Goal: Transaction & Acquisition: Purchase product/service

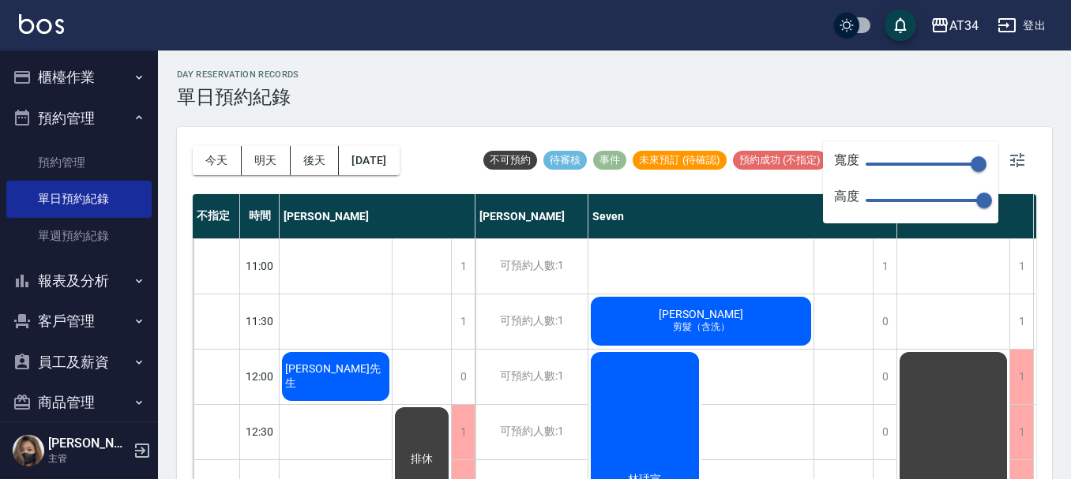
scroll to position [607, 505]
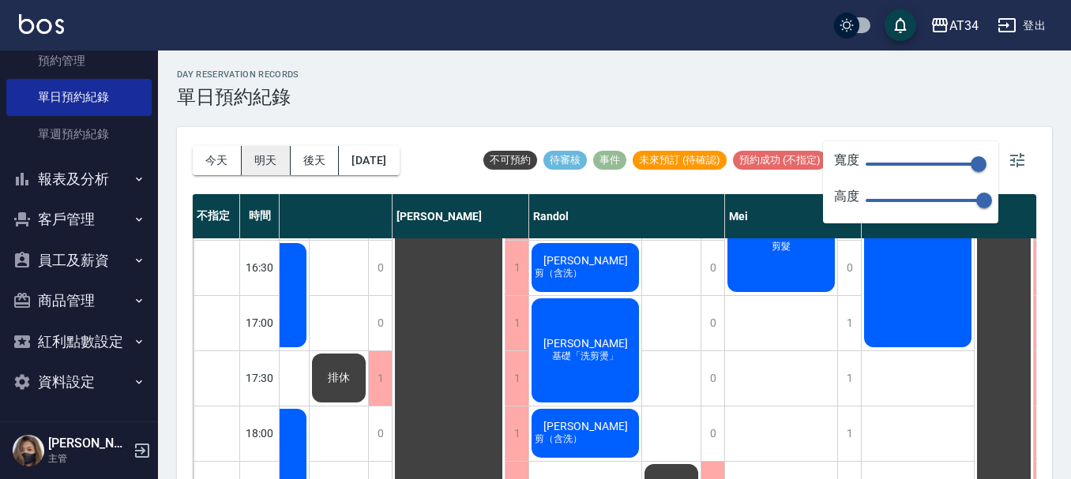
click at [254, 153] on button "明天" at bounding box center [266, 160] width 49 height 29
click at [274, 153] on button "明天" at bounding box center [266, 160] width 49 height 29
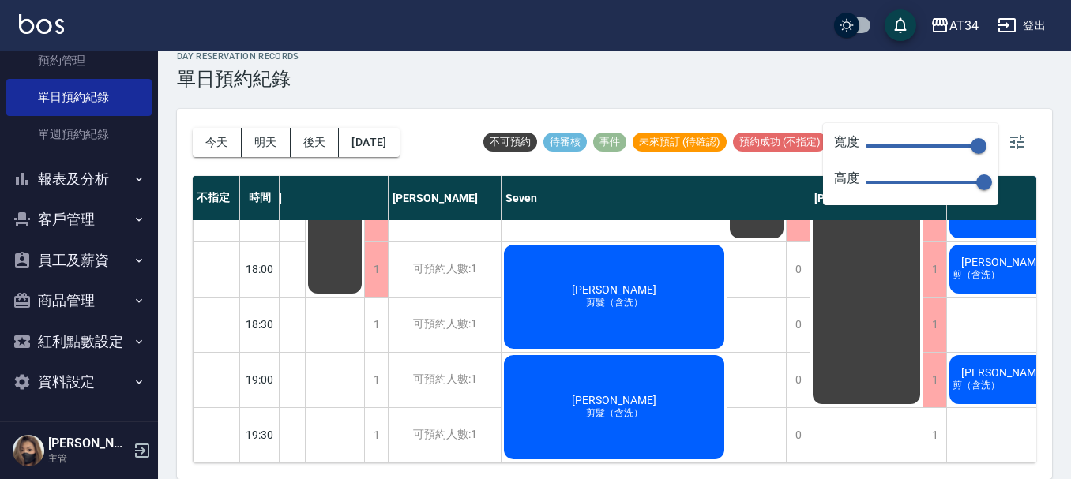
scroll to position [765, 0]
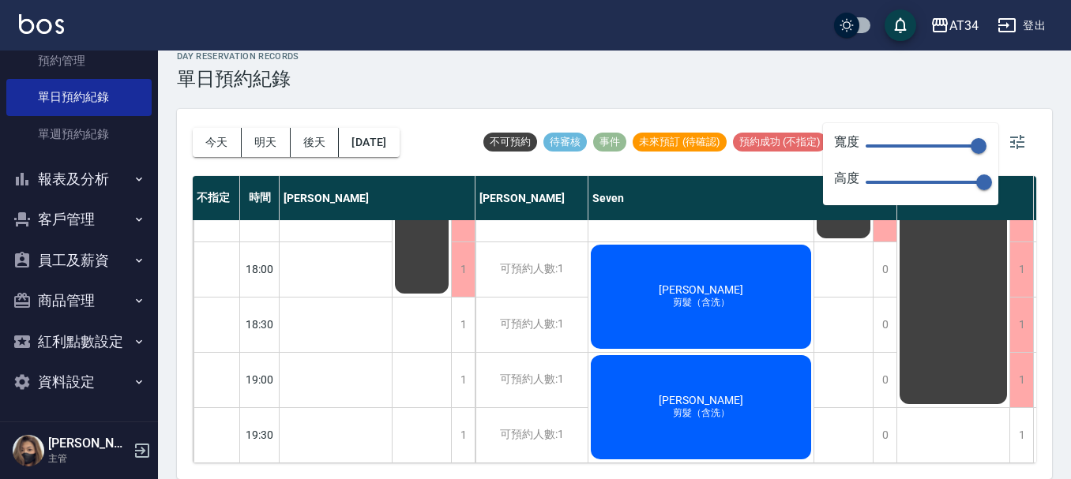
click at [970, 99] on div "day Reservation records 單日預約紀錄 今天 明天 後天 2025/10/10 不可預約 待審核 事件 未來預訂 (待確認) 預約成功 …" at bounding box center [614, 255] width 913 height 447
click at [1023, 133] on icon "button" at bounding box center [1017, 142] width 19 height 19
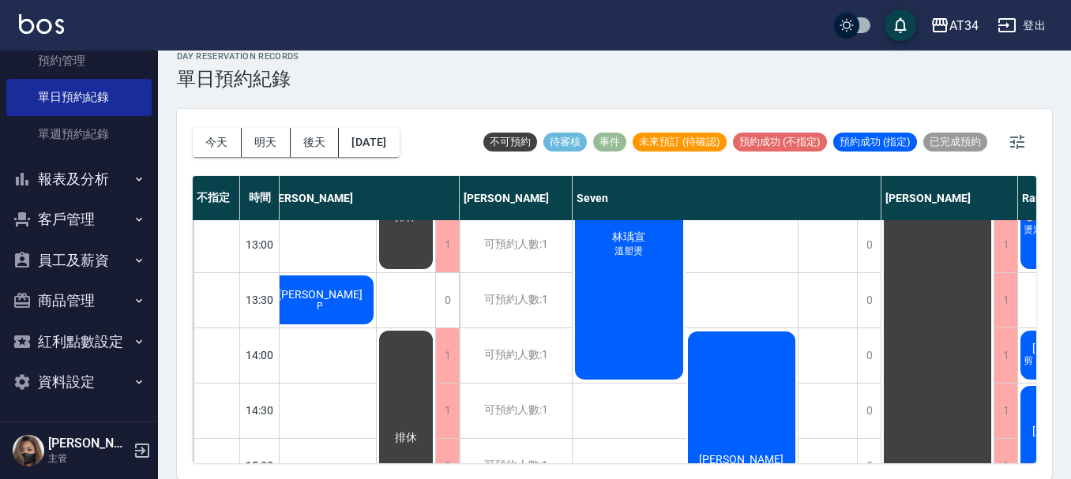
scroll to position [212, 16]
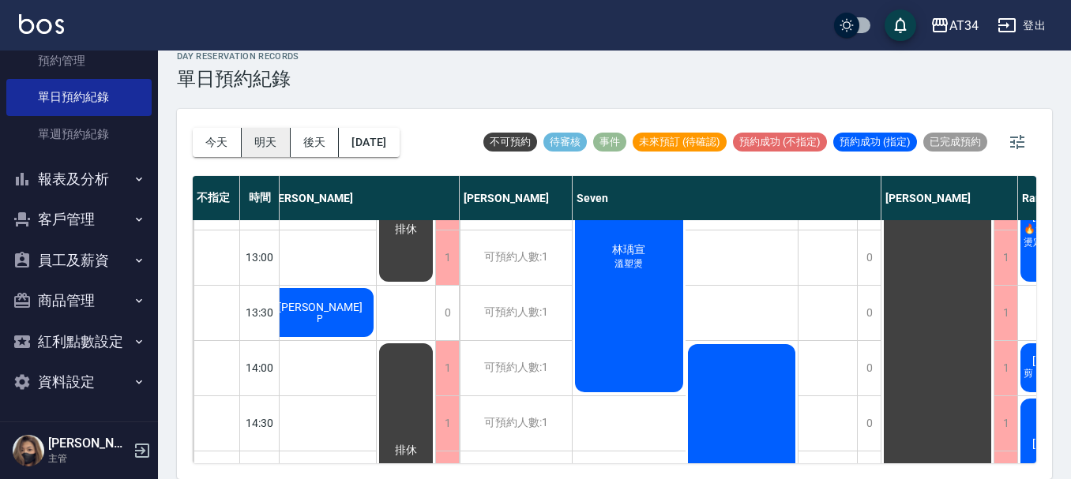
click at [271, 137] on button "明天" at bounding box center [266, 142] width 49 height 29
click at [264, 141] on button "明天" at bounding box center [266, 142] width 49 height 29
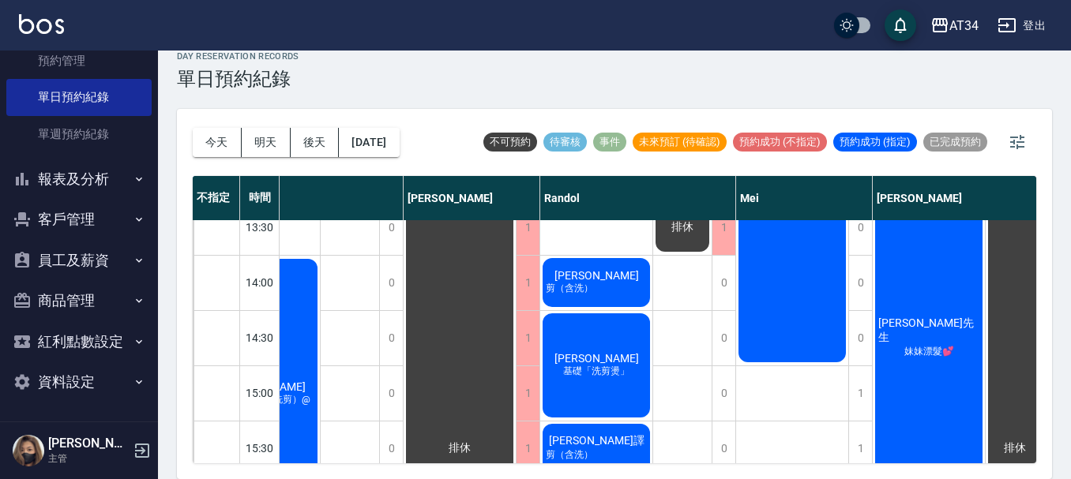
scroll to position [291, 494]
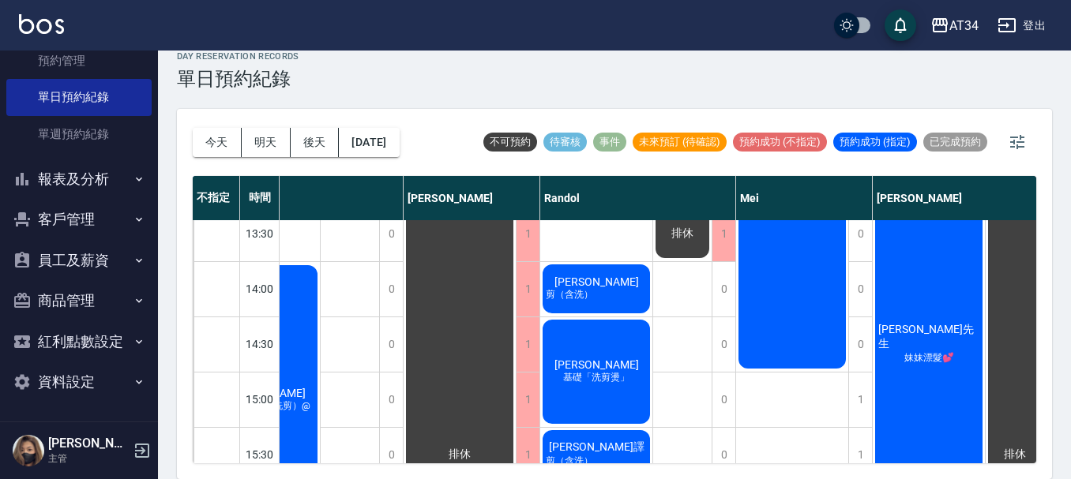
drag, startPoint x: 691, startPoint y: 464, endPoint x: 715, endPoint y: 460, distance: 23.9
click at [715, 460] on div "今天 明天 後天 2025/10/10 不可預約 待審核 事件 未來預訂 (待確認) 預約成功 (不指定) 預約成功 (指定) 已完成預約 不指定 時間 Gi…" at bounding box center [614, 294] width 875 height 370
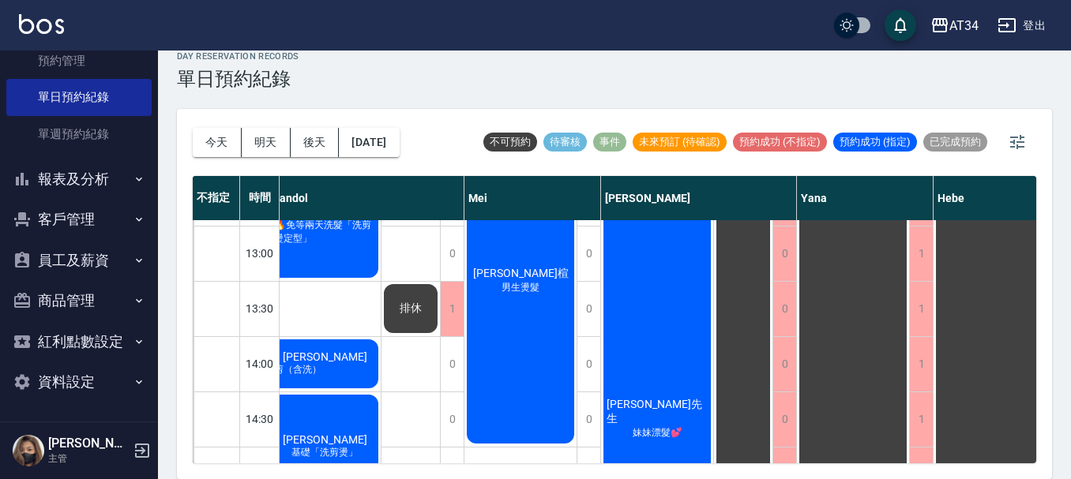
scroll to position [212, 765]
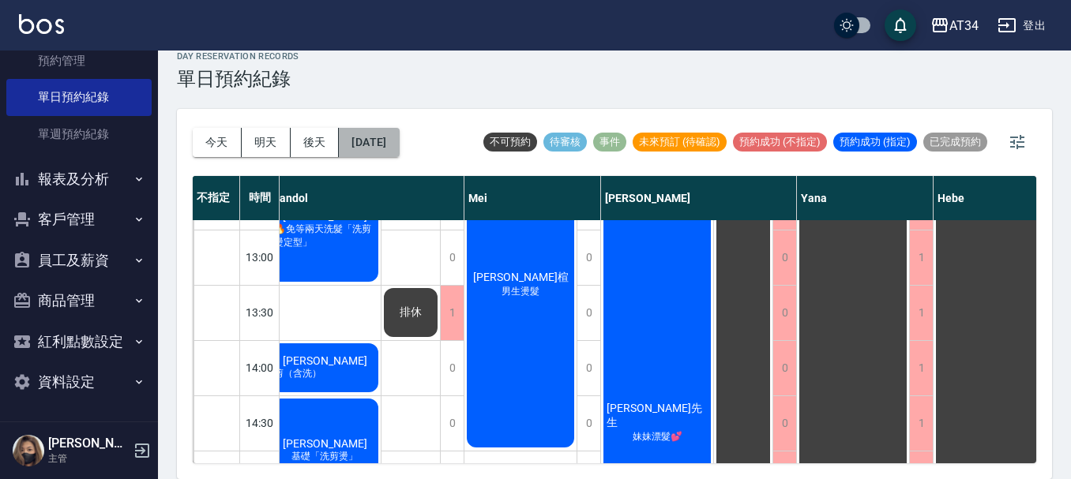
click at [399, 146] on button "2025/10/10" at bounding box center [369, 142] width 60 height 29
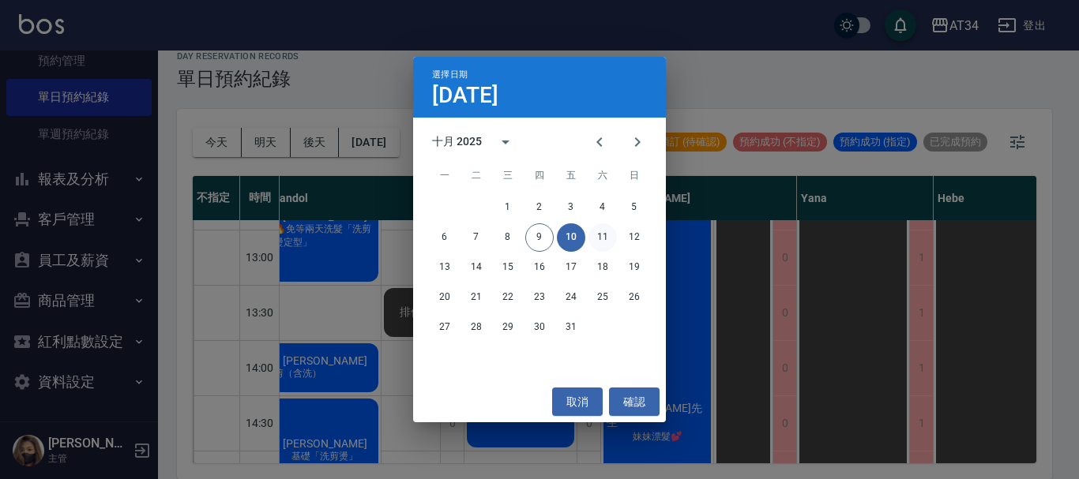
click at [609, 230] on button "11" at bounding box center [602, 238] width 28 height 28
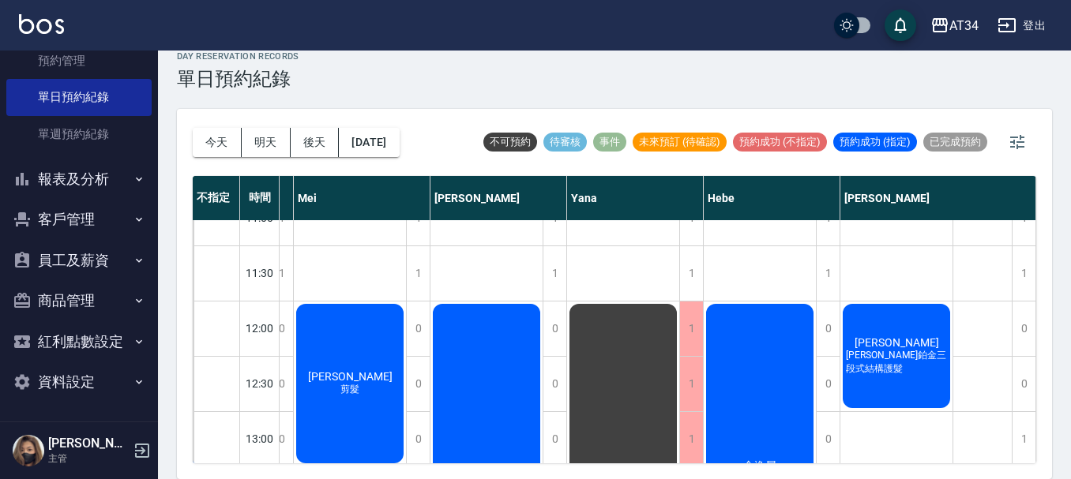
scroll to position [0, 885]
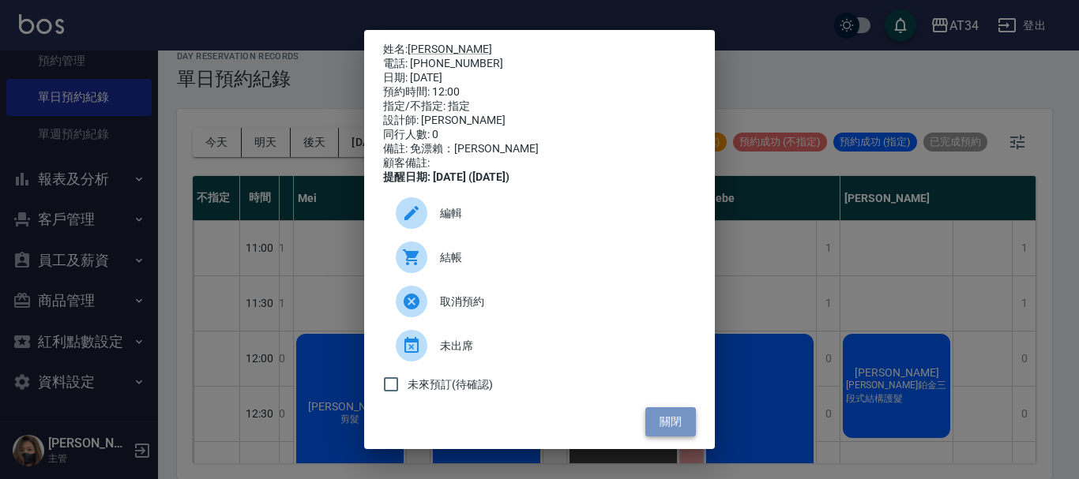
click at [674, 427] on button "關閉" at bounding box center [670, 422] width 51 height 29
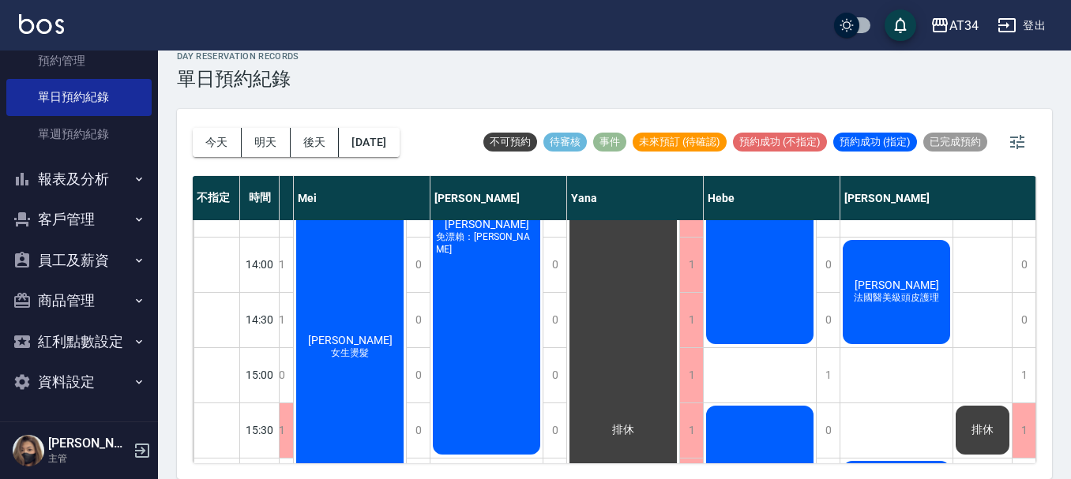
scroll to position [316, 885]
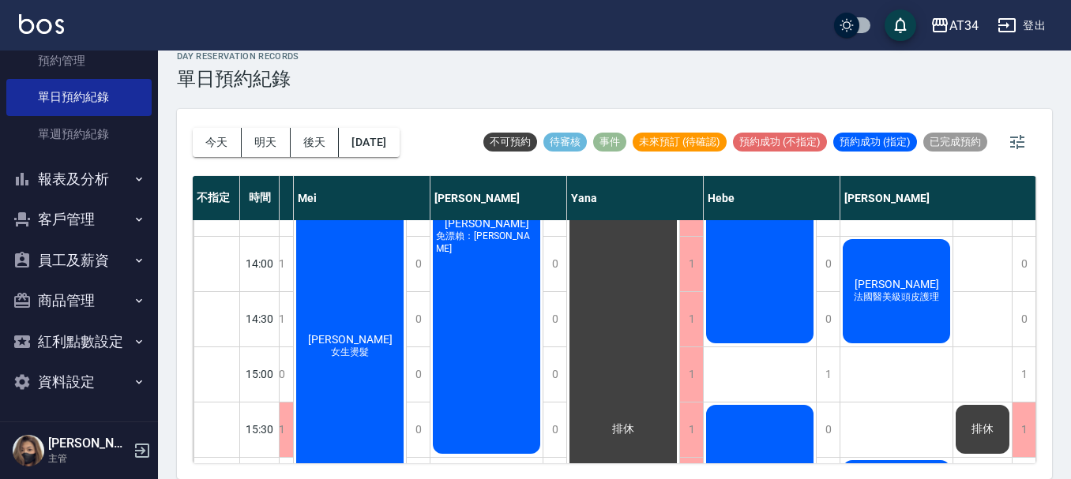
click at [470, 346] on div "蔡佑姿 免漂賴：蔡佑姿" at bounding box center [486, 236] width 112 height 441
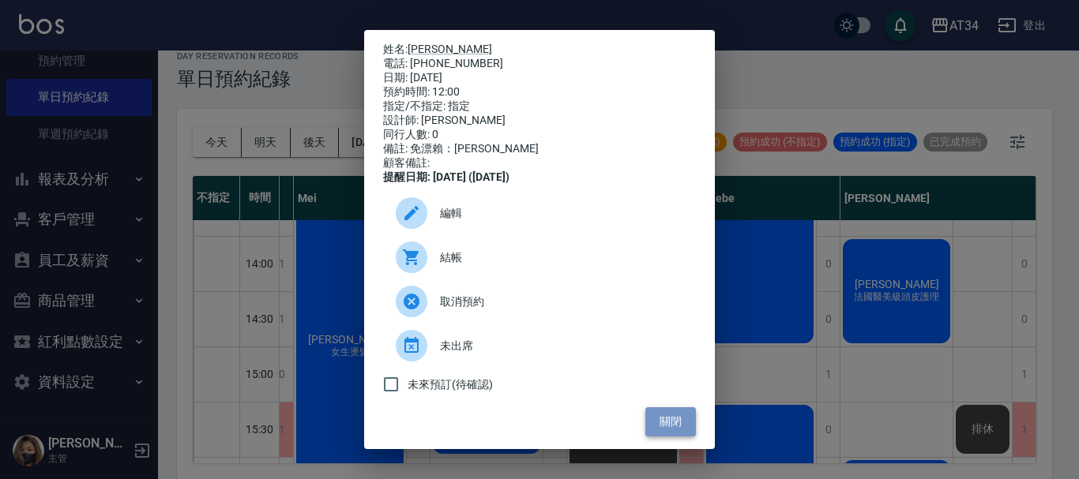
click at [663, 419] on button "關閉" at bounding box center [670, 422] width 51 height 29
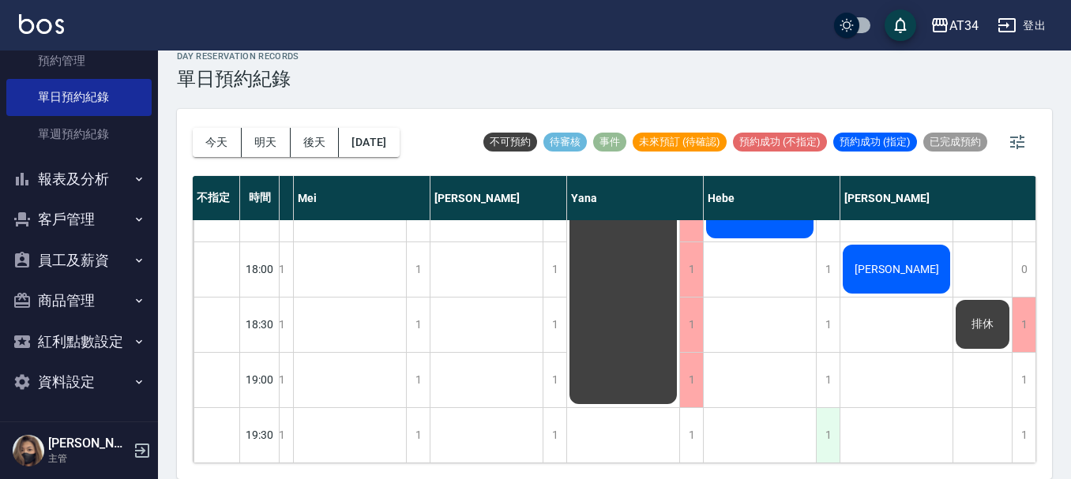
scroll to position [765, 885]
click at [805, 463] on div "不指定 時間 Gina Wendy Seven annie Randol Mei Emily Yana Hebe Emma 11:00 11:30 12:00…" at bounding box center [615, 320] width 844 height 288
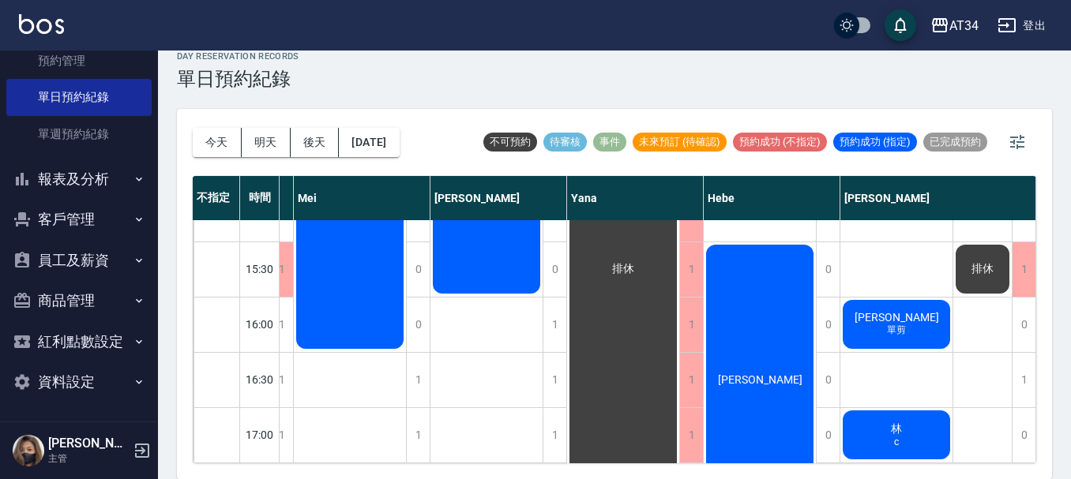
scroll to position [449, 885]
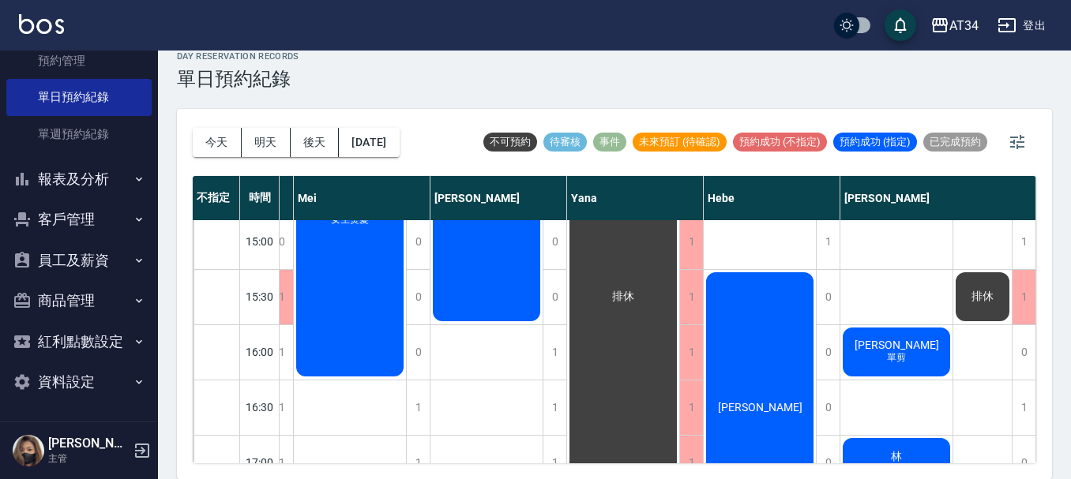
click at [753, 379] on div "[PERSON_NAME]" at bounding box center [760, 407] width 112 height 275
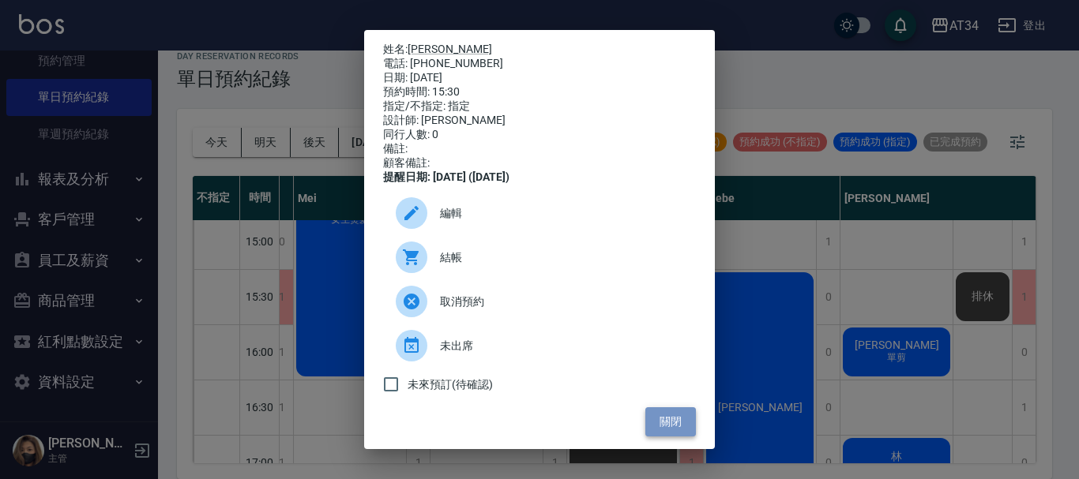
click at [677, 437] on button "關閉" at bounding box center [670, 422] width 51 height 29
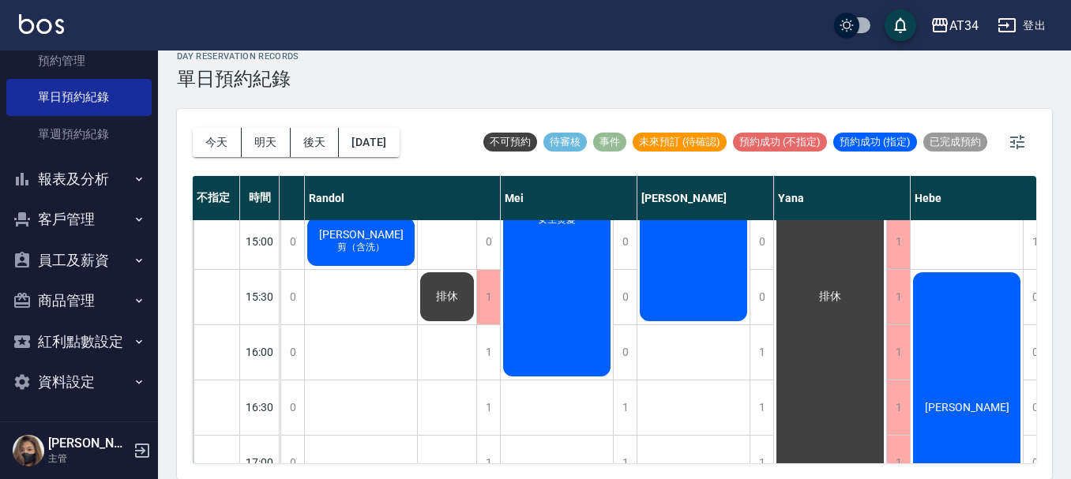
scroll to position [449, 0]
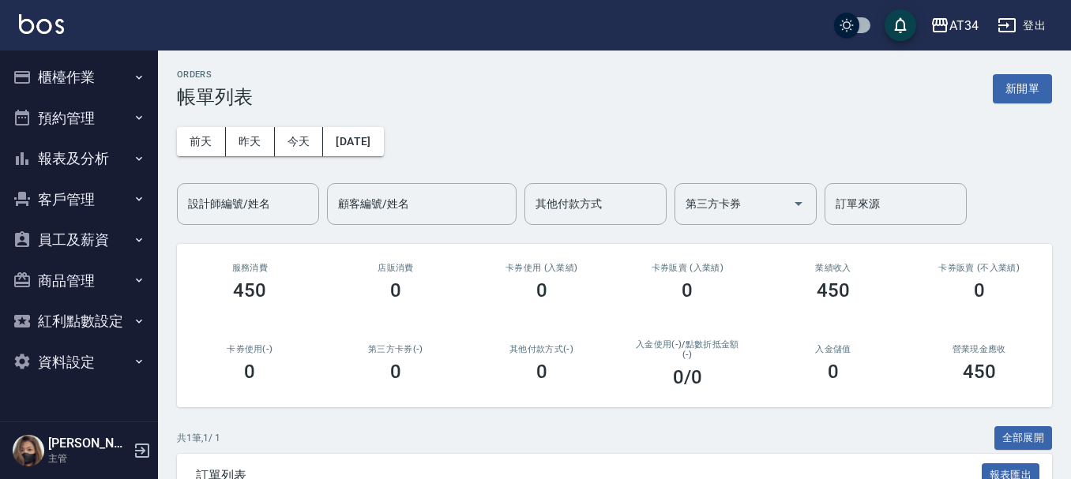
click at [143, 59] on button "櫃檯作業" at bounding box center [78, 77] width 145 height 41
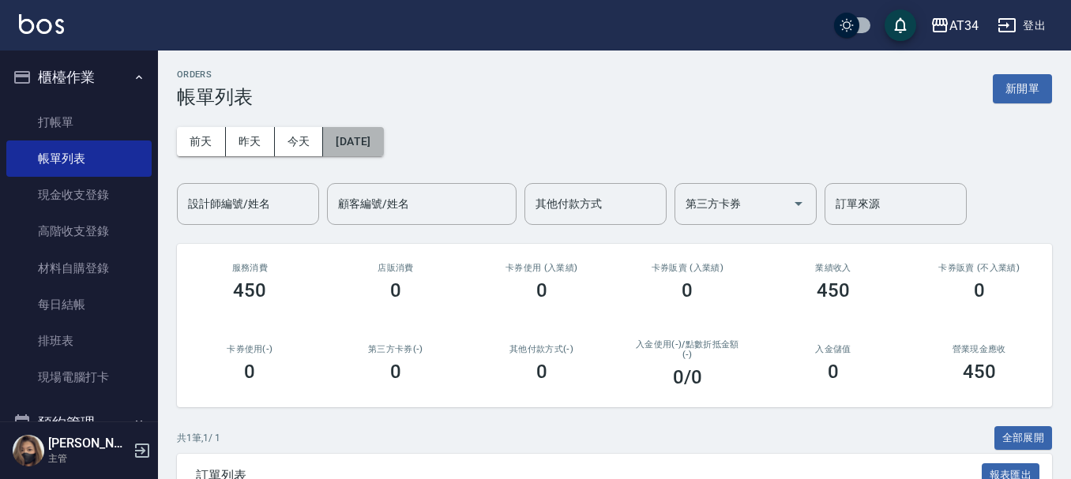
click at [362, 155] on button "[DATE]" at bounding box center [353, 141] width 60 height 29
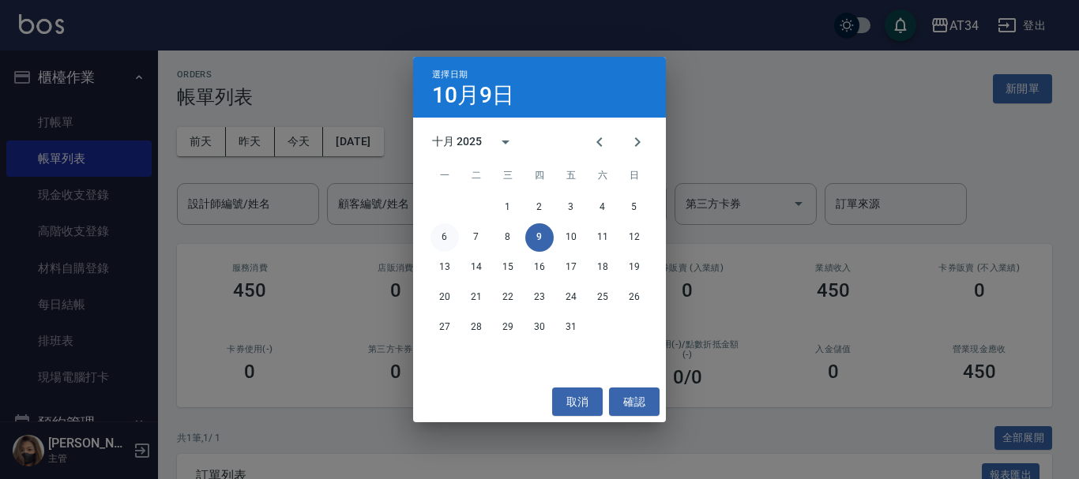
click at [435, 239] on button "6" at bounding box center [444, 238] width 28 height 28
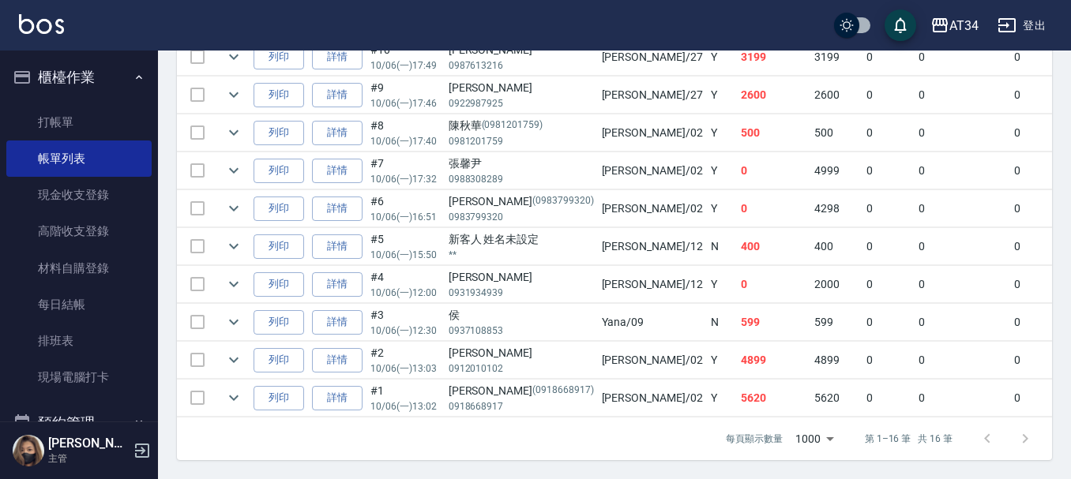
scroll to position [736, 0]
click at [122, 124] on link "打帳單" at bounding box center [78, 122] width 145 height 36
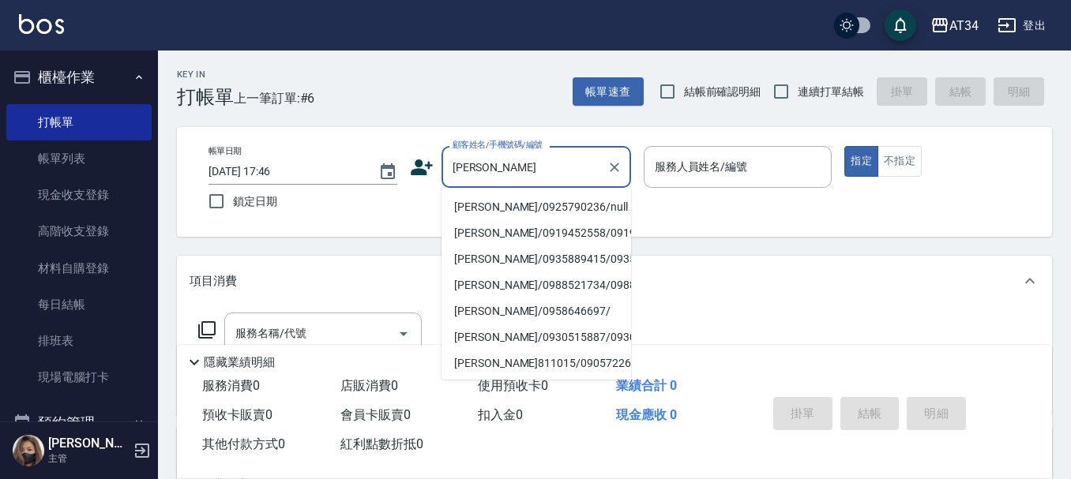
type input "蔡佳"
click at [116, 77] on button "櫃檯作業" at bounding box center [78, 77] width 145 height 41
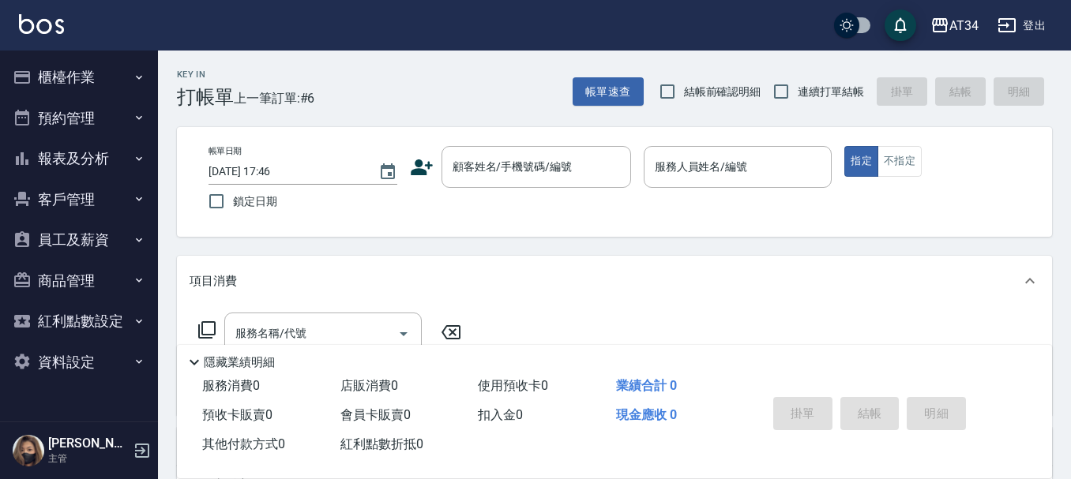
click at [101, 153] on button "報表及分析" at bounding box center [78, 158] width 145 height 41
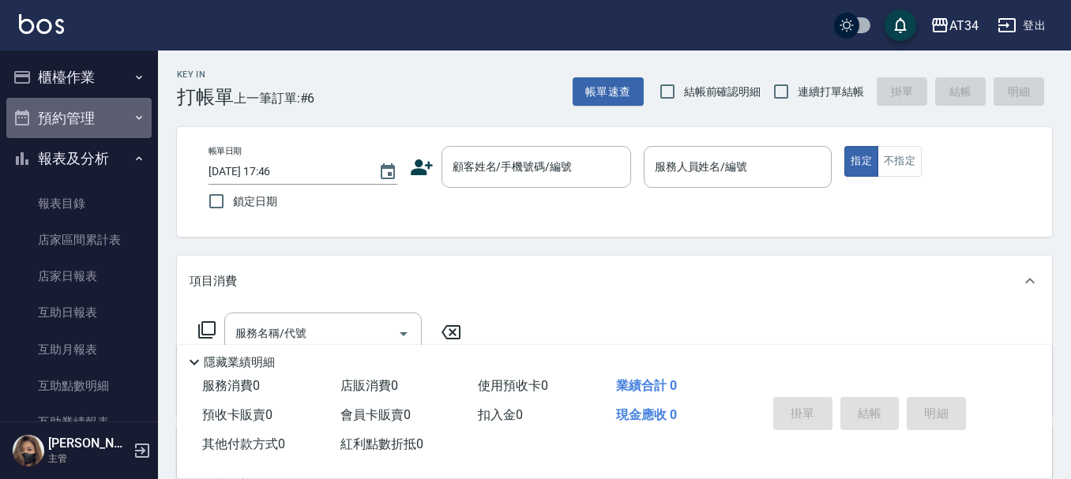
click at [117, 133] on button "預約管理" at bounding box center [78, 118] width 145 height 41
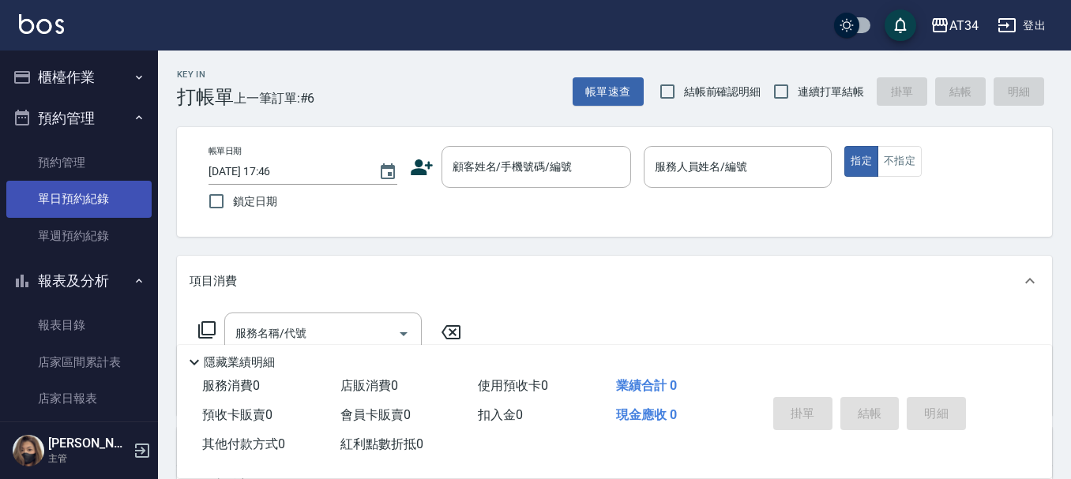
click at [110, 187] on link "單日預約紀錄" at bounding box center [78, 199] width 145 height 36
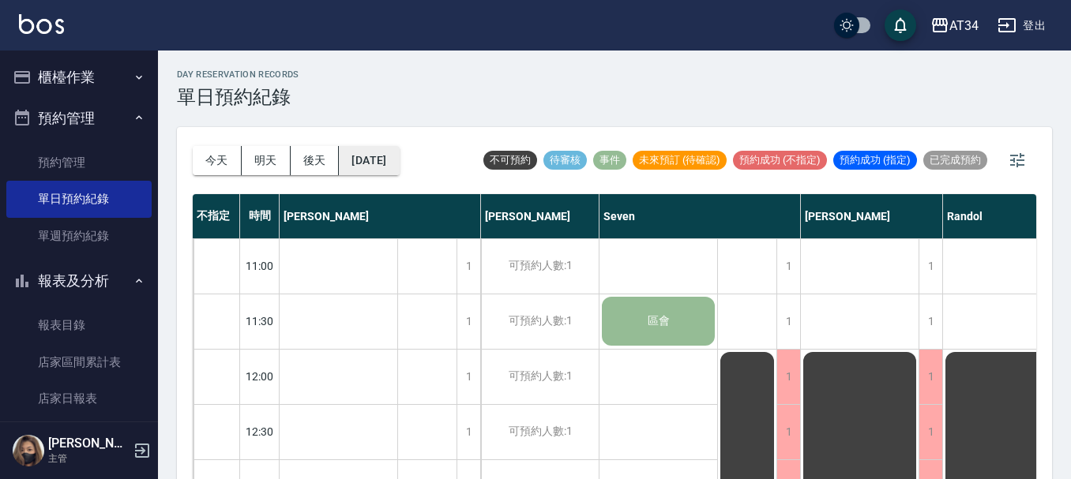
click at [399, 166] on button "[DATE]" at bounding box center [369, 160] width 60 height 29
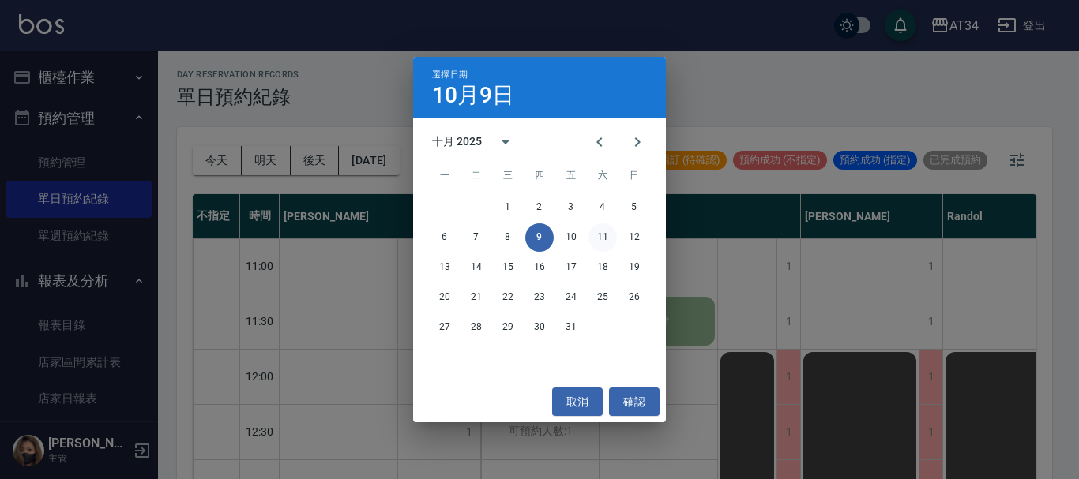
click at [603, 236] on button "11" at bounding box center [602, 238] width 28 height 28
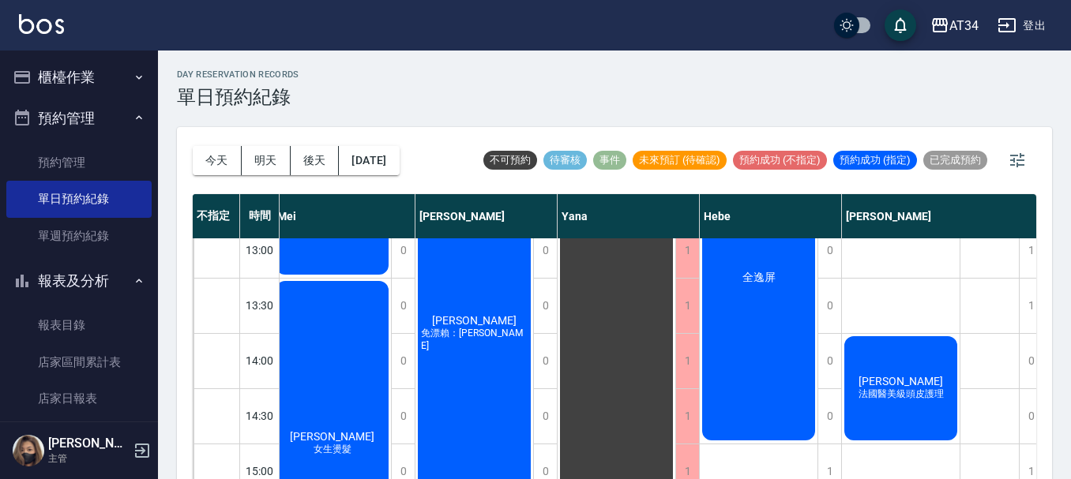
scroll to position [0, 930]
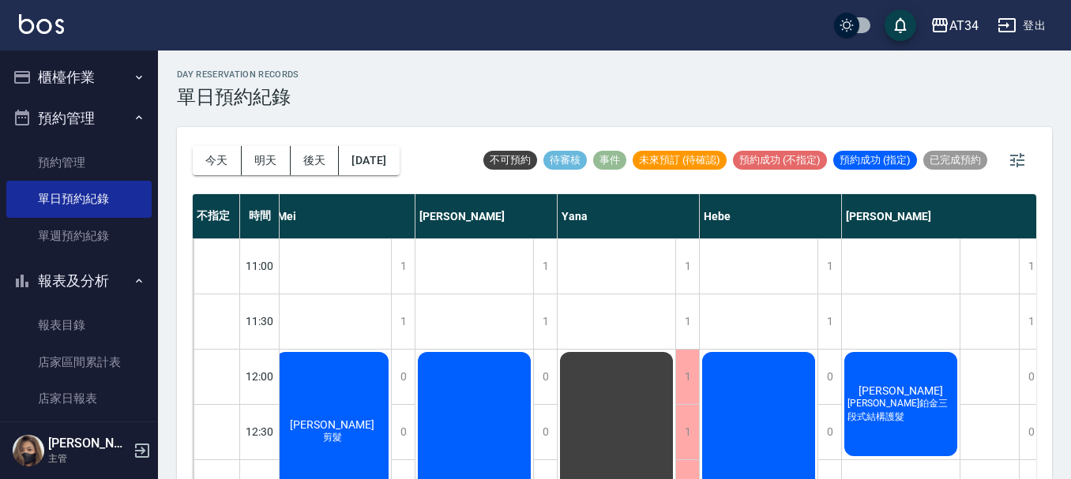
click at [63, 69] on button "櫃檯作業" at bounding box center [78, 77] width 145 height 41
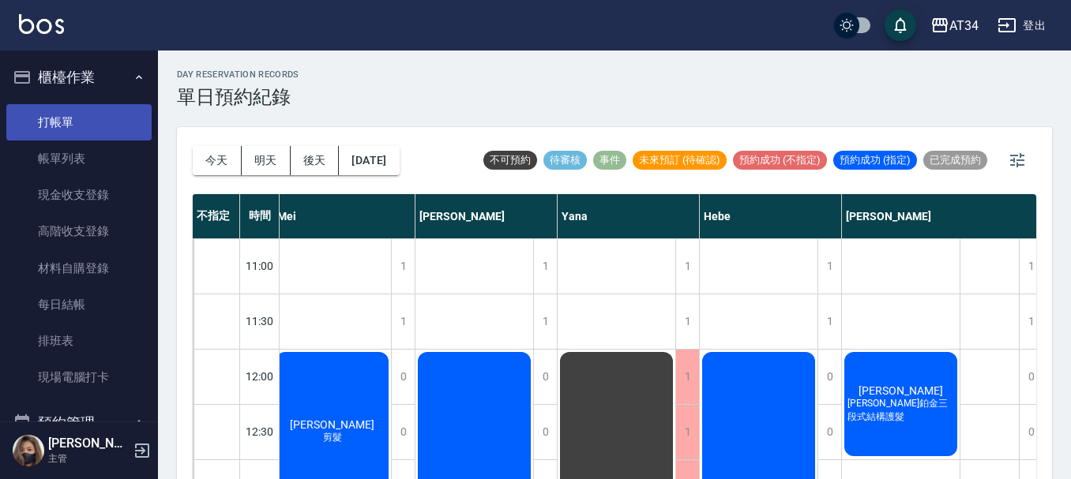
click at [62, 111] on link "打帳單" at bounding box center [78, 122] width 145 height 36
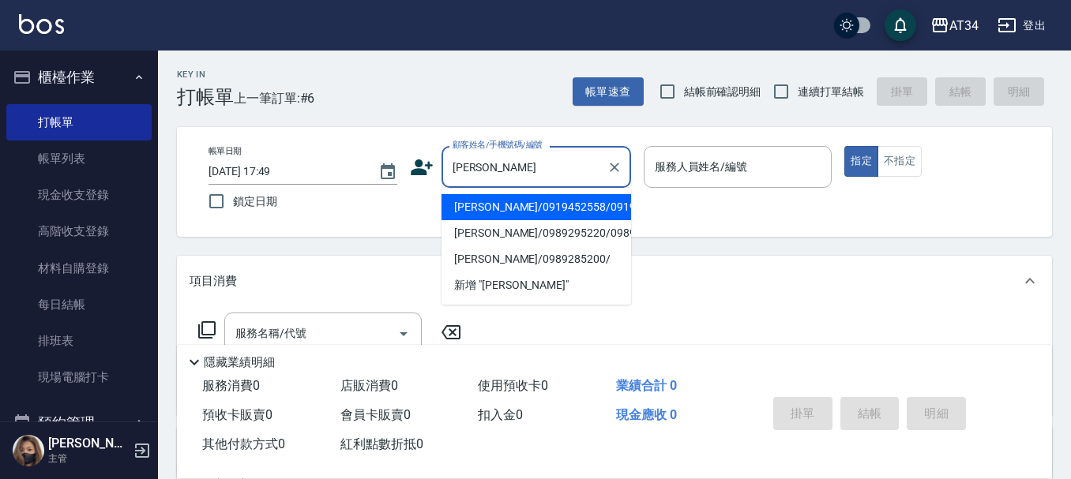
type input "蔡"
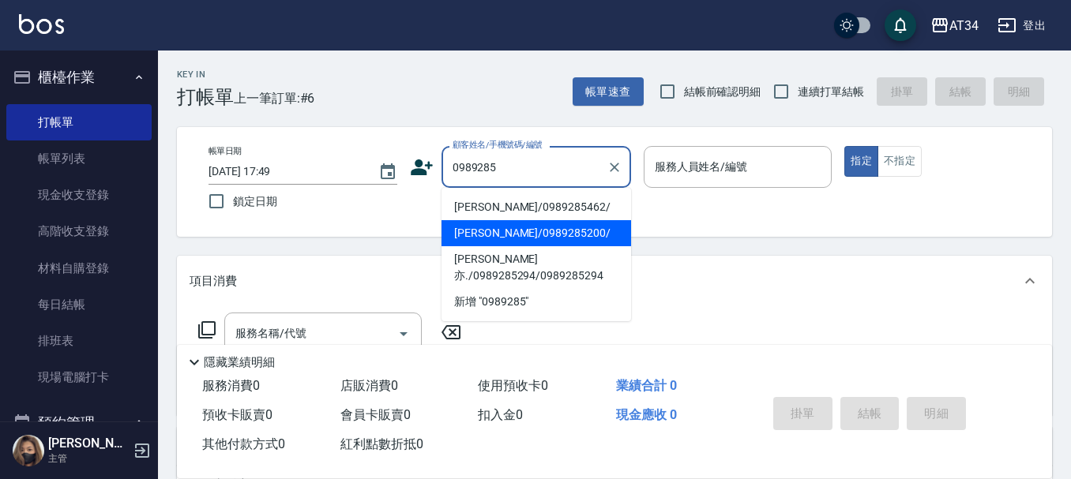
click at [524, 225] on li "蔡佳穎/0989285200/" at bounding box center [537, 233] width 190 height 26
type input "蔡佳穎/0989285200/"
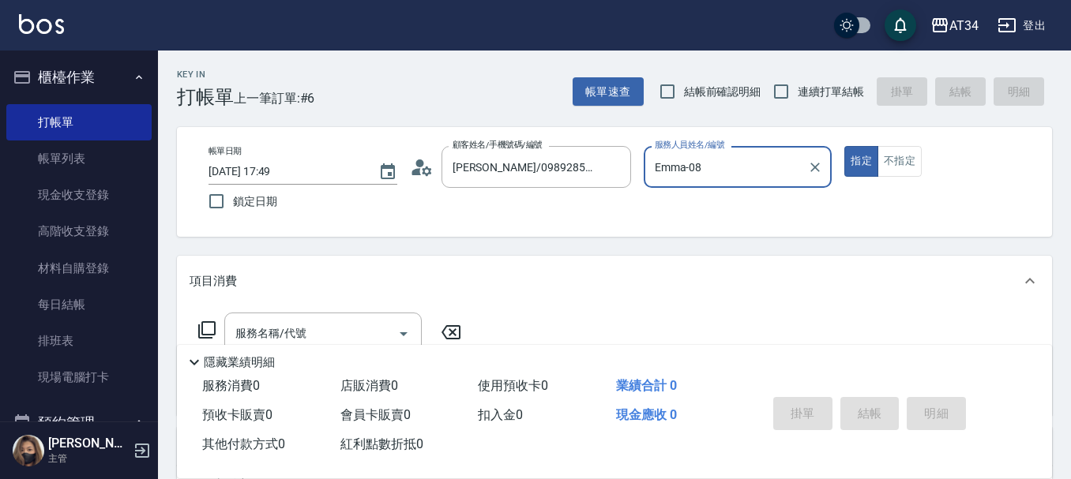
click at [694, 174] on input "Emma-08" at bounding box center [726, 167] width 151 height 28
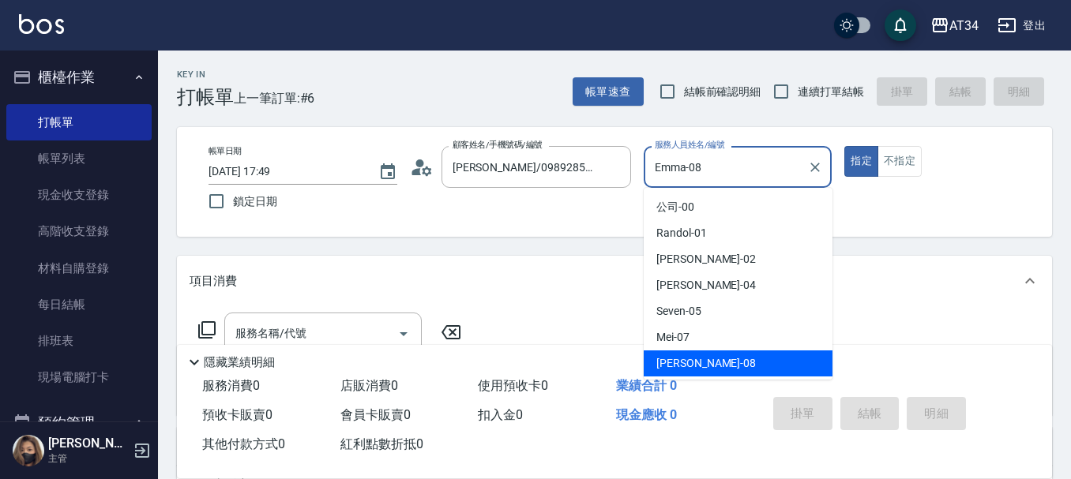
click at [694, 174] on input "Emma-08" at bounding box center [726, 167] width 151 height 28
click at [712, 172] on input "Emma-08" at bounding box center [726, 167] width 151 height 28
drag, startPoint x: 712, startPoint y: 172, endPoint x: 611, endPoint y: 176, distance: 101.2
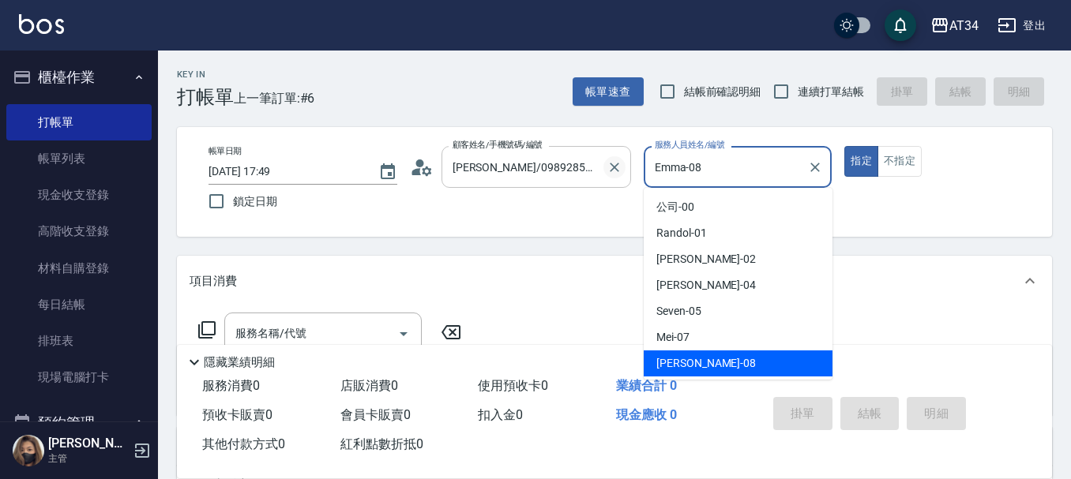
click at [611, 176] on div "帳單日期 2025/10/09 17:49 鎖定日期 顧客姓名/手機號碼/編號 蔡佳穎/0989285200/ 顧客姓名/手機號碼/編號 服務人員姓名/編號 …" at bounding box center [614, 182] width 837 height 72
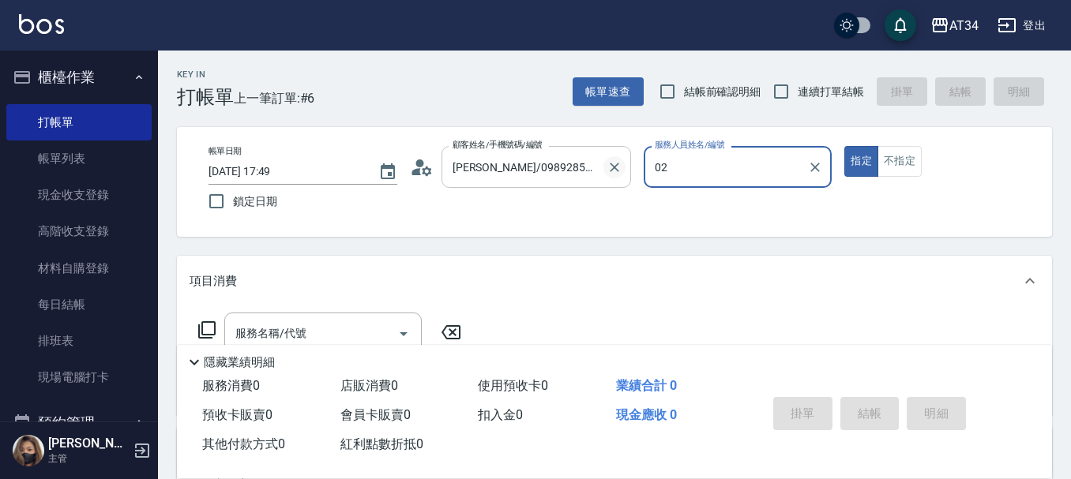
type input "[PERSON_NAME]-02"
type button "true"
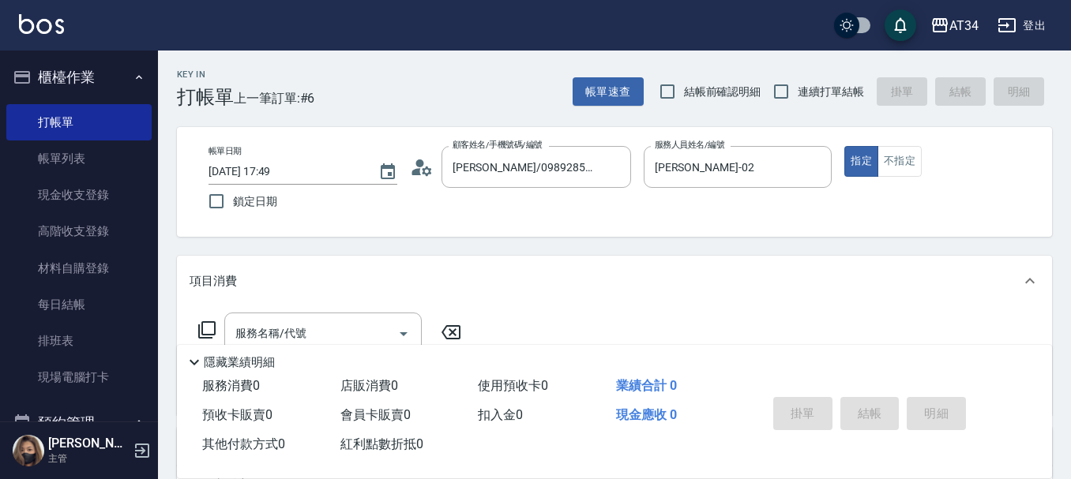
click at [436, 164] on div "顧客姓名/手機號碼/編號 蔡佳穎/0989285200/ 顧客姓名/手機號碼/編號" at bounding box center [520, 167] width 221 height 42
click at [434, 168] on div "顧客姓名/手機號碼/編號 蔡佳穎/0989285200/ 顧客姓名/手機號碼/編號" at bounding box center [520, 167] width 221 height 42
click at [427, 171] on icon at bounding box center [422, 168] width 24 height 24
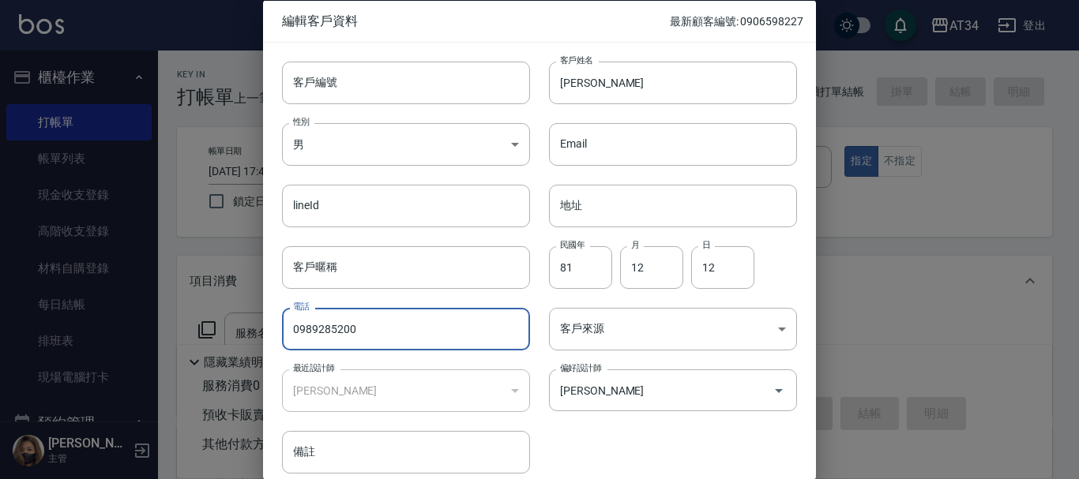
click at [351, 325] on input "0989285200" at bounding box center [406, 329] width 248 height 43
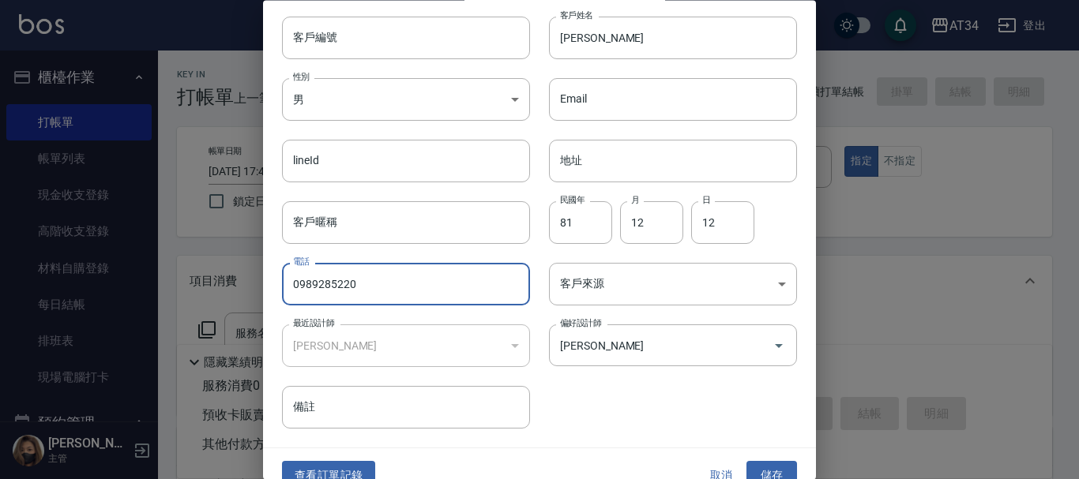
scroll to position [68, 0]
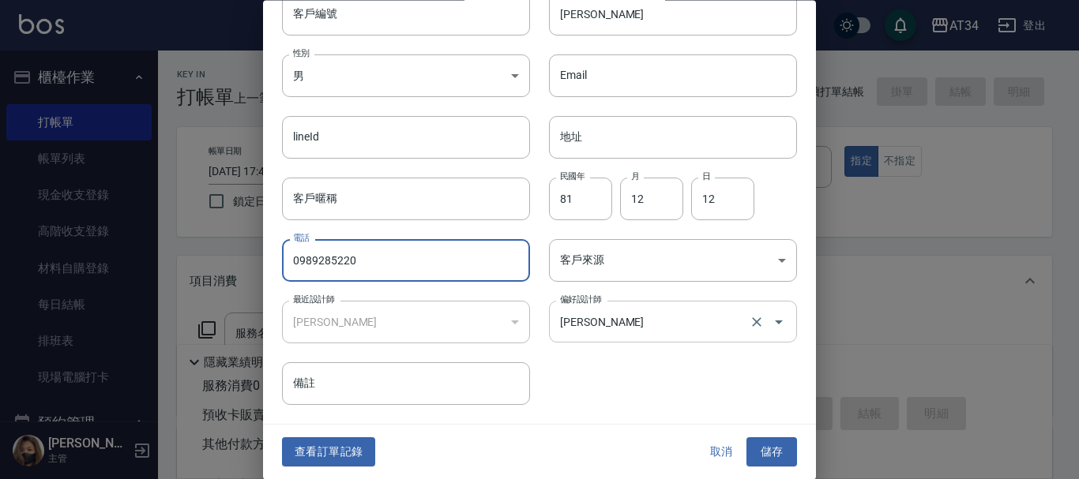
type input "0989285220"
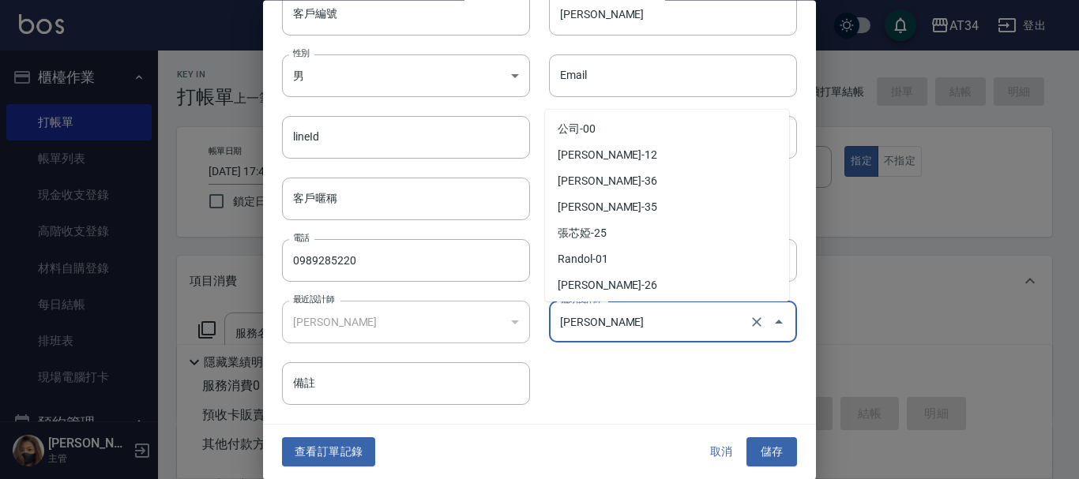
click at [701, 325] on input "[PERSON_NAME]" at bounding box center [651, 323] width 190 height 28
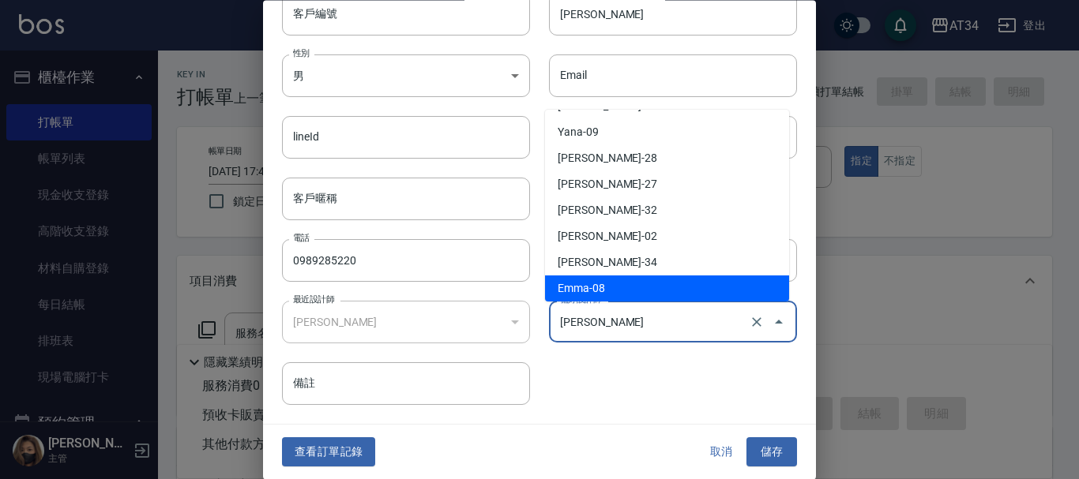
click at [701, 325] on input "[PERSON_NAME]" at bounding box center [651, 323] width 190 height 28
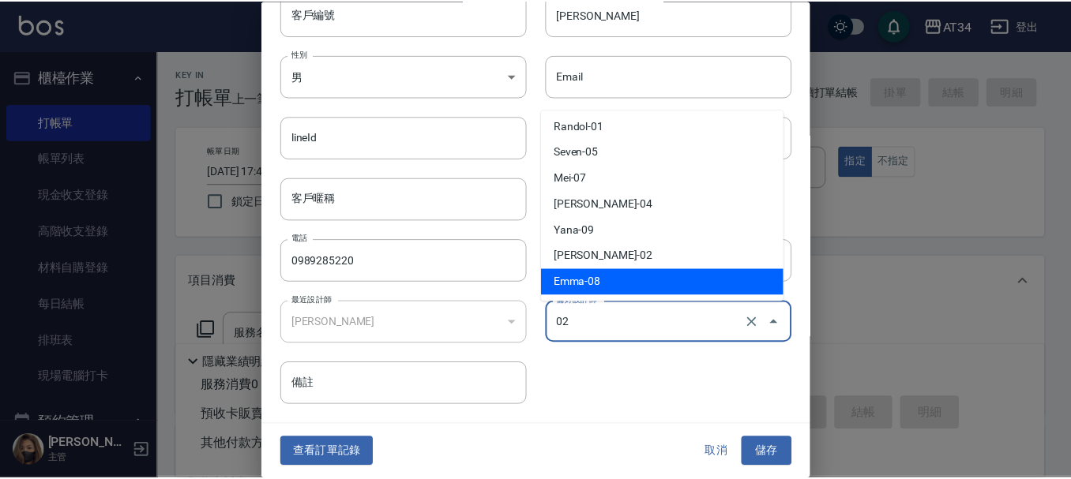
scroll to position [0, 0]
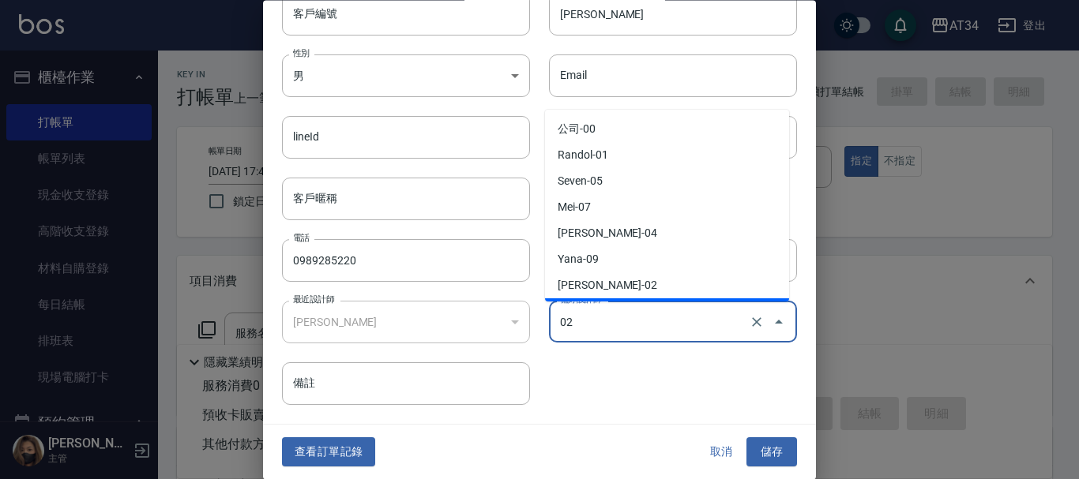
type input "[PERSON_NAME]"
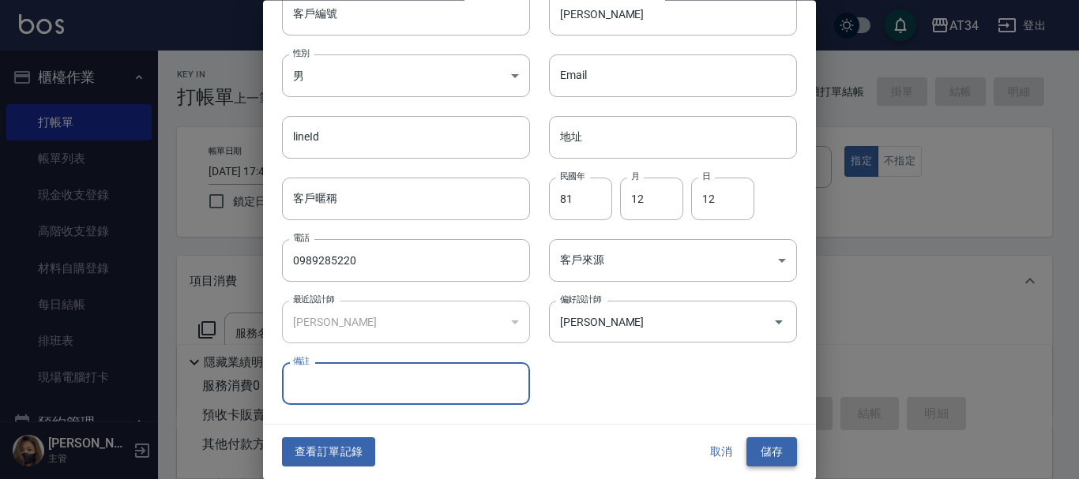
click at [766, 453] on button "儲存" at bounding box center [771, 452] width 51 height 29
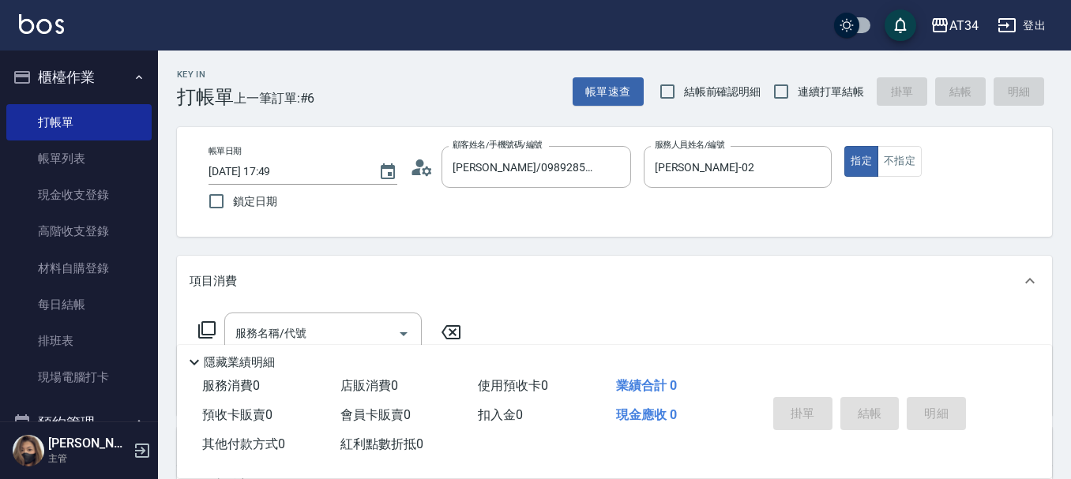
scroll to position [79, 0]
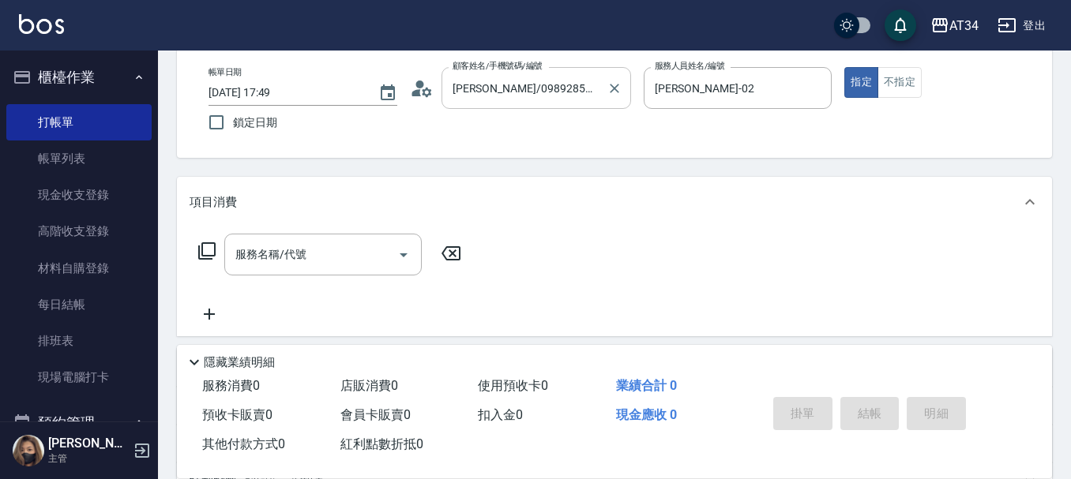
click at [601, 87] on div "蔡佳穎/0989285200/ 顧客姓名/手機號碼/編號" at bounding box center [537, 88] width 190 height 42
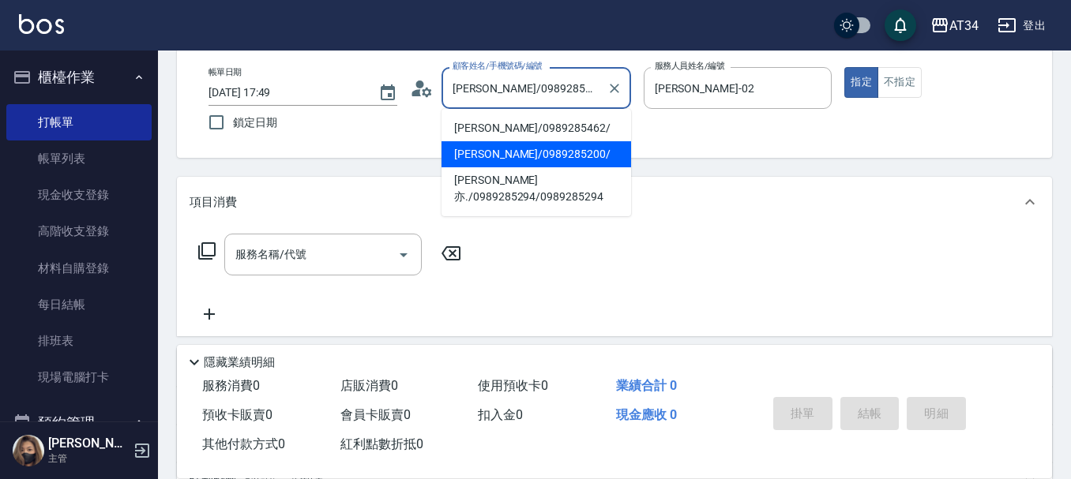
click at [543, 152] on li "蔡佳穎/0989285200/" at bounding box center [537, 154] width 190 height 26
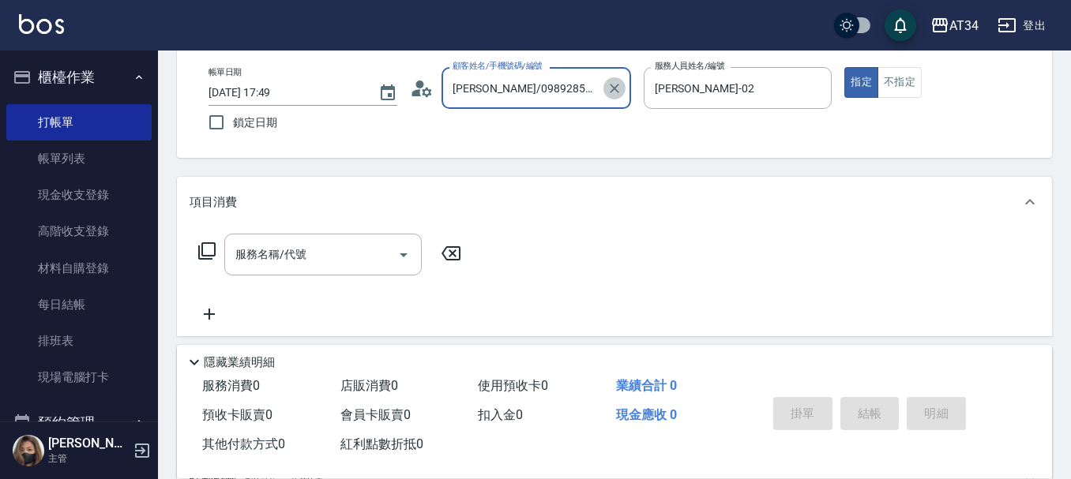
click at [607, 89] on icon "Clear" at bounding box center [615, 89] width 16 height 16
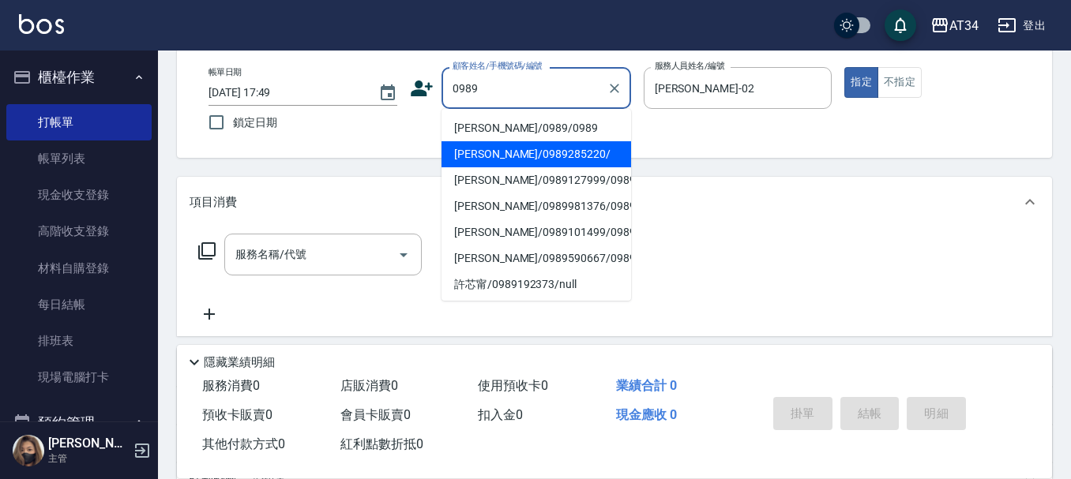
click at [533, 155] on li "[PERSON_NAME]/0989285220/" at bounding box center [537, 154] width 190 height 26
type input "[PERSON_NAME]/0989285220/"
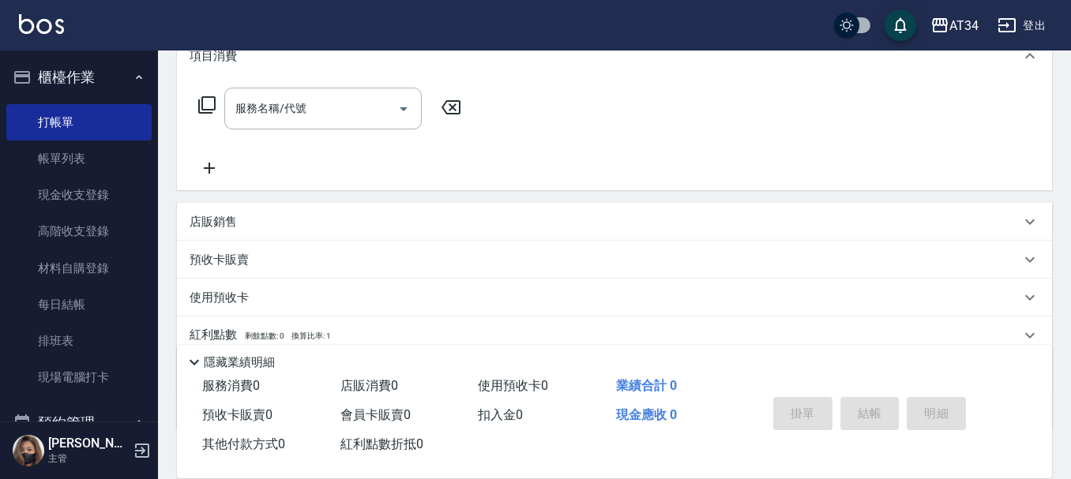
scroll to position [237, 0]
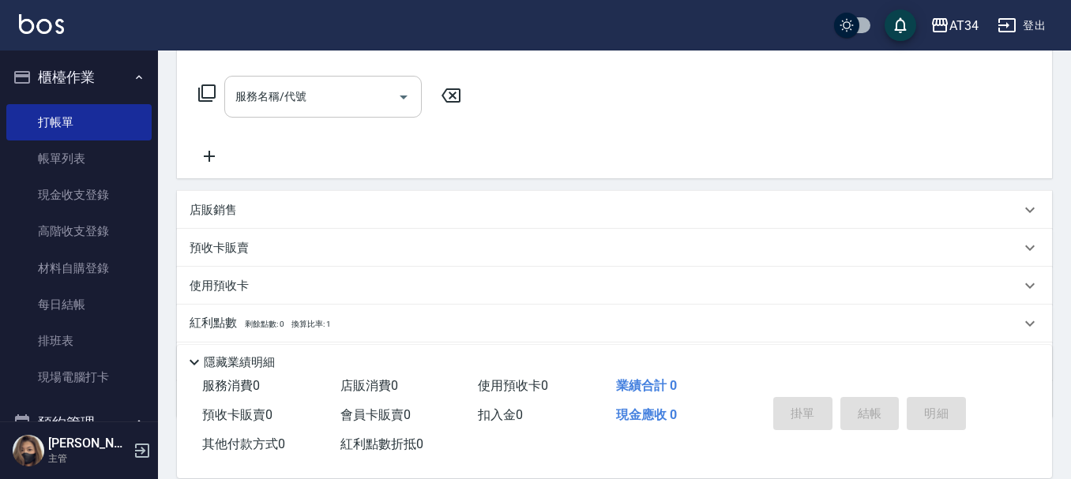
click at [370, 105] on input "服務名稱/代號" at bounding box center [311, 97] width 160 height 28
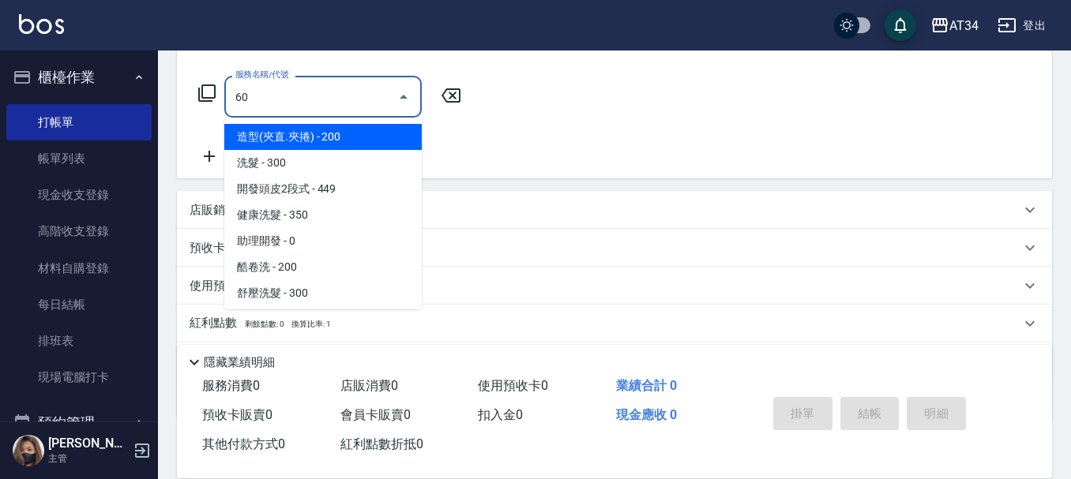
type input "602"
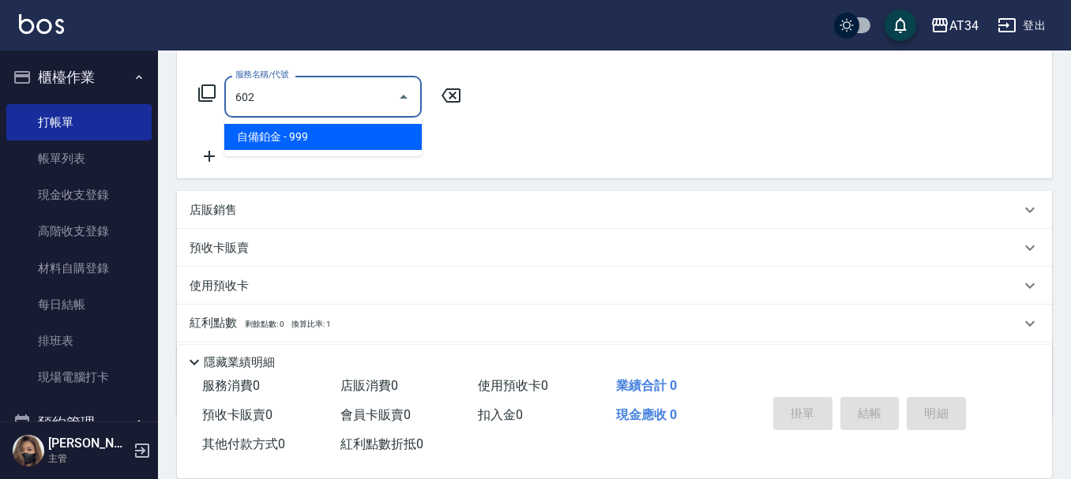
type input "90"
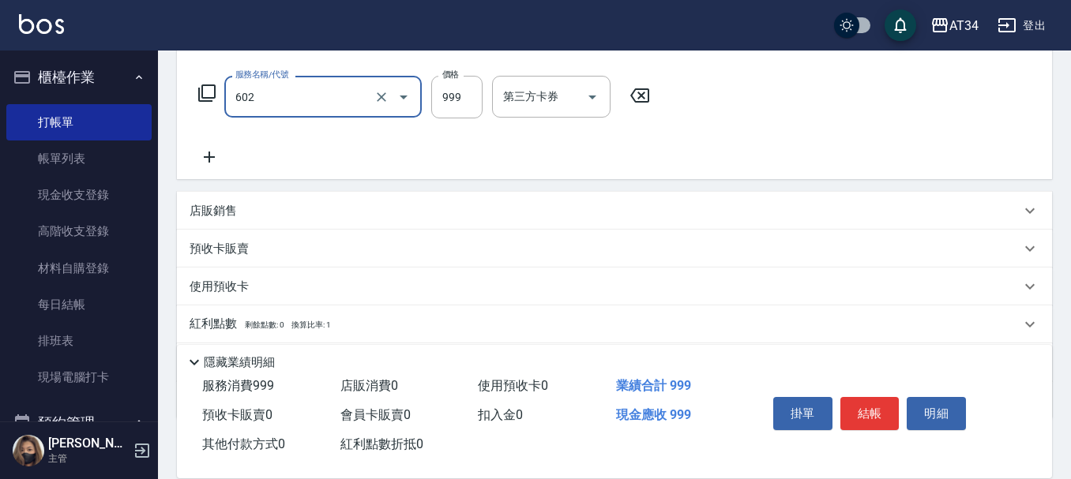
type input "自備鉑金(602)"
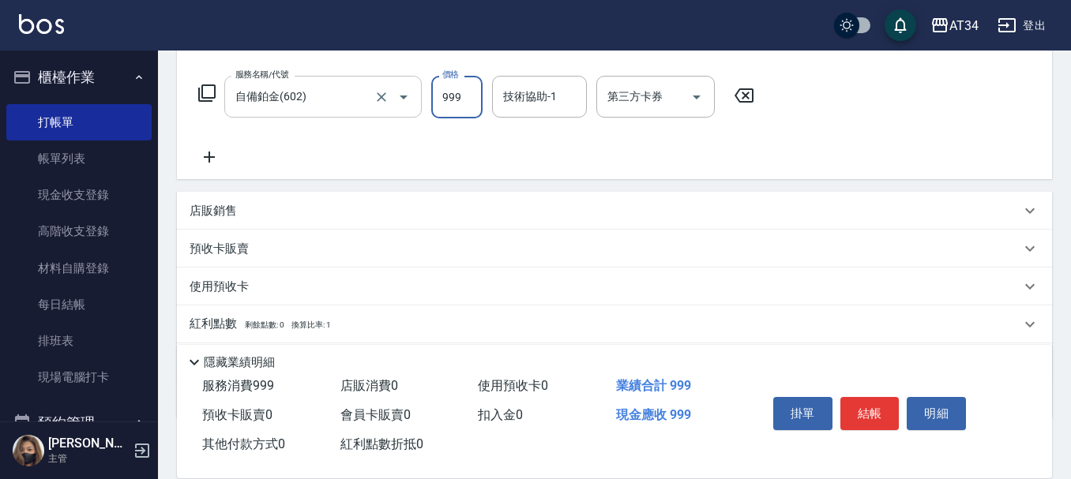
type input "0"
type input "18"
type input "10"
type input "180"
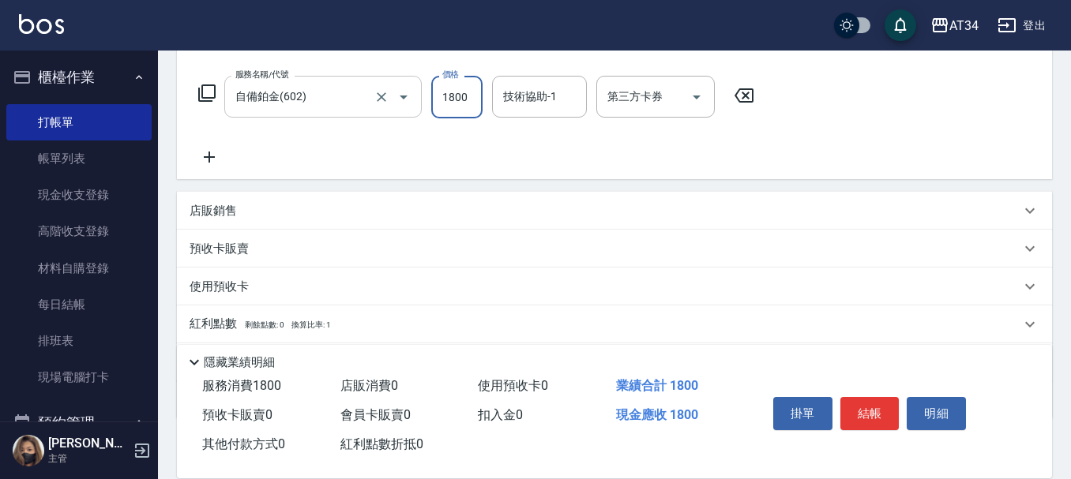
type input "1800"
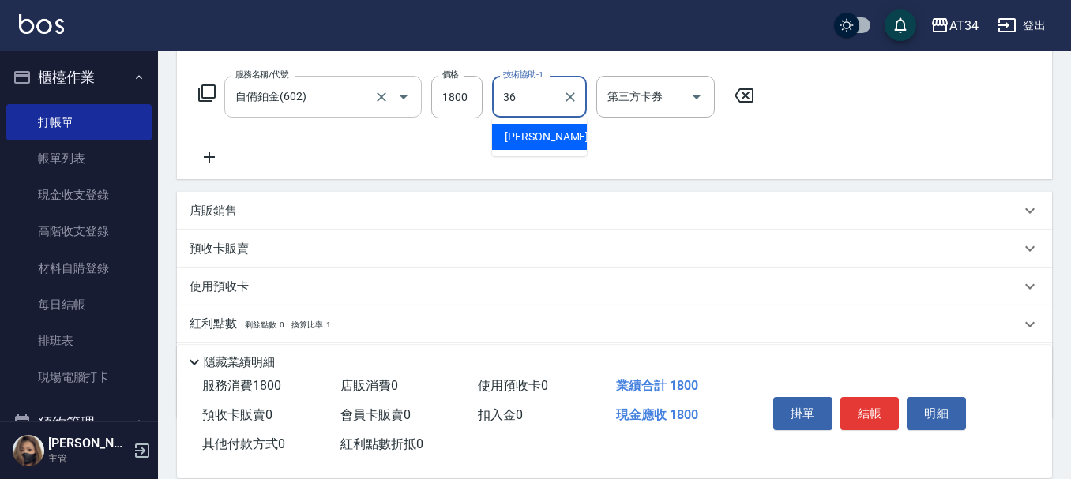
type input "張可芮-36"
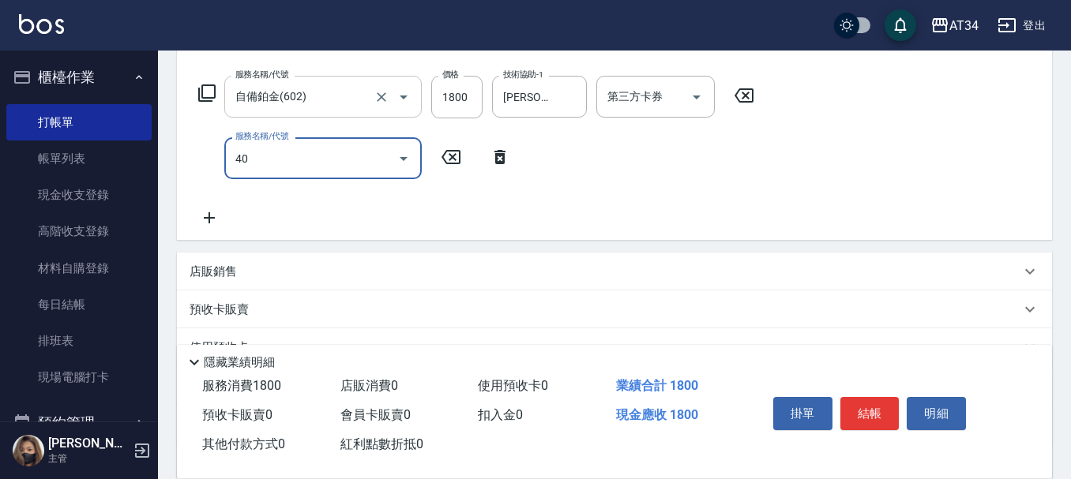
type input "401"
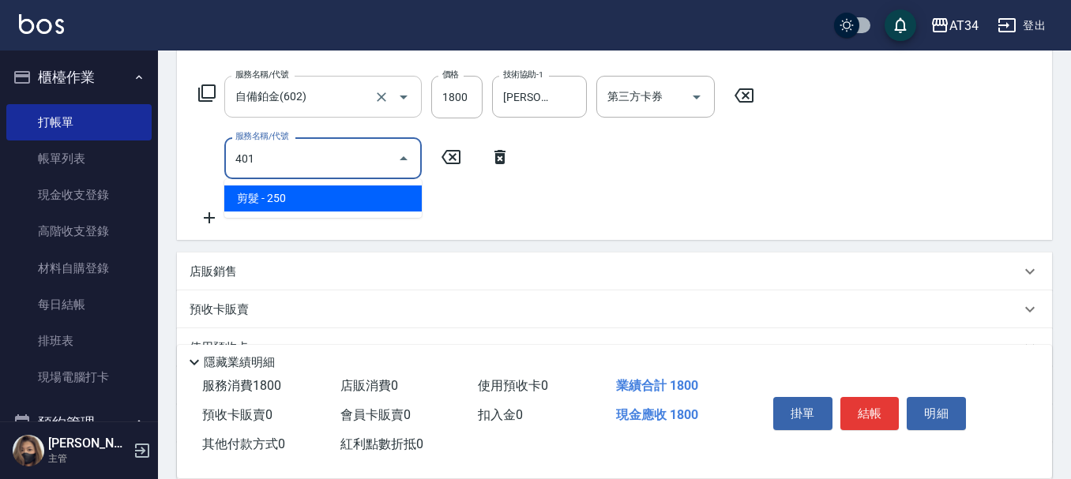
type input "200"
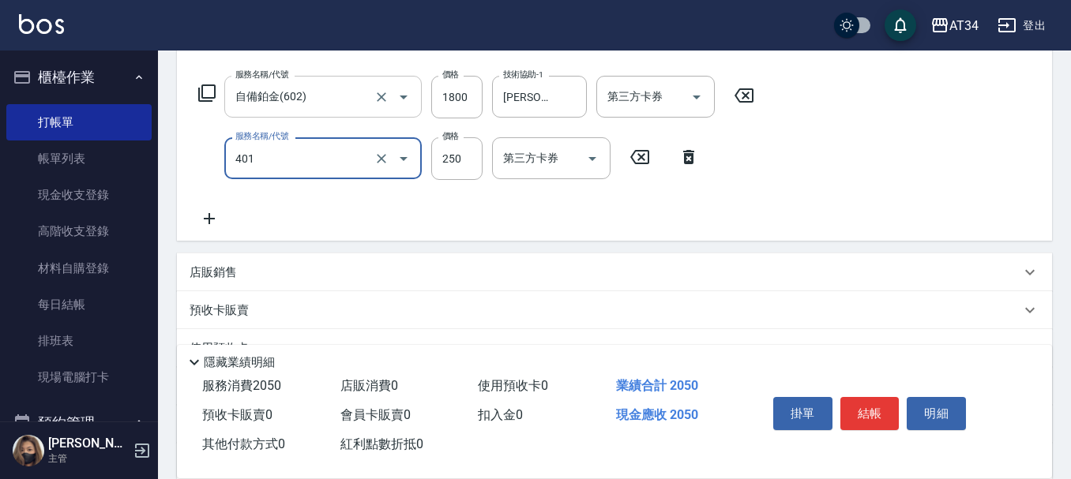
type input "1"
type input "180"
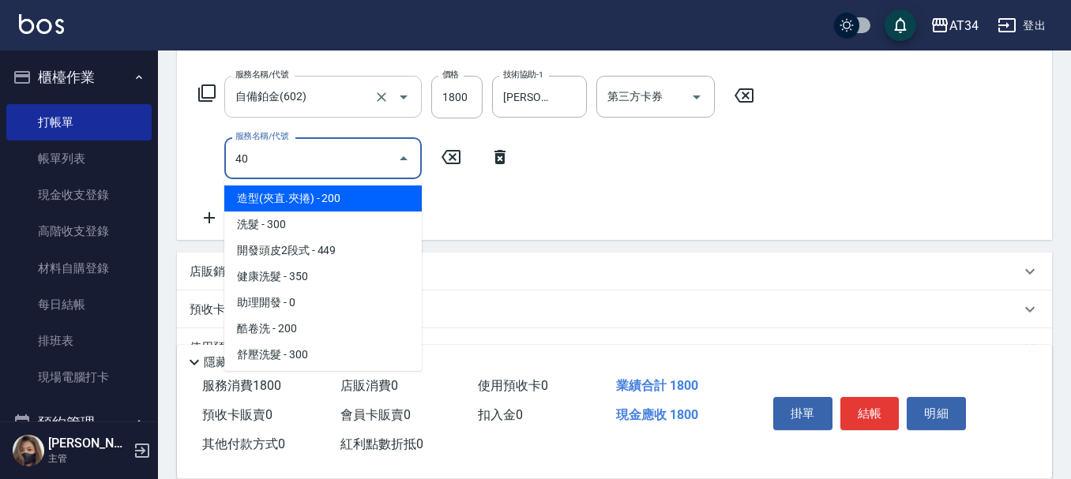
type input "401"
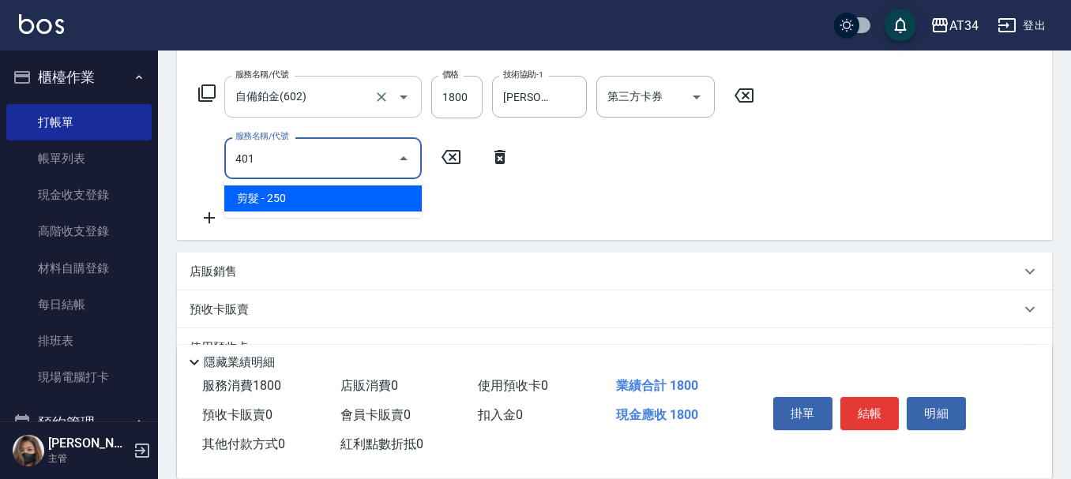
type input "200"
type input "剪髮(401)"
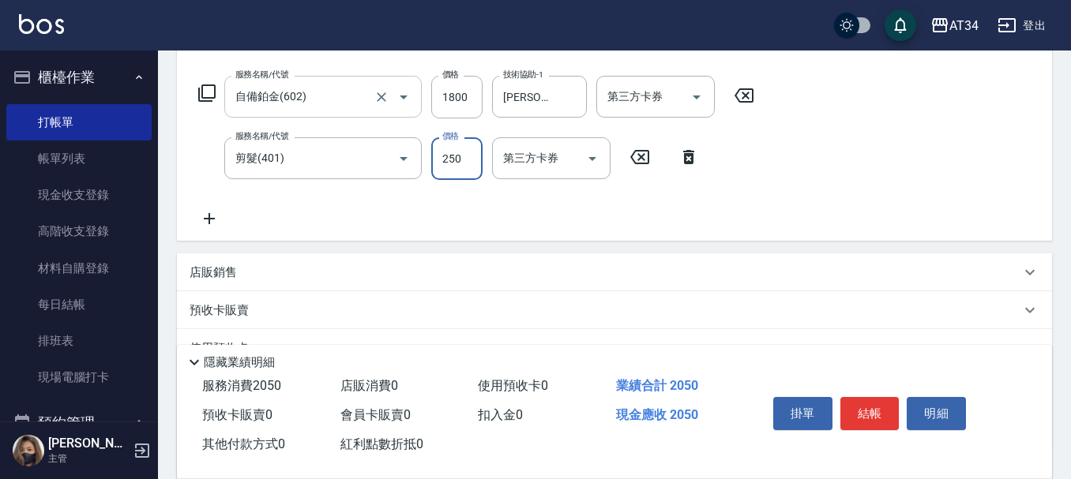
type input "1"
type input "180"
type input "10"
type input "190"
type input "100"
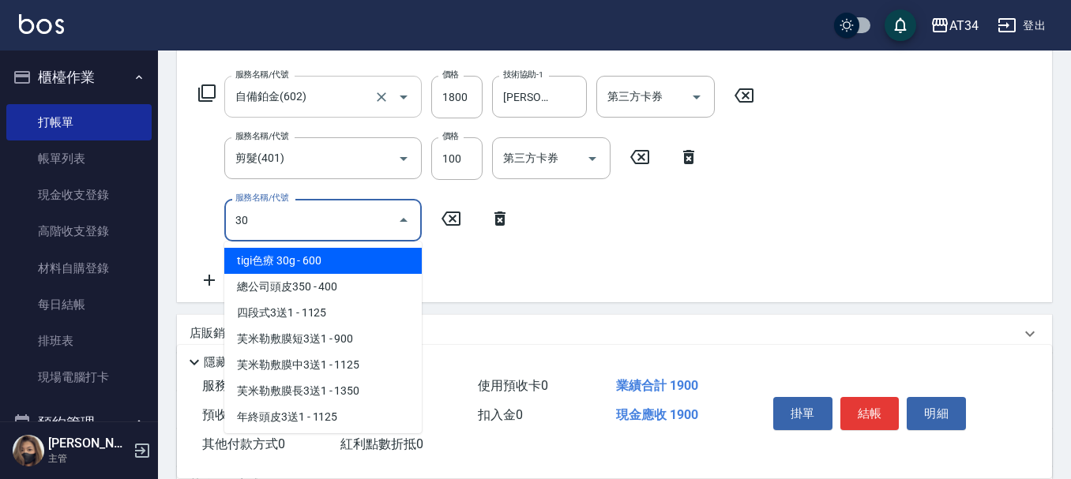
type input "301"
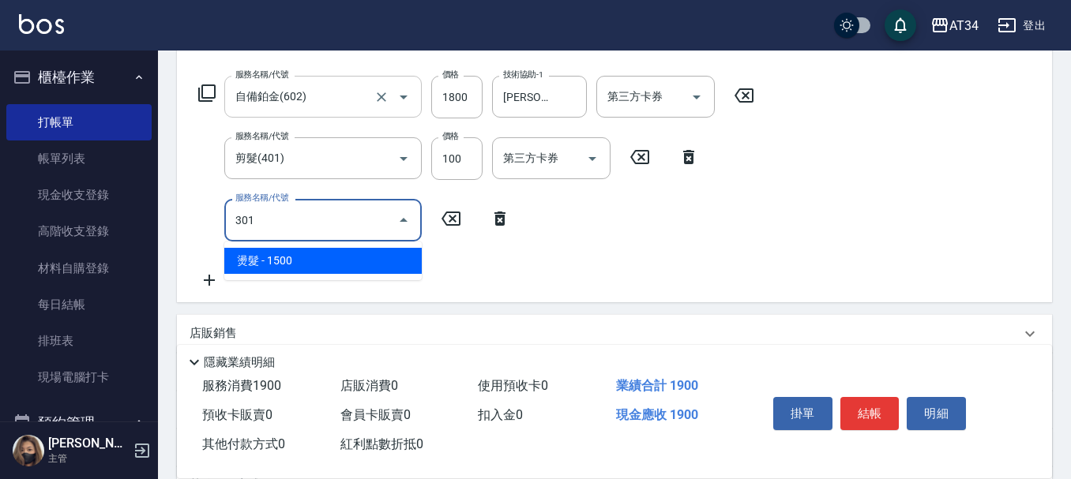
type input "340"
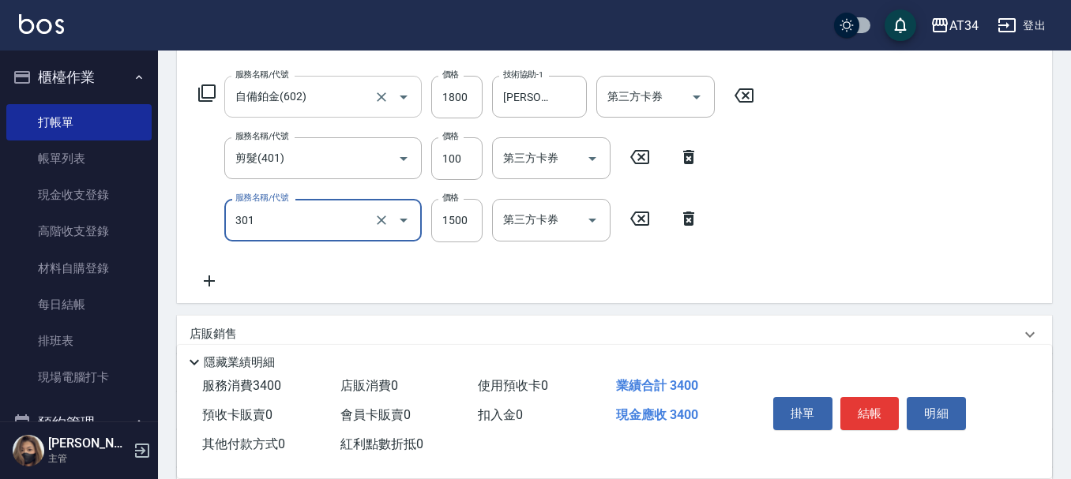
type input "燙髮(301)"
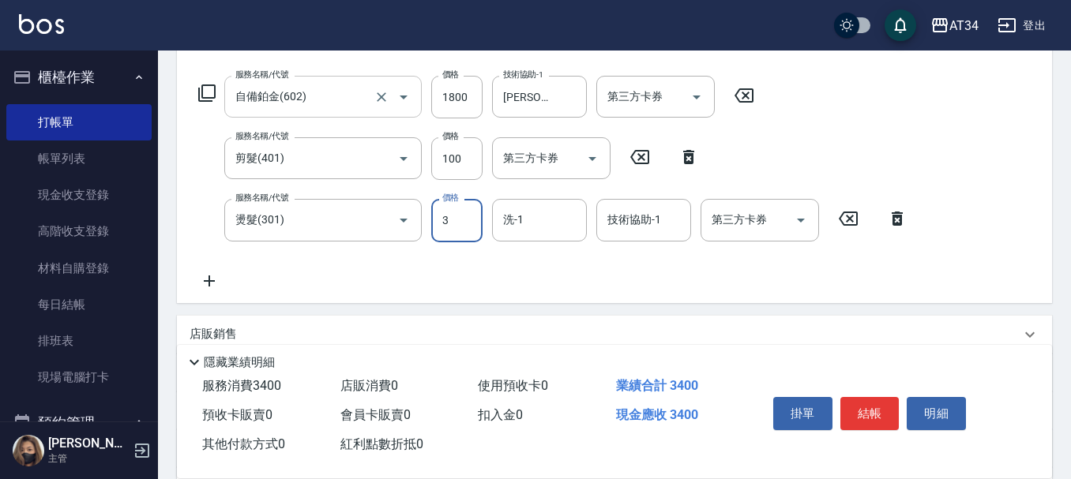
type input "32"
type input "190"
type input "322"
type input "510"
type input "322"
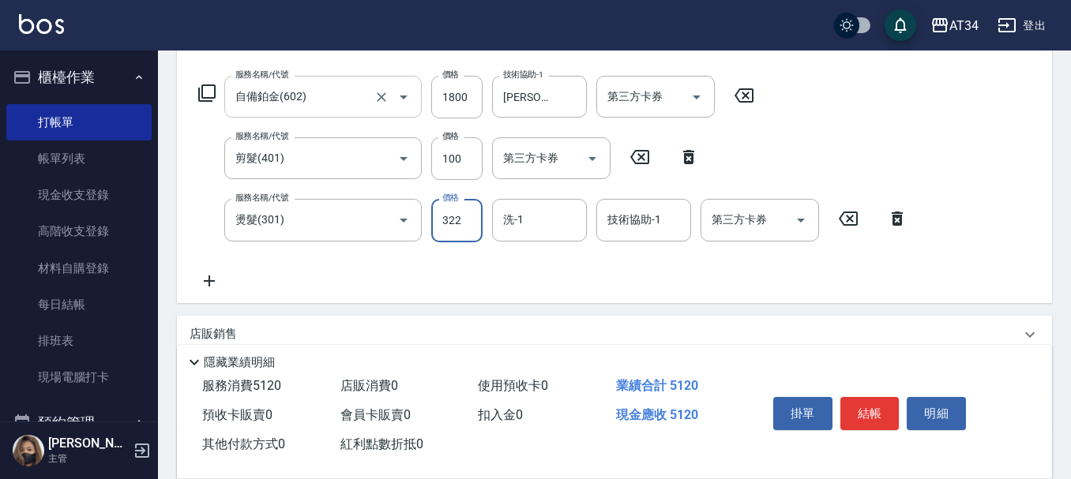
type input "220"
type input "32"
type input "220"
type input "320"
type input "510"
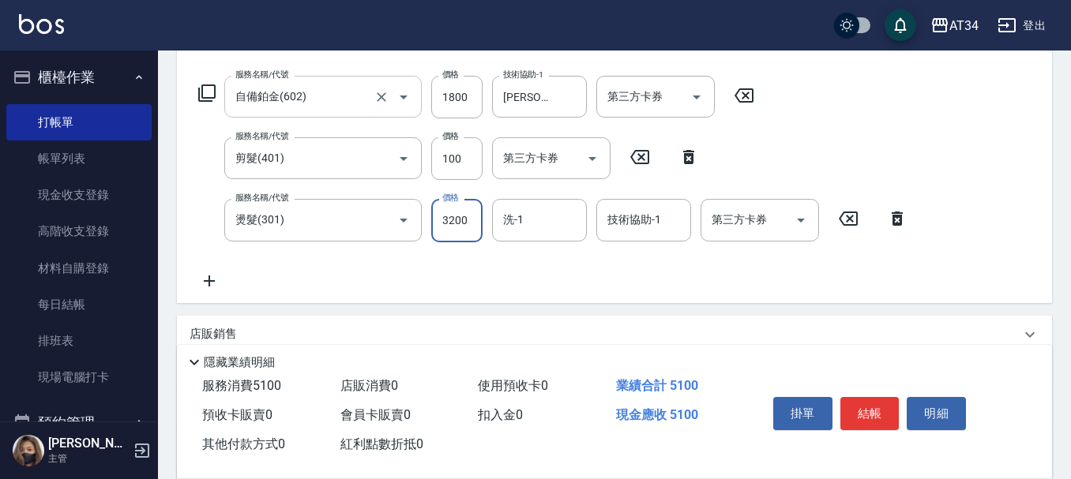
type input "3200"
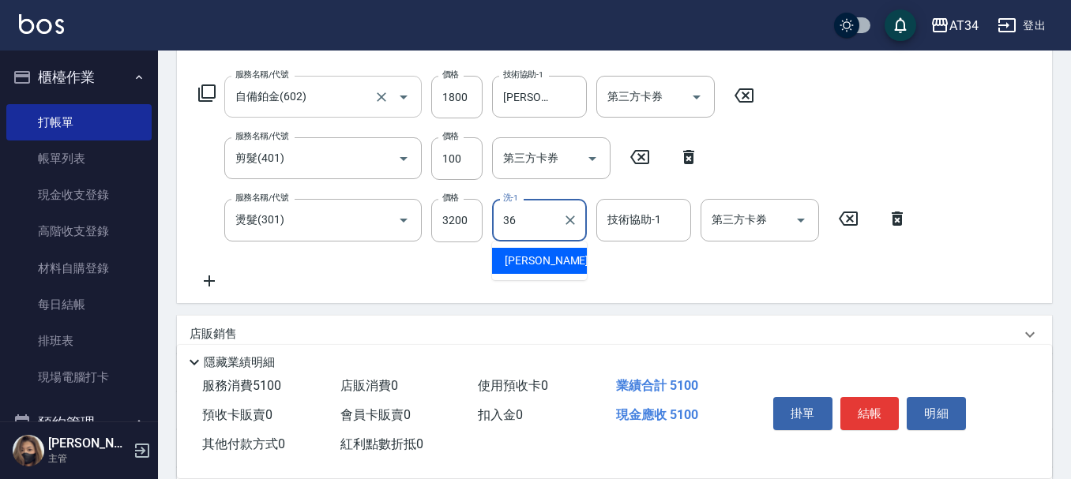
type input "張可芮-36"
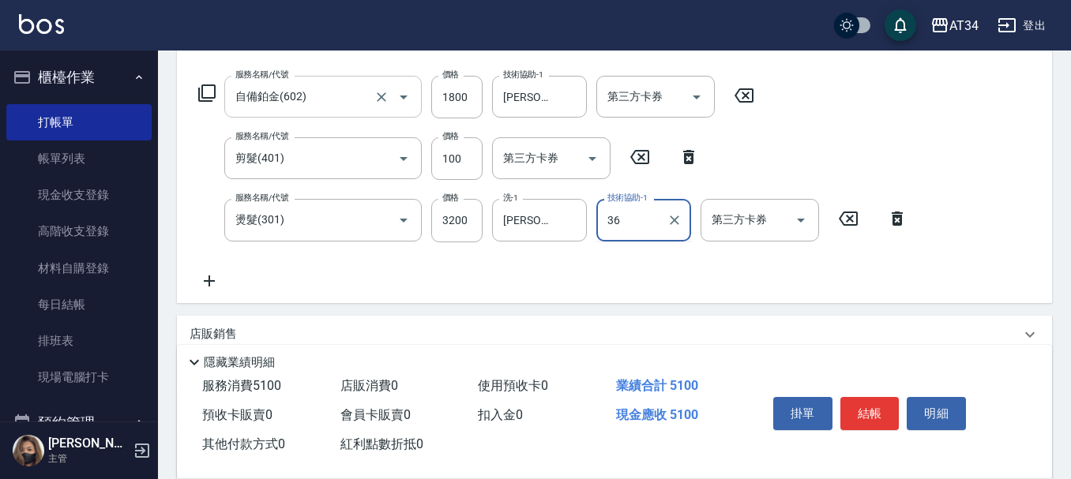
type input "張可芮-36"
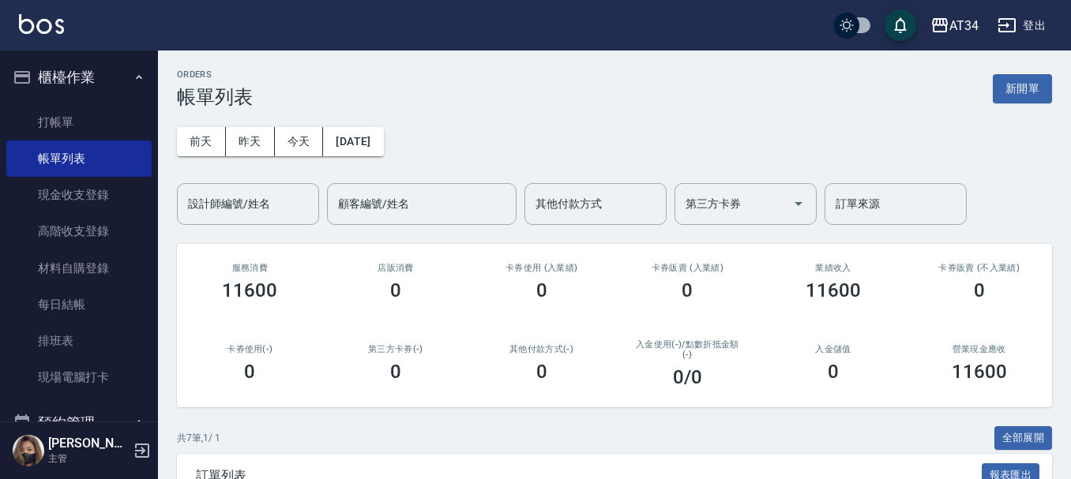
click at [276, 82] on div "ORDERS 帳單列表 新開單" at bounding box center [614, 89] width 875 height 39
click at [133, 79] on icon "button" at bounding box center [139, 77] width 13 height 13
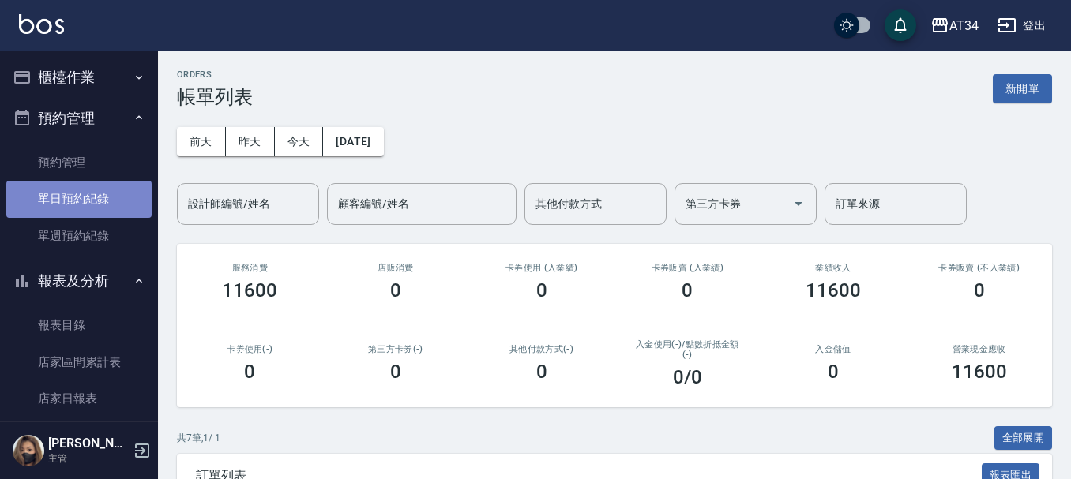
click at [81, 186] on link "單日預約紀錄" at bounding box center [78, 199] width 145 height 36
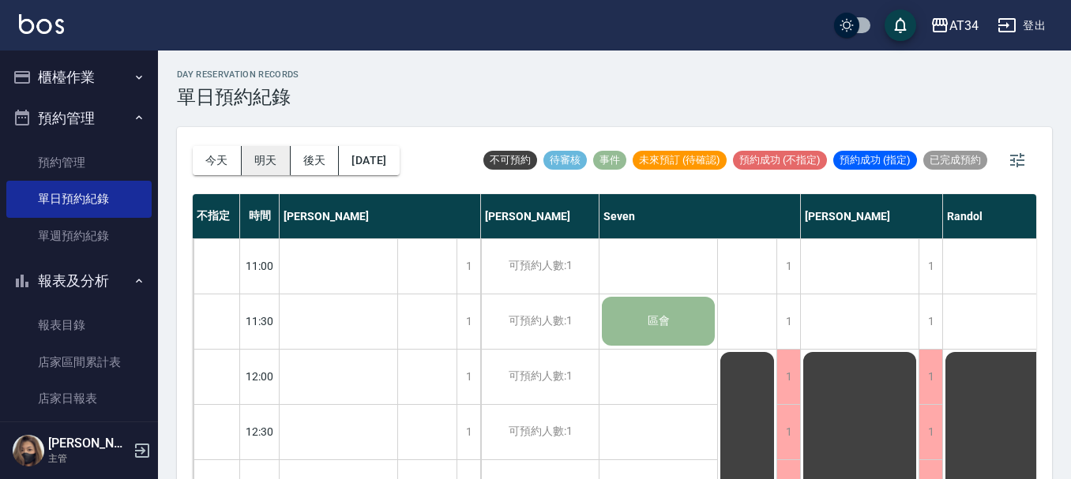
click at [250, 158] on button "明天" at bounding box center [266, 160] width 49 height 29
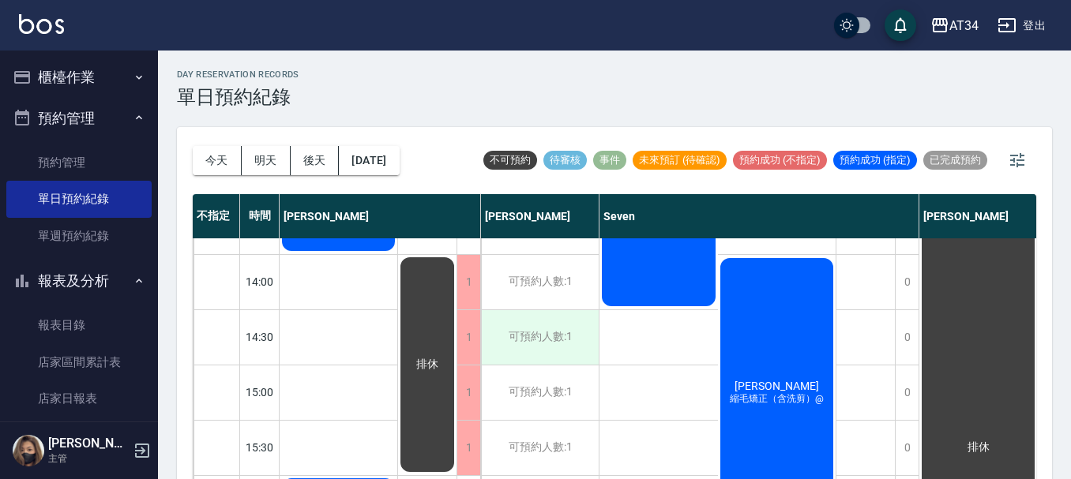
scroll to position [765, 0]
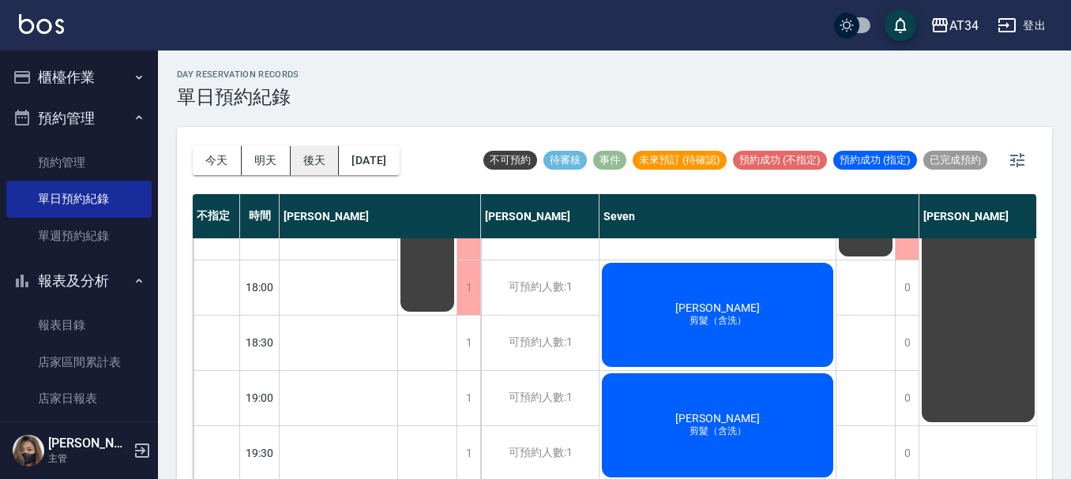
click at [292, 158] on button "後天" at bounding box center [315, 160] width 49 height 29
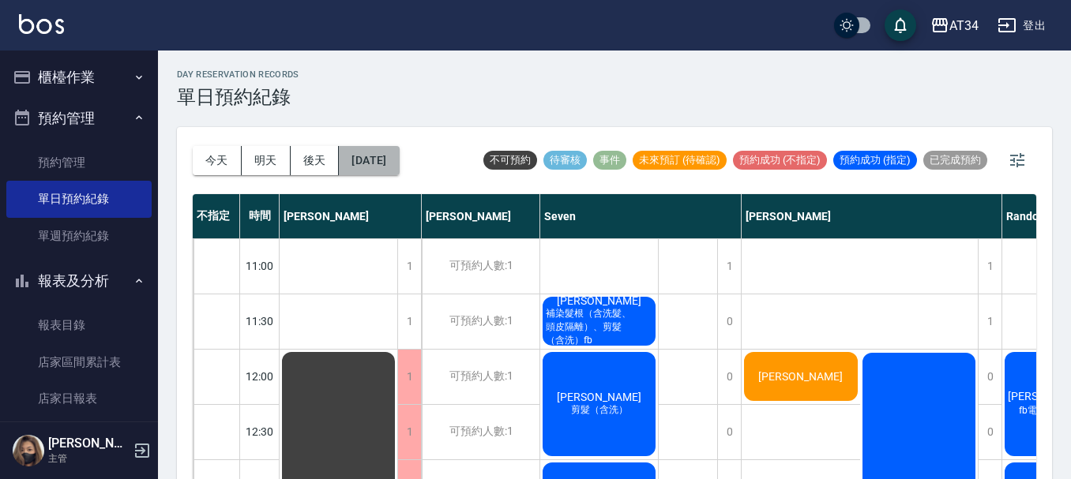
click at [399, 163] on button "2025/10/11" at bounding box center [369, 160] width 60 height 29
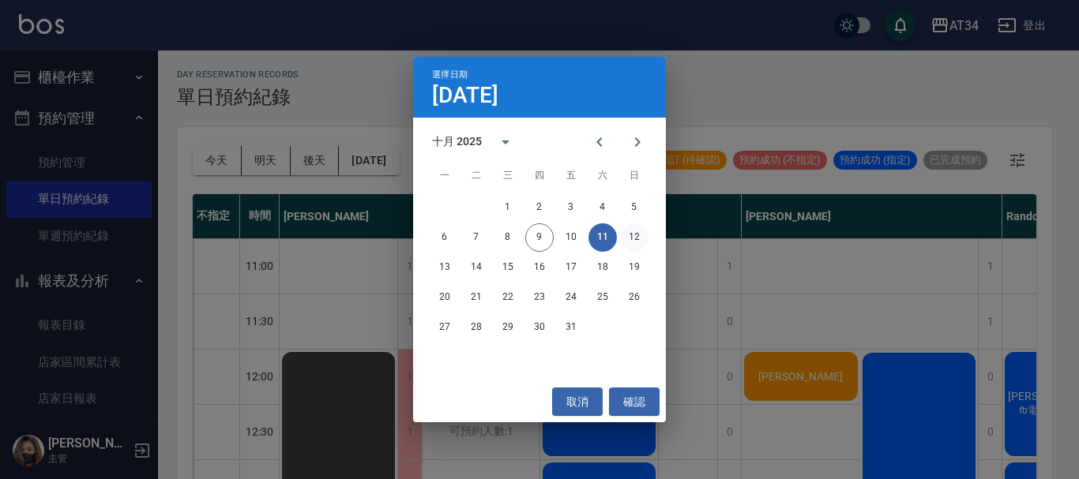
click at [633, 246] on button "12" at bounding box center [634, 238] width 28 height 28
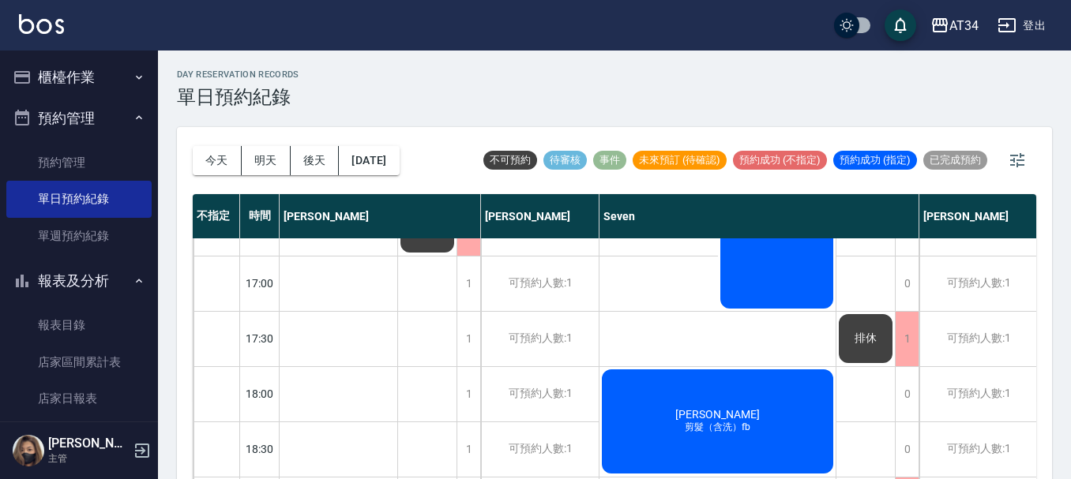
scroll to position [765, 0]
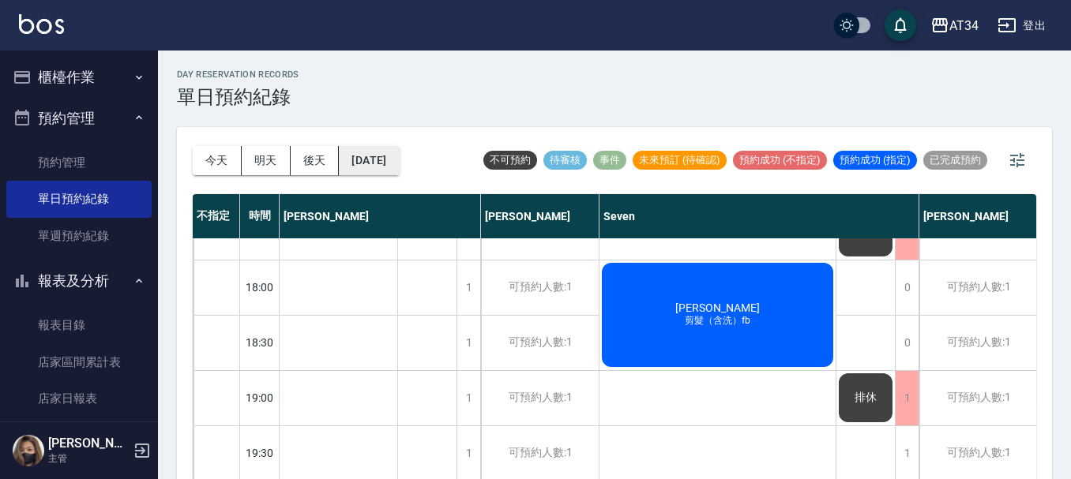
click at [388, 163] on button "2025/10/12" at bounding box center [369, 160] width 60 height 29
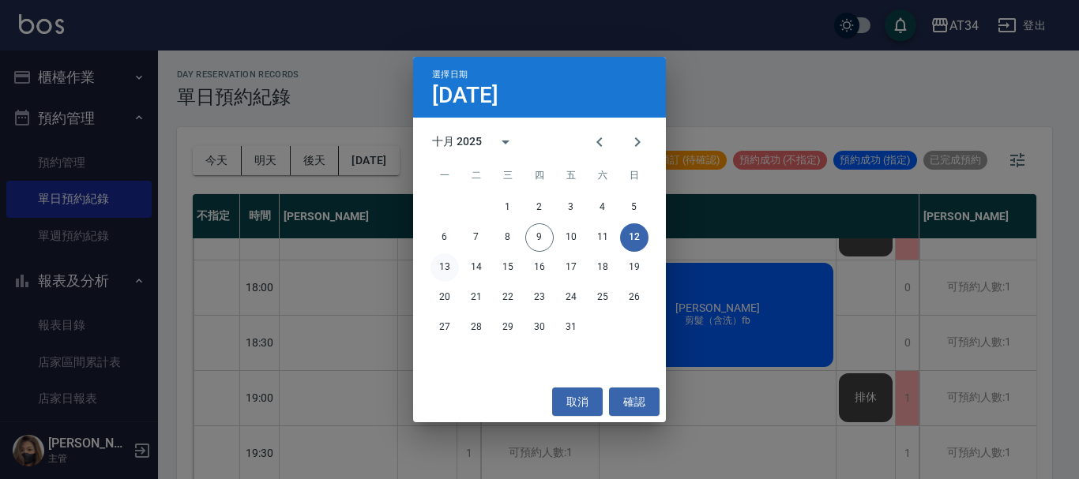
click at [445, 257] on button "13" at bounding box center [444, 268] width 28 height 28
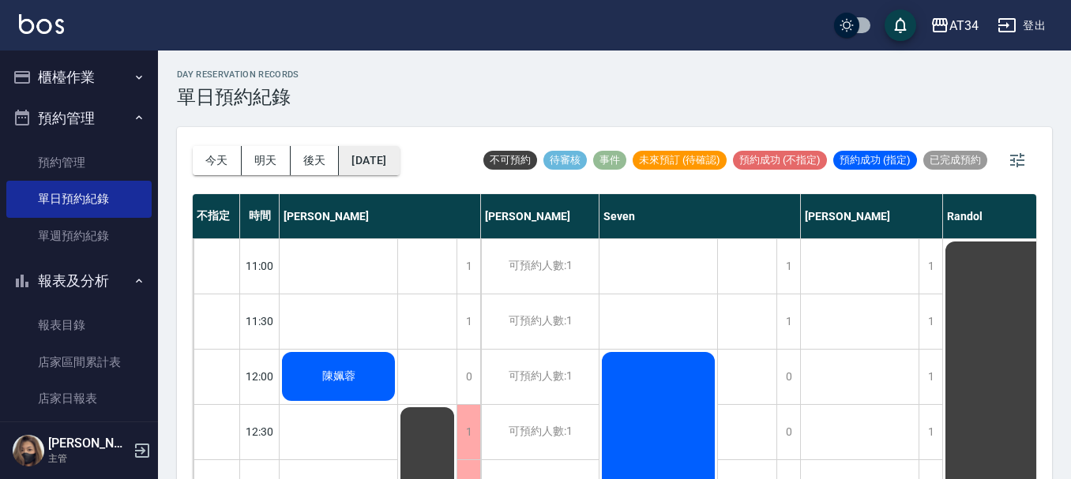
click at [387, 158] on button "2025/10/13" at bounding box center [369, 160] width 60 height 29
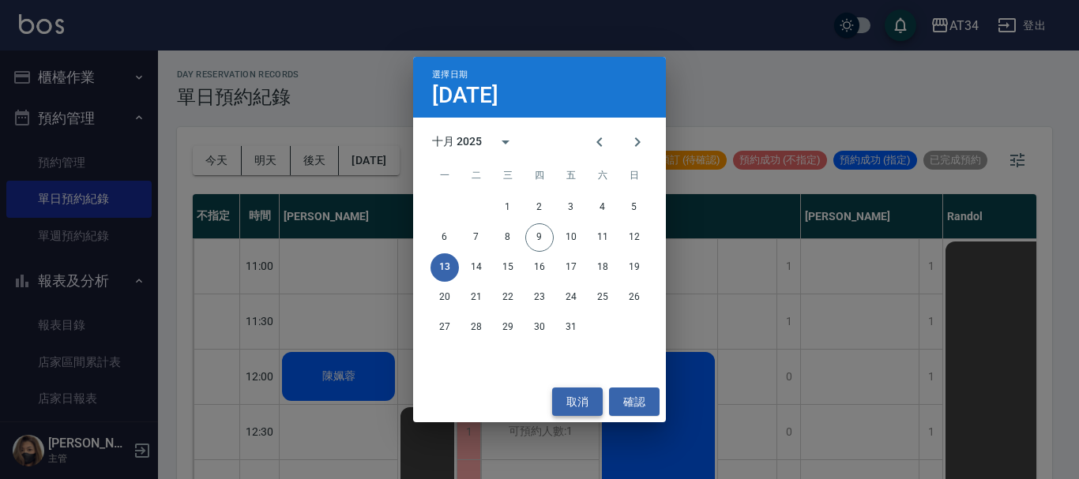
click at [565, 393] on button "取消" at bounding box center [577, 402] width 51 height 29
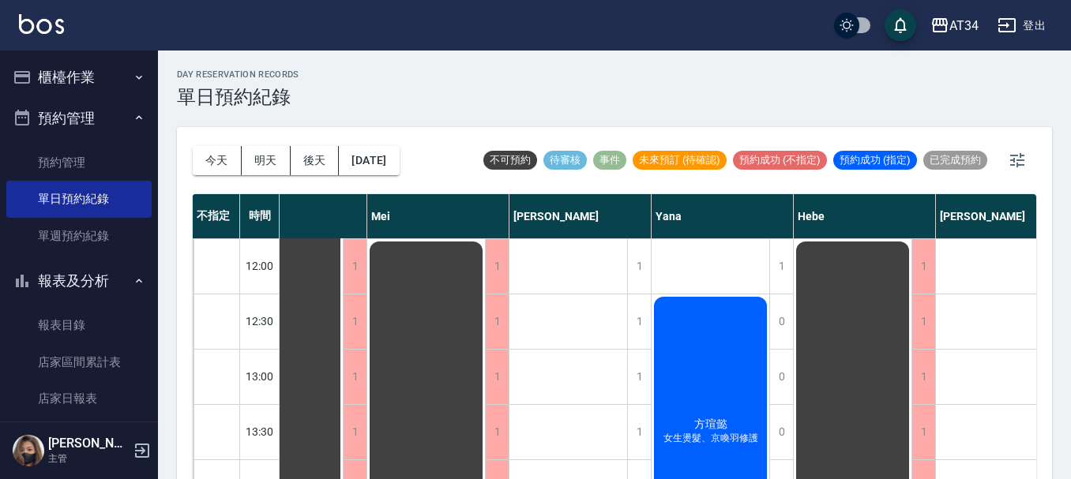
scroll to position [0, 718]
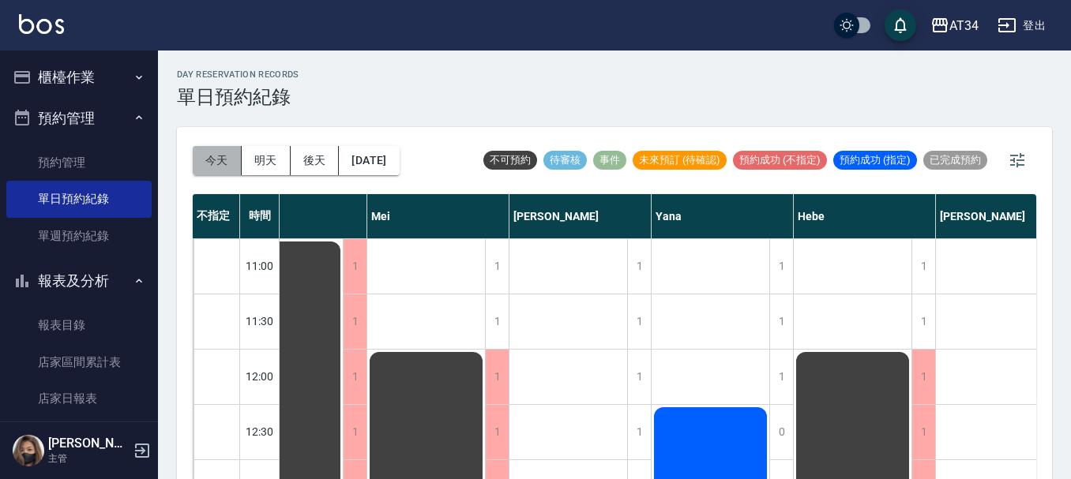
click at [231, 158] on button "今天" at bounding box center [217, 160] width 49 height 29
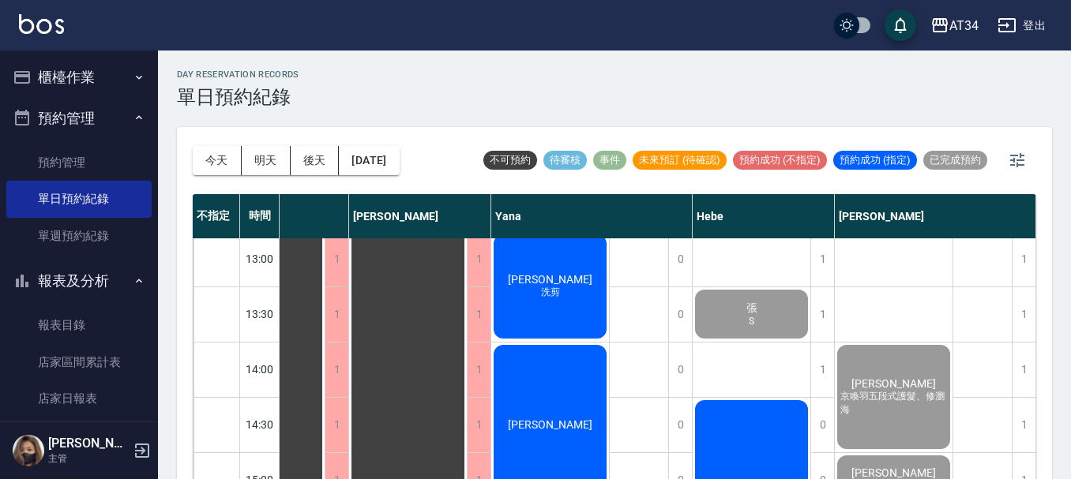
scroll to position [553, 886]
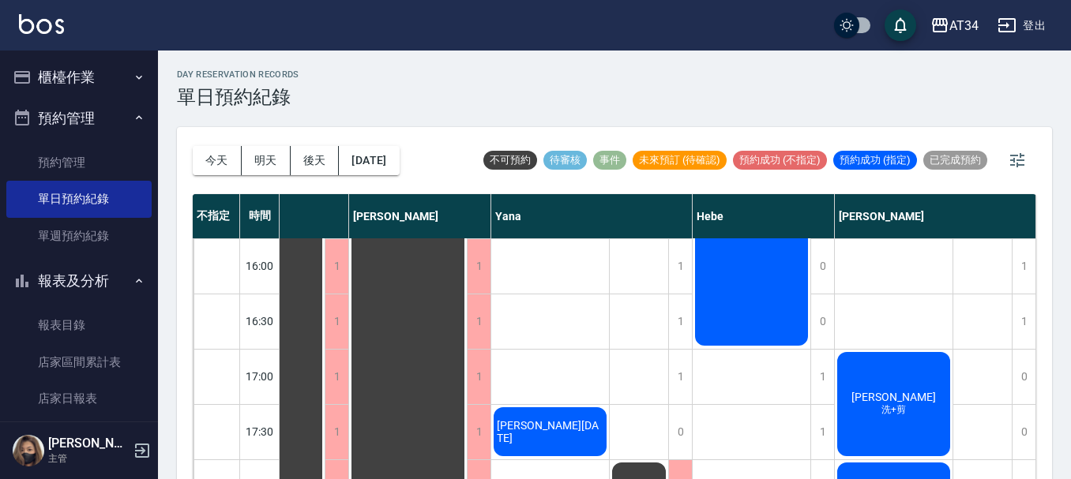
click at [879, 395] on span "[PERSON_NAME]" at bounding box center [893, 397] width 91 height 13
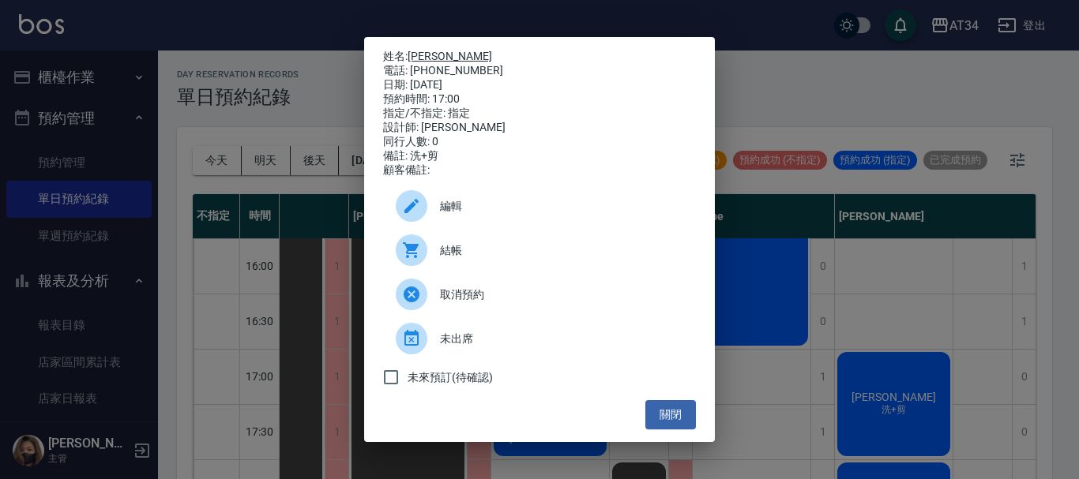
click at [423, 54] on link "[PERSON_NAME]" at bounding box center [450, 56] width 85 height 13
click at [654, 423] on button "關閉" at bounding box center [670, 414] width 51 height 29
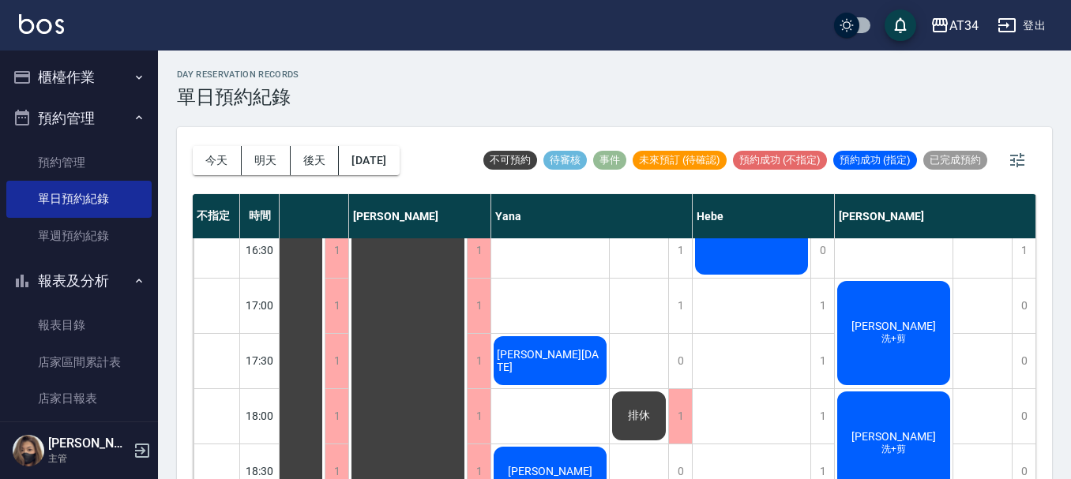
scroll to position [765, 878]
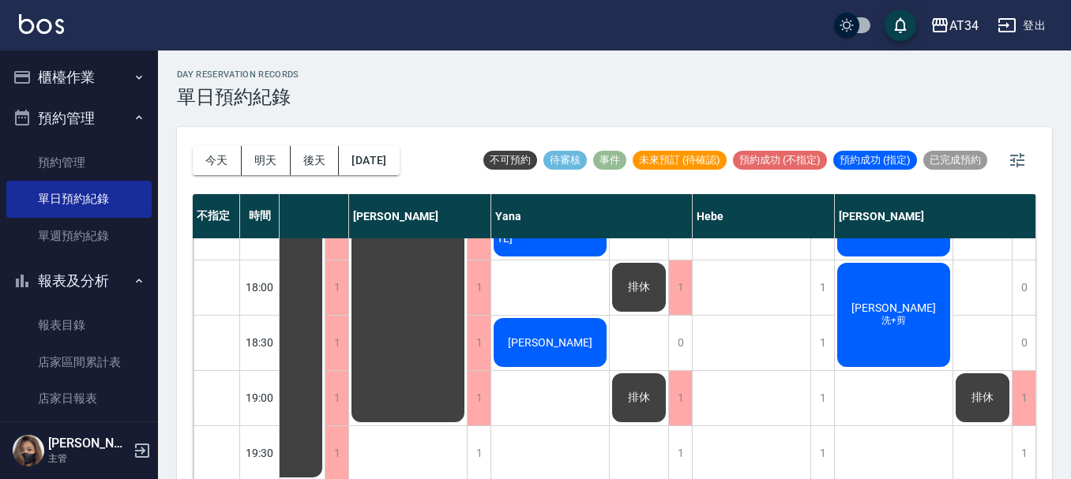
click at [889, 302] on span "[PERSON_NAME]" at bounding box center [893, 308] width 91 height 13
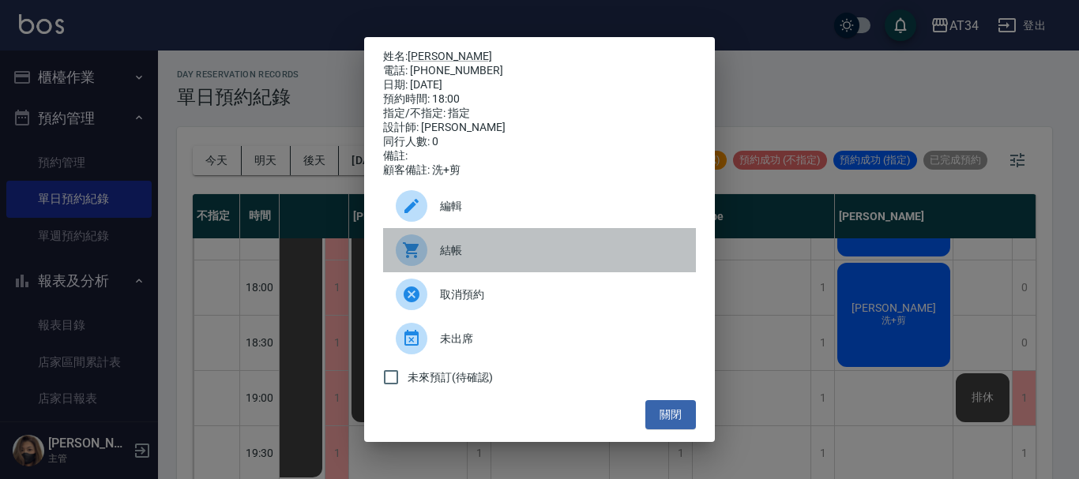
click at [507, 259] on span "結帳" at bounding box center [561, 250] width 243 height 17
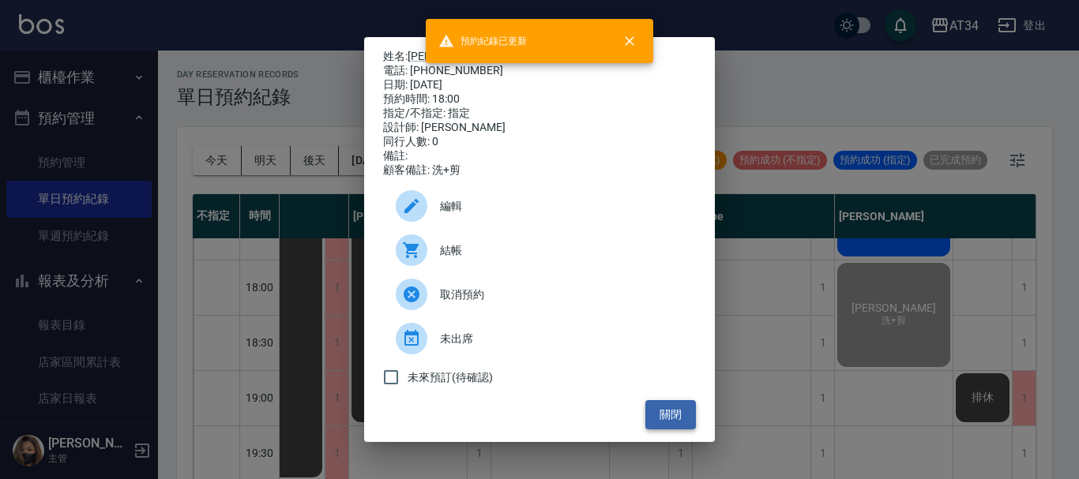
click at [686, 428] on button "關閉" at bounding box center [670, 414] width 51 height 29
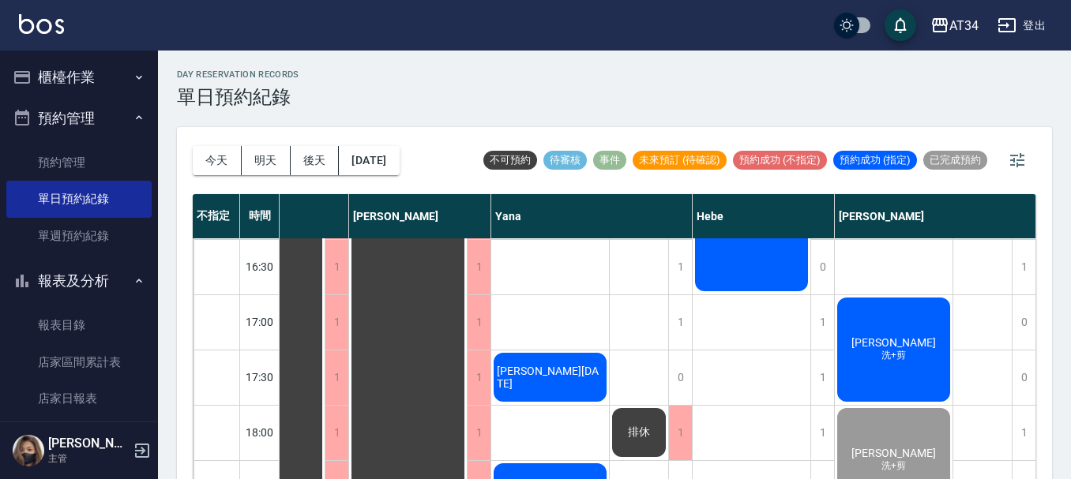
scroll to position [607, 878]
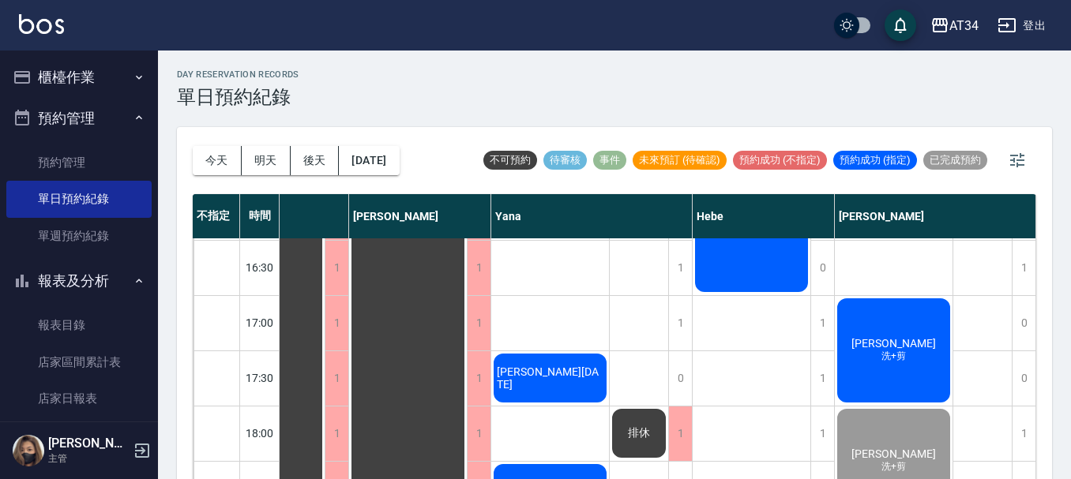
click at [904, 339] on span "[PERSON_NAME]" at bounding box center [893, 343] width 91 height 13
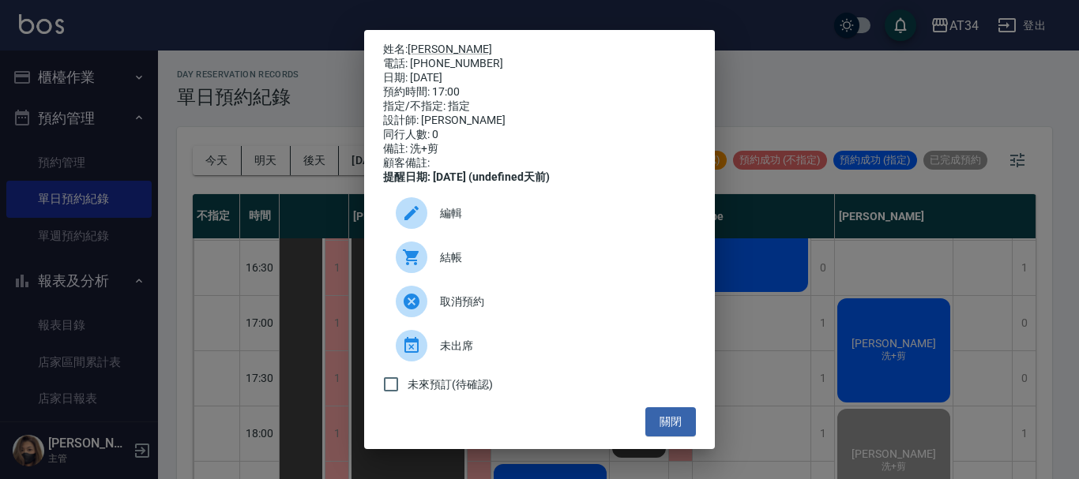
click at [538, 265] on span "結帳" at bounding box center [561, 258] width 243 height 17
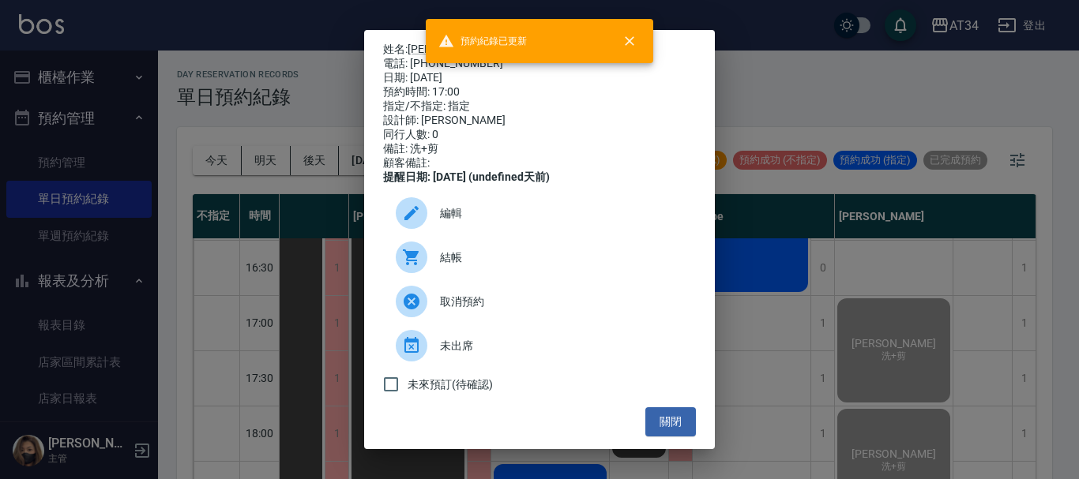
click at [470, 265] on span "結帳" at bounding box center [561, 258] width 243 height 17
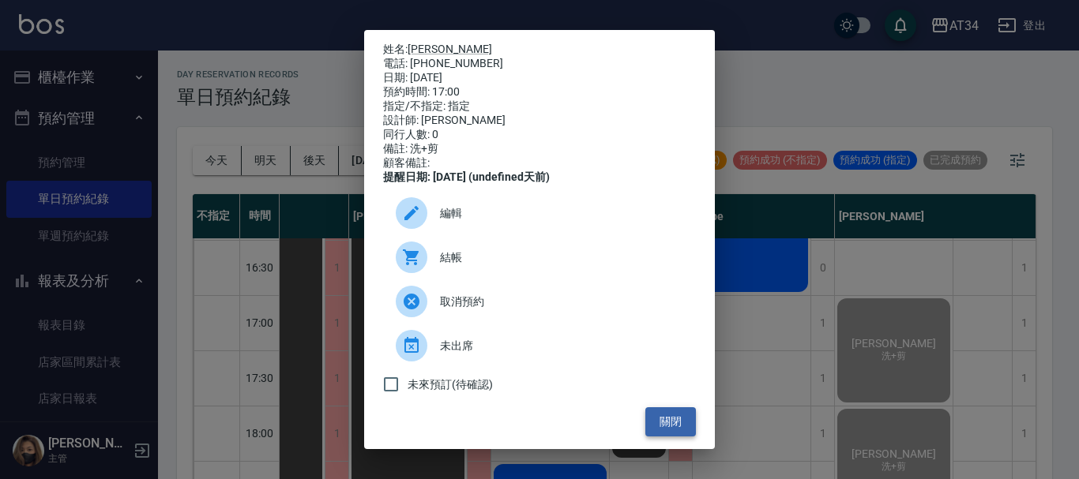
click at [663, 430] on button "關閉" at bounding box center [670, 422] width 51 height 29
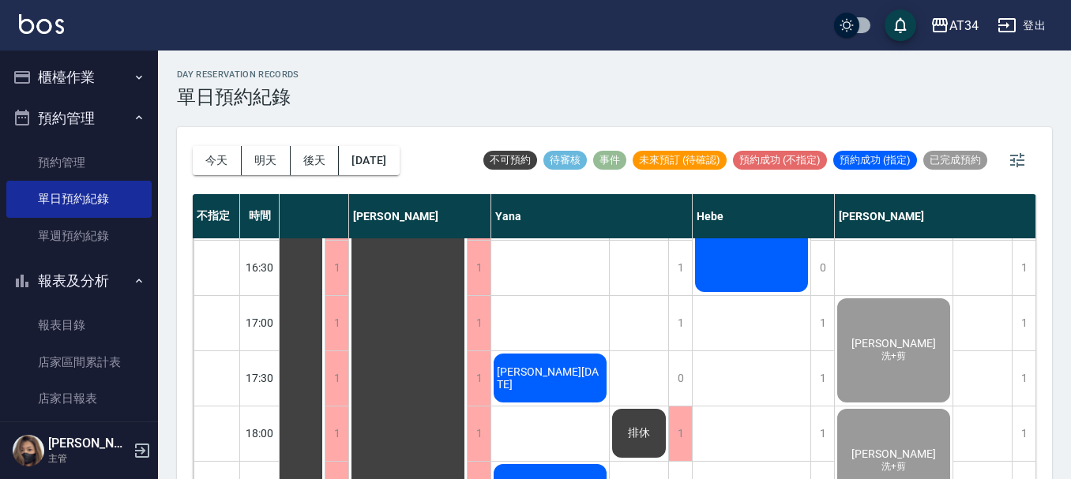
click at [105, 81] on button "櫃檯作業" at bounding box center [78, 77] width 145 height 41
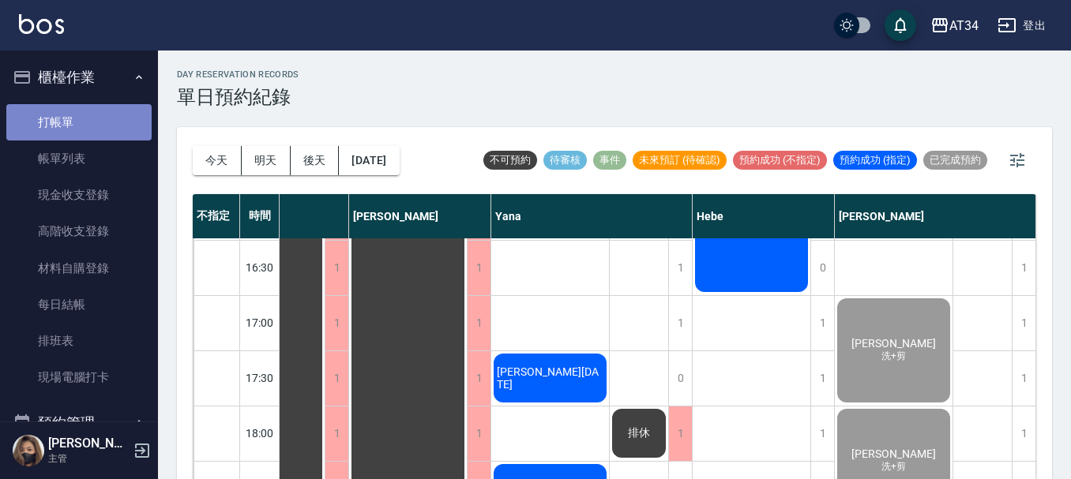
click at [107, 108] on link "打帳單" at bounding box center [78, 122] width 145 height 36
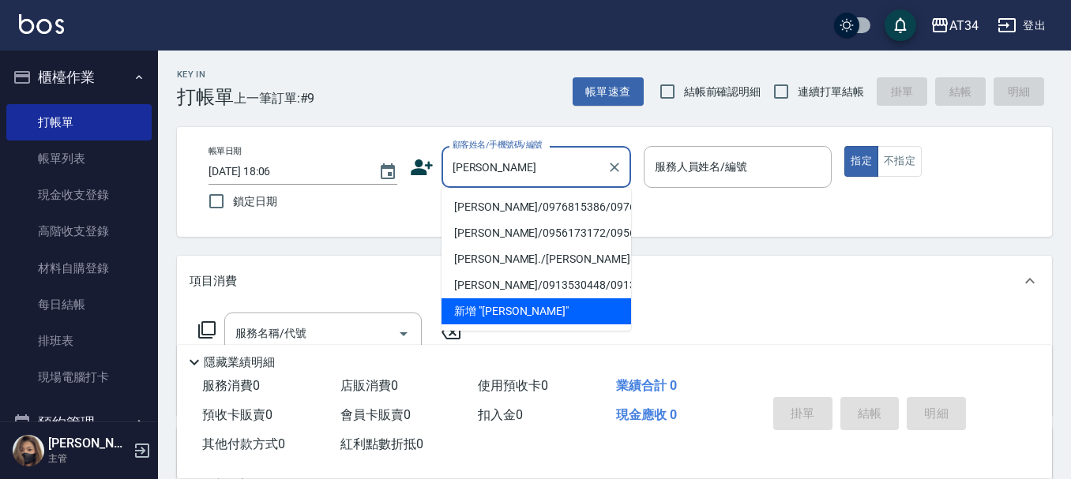
click at [498, 211] on li "鄭雅文/0976815386/0976815386" at bounding box center [537, 207] width 190 height 26
type input "[PERSON_NAME]/0976815386/0976815386"
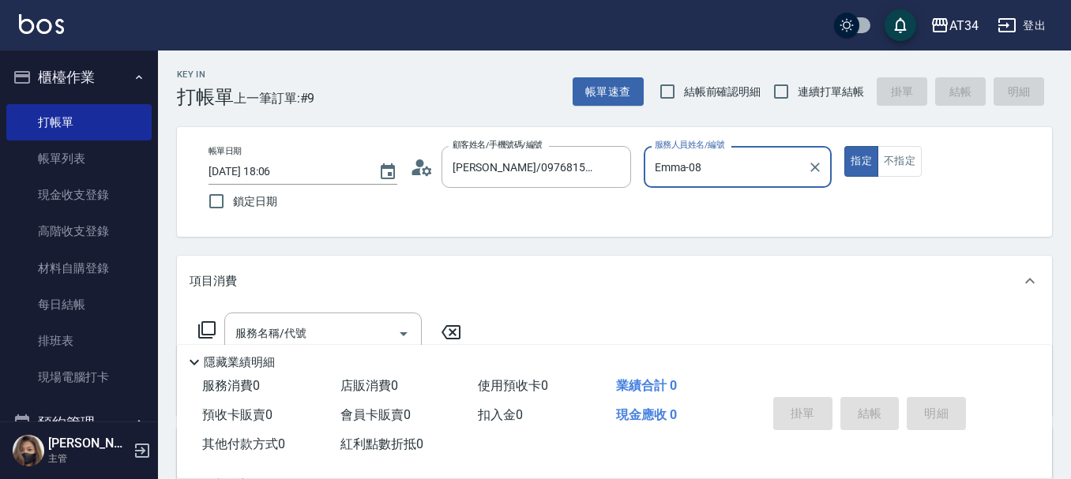
type input "Emma-08"
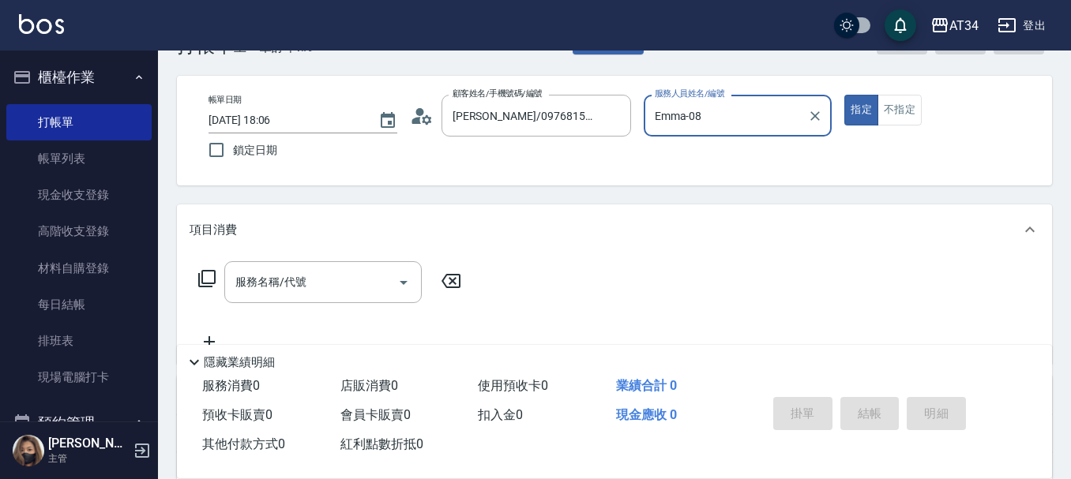
scroll to position [79, 0]
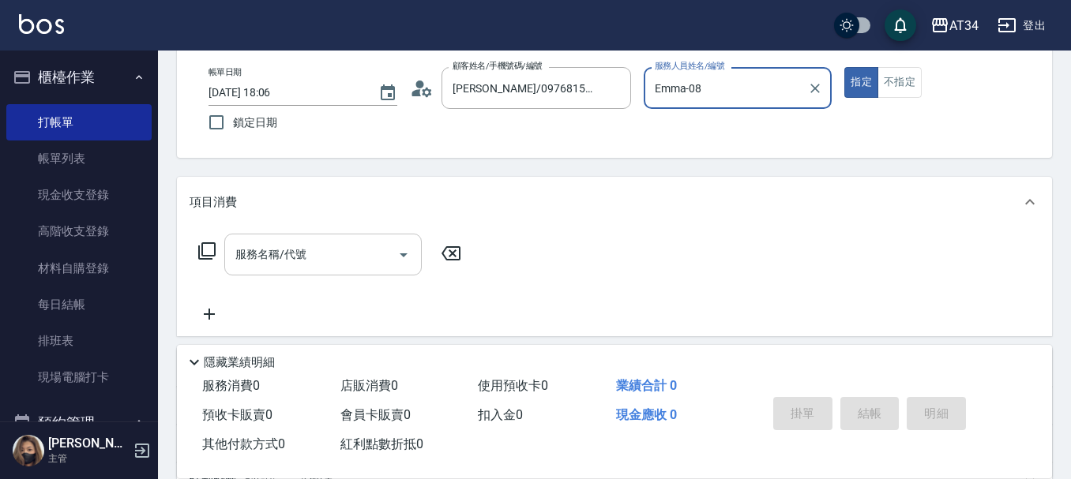
click at [296, 239] on div "服務名稱/代號" at bounding box center [322, 255] width 197 height 42
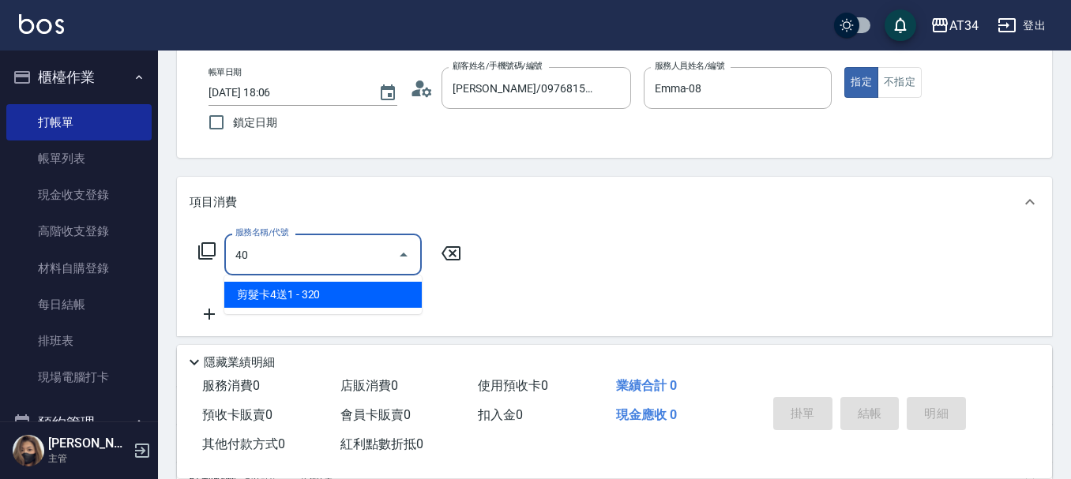
type input "401"
type input "20"
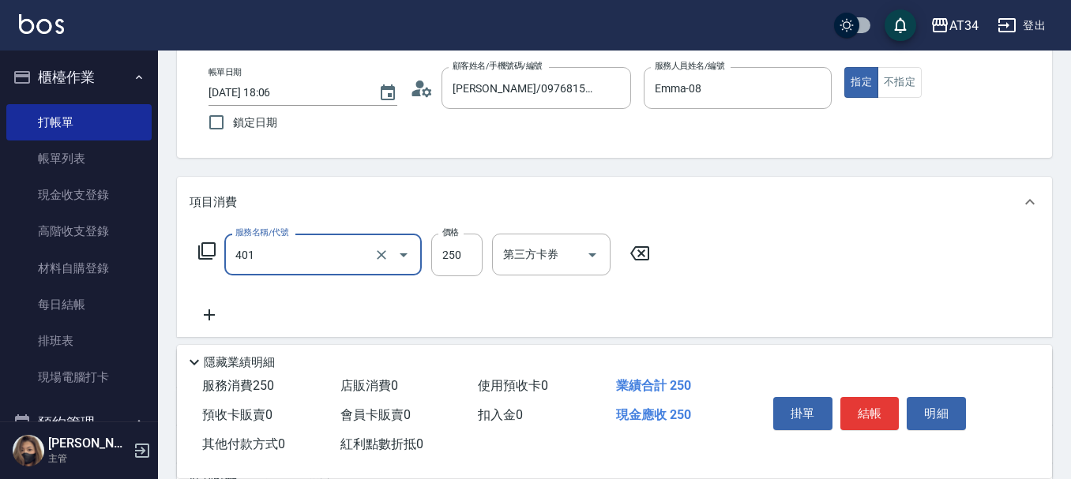
type input "剪髮(401)"
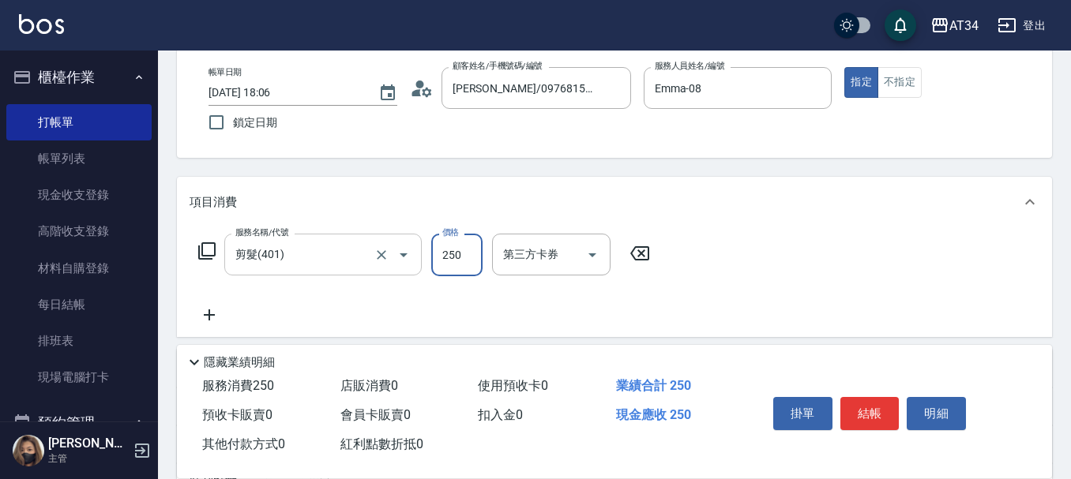
type input "0"
type input "50"
type input "500"
click at [213, 311] on icon at bounding box center [209, 315] width 39 height 19
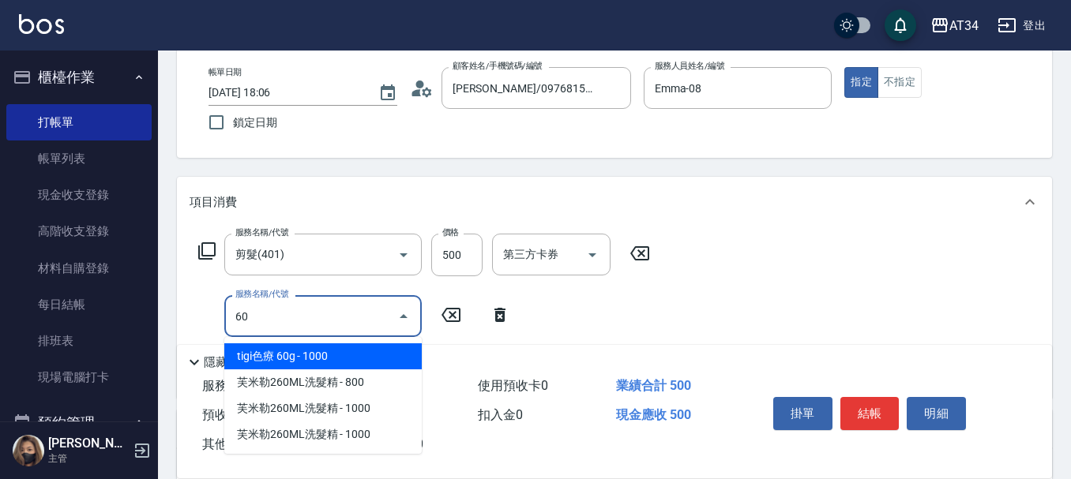
type input "602"
type input "140"
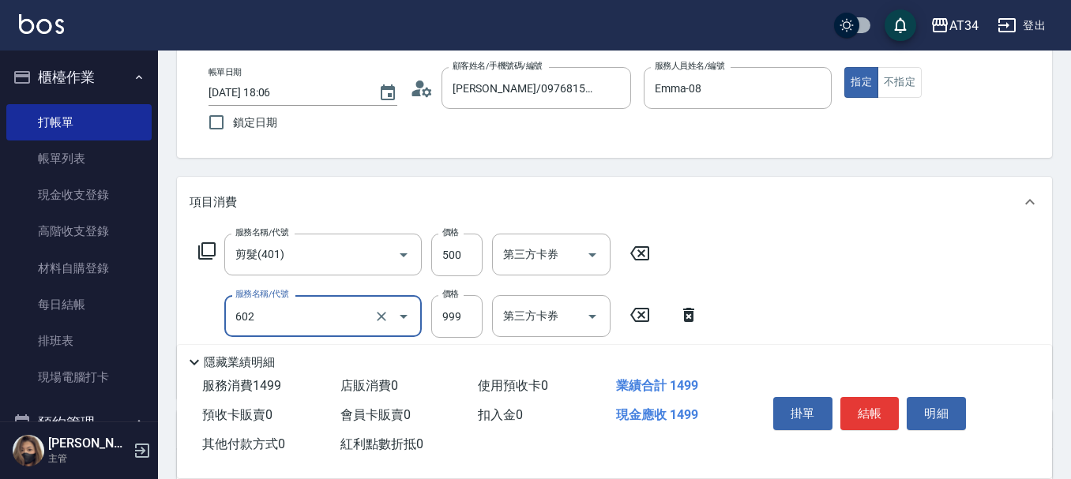
type input "自備鉑金(602)"
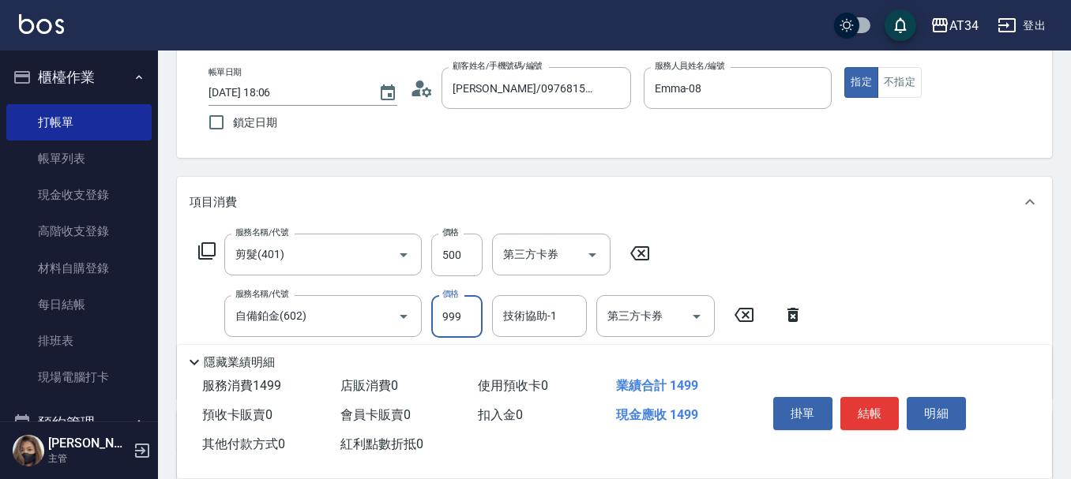
type input "50"
type input "20"
type input "70"
type input "200"
type input "250"
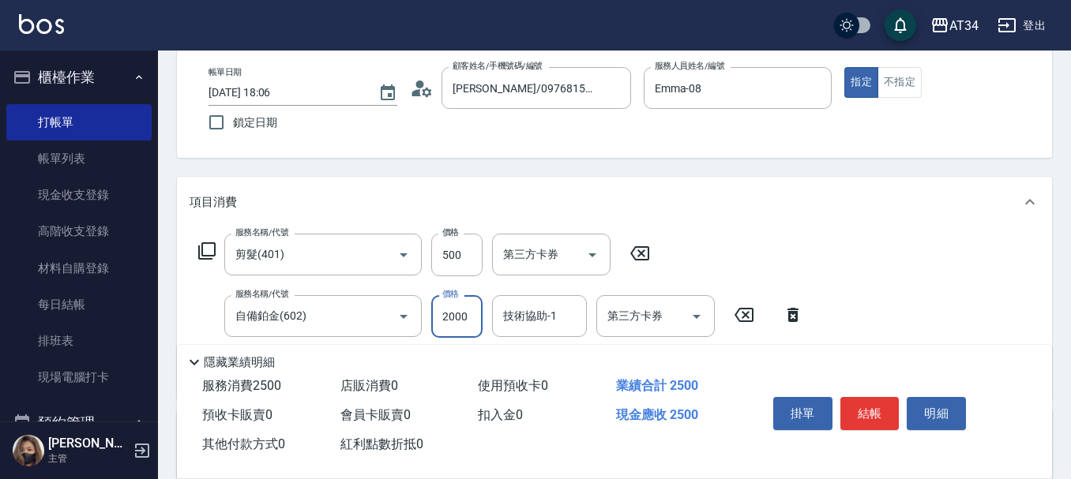
type input "2000"
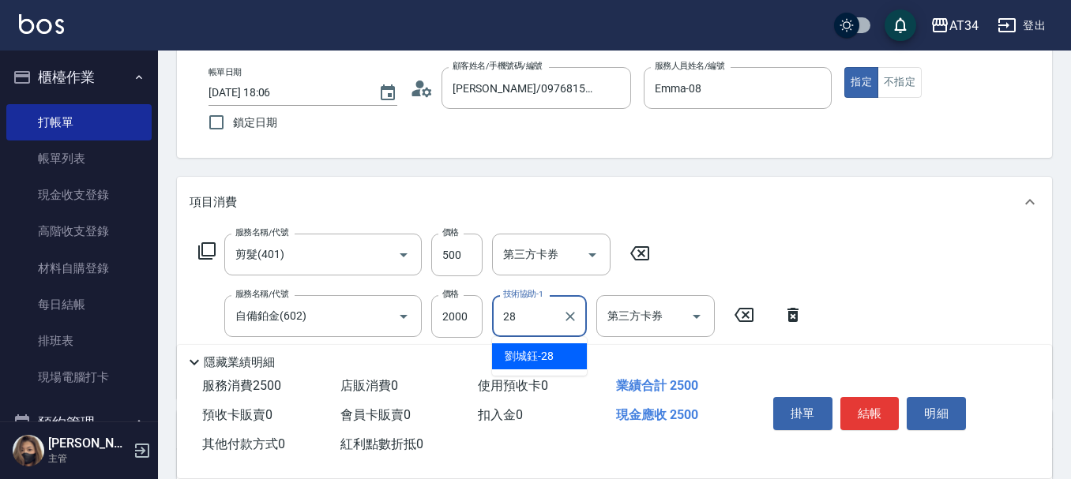
type input "劉城鈺-28"
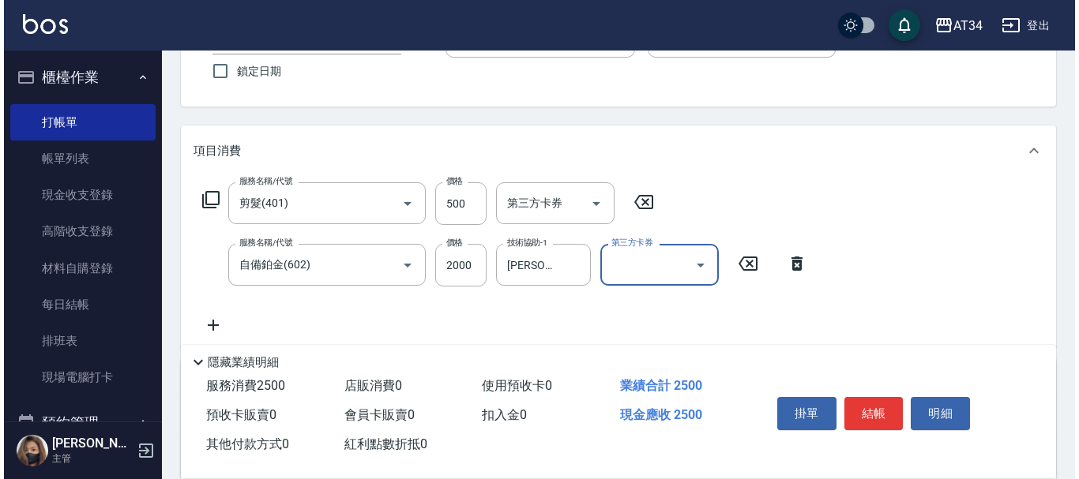
scroll to position [158, 0]
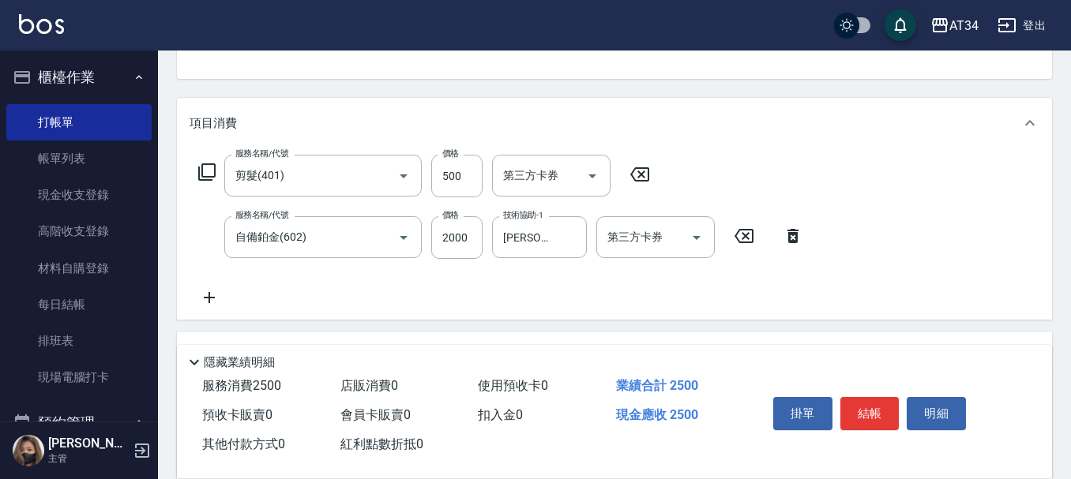
click at [208, 172] on icon at bounding box center [206, 172] width 19 height 19
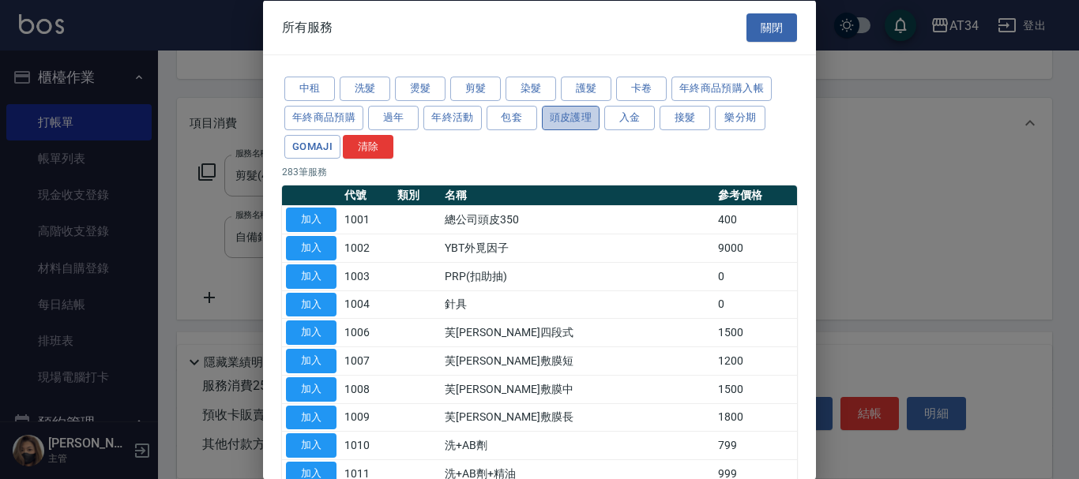
click at [543, 112] on button "頭皮護理" at bounding box center [571, 117] width 58 height 24
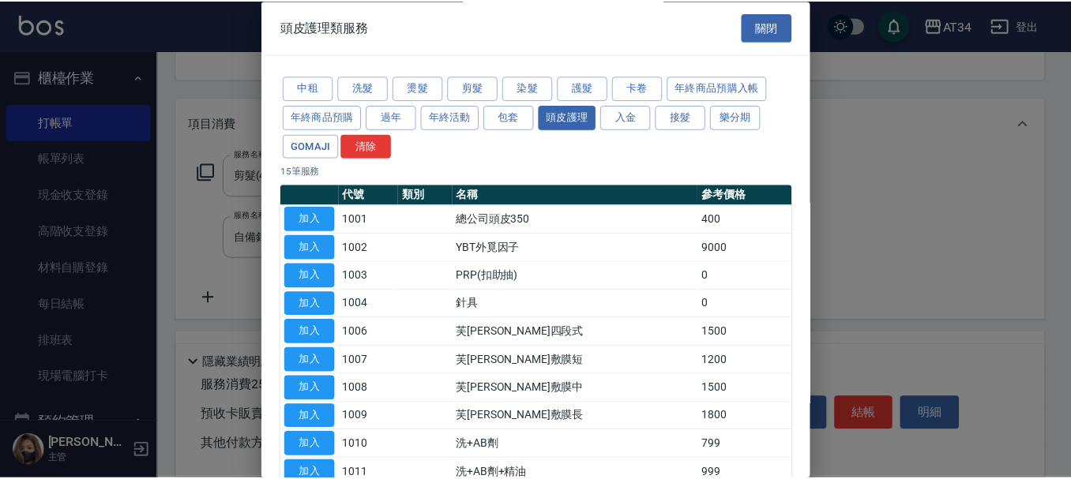
scroll to position [237, 0]
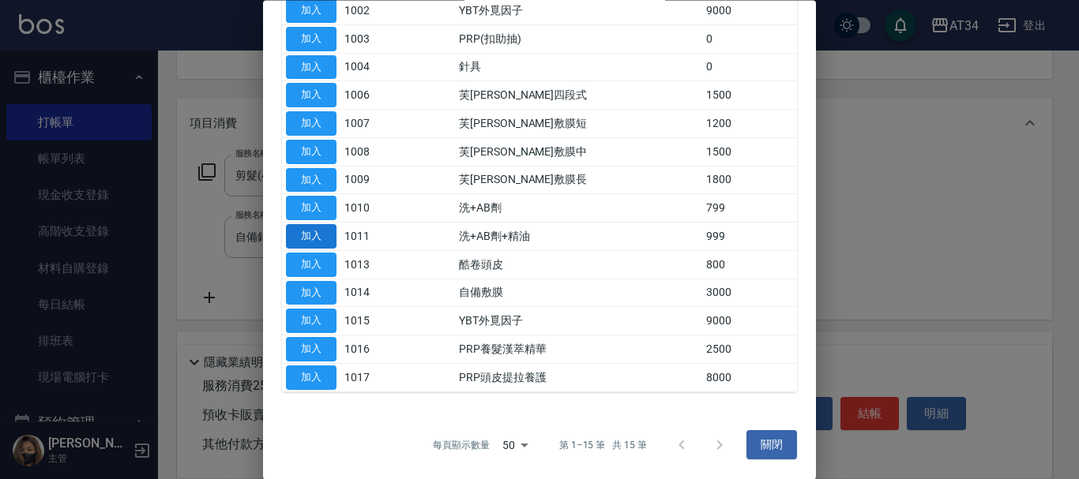
click at [314, 235] on button "加入" at bounding box center [311, 237] width 51 height 24
type input "340"
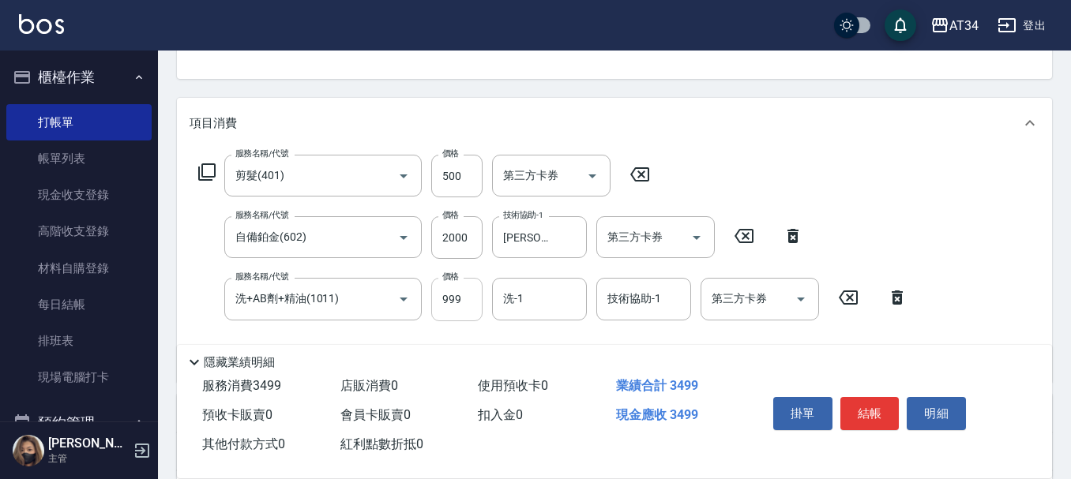
click at [454, 295] on input "999" at bounding box center [456, 299] width 51 height 43
click at [513, 300] on div "洗-1 洗-1" at bounding box center [539, 299] width 95 height 42
type input "28"
type input "劉城鈺-28"
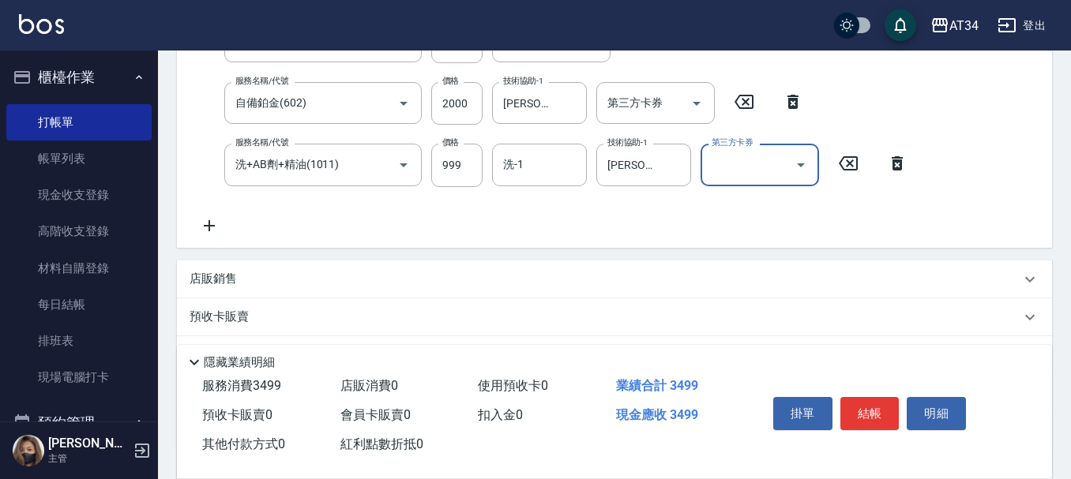
scroll to position [453, 0]
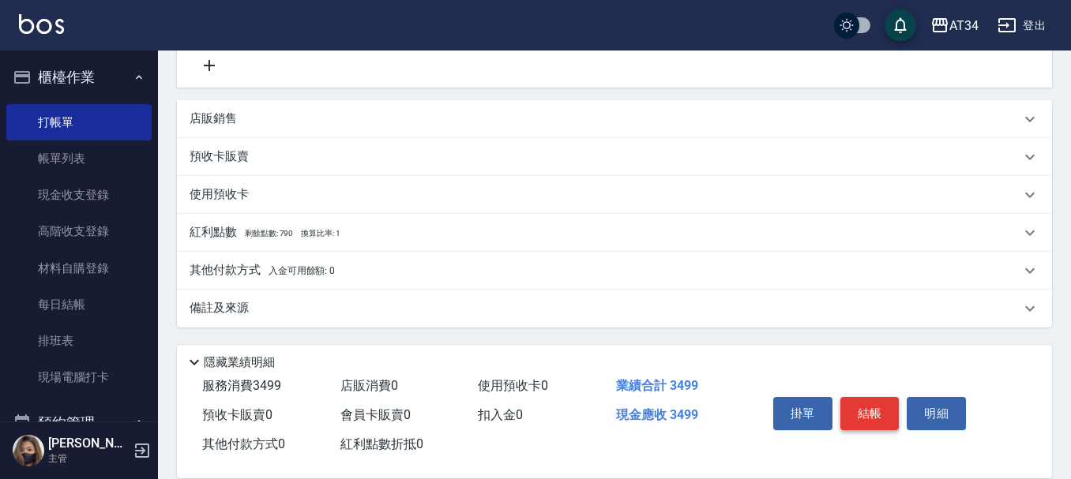
click at [893, 402] on button "結帳" at bounding box center [869, 413] width 59 height 33
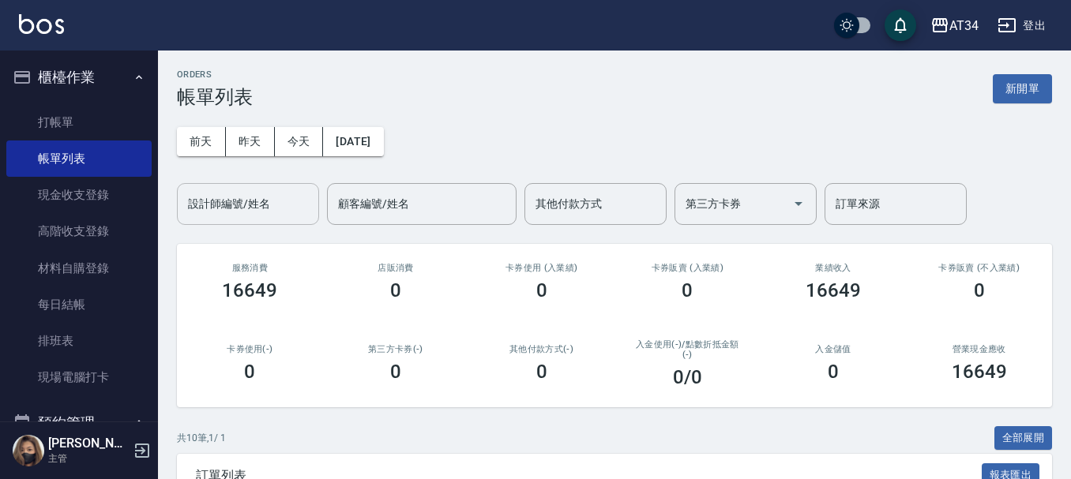
click at [258, 209] on input "設計師編號/姓名" at bounding box center [248, 204] width 128 height 28
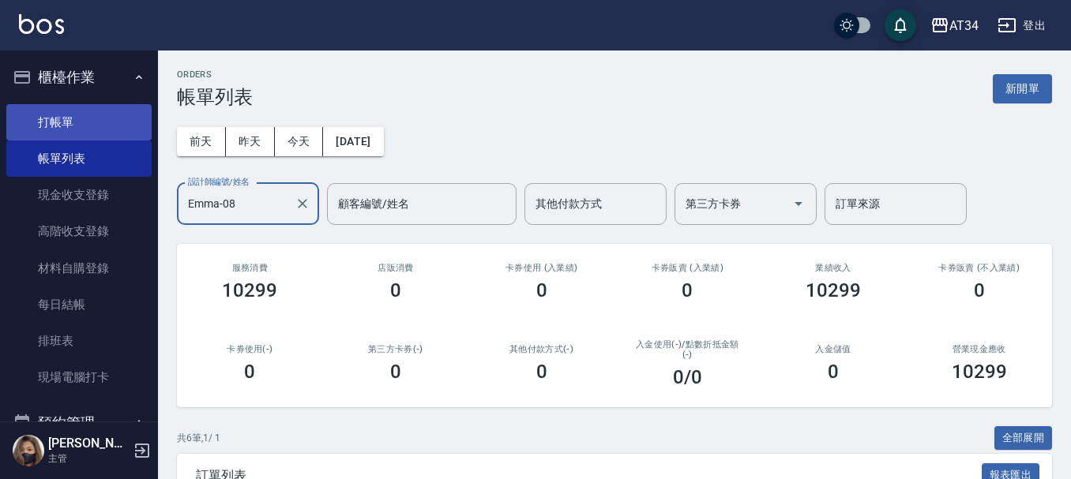
type input "Emma-08"
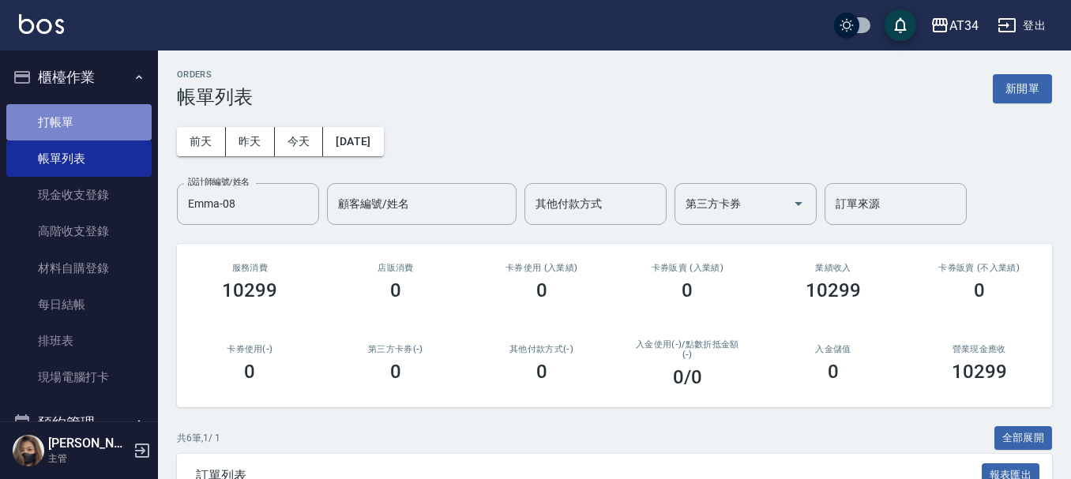
click at [100, 128] on link "打帳單" at bounding box center [78, 122] width 145 height 36
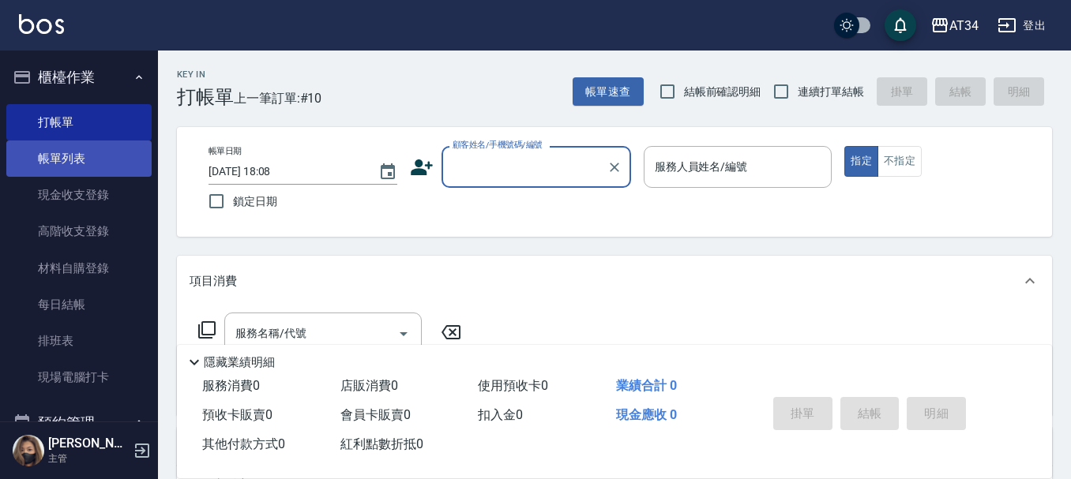
click at [58, 163] on link "帳單列表" at bounding box center [78, 159] width 145 height 36
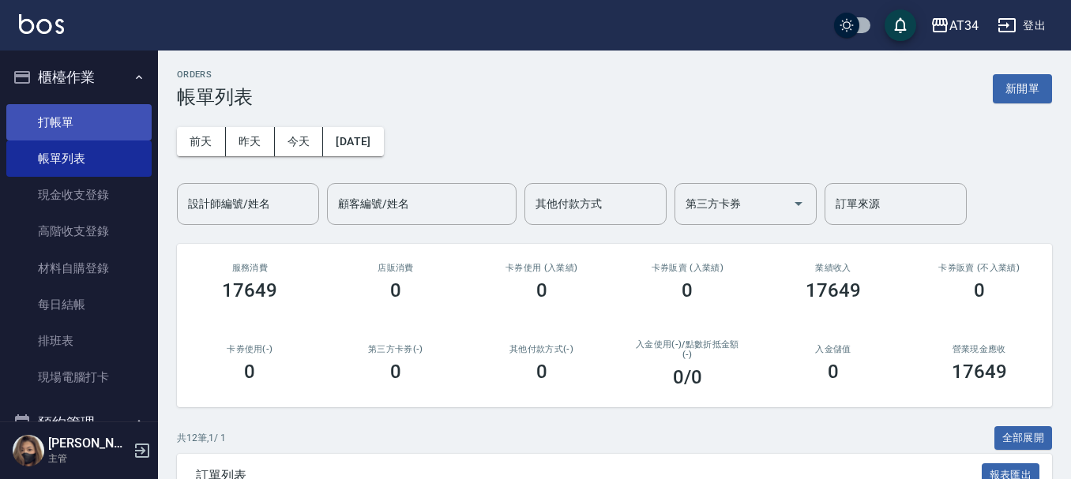
click at [66, 125] on link "打帳單" at bounding box center [78, 122] width 145 height 36
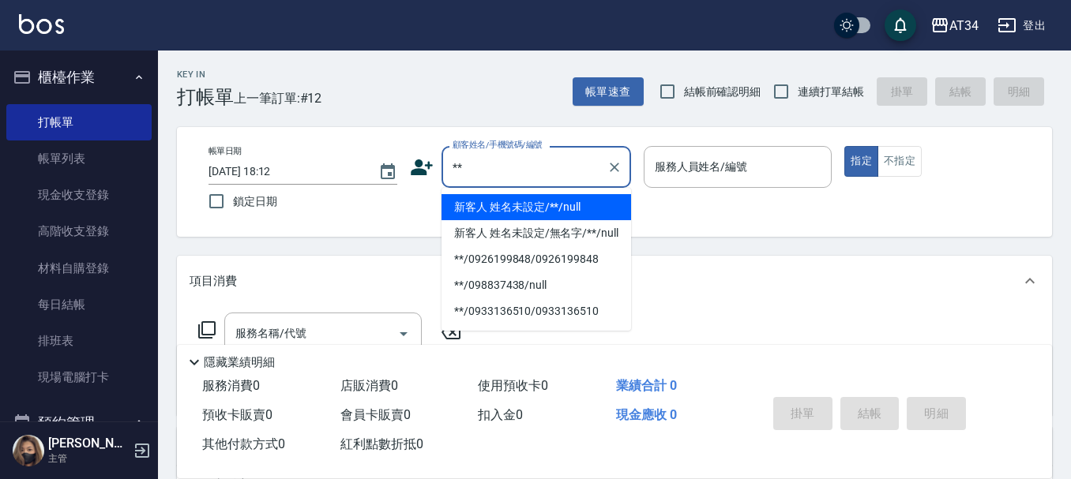
click at [501, 207] on li "新客人 姓名未設定/**/null" at bounding box center [537, 207] width 190 height 26
type input "新客人 姓名未設定/**/null"
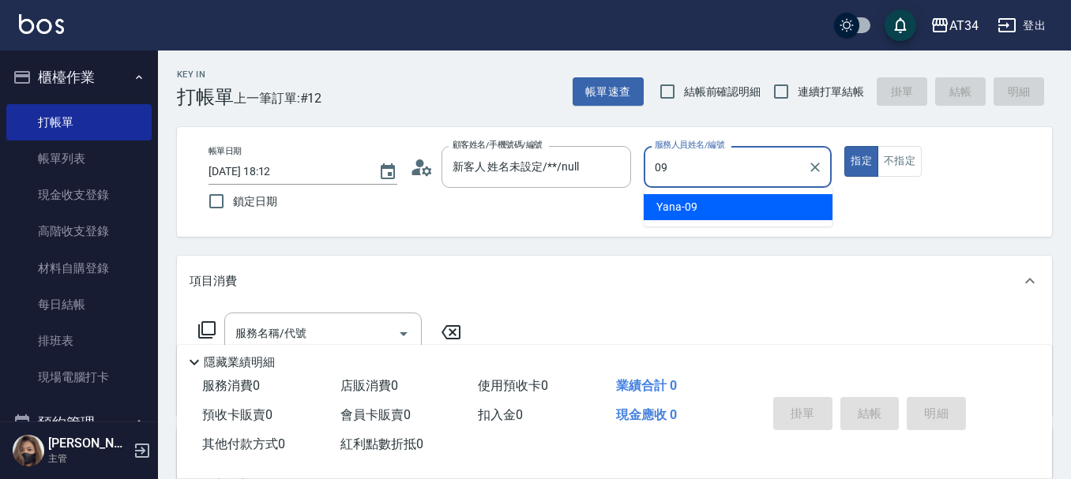
type input "Yana-09"
type button "true"
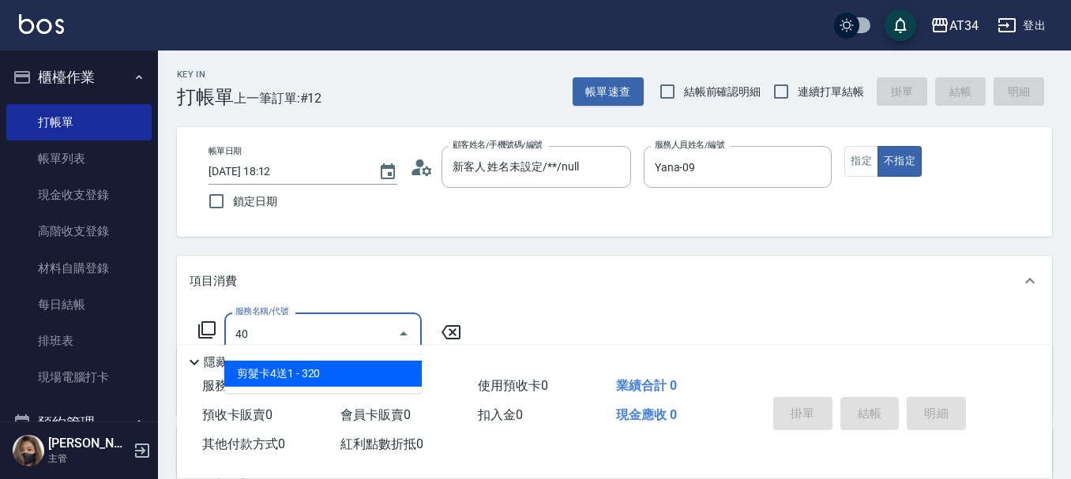
type input "401"
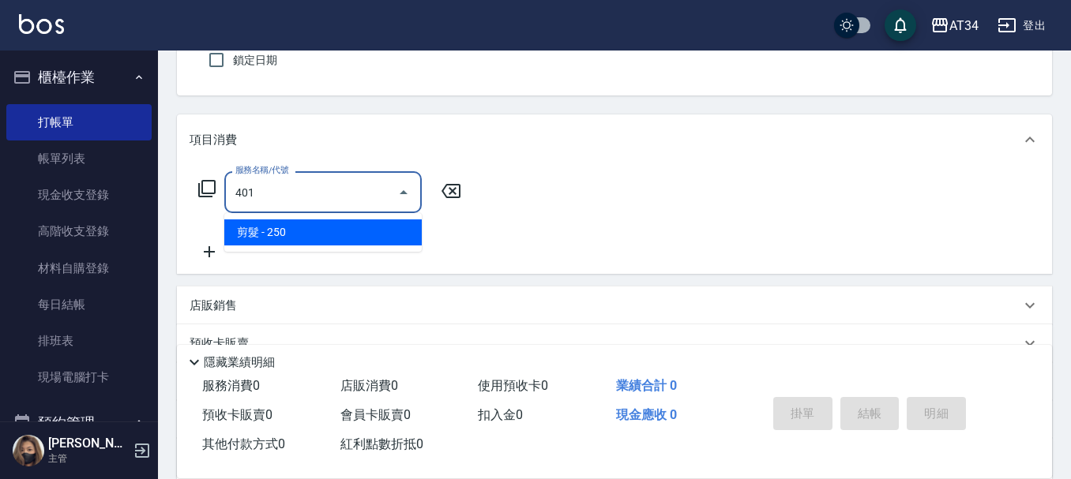
scroll to position [158, 0]
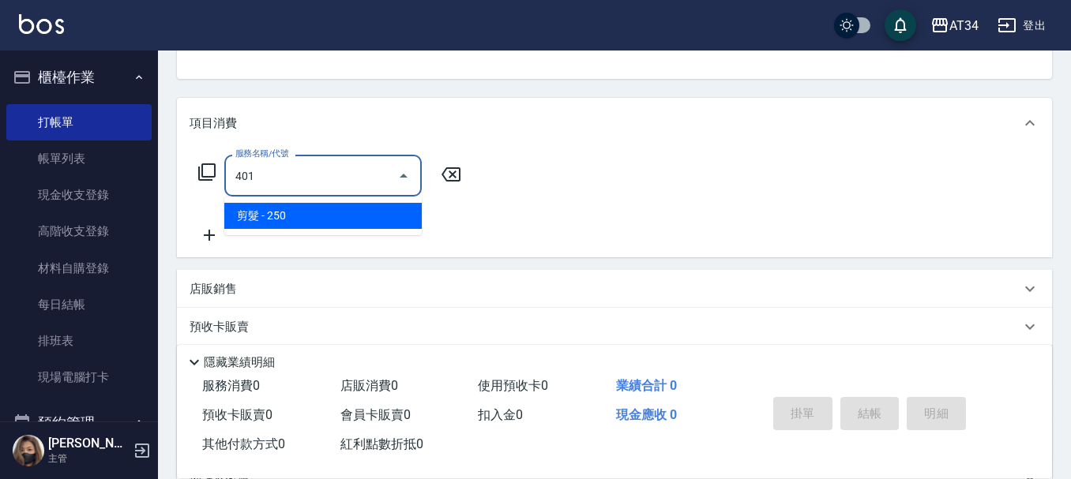
type input "20"
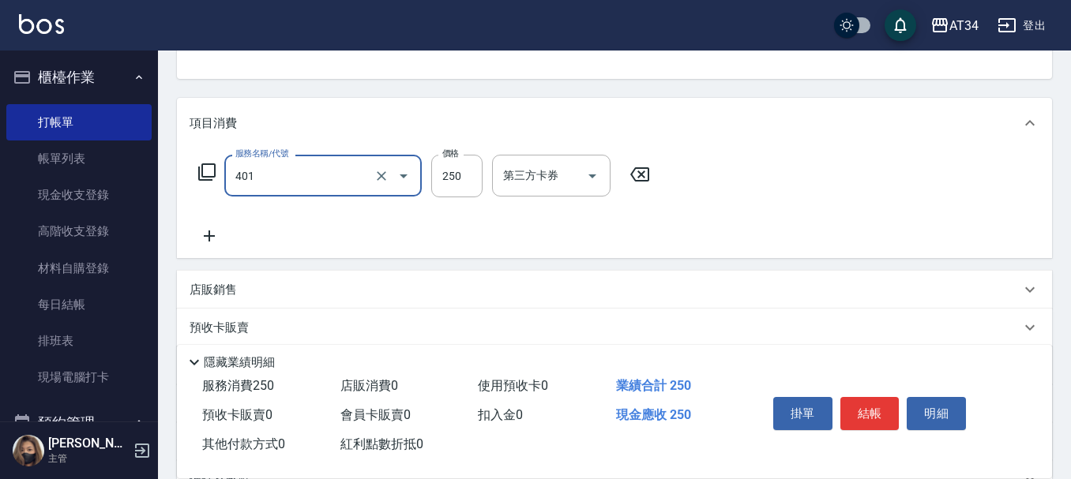
type input "剪髮(401)"
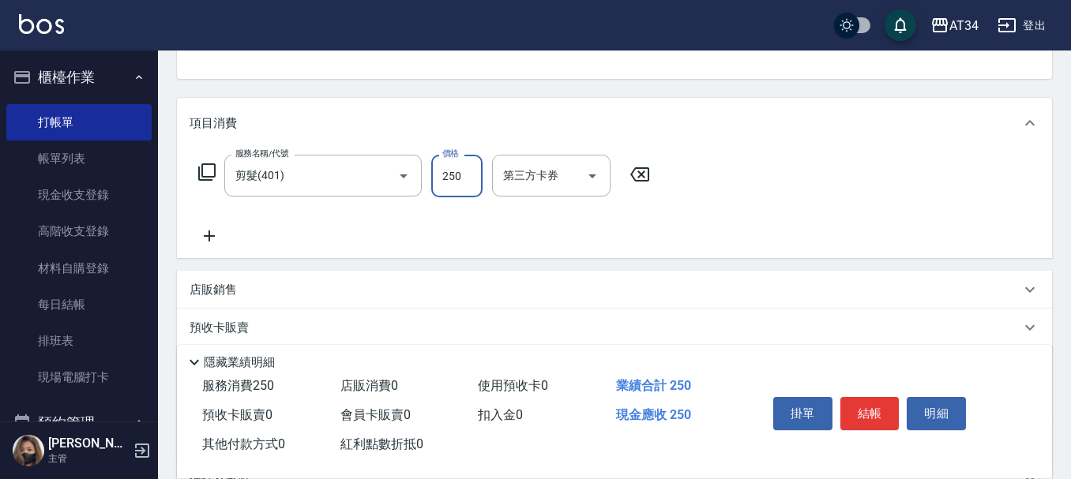
type input "0"
type input "29"
type input "20"
type input "299"
click at [863, 398] on button "結帳" at bounding box center [869, 413] width 59 height 33
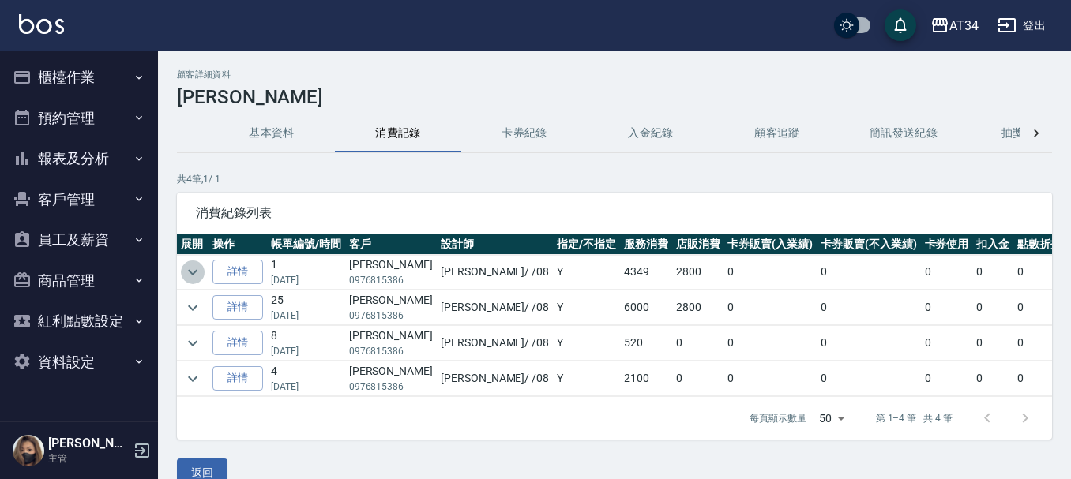
click at [194, 271] on icon "expand row" at bounding box center [192, 272] width 19 height 19
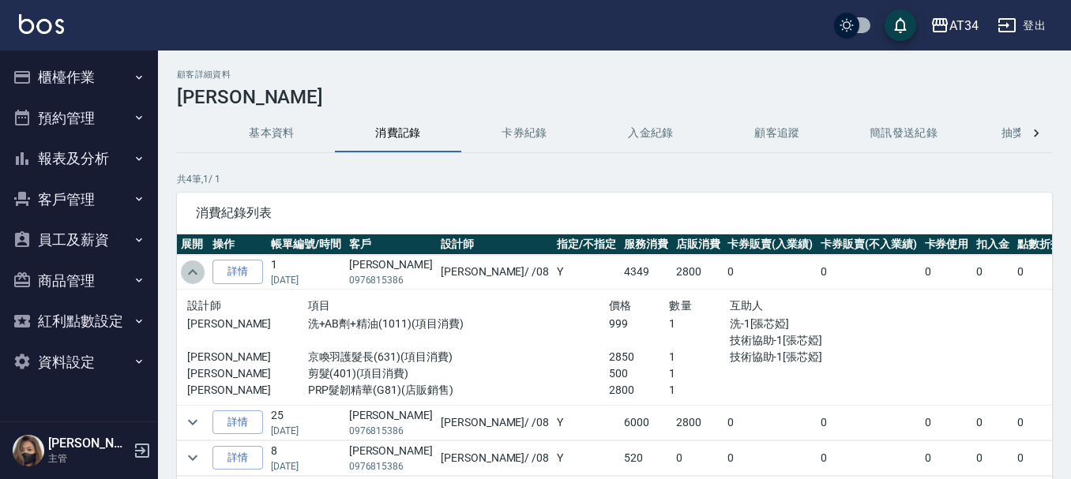
click at [199, 272] on icon "expand row" at bounding box center [192, 272] width 19 height 19
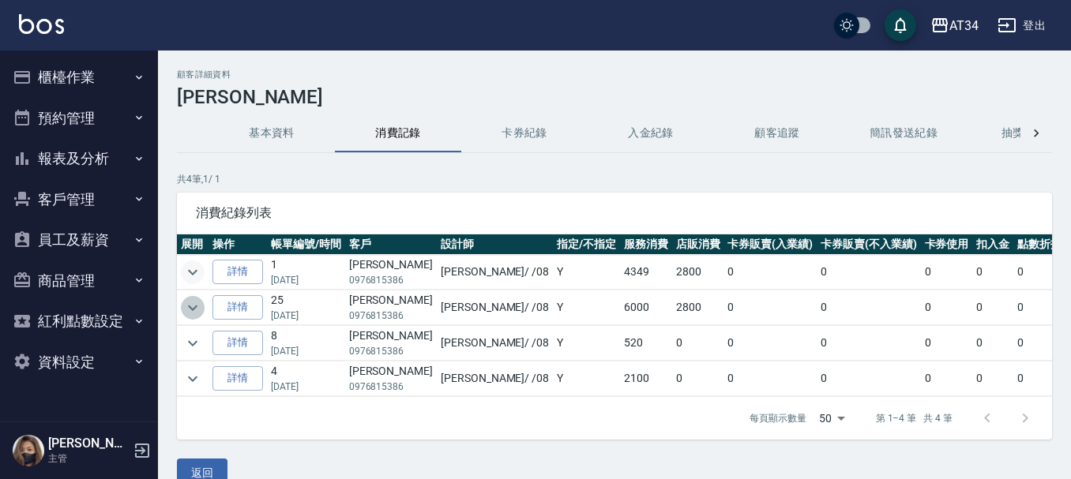
click at [197, 299] on icon "expand row" at bounding box center [192, 308] width 19 height 19
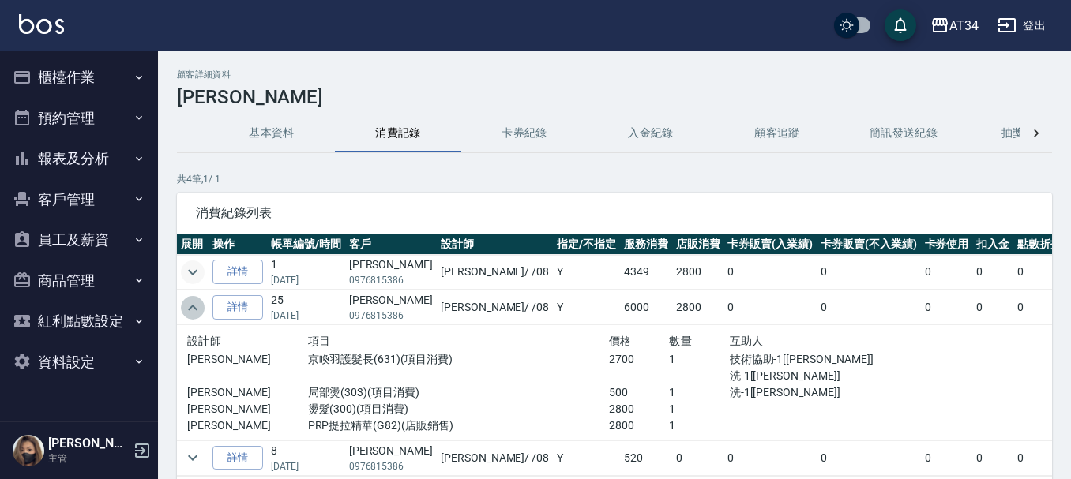
click at [197, 299] on icon "expand row" at bounding box center [192, 308] width 19 height 19
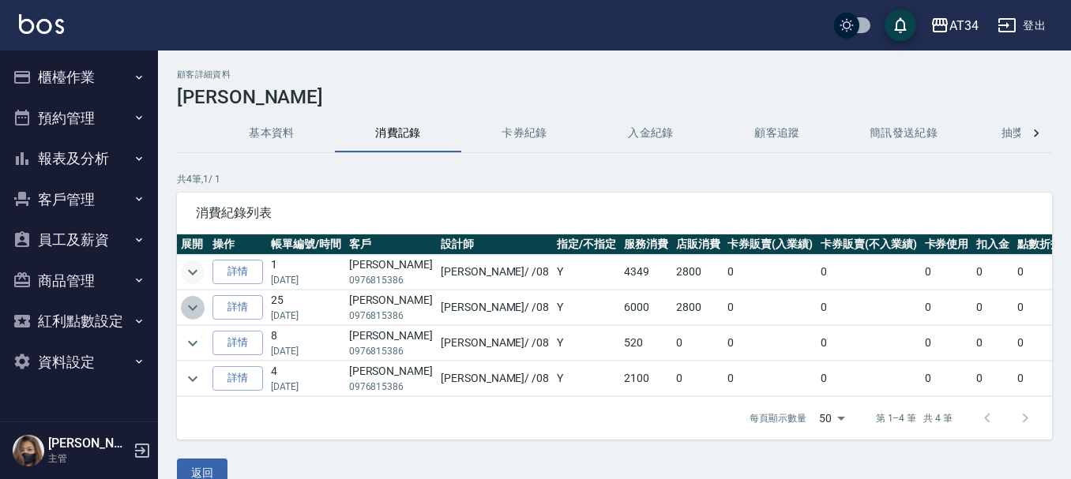
click at [197, 299] on icon "expand row" at bounding box center [192, 308] width 19 height 19
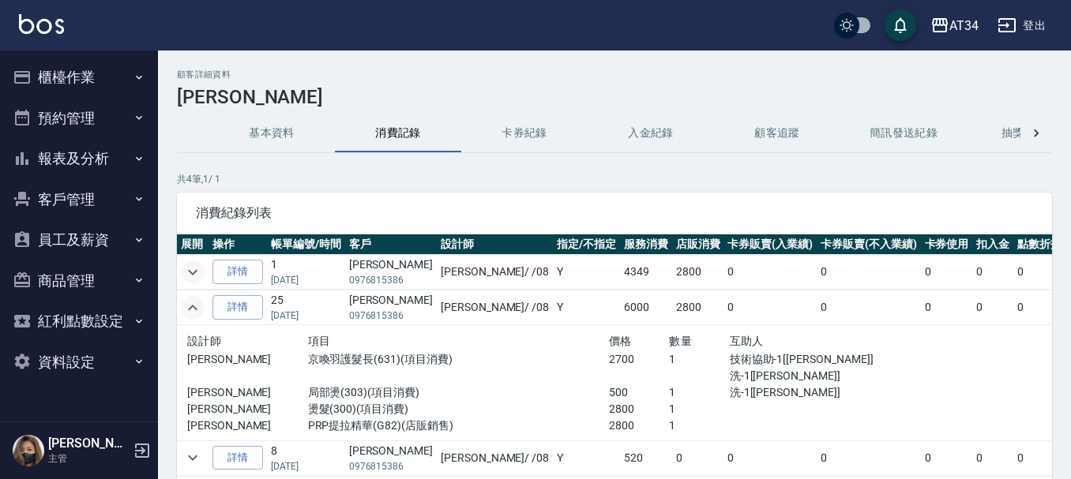
scroll to position [47, 0]
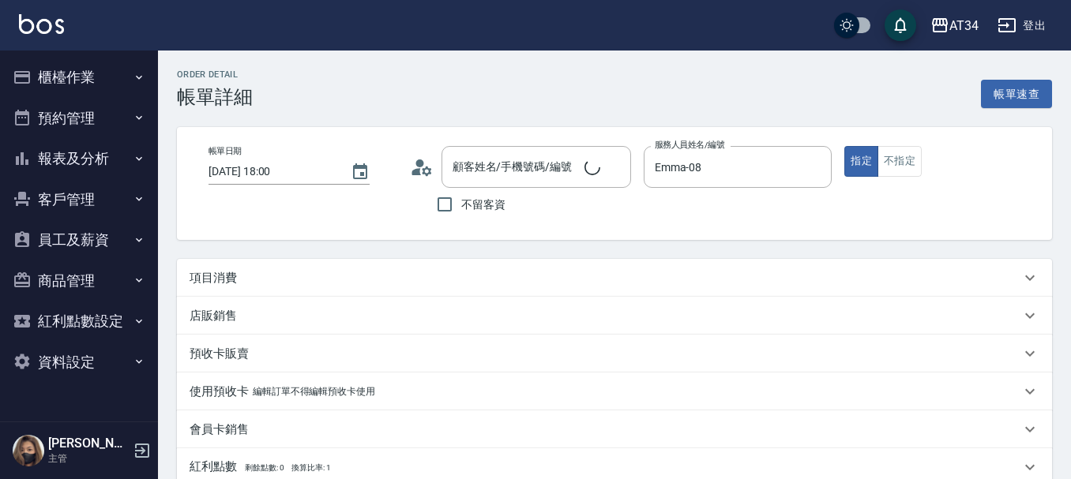
click at [254, 283] on div "項目消費" at bounding box center [605, 278] width 831 height 17
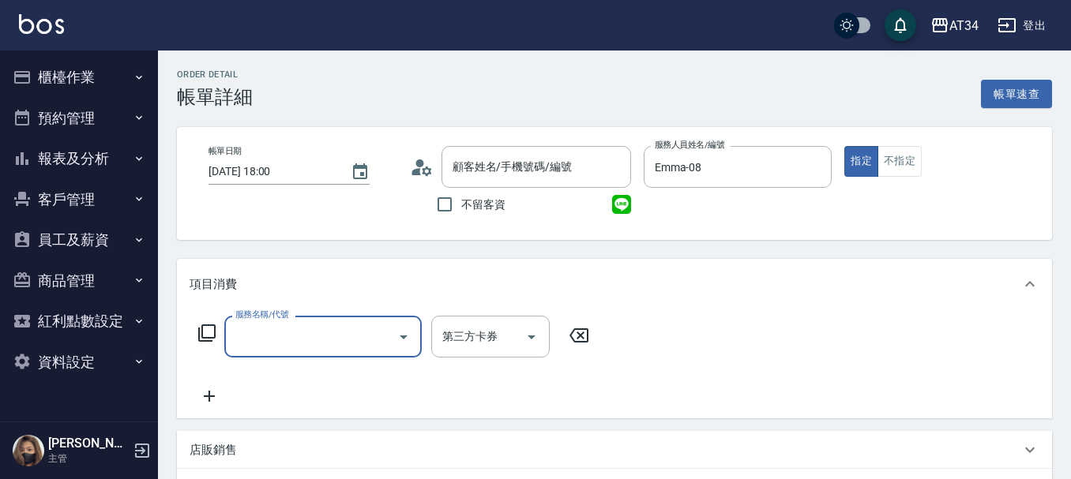
type input "[PERSON_NAME]/0920009488/0920009488"
type input "401"
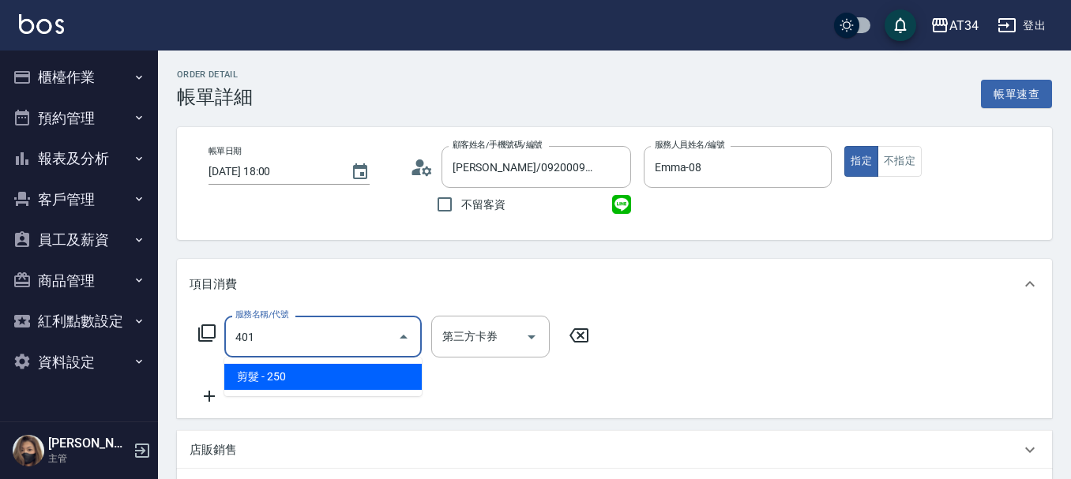
type input "20"
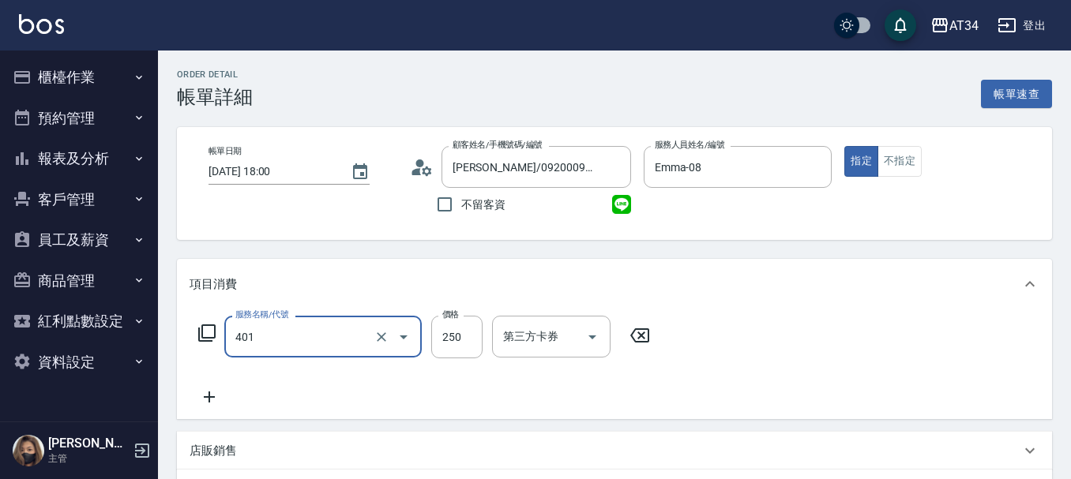
type input "剪髮(401)"
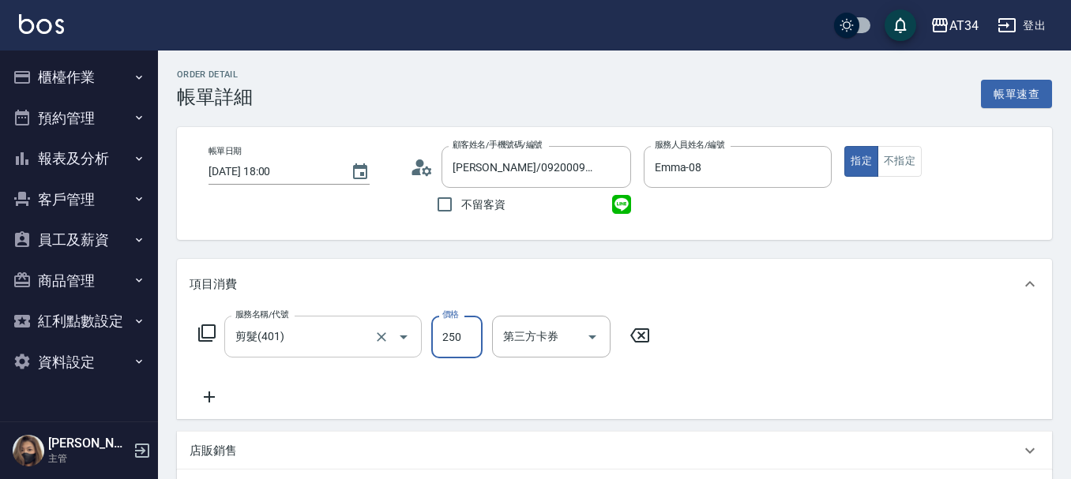
type input "0"
type input "50"
type input "500"
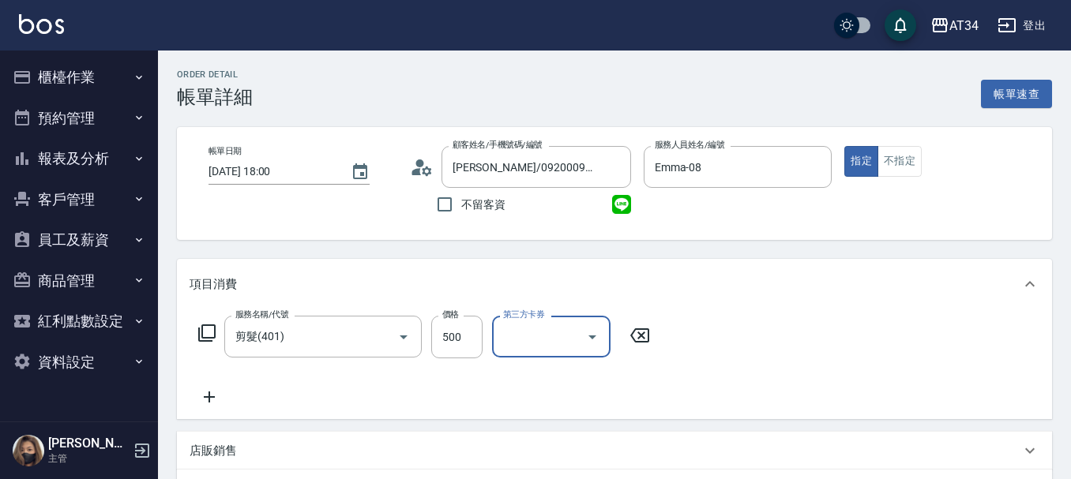
click at [209, 396] on icon at bounding box center [209, 397] width 11 height 11
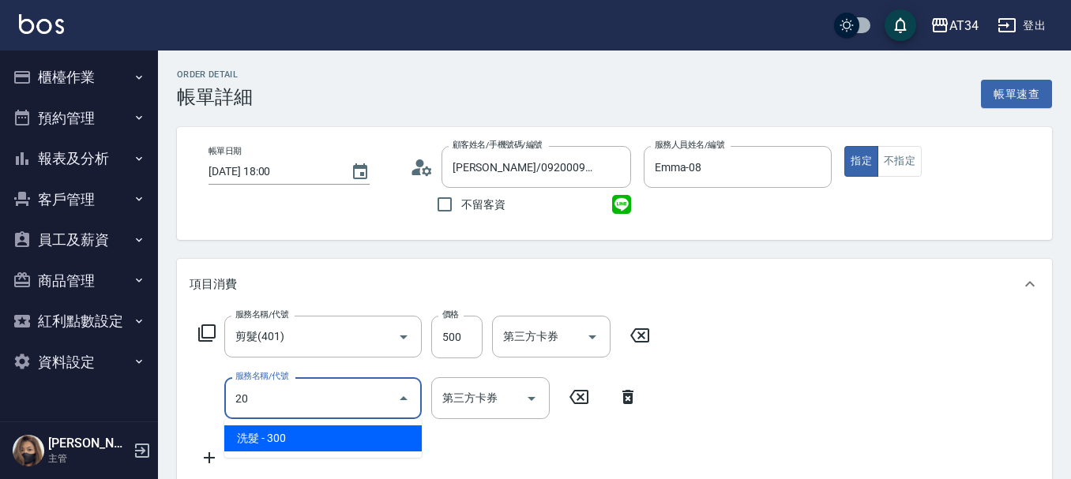
type input "201"
type input "80"
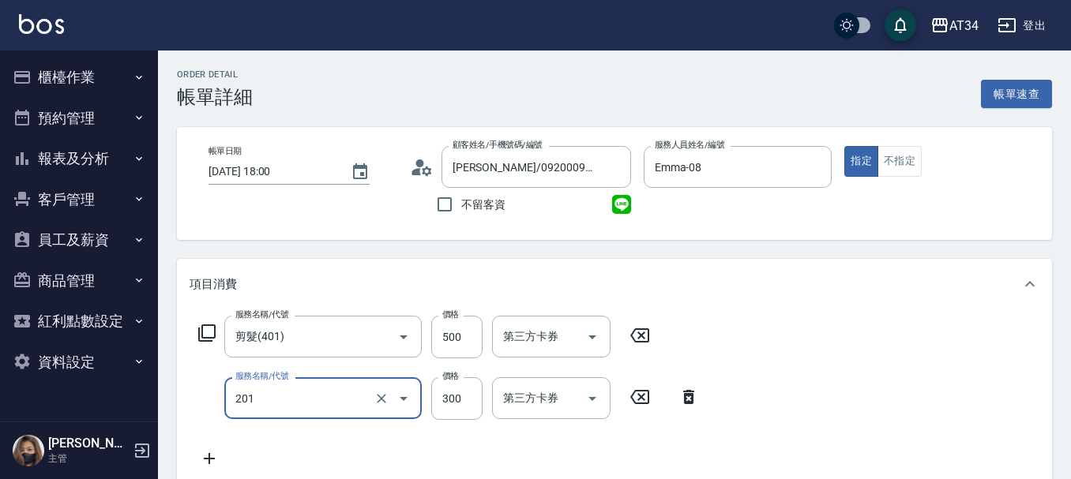
type input "洗髮(201)"
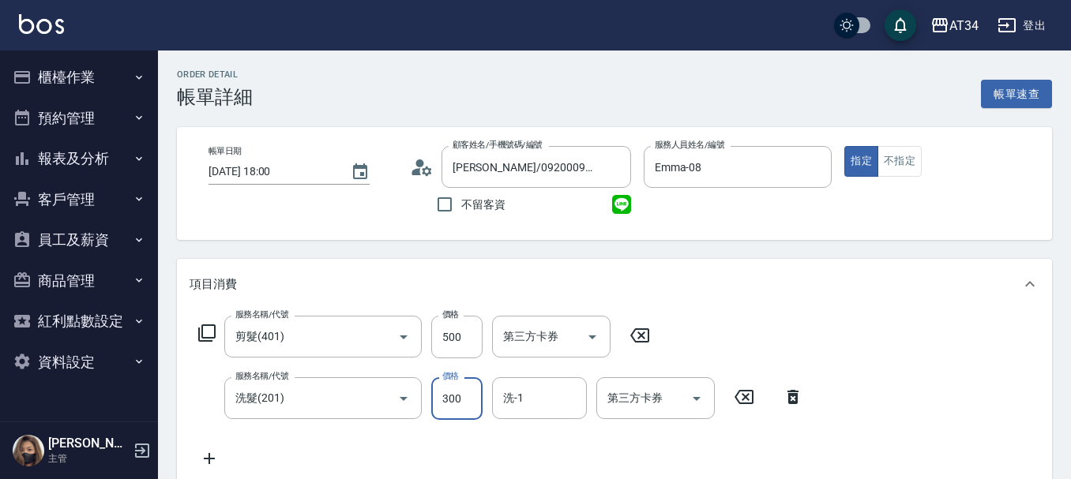
type input "50"
type input "20"
type input "70"
type input "200"
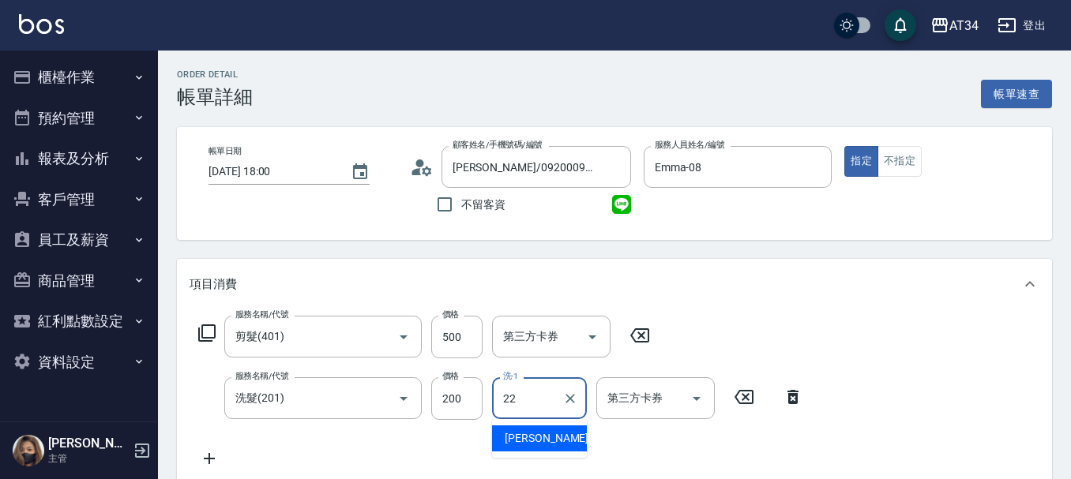
type input "賴佑潔-22"
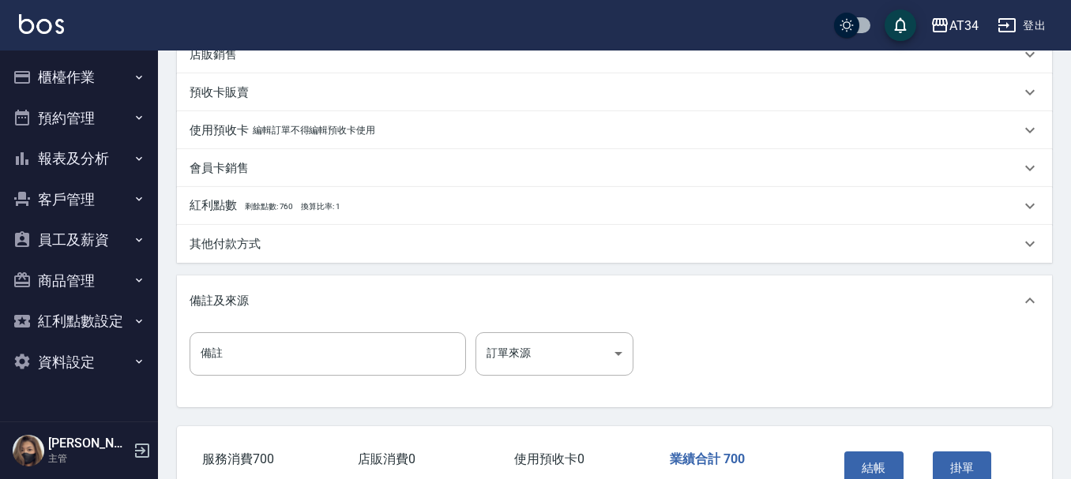
scroll to position [553, 0]
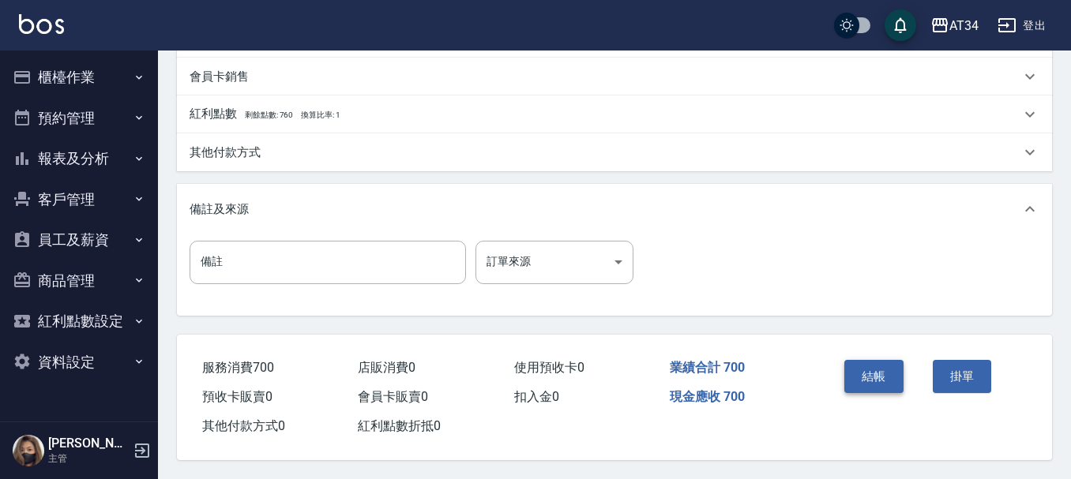
click at [874, 374] on button "結帳" at bounding box center [873, 376] width 59 height 33
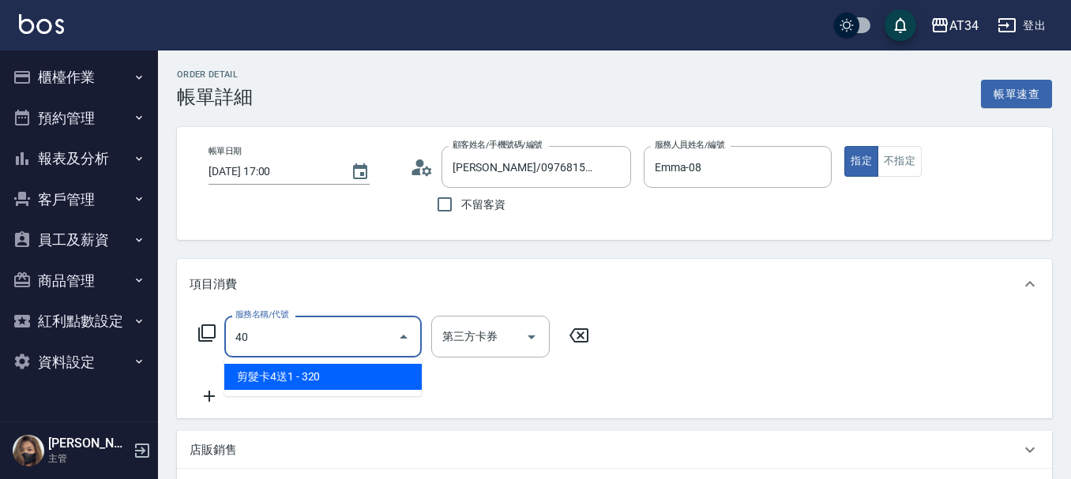
type input "401"
type input "20"
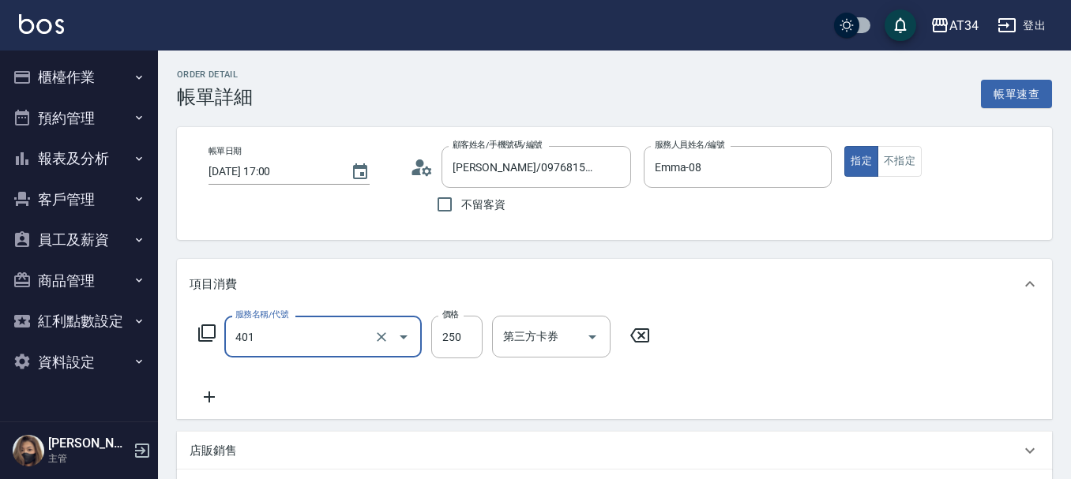
type input "剪髮(401)"
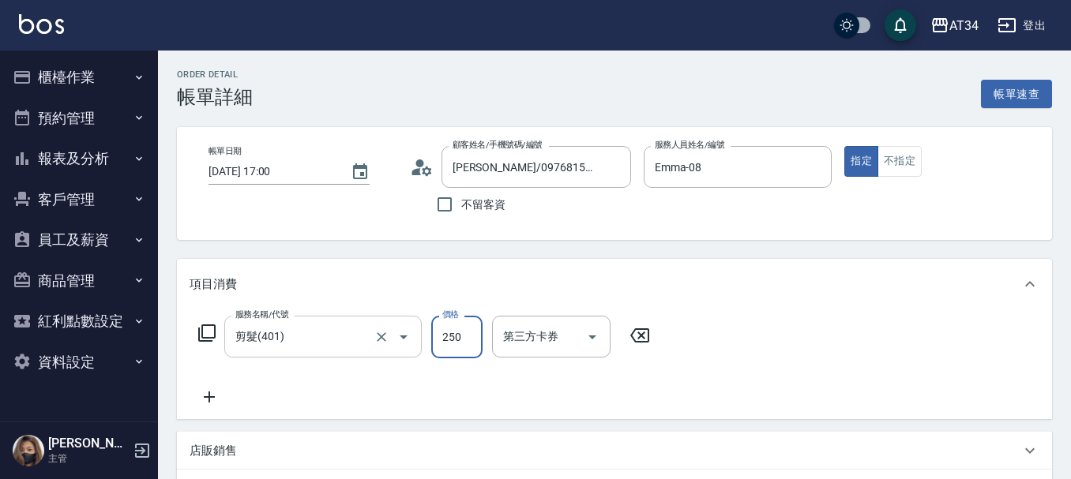
type input "0"
type input "50"
type input "500"
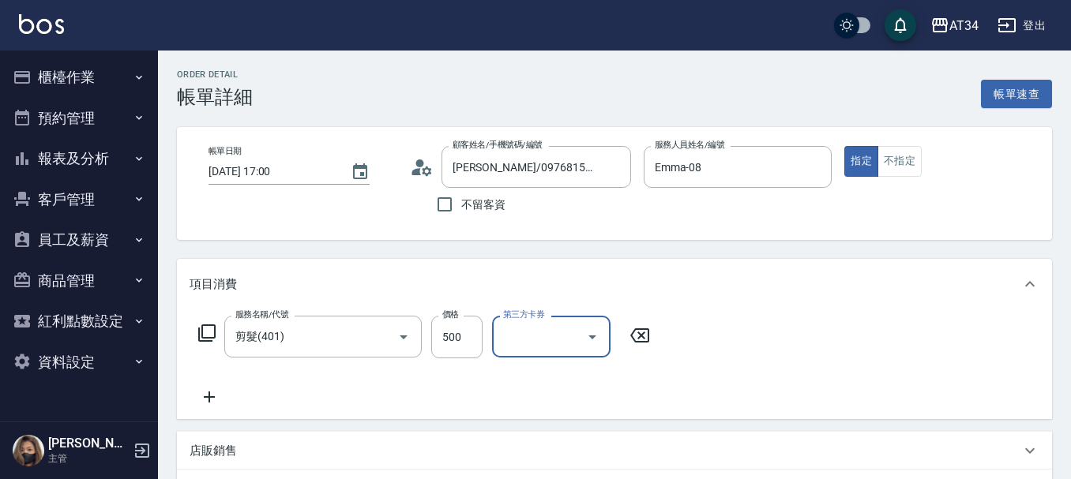
click at [208, 336] on icon at bounding box center [206, 333] width 19 height 19
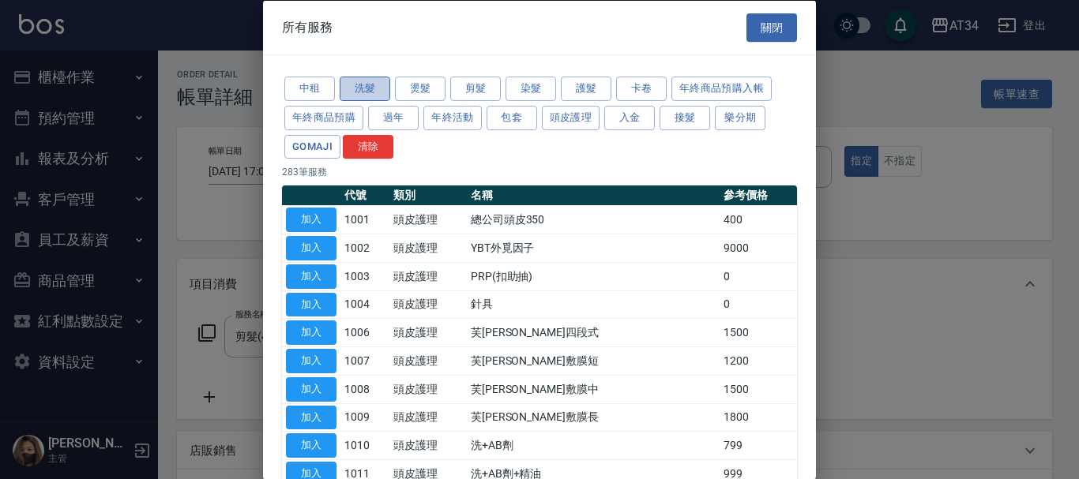
click at [366, 88] on button "洗髮" at bounding box center [365, 89] width 51 height 24
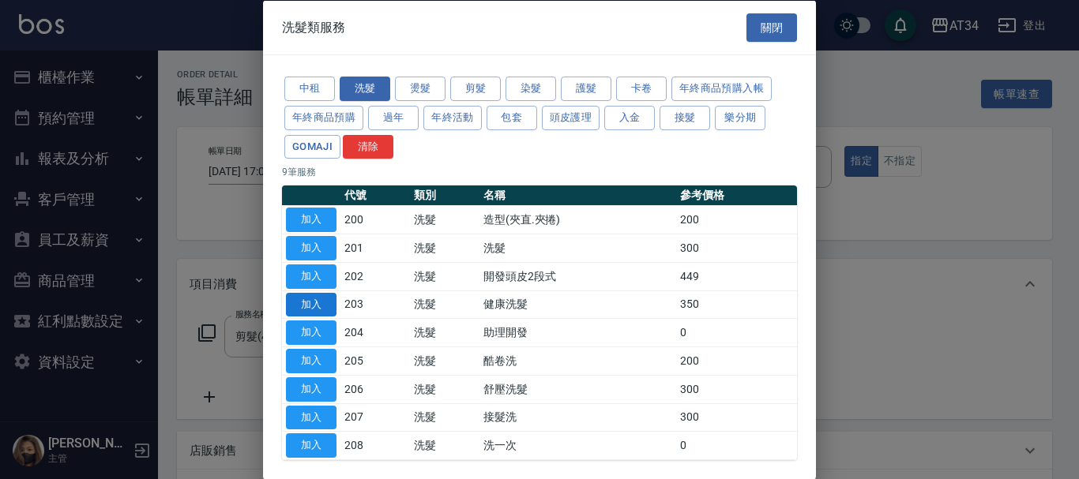
click at [322, 303] on button "加入" at bounding box center [311, 304] width 51 height 24
type input "80"
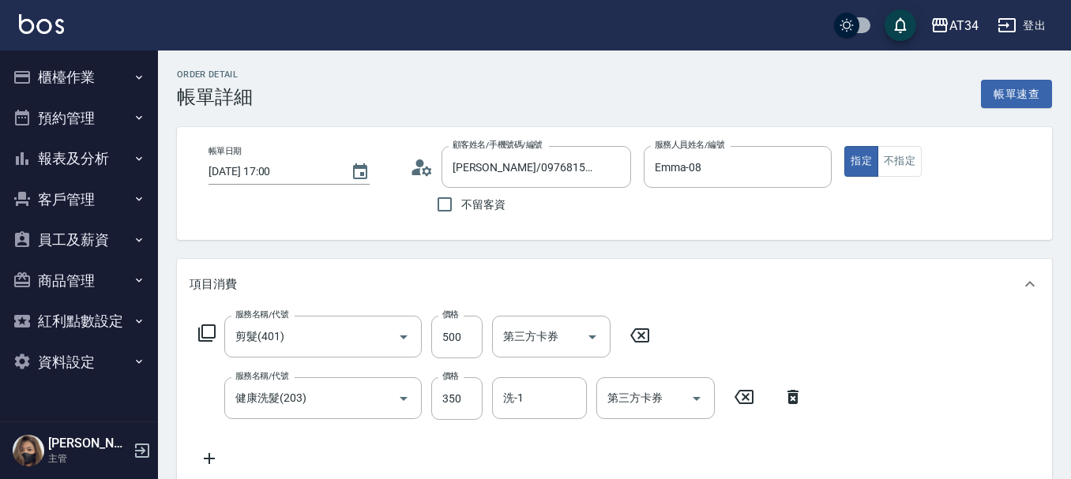
click at [490, 400] on div "服務名稱/代號 健康洗髮(203) 服務名稱/代號 價格 350 價格 洗-1 洗-1 第三方卡券 第三方卡券" at bounding box center [501, 399] width 623 height 43
click at [521, 400] on input "洗-1" at bounding box center [539, 399] width 81 height 28
click at [518, 457] on div "服務名稱/代號 剪髮(401) 服務名稱/代號 價格 500 價格 第三方卡券 第三方卡券 服務名稱/代號 健康洗髮(203) 服務名稱/代號 價格 350 …" at bounding box center [501, 392] width 623 height 152
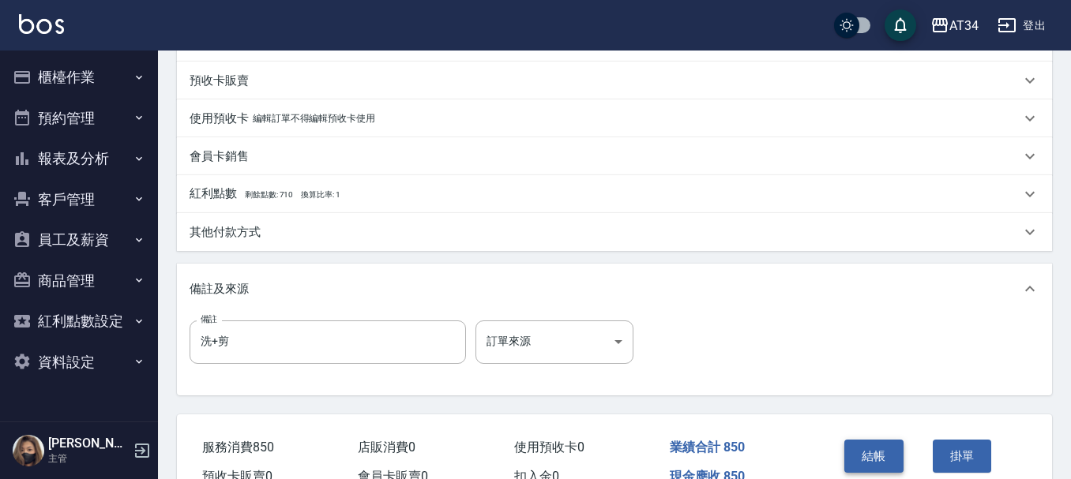
scroll to position [474, 0]
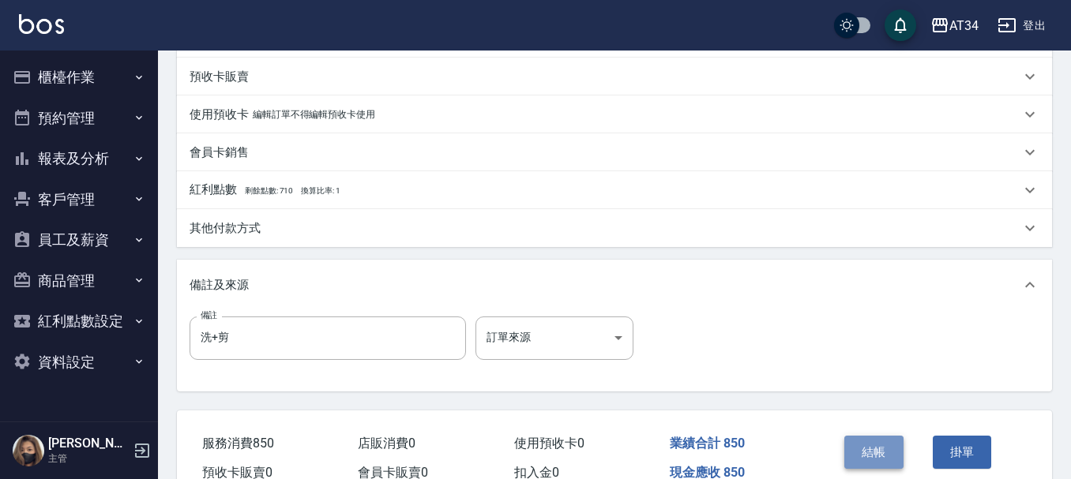
click at [866, 454] on button "結帳" at bounding box center [873, 452] width 59 height 33
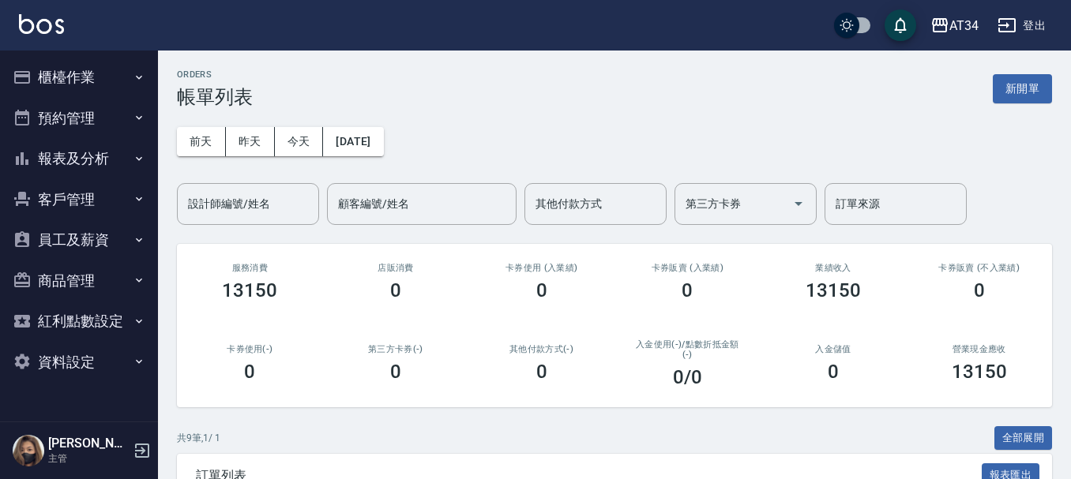
click at [100, 158] on button "報表及分析" at bounding box center [78, 158] width 145 height 41
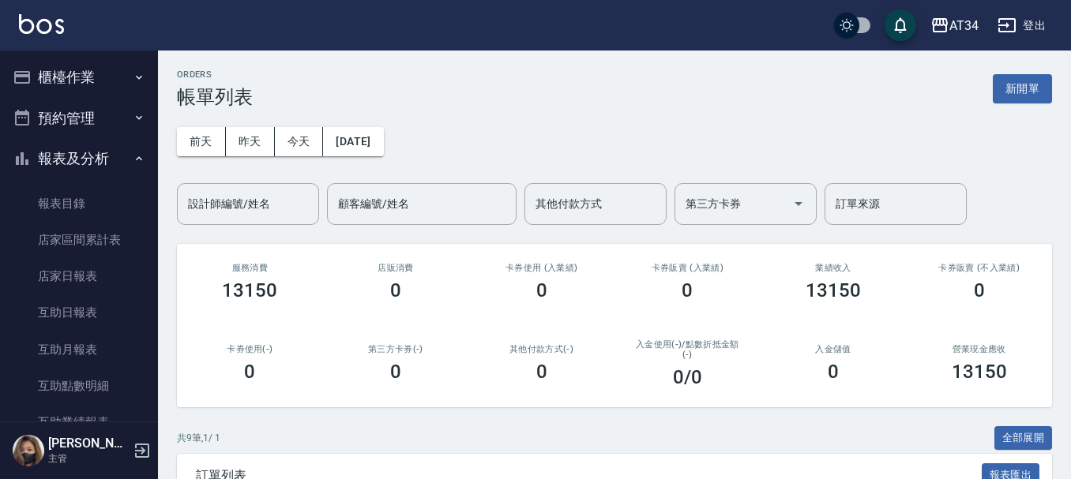
click at [109, 126] on button "預約管理" at bounding box center [78, 118] width 145 height 41
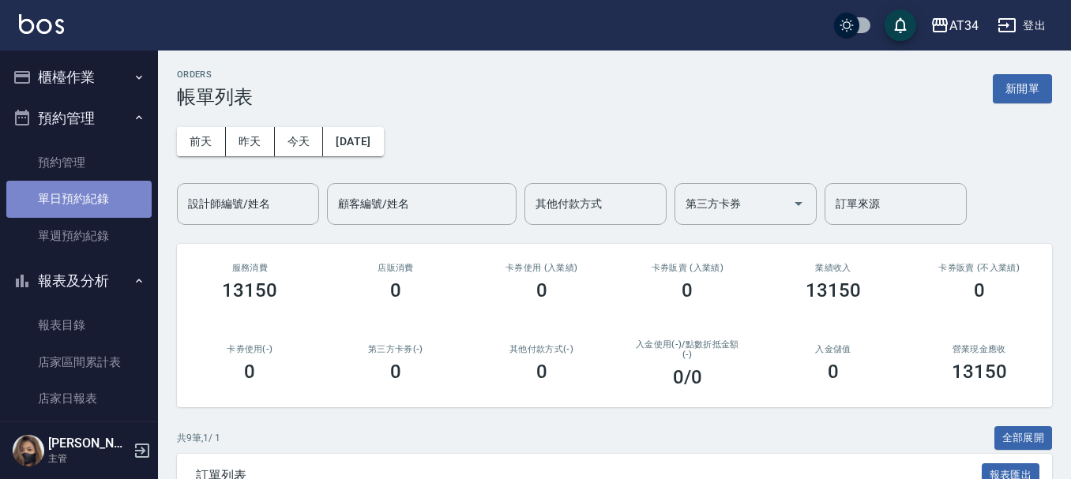
click at [87, 197] on link "單日預約紀錄" at bounding box center [78, 199] width 145 height 36
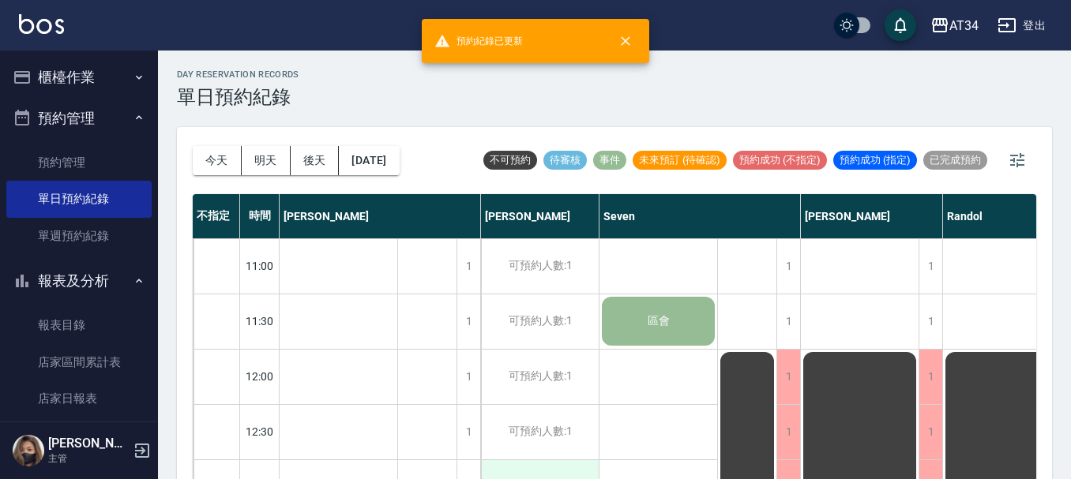
click at [513, 469] on div "可預約人數:1" at bounding box center [540, 487] width 118 height 54
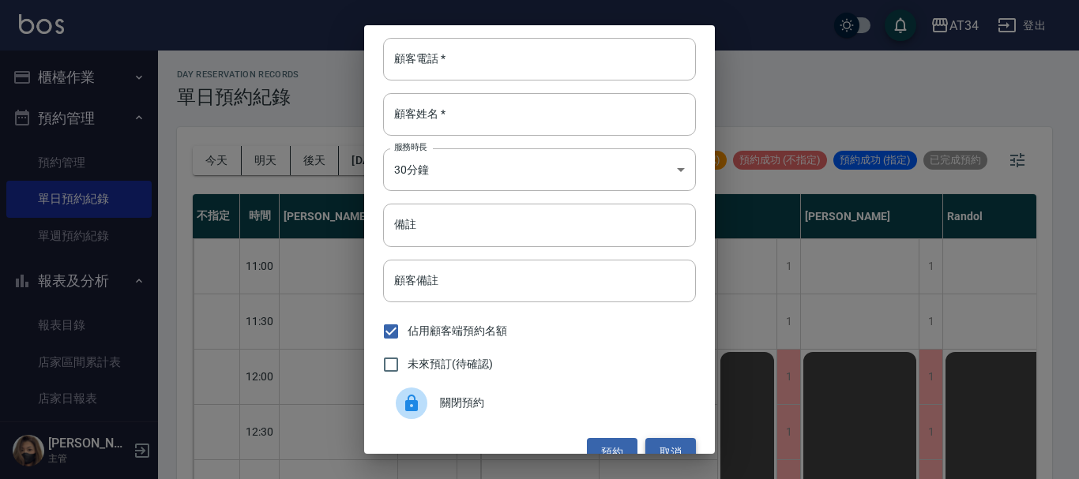
click at [648, 453] on button "取消" at bounding box center [670, 452] width 51 height 29
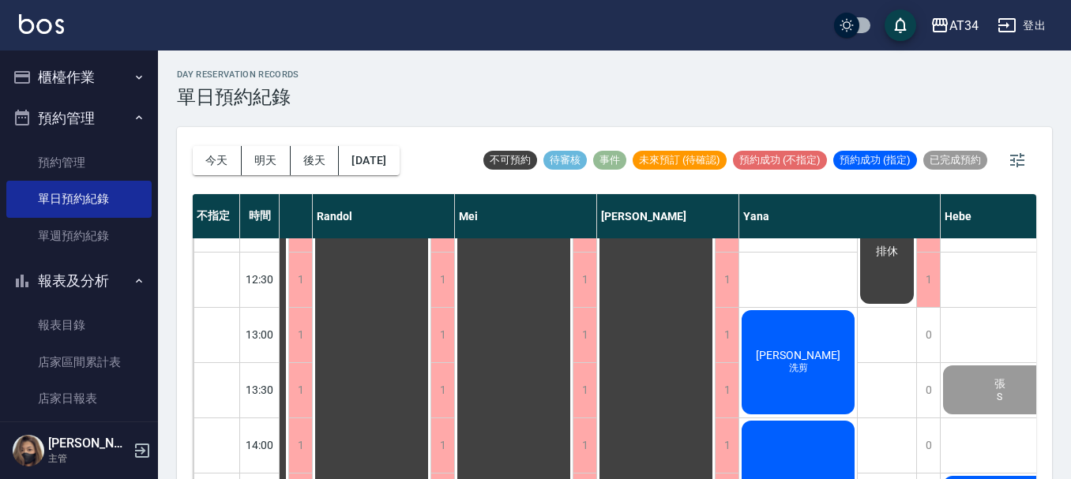
scroll to position [158, 630]
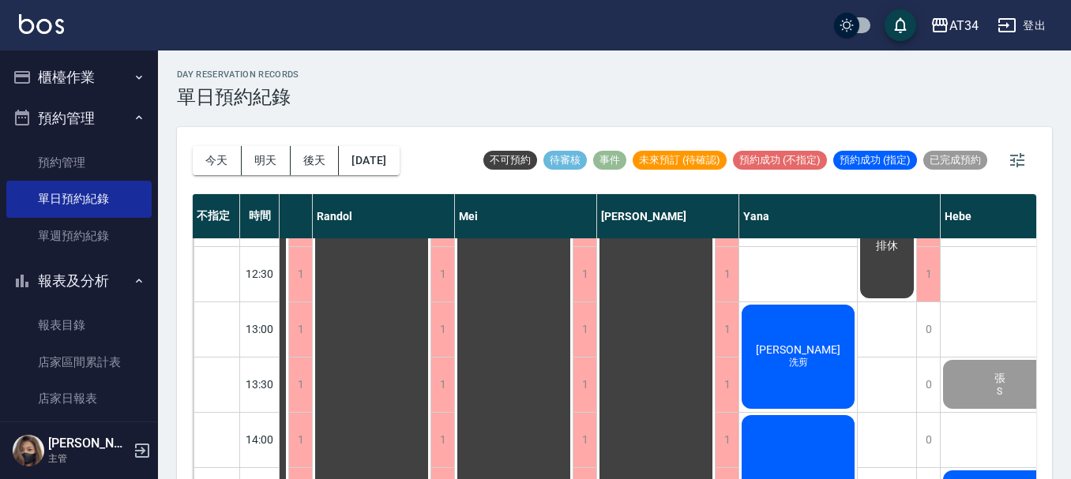
click at [808, 379] on div "李翊瑄 洗剪" at bounding box center [798, 357] width 118 height 109
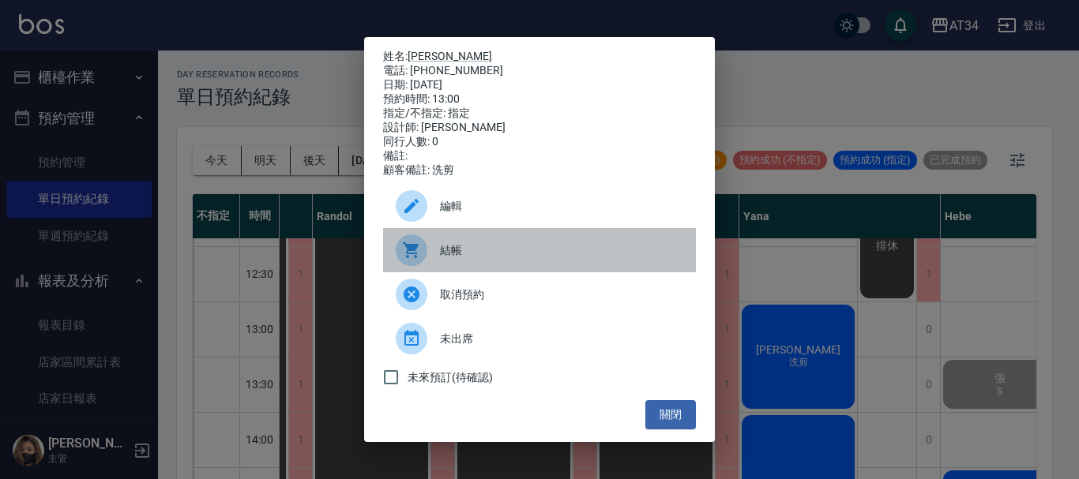
click at [479, 256] on span "結帳" at bounding box center [561, 250] width 243 height 17
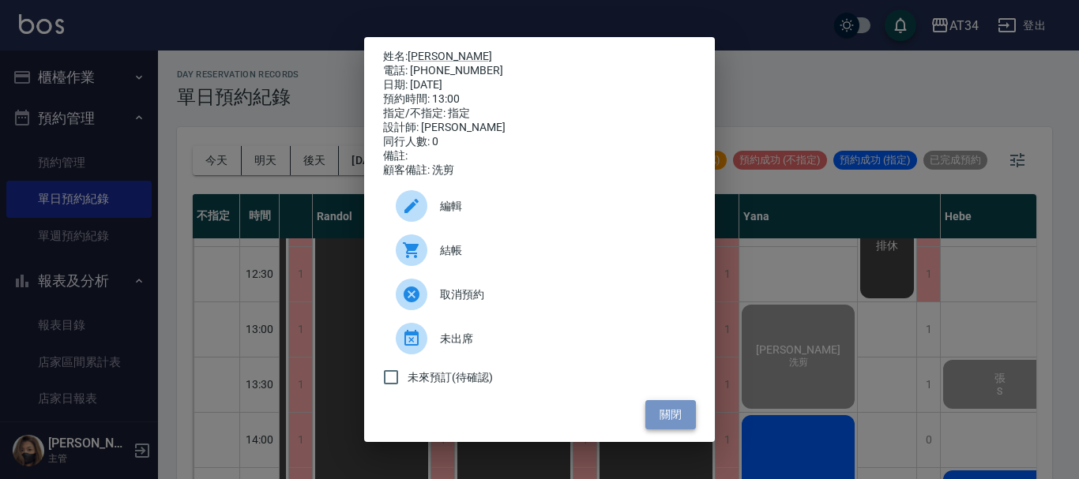
click at [676, 416] on button "關閉" at bounding box center [670, 414] width 51 height 29
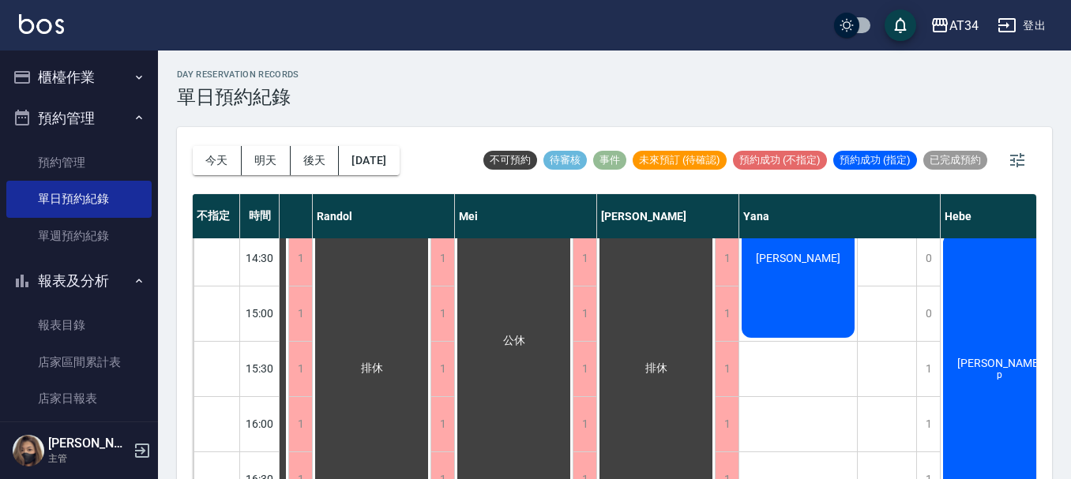
scroll to position [316, 630]
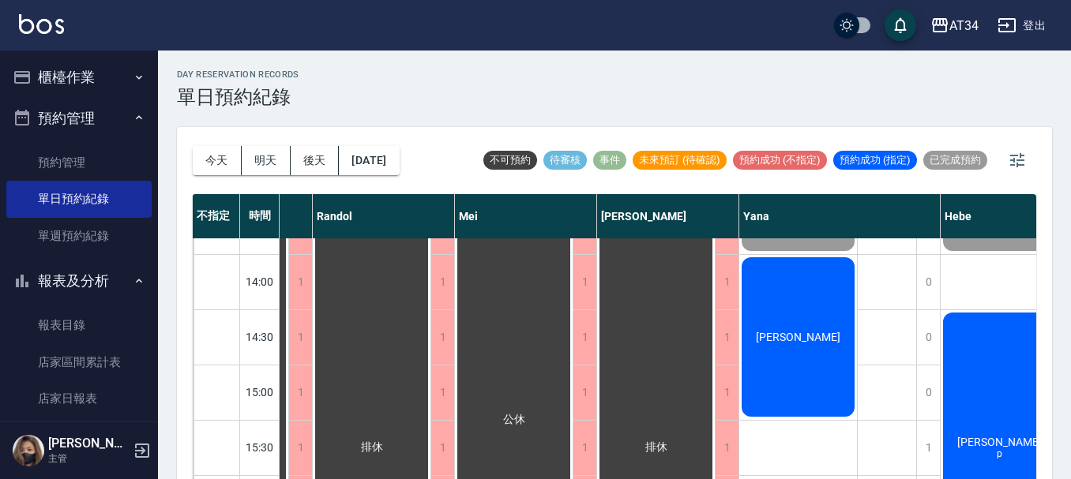
click at [799, 355] on div "[PERSON_NAME]" at bounding box center [798, 337] width 118 height 164
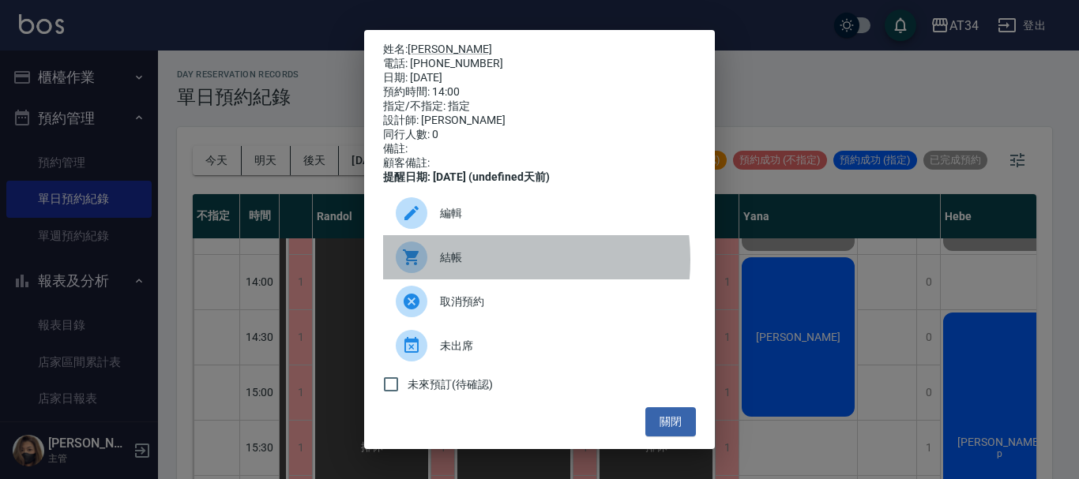
click at [473, 266] on span "結帳" at bounding box center [561, 258] width 243 height 17
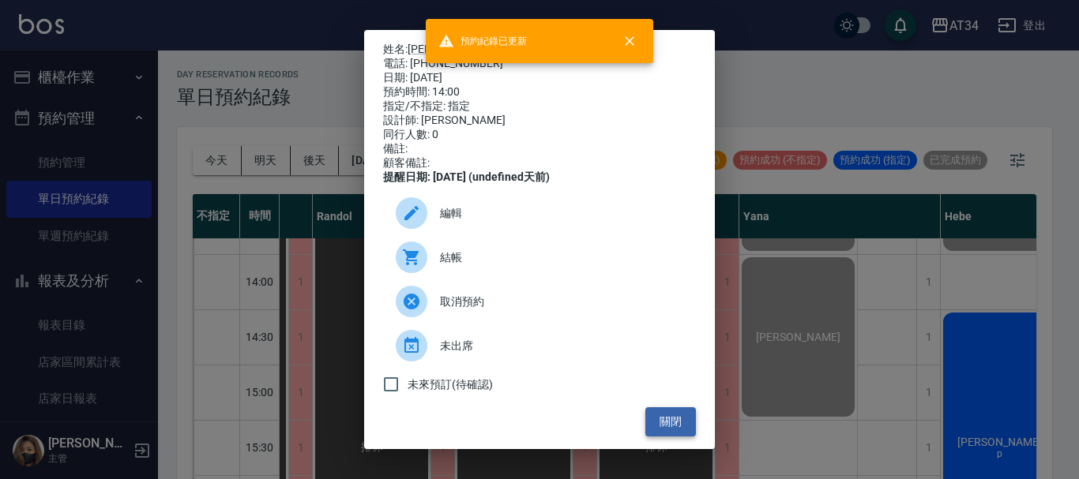
click at [668, 428] on button "關閉" at bounding box center [670, 422] width 51 height 29
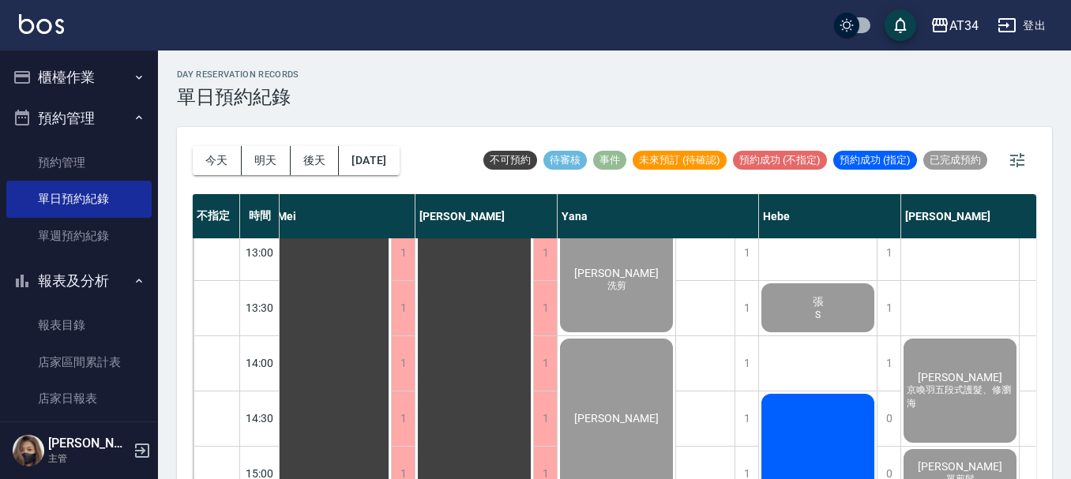
scroll to position [395, 812]
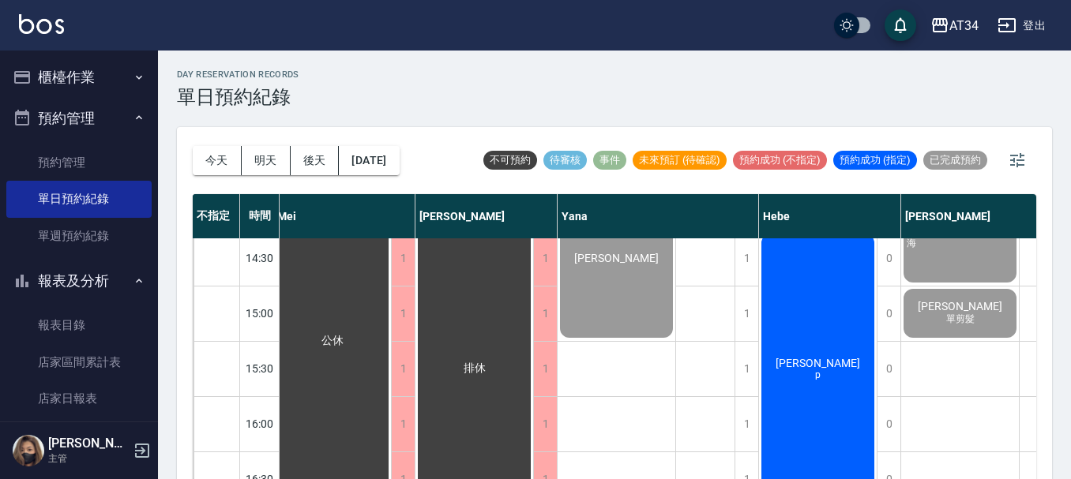
click at [851, 376] on div "陳小姐 p" at bounding box center [818, 368] width 118 height 275
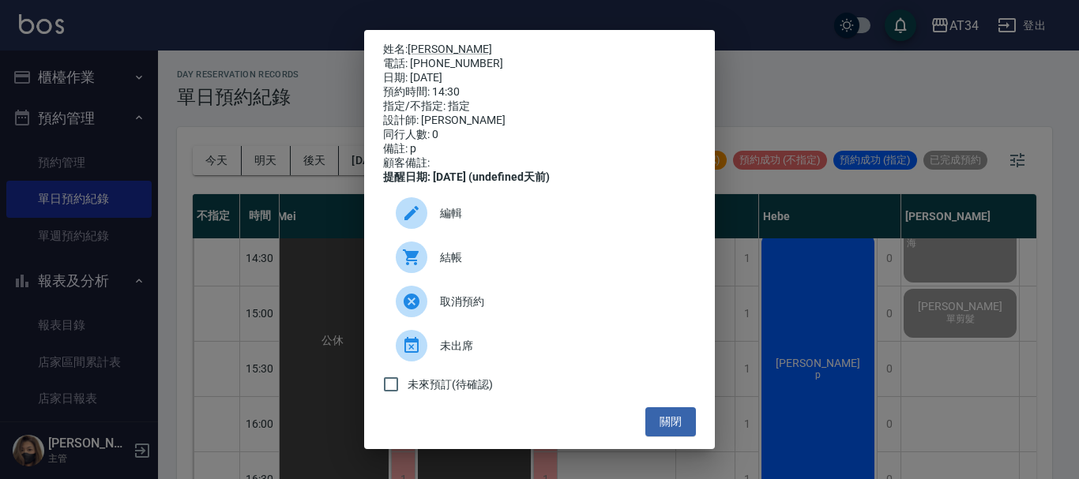
click at [592, 266] on span "結帳" at bounding box center [561, 258] width 243 height 17
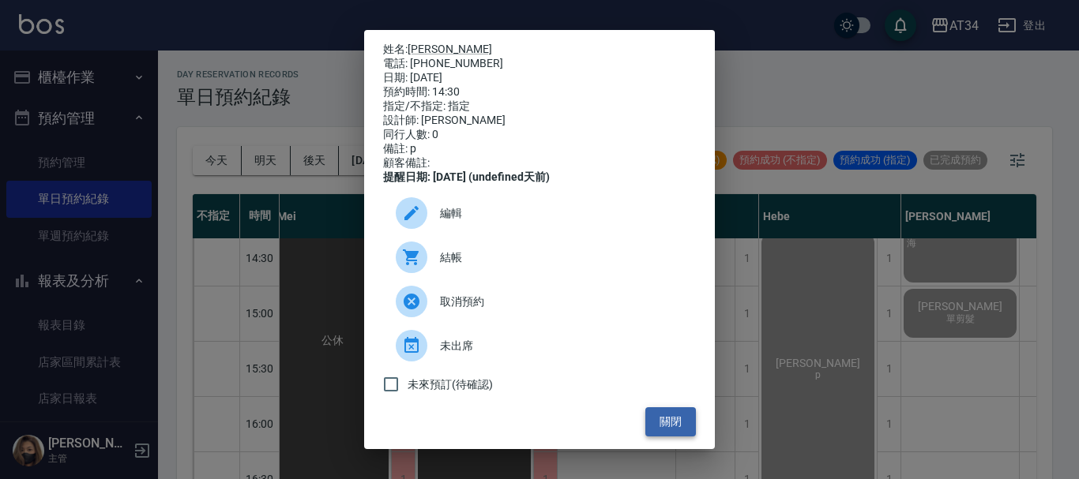
click at [663, 428] on button "關閉" at bounding box center [670, 422] width 51 height 29
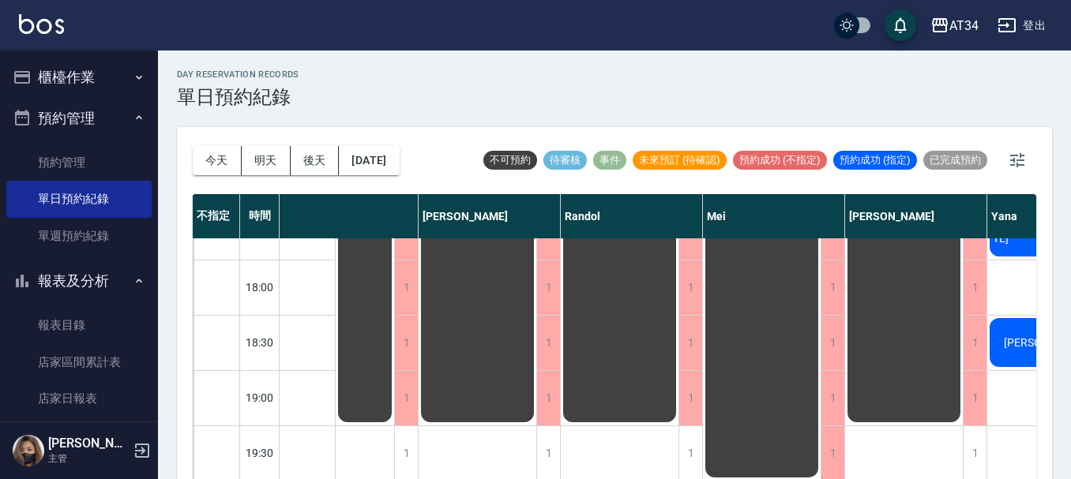
scroll to position [765, 73]
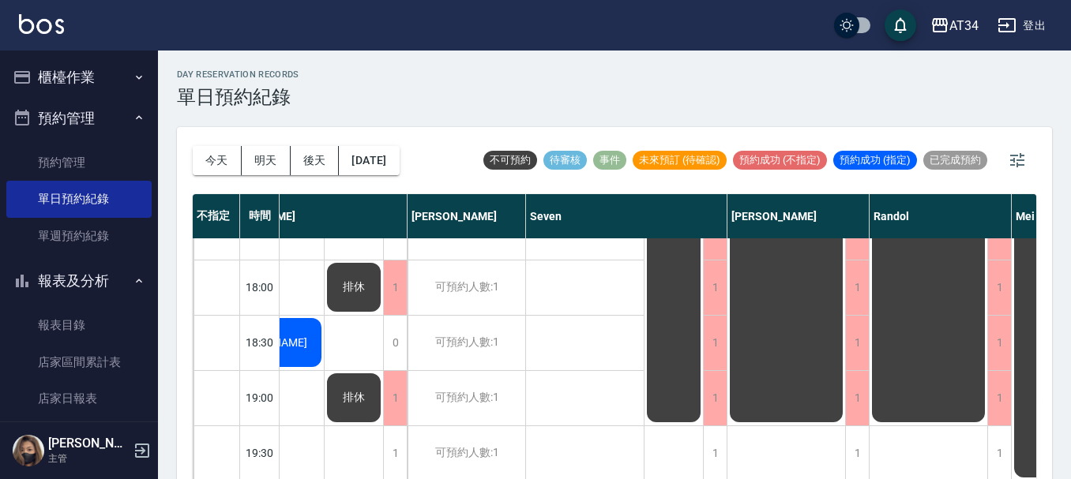
click at [299, 348] on div "[PERSON_NAME]" at bounding box center [265, 343] width 118 height 54
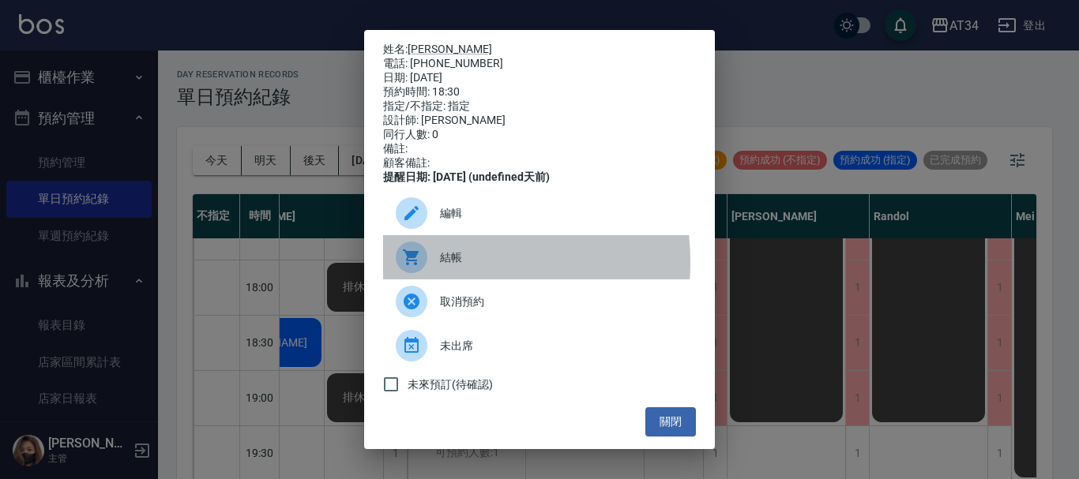
click at [436, 273] on div at bounding box center [418, 258] width 44 height 32
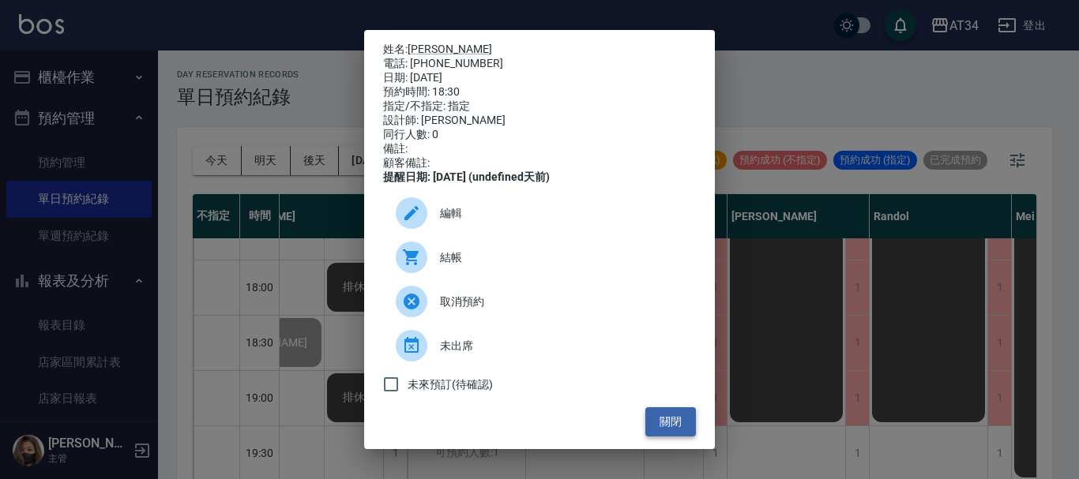
click at [667, 427] on button "關閉" at bounding box center [670, 422] width 51 height 29
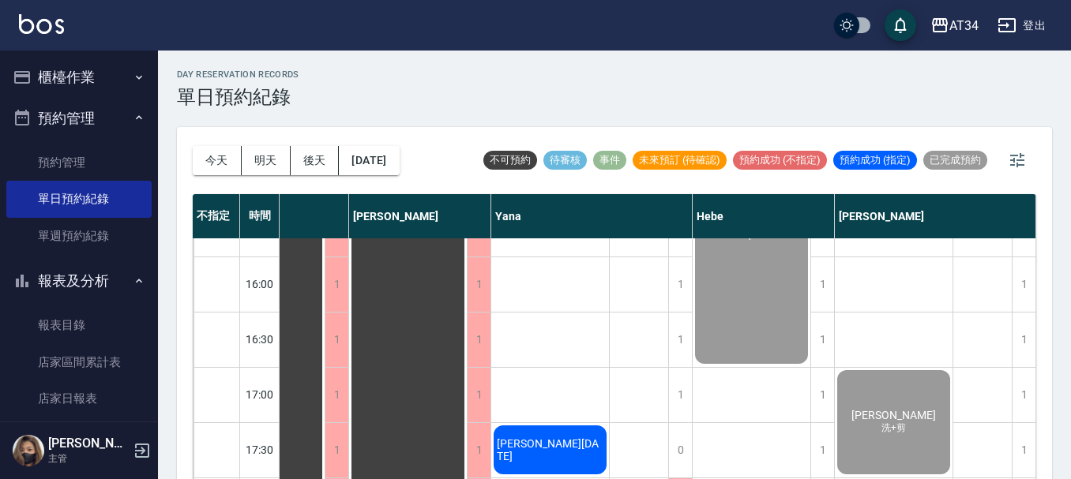
scroll to position [553, 886]
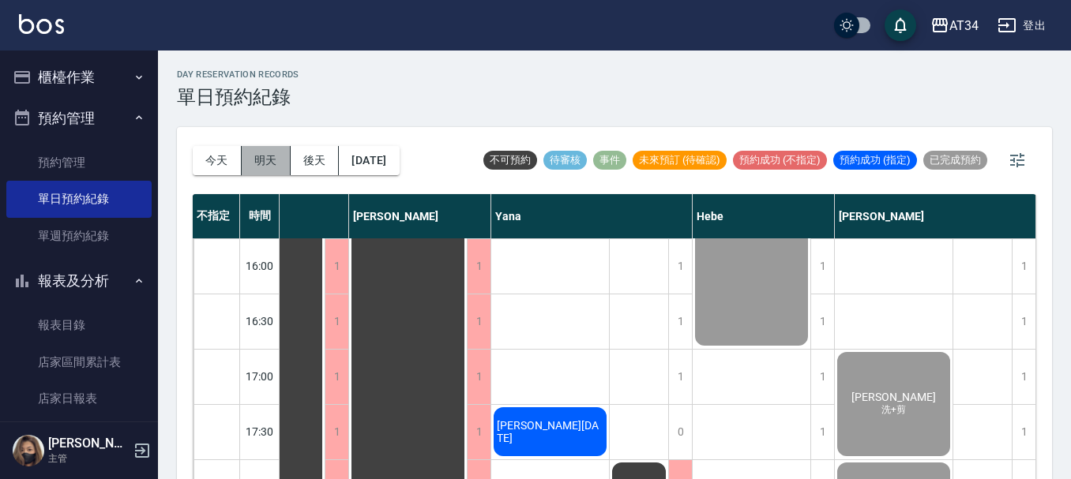
click at [277, 165] on button "明天" at bounding box center [266, 160] width 49 height 29
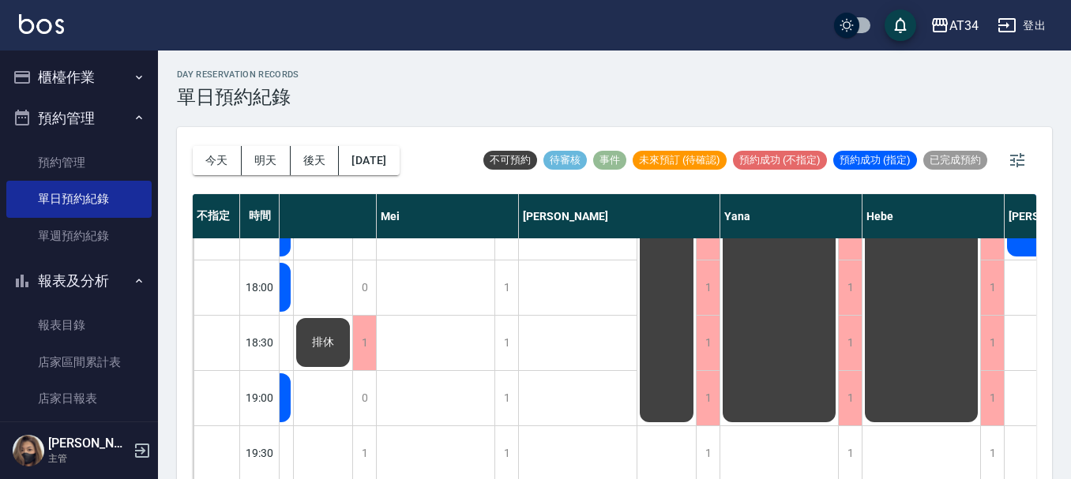
scroll to position [765, 886]
click at [314, 161] on button "後天" at bounding box center [315, 160] width 49 height 29
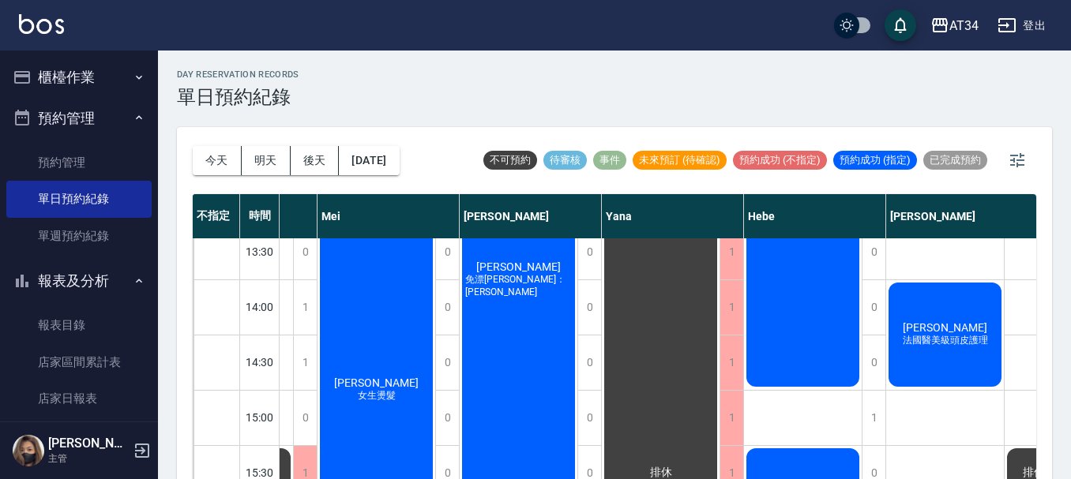
scroll to position [0, 886]
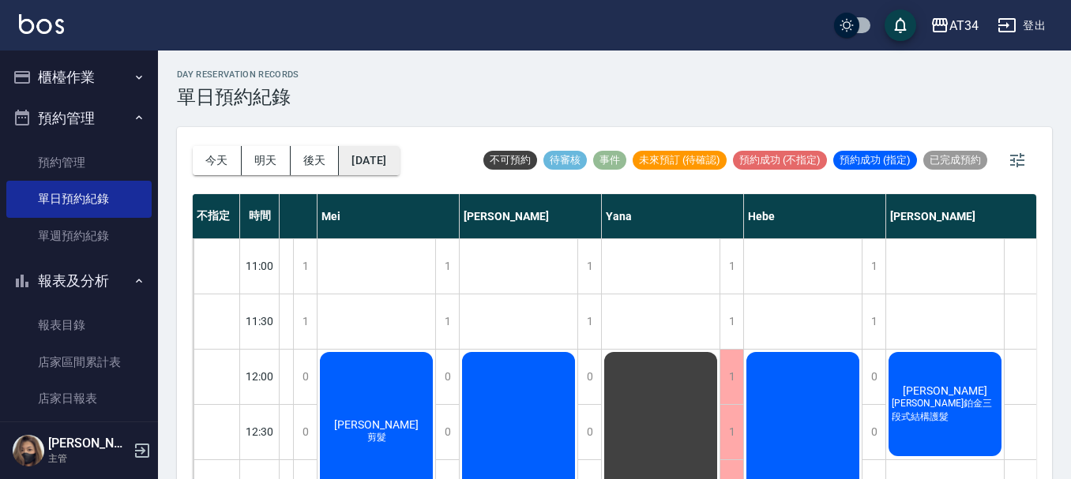
click at [399, 162] on button "2025/10/11" at bounding box center [369, 160] width 60 height 29
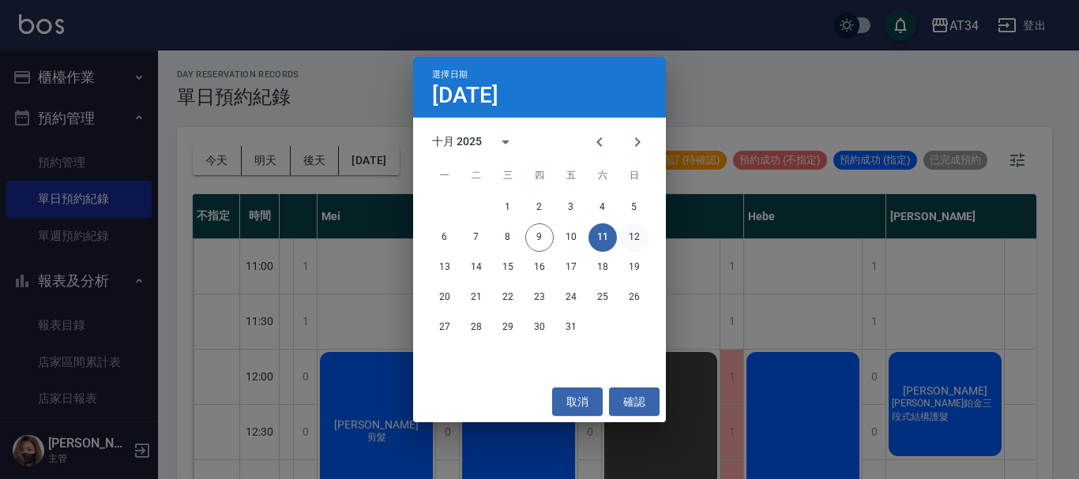
click at [641, 242] on button "12" at bounding box center [634, 238] width 28 height 28
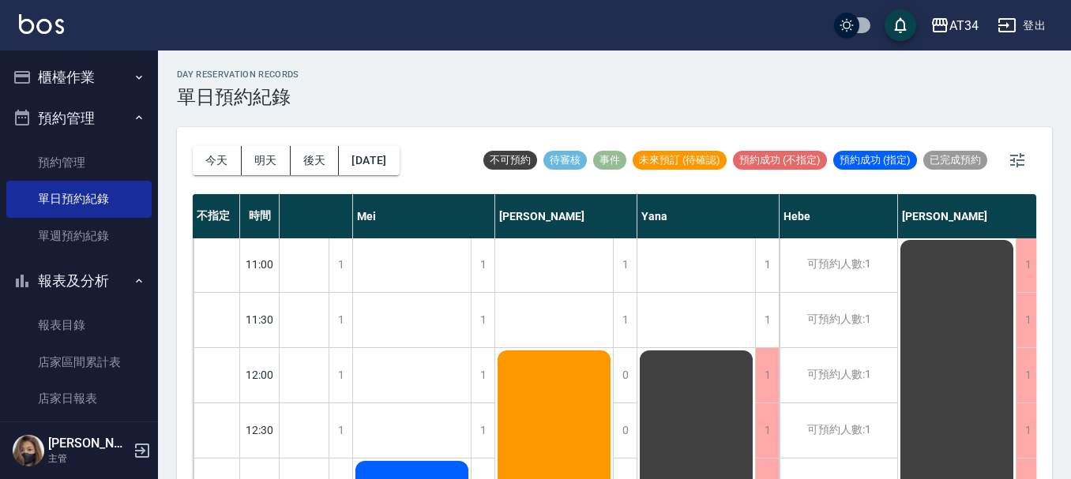
scroll to position [0, 886]
click at [383, 154] on button "2025/10/12" at bounding box center [369, 160] width 60 height 29
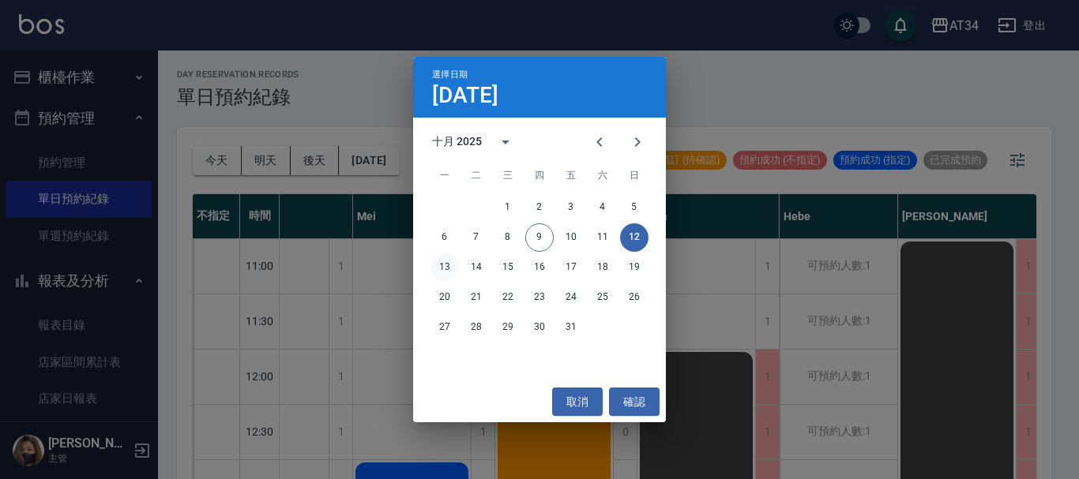
click at [450, 265] on button "13" at bounding box center [444, 268] width 28 height 28
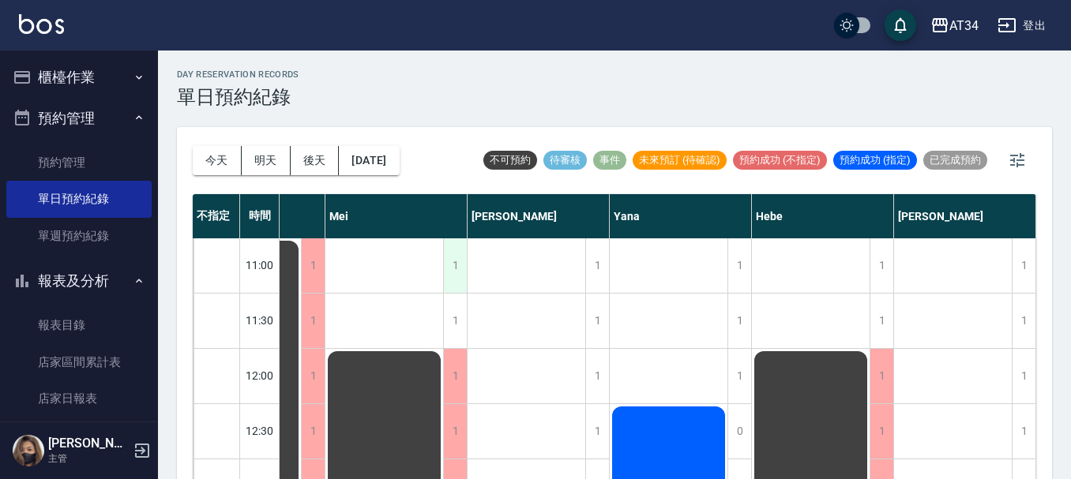
scroll to position [0, 768]
click at [443, 256] on div "1" at bounding box center [455, 266] width 24 height 54
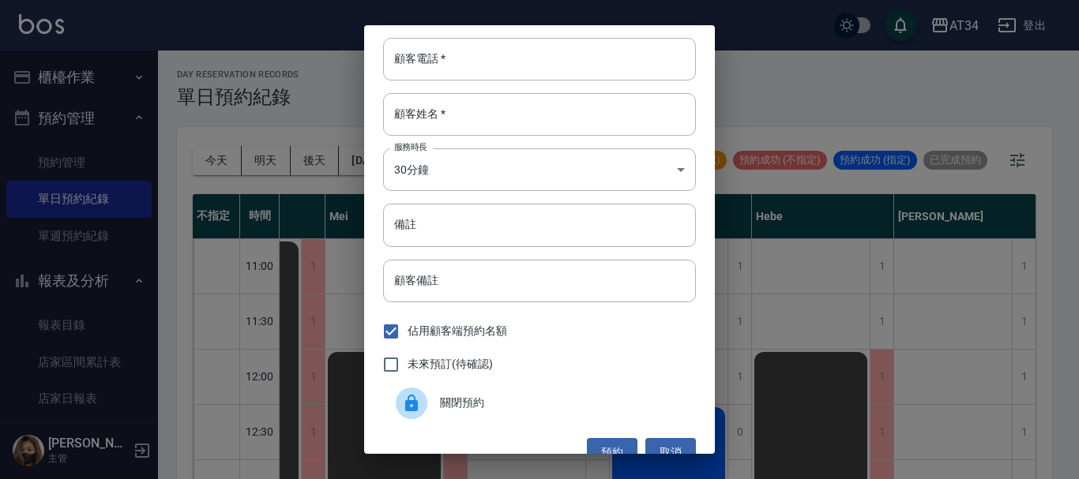
click at [803, 266] on div "顧客電話   * 顧客電話   * 顧客姓名   * 顧客姓名   * 服務時長 30分鐘 1 服務時長 備註 備註 顧客備註 顧客備註 佔用顧客端預約名額 …" at bounding box center [539, 239] width 1079 height 479
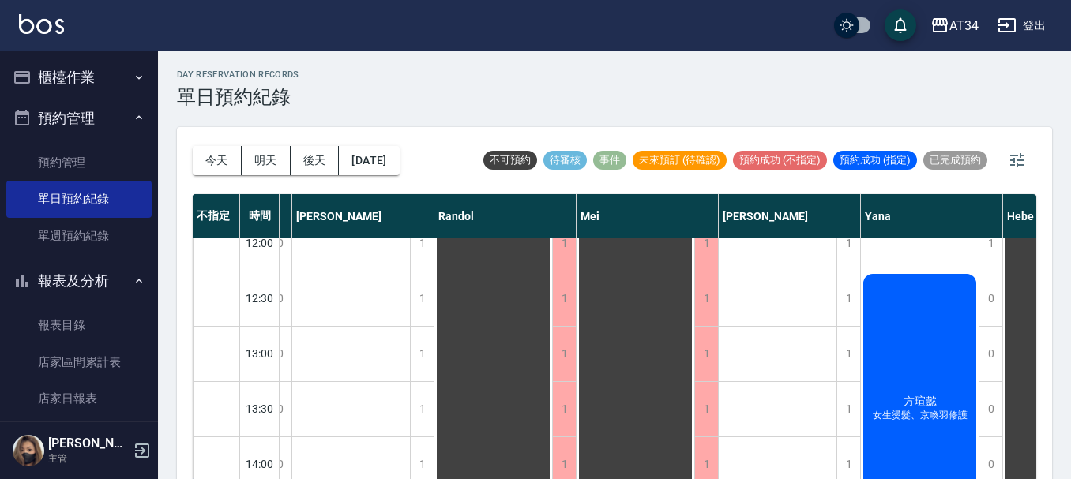
scroll to position [0, 509]
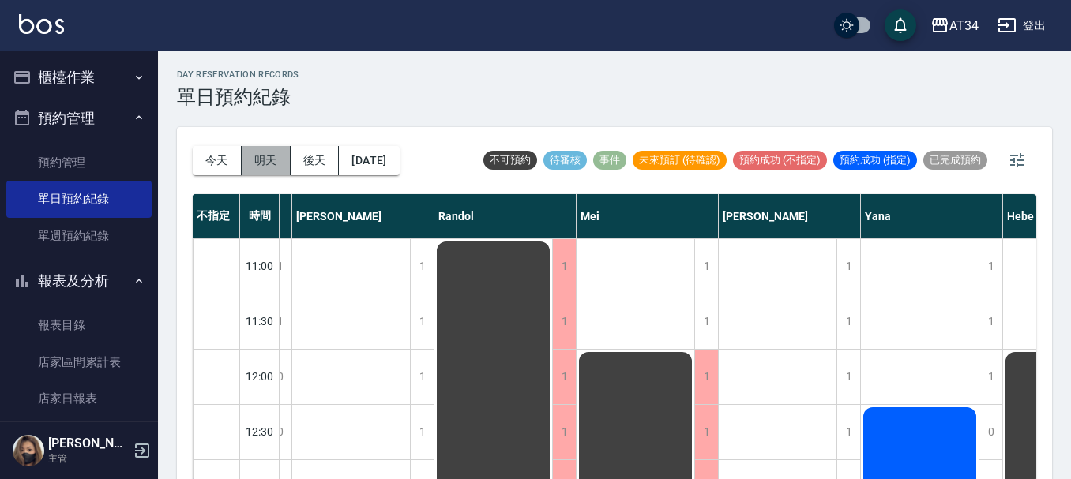
click at [263, 154] on button "明天" at bounding box center [266, 160] width 49 height 29
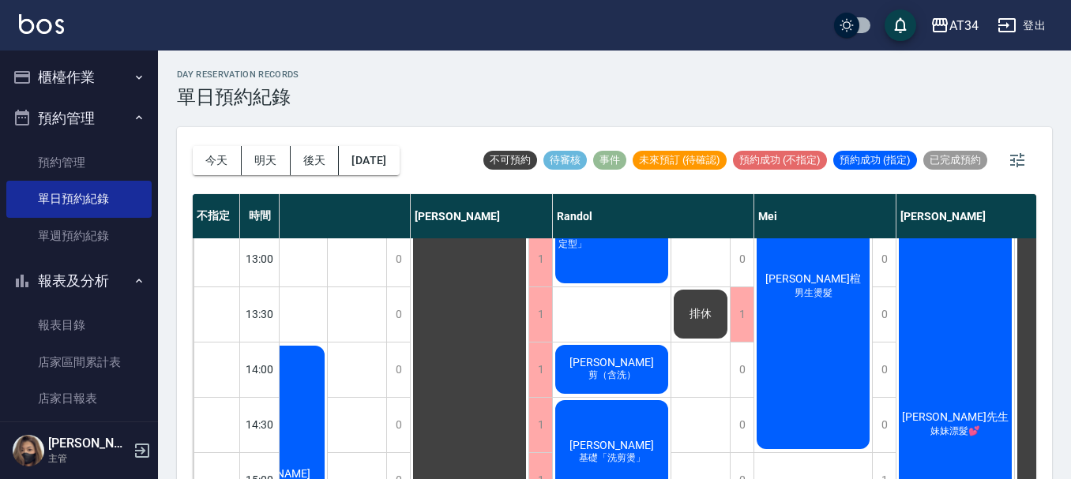
scroll to position [237, 509]
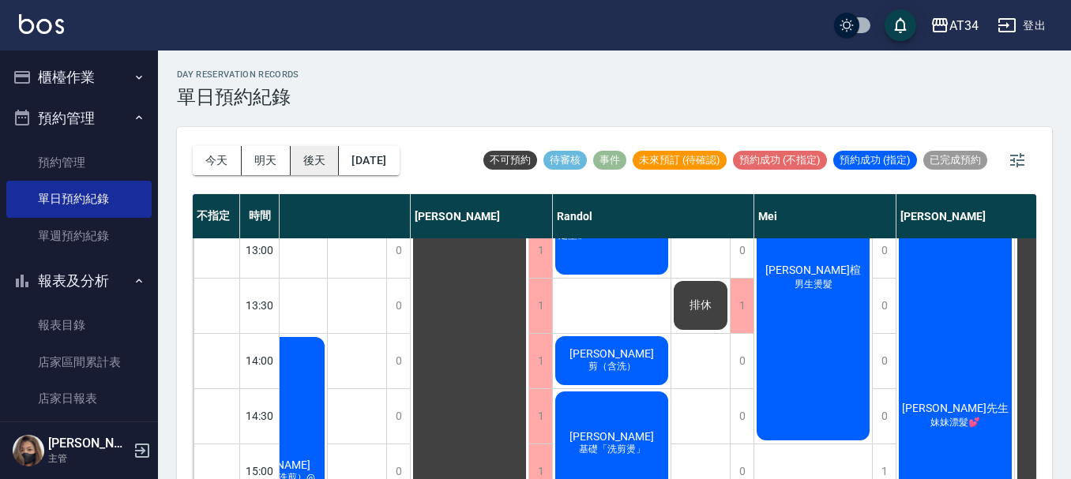
click at [314, 167] on button "後天" at bounding box center [315, 160] width 49 height 29
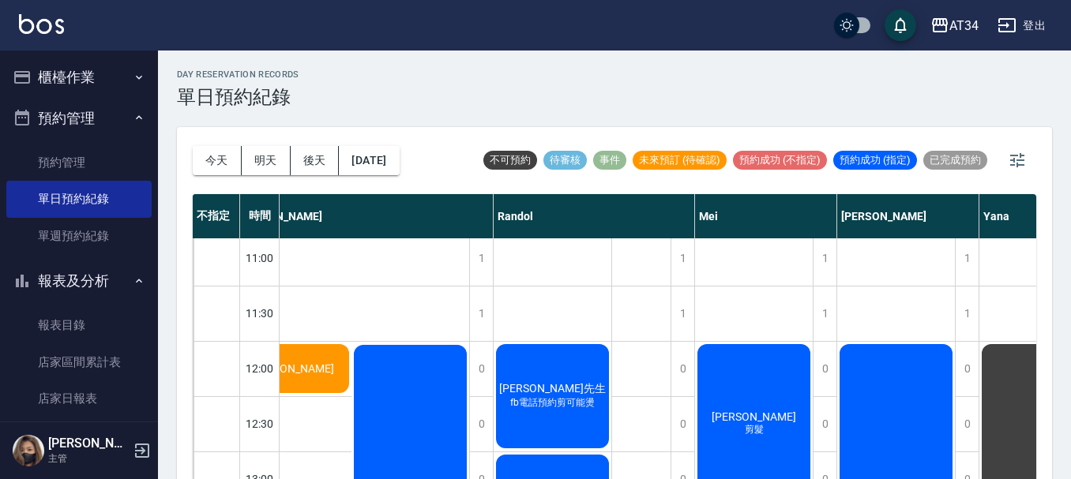
scroll to position [0, 509]
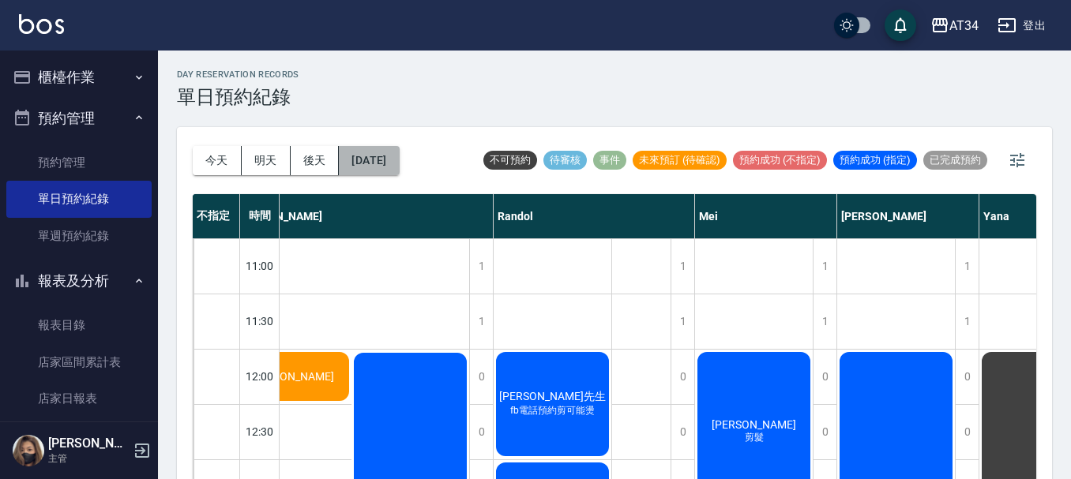
click at [399, 171] on button "2025/10/11" at bounding box center [369, 160] width 60 height 29
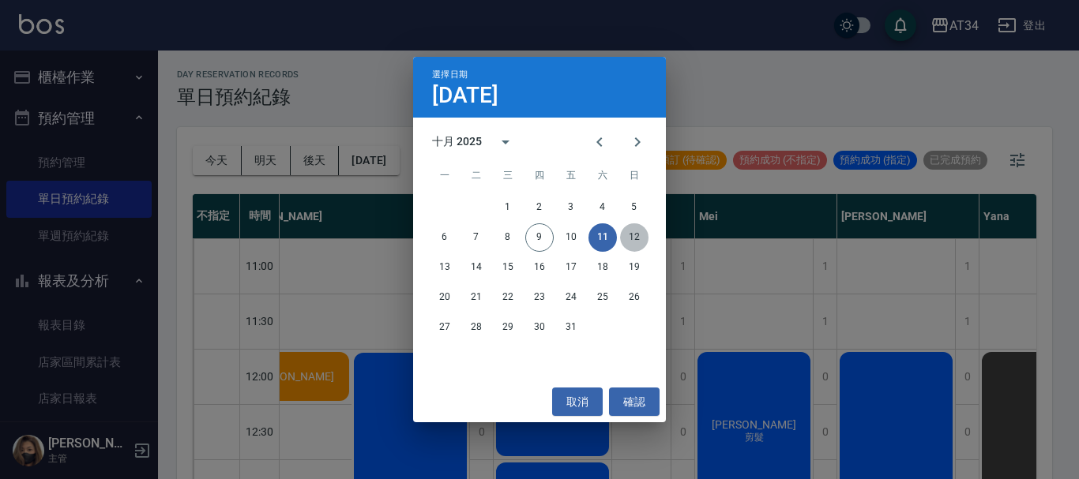
click at [629, 236] on button "12" at bounding box center [634, 238] width 28 height 28
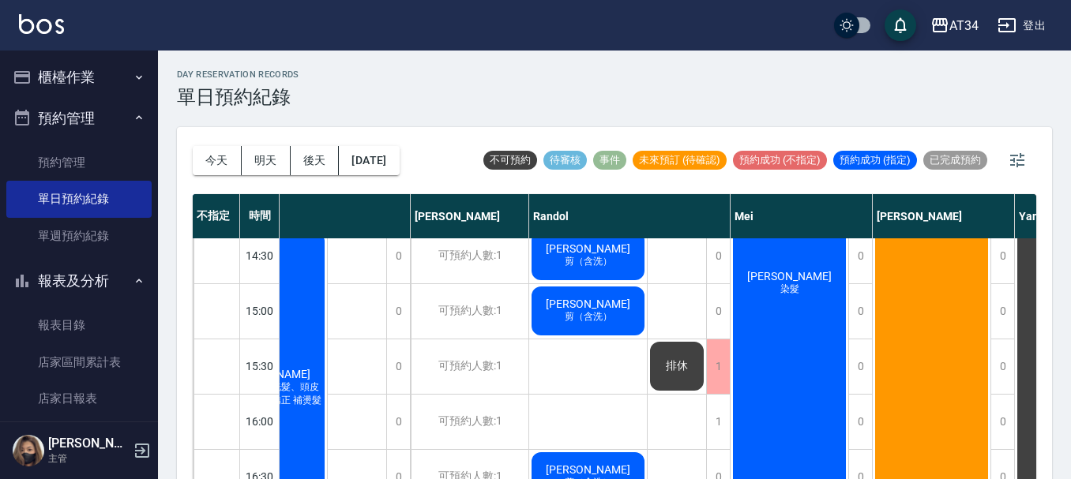
scroll to position [370, 509]
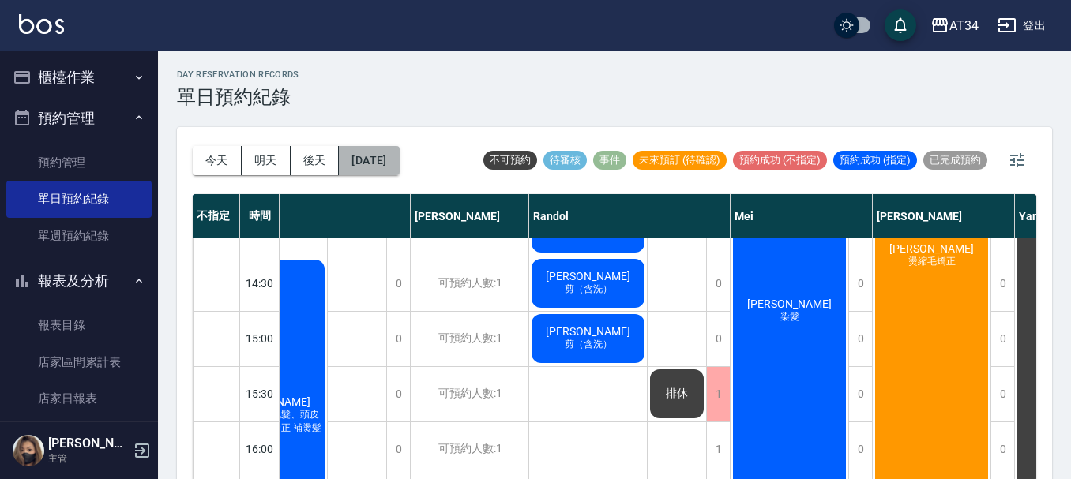
click at [390, 163] on button "2025/10/12" at bounding box center [369, 160] width 60 height 29
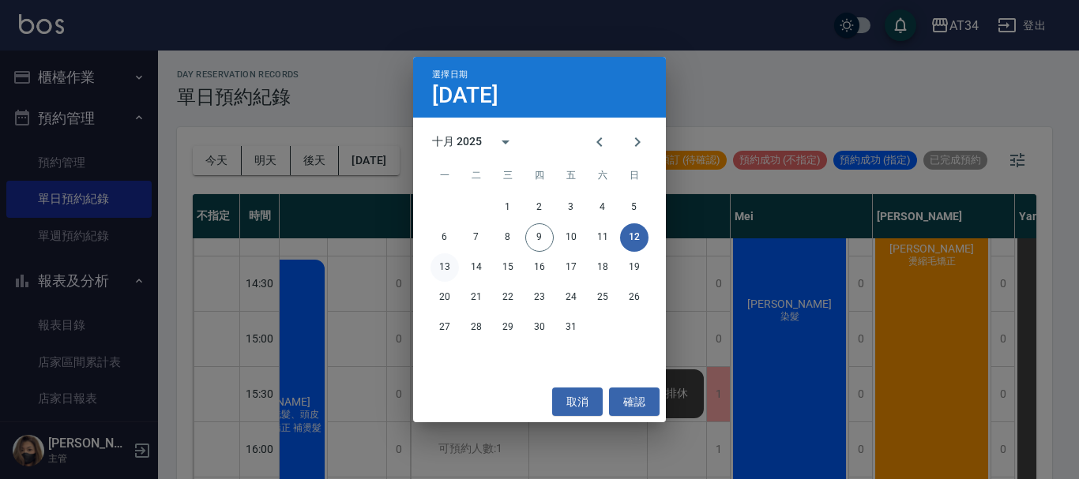
click at [449, 260] on button "13" at bounding box center [444, 268] width 28 height 28
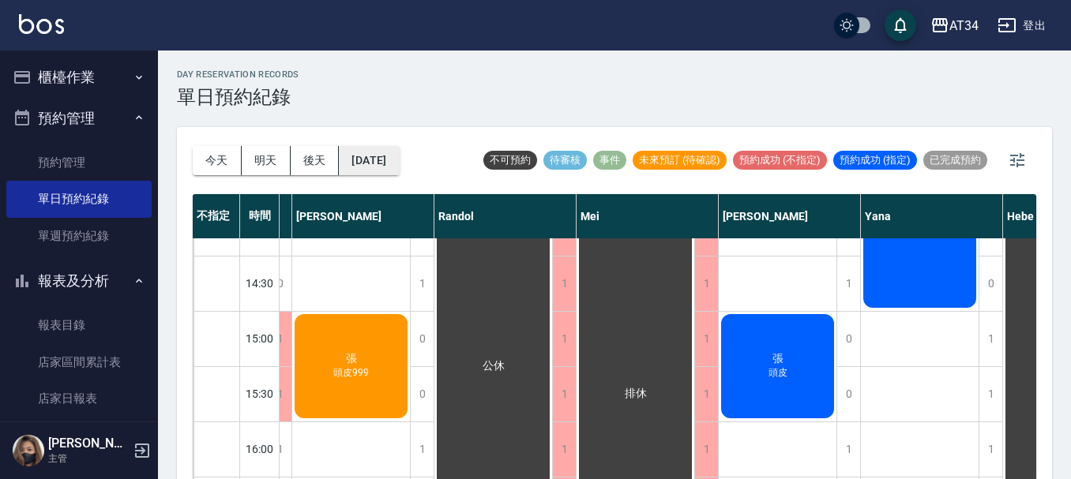
click at [395, 154] on button "2025/10/13" at bounding box center [369, 160] width 60 height 29
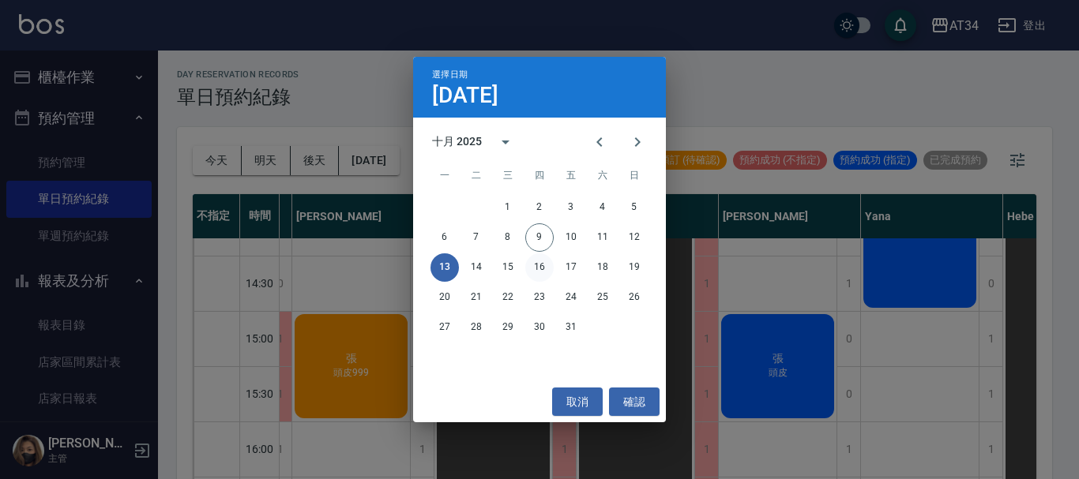
click at [537, 267] on button "16" at bounding box center [539, 268] width 28 height 28
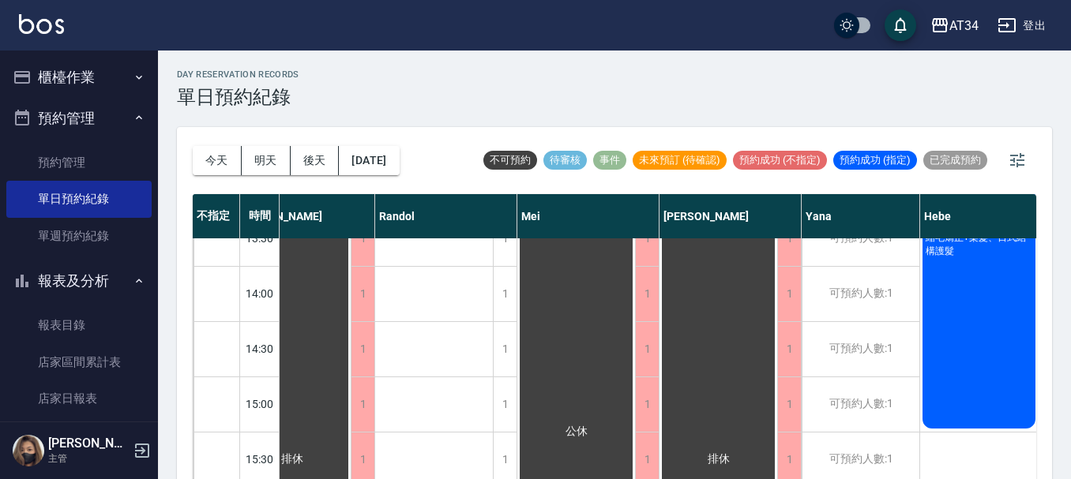
scroll to position [291, 509]
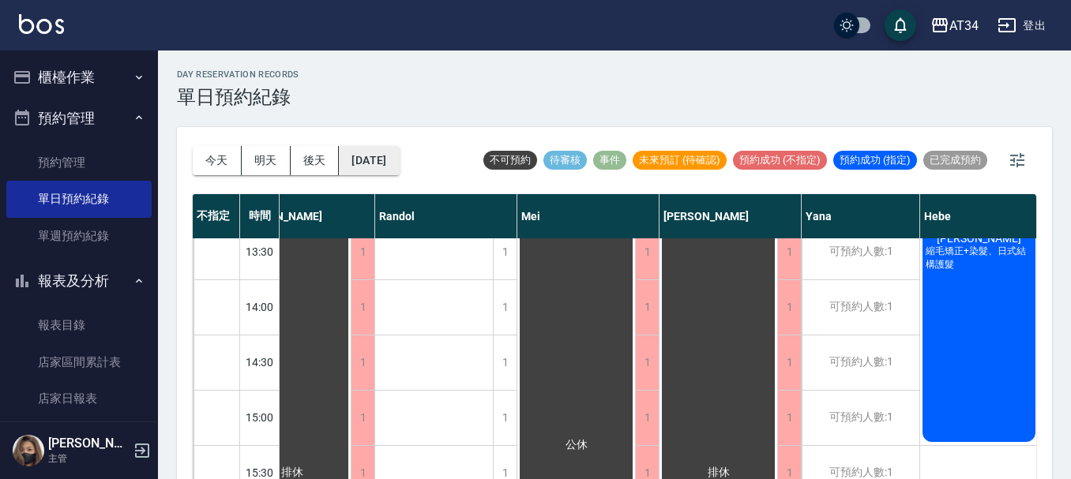
click at [384, 170] on button "2025/10/16" at bounding box center [369, 160] width 60 height 29
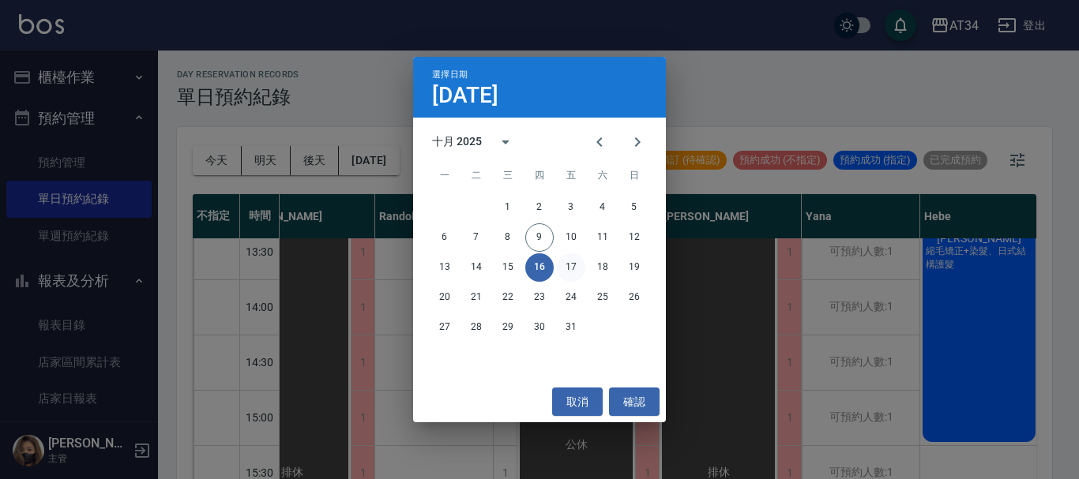
click at [562, 270] on button "17" at bounding box center [571, 268] width 28 height 28
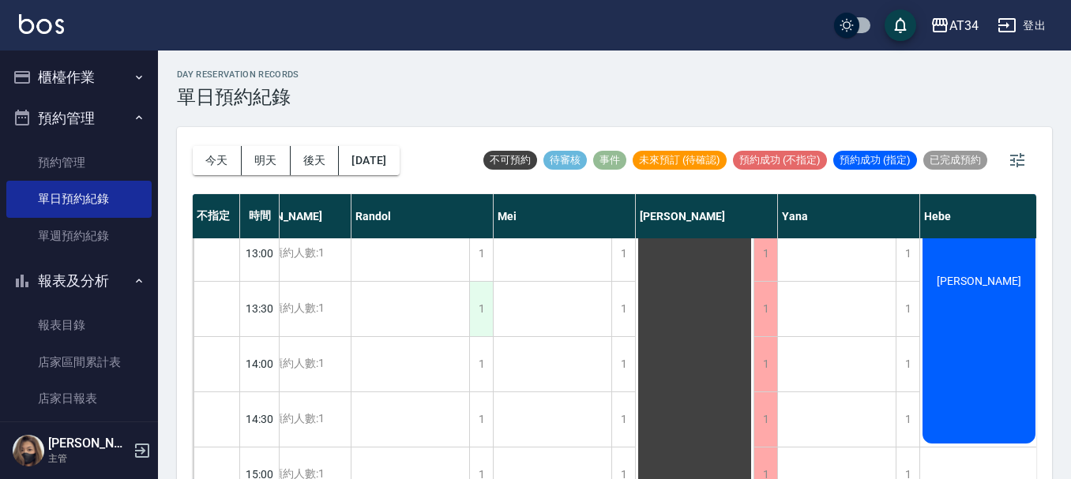
scroll to position [0, 509]
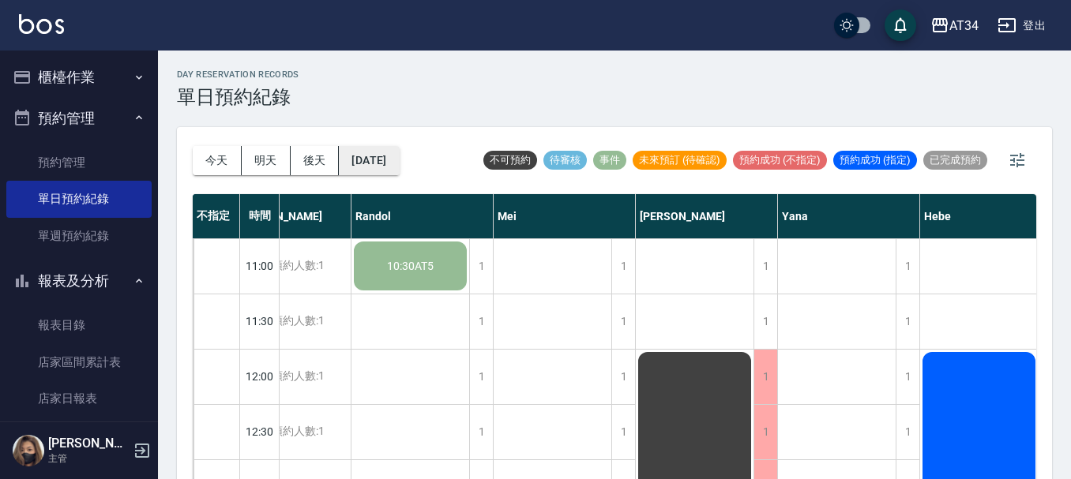
click at [379, 162] on button "2025/10/17" at bounding box center [369, 160] width 60 height 29
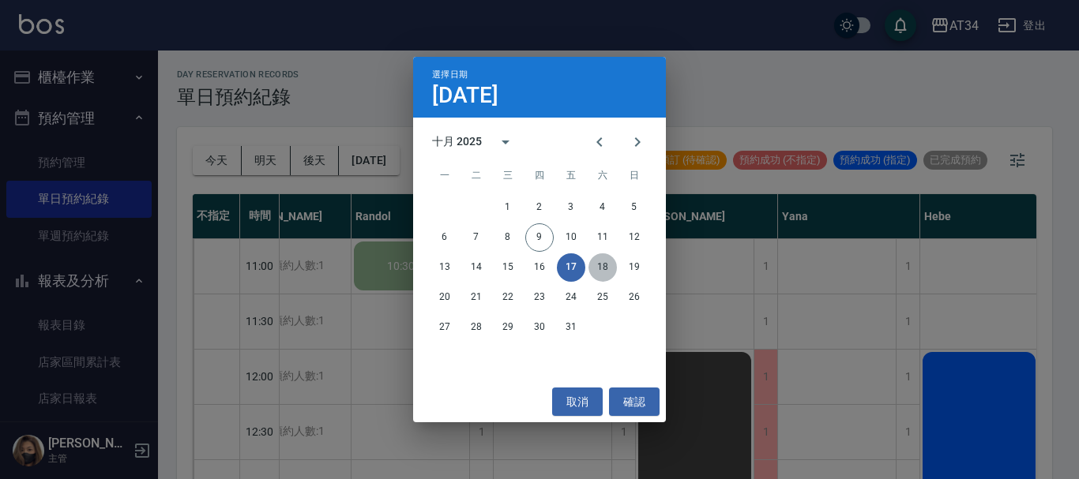
click at [600, 268] on button "18" at bounding box center [602, 268] width 28 height 28
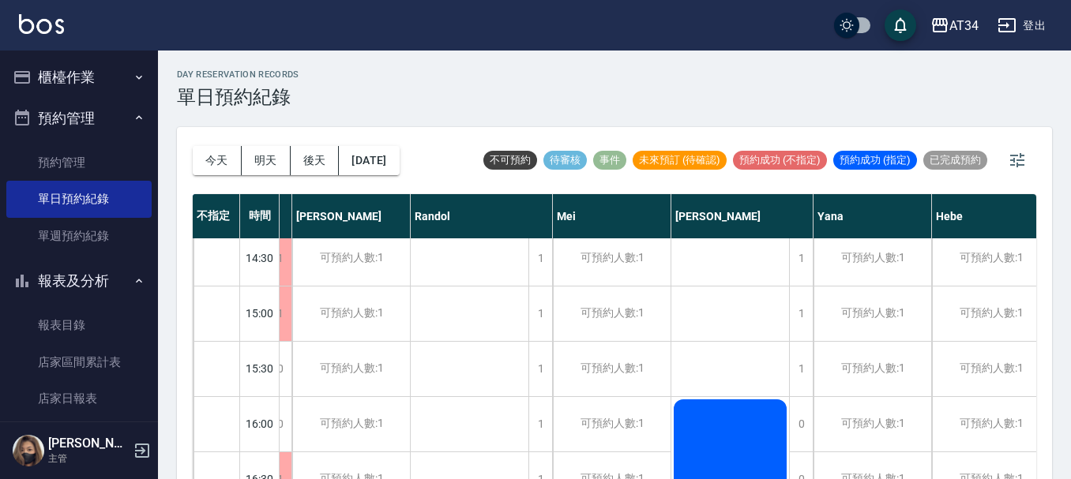
scroll to position [765, 509]
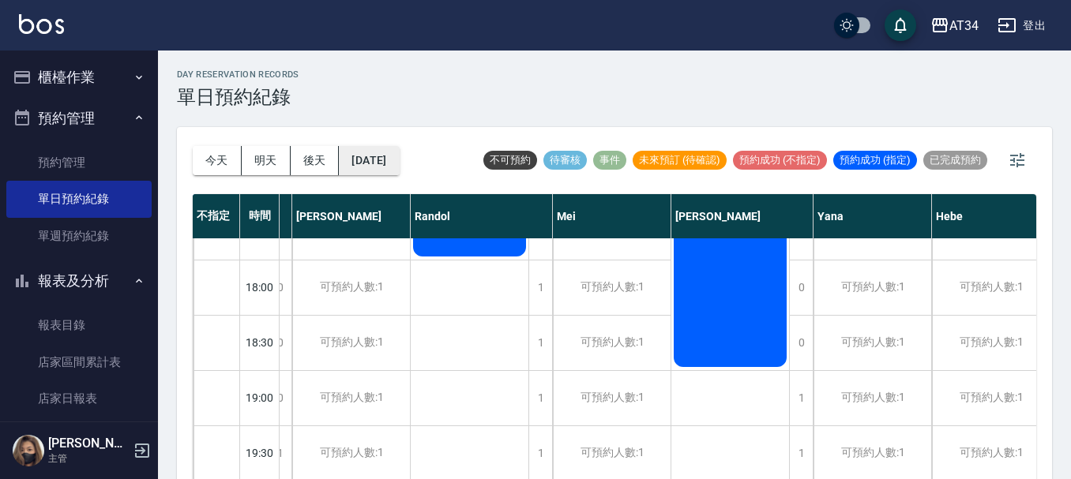
click at [379, 153] on button "2025/10/18" at bounding box center [369, 160] width 60 height 29
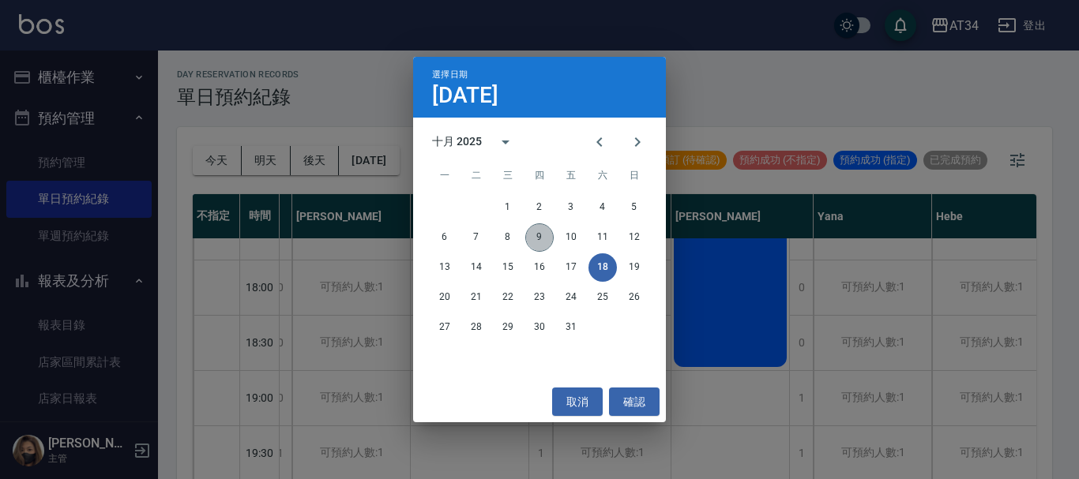
click at [532, 235] on button "9" at bounding box center [539, 238] width 28 height 28
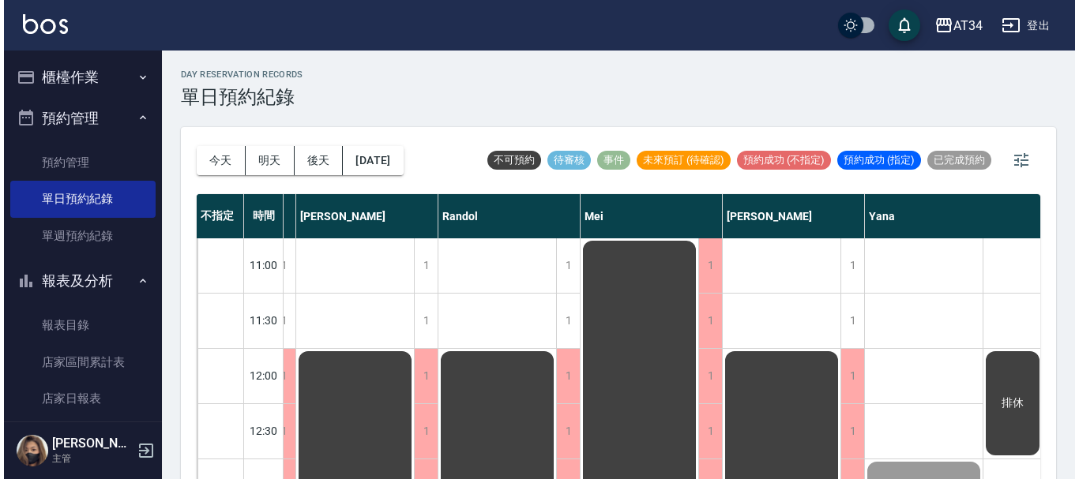
scroll to position [0, 509]
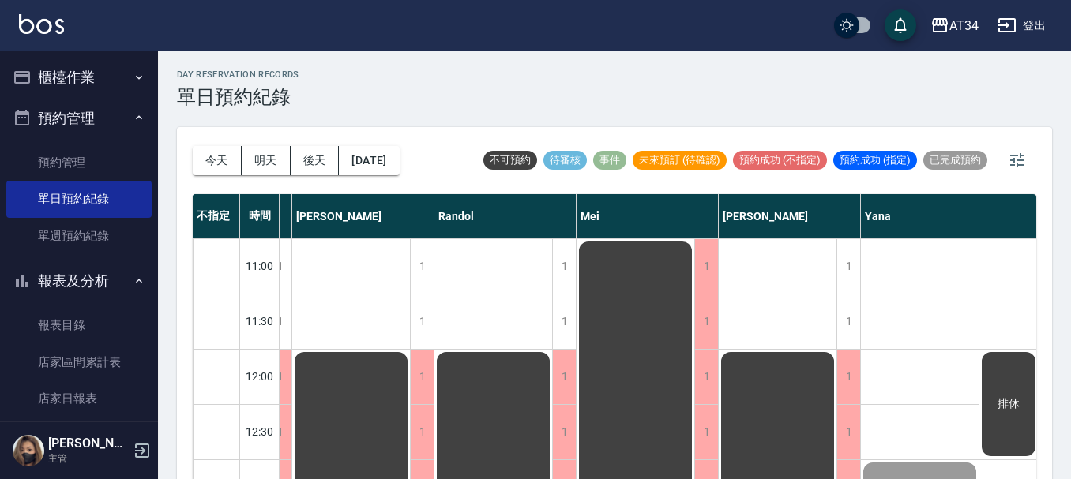
click at [567, 166] on span "待審核" at bounding box center [564, 160] width 43 height 14
click at [111, 81] on button "櫃檯作業" at bounding box center [78, 77] width 145 height 41
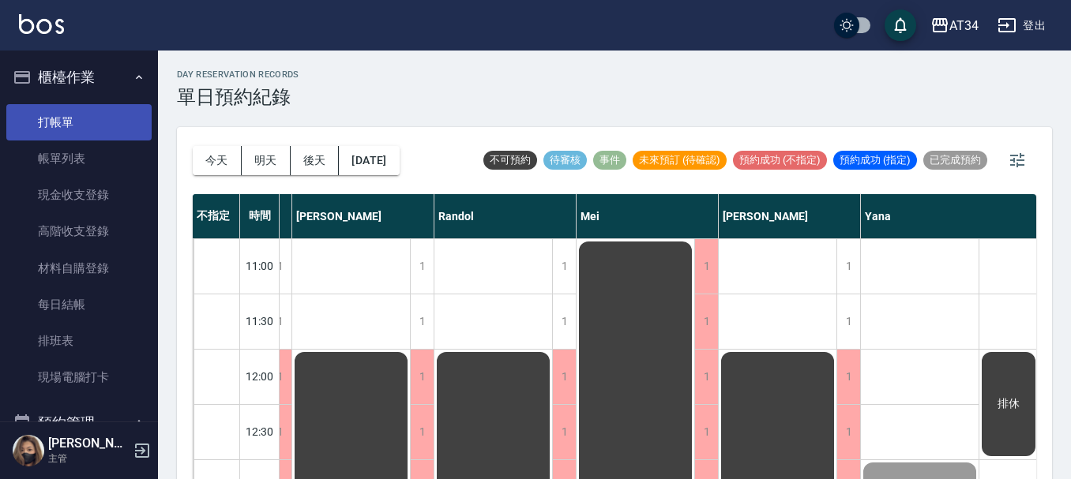
click at [111, 113] on link "打帳單" at bounding box center [78, 122] width 145 height 36
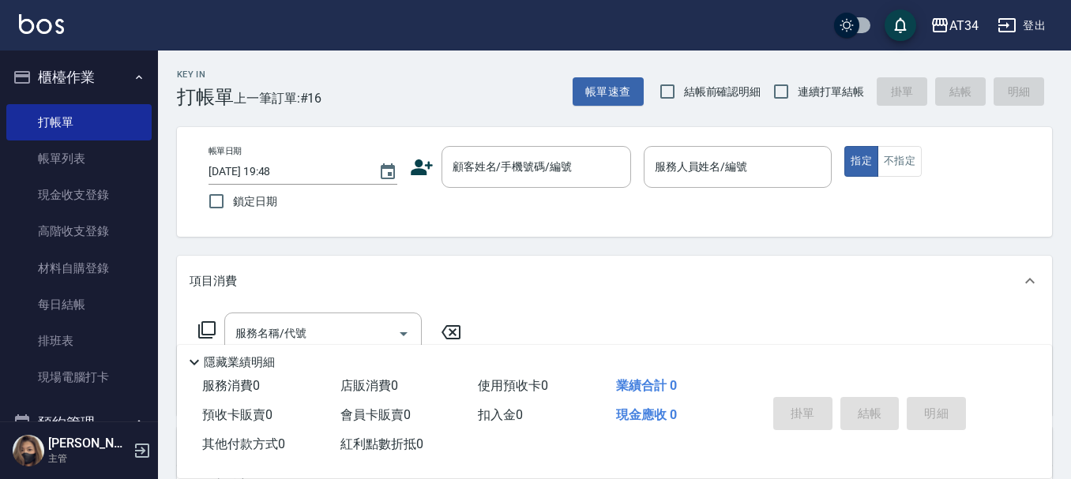
click at [419, 167] on icon at bounding box center [422, 168] width 24 height 24
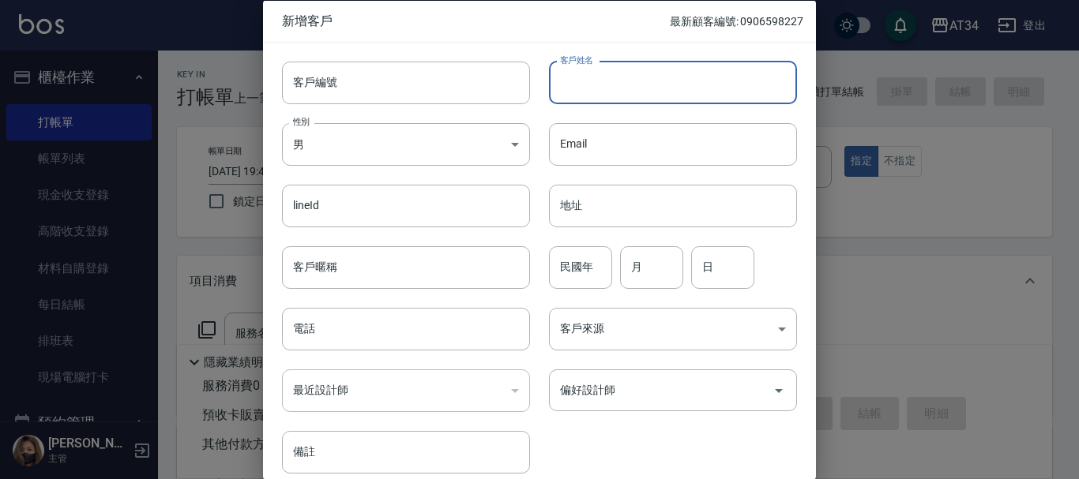
click at [648, 82] on input "客戶姓名" at bounding box center [673, 82] width 248 height 43
type input "Q"
type input "潘"
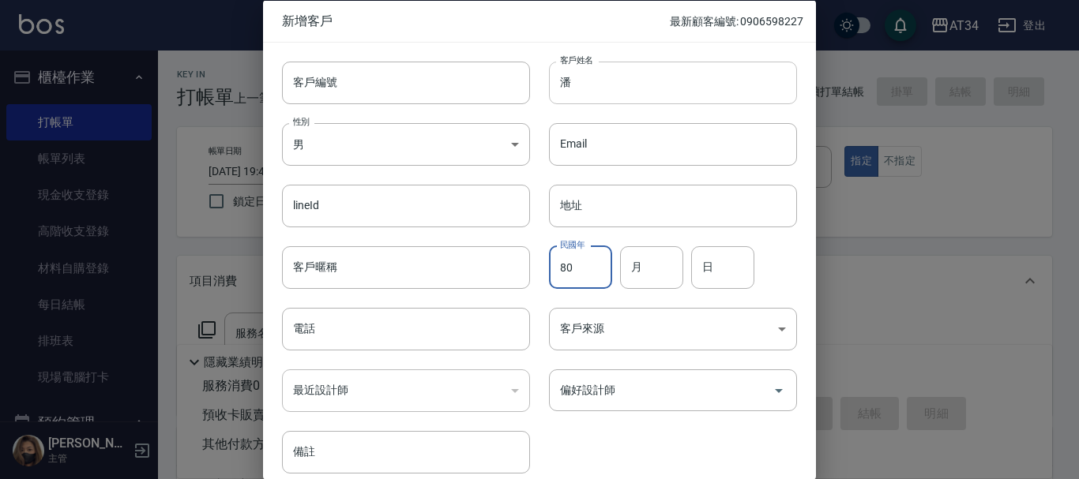
type input "80"
type input "10"
type input "08"
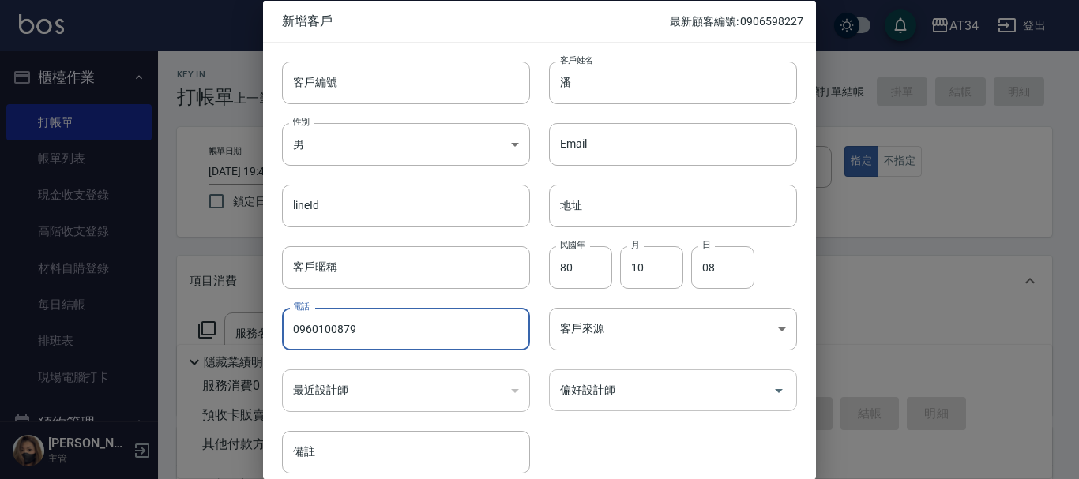
type input "0960100879"
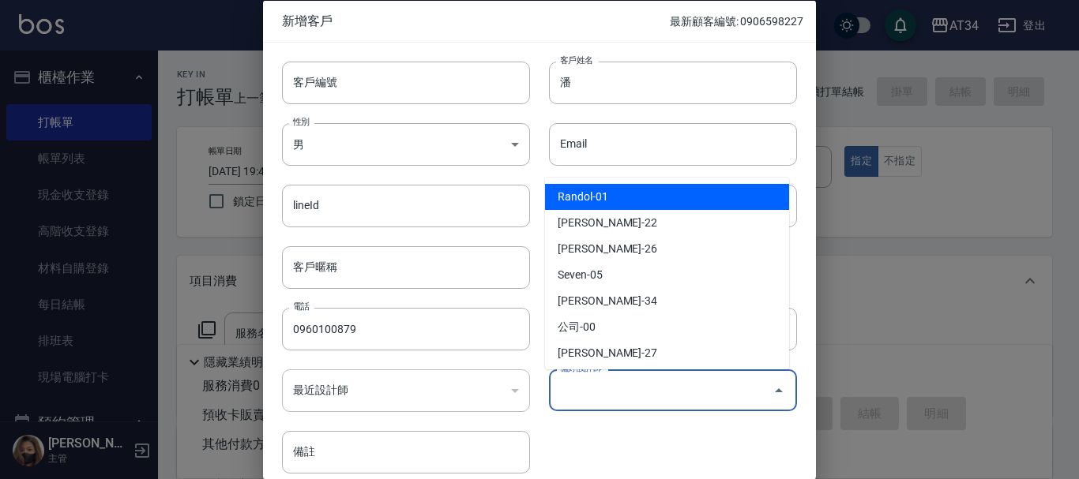
click at [661, 389] on input "偏好設計師" at bounding box center [661, 391] width 210 height 28
type input "[PERSON_NAME]"
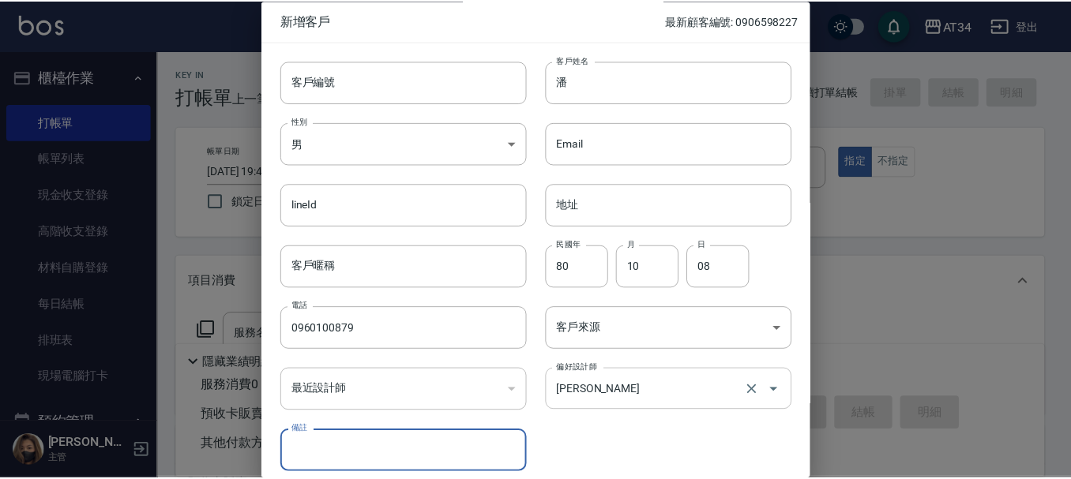
scroll to position [68, 0]
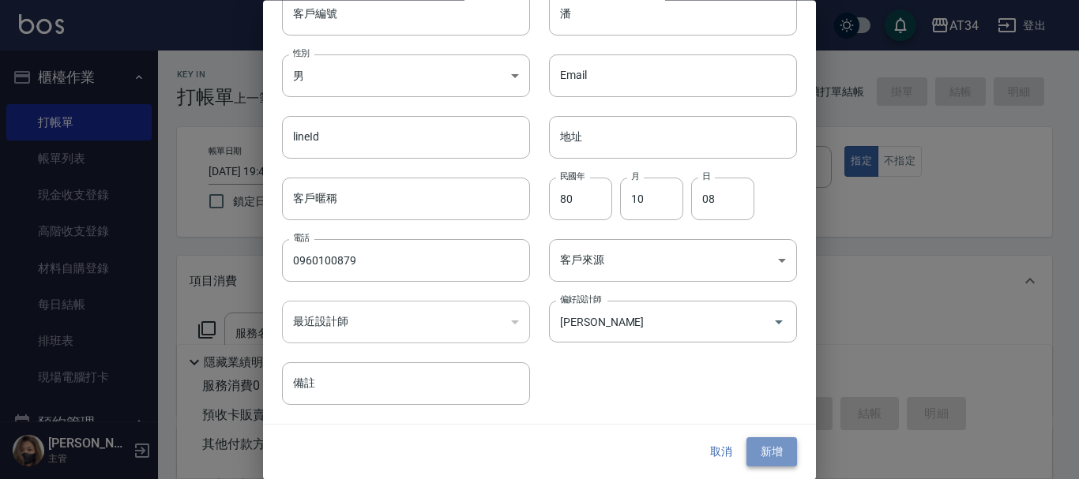
click at [756, 441] on button "新增" at bounding box center [771, 452] width 51 height 29
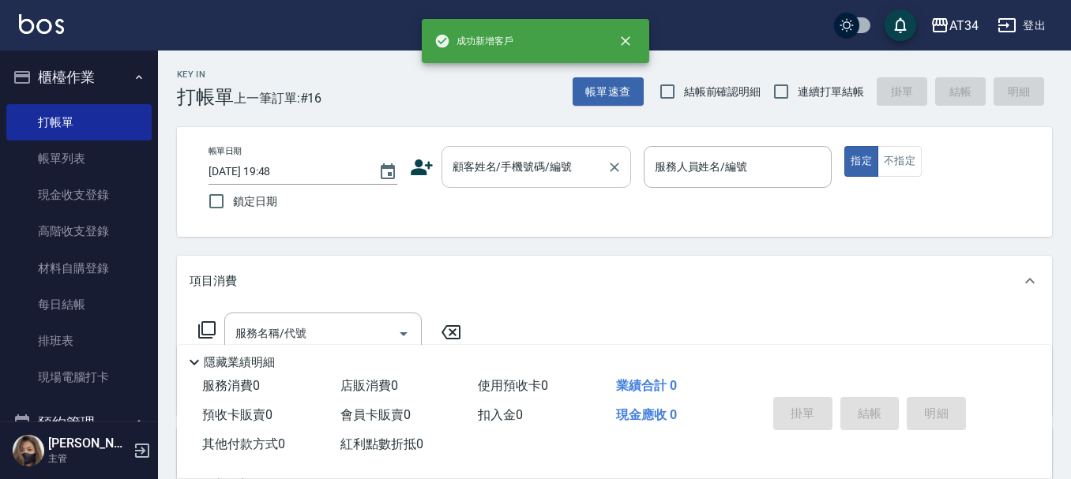
click at [521, 163] on input "顧客姓名/手機號碼/編號" at bounding box center [525, 167] width 152 height 28
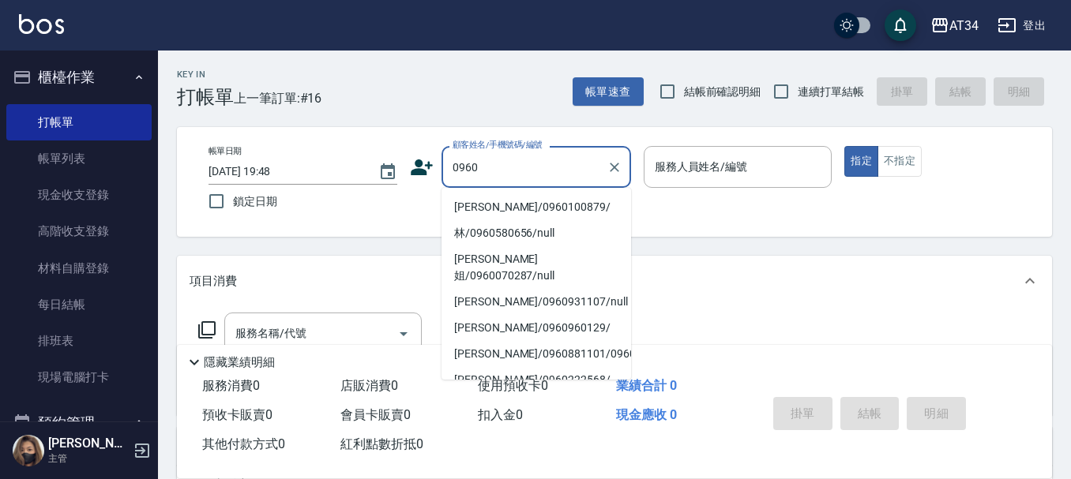
click at [517, 209] on li "潘/0960100879/" at bounding box center [537, 207] width 190 height 26
type input "潘/0960100879/"
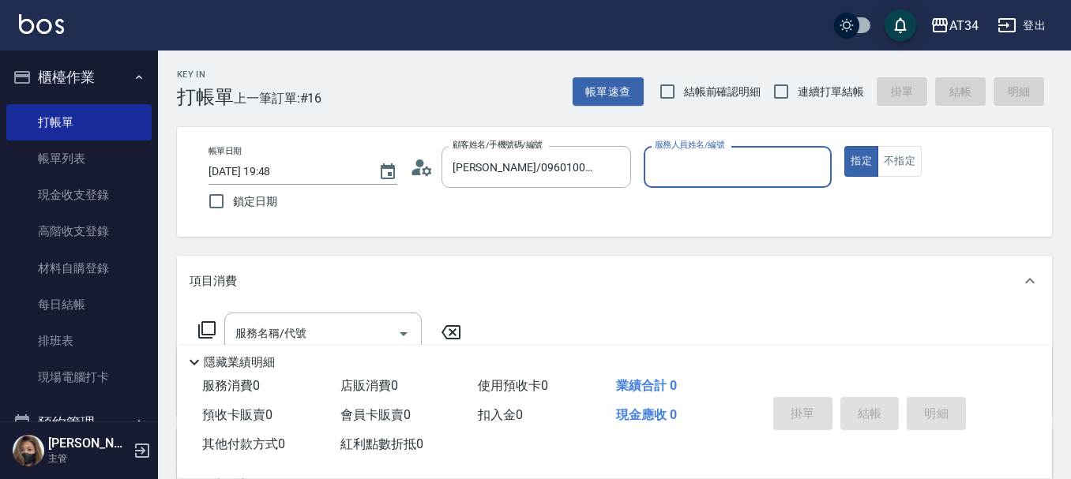
type input "Wendy-02"
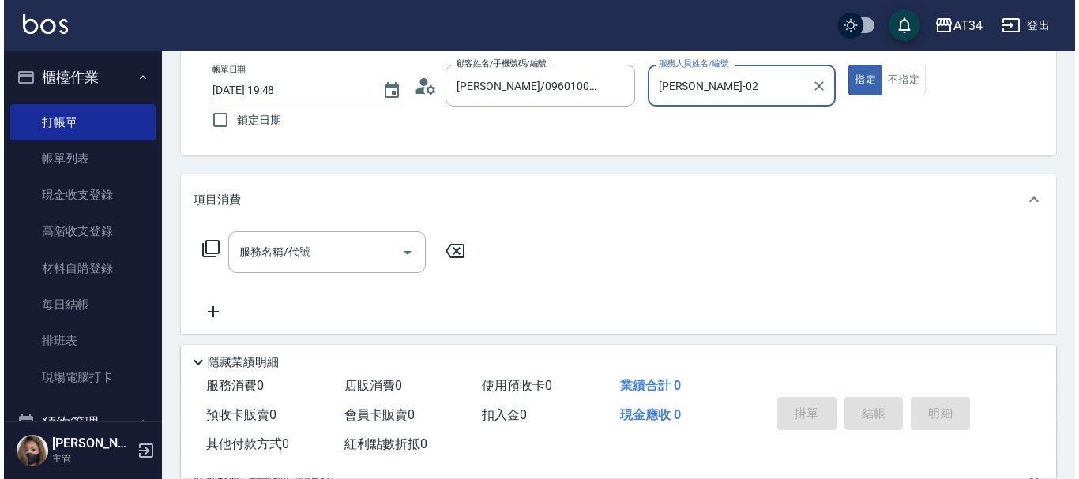
scroll to position [158, 0]
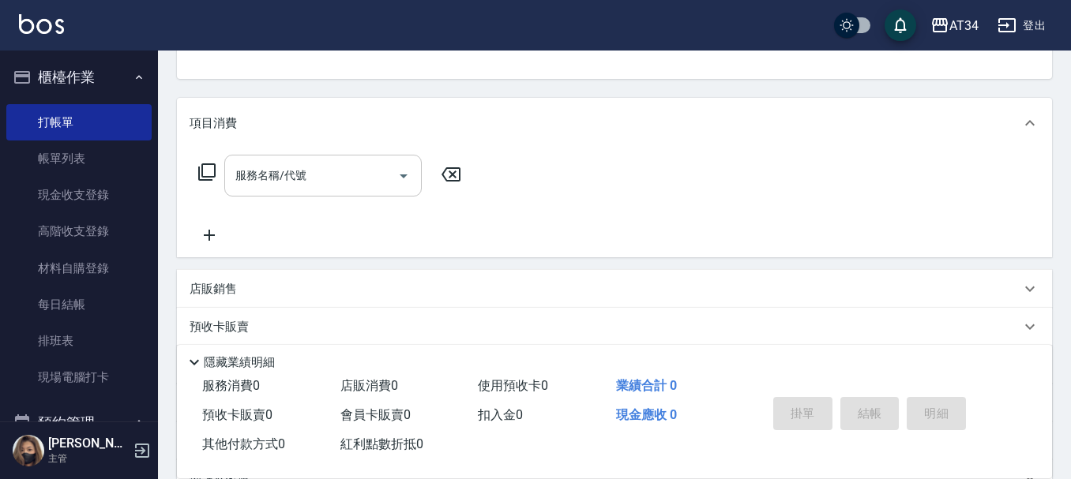
click at [404, 180] on icon "Open" at bounding box center [403, 176] width 19 height 19
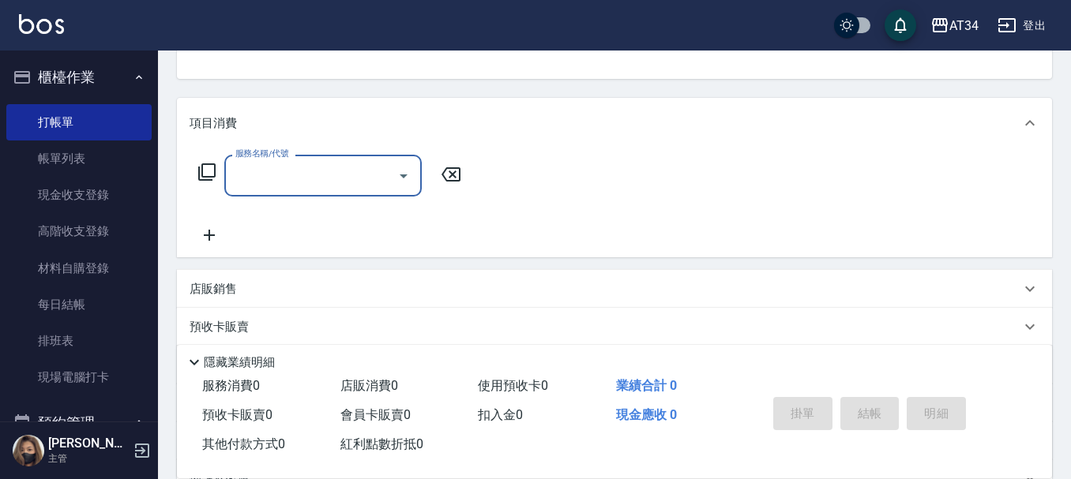
click at [324, 179] on input "服務名稱/代號" at bounding box center [311, 176] width 160 height 28
type input "6"
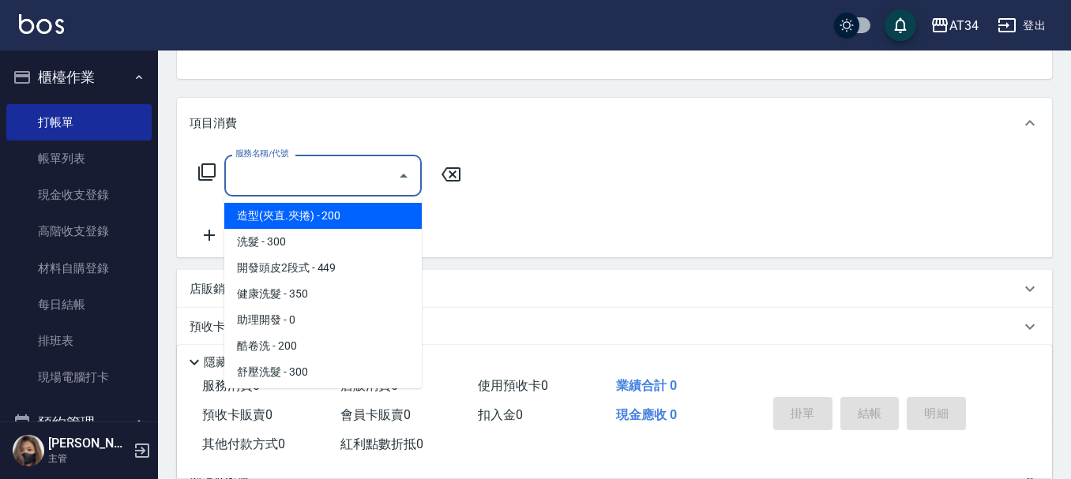
click at [203, 179] on icon at bounding box center [206, 172] width 19 height 19
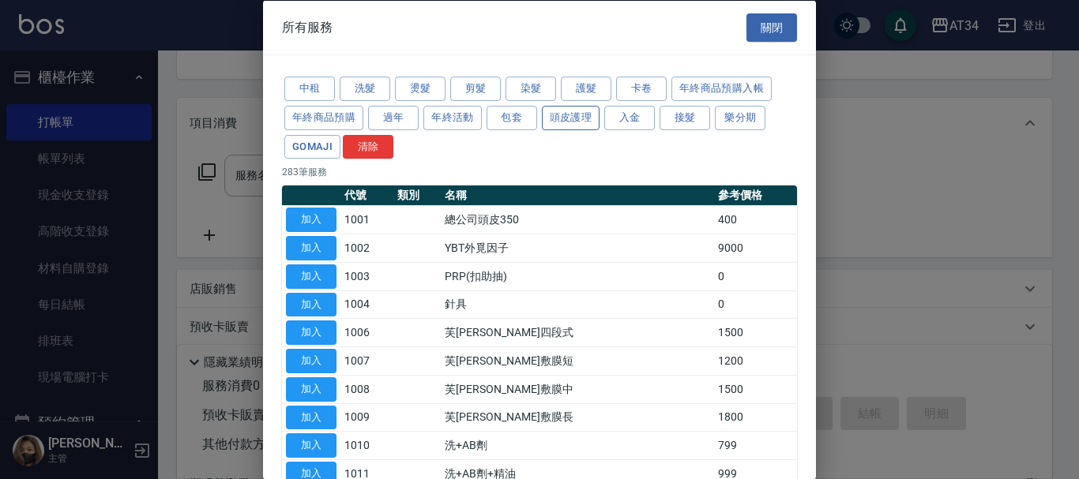
click at [551, 126] on button "頭皮護理" at bounding box center [571, 117] width 58 height 24
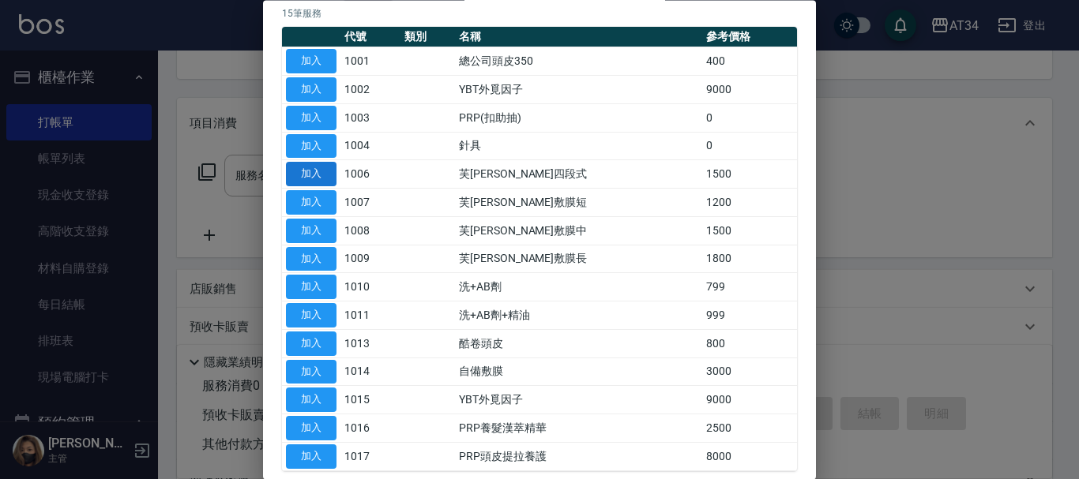
click at [312, 177] on button "加入" at bounding box center [311, 175] width 51 height 24
type input "芙米勒四段式(1006)"
type input "150"
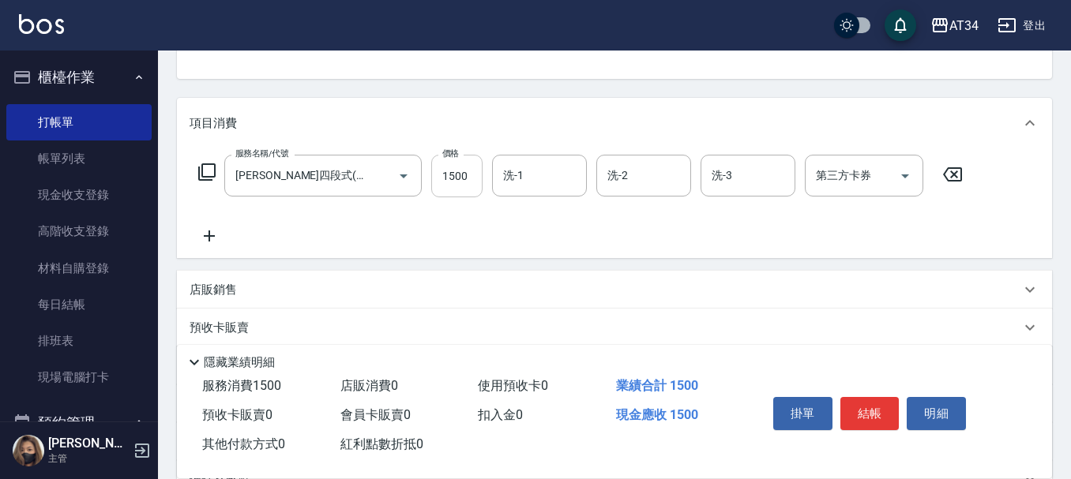
click at [443, 191] on input "1500" at bounding box center [456, 176] width 51 height 43
type input "1"
type input "0"
type input "120"
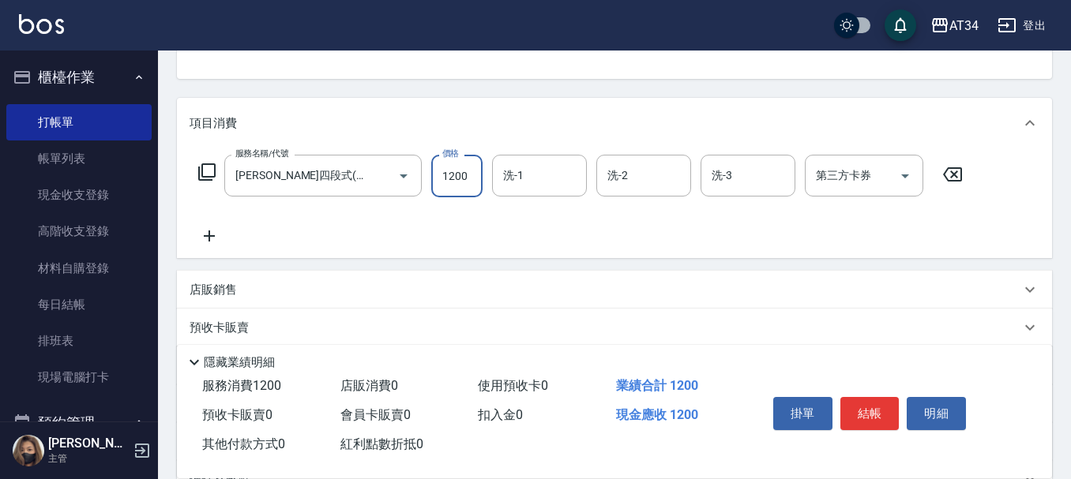
type input "1200"
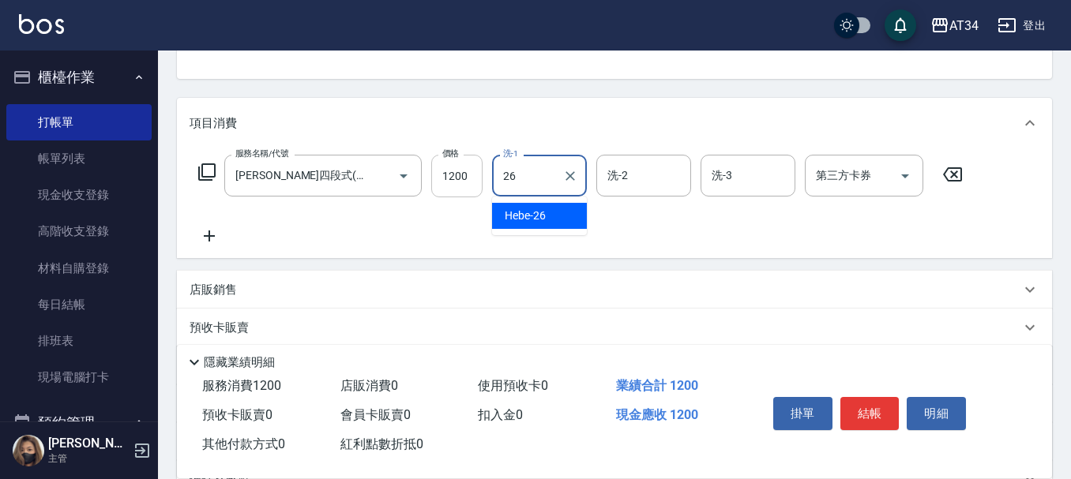
type input "Hebe-26"
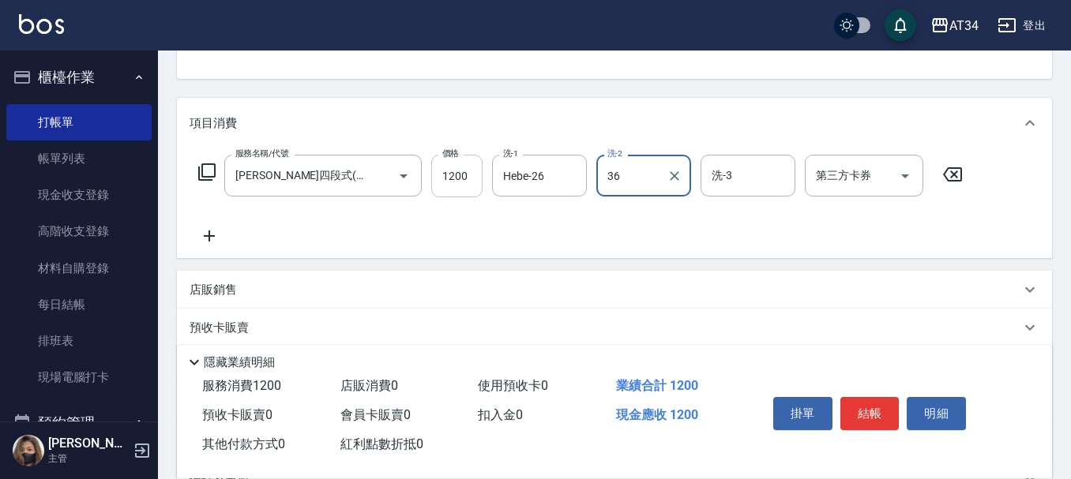
type input "張可芮-36"
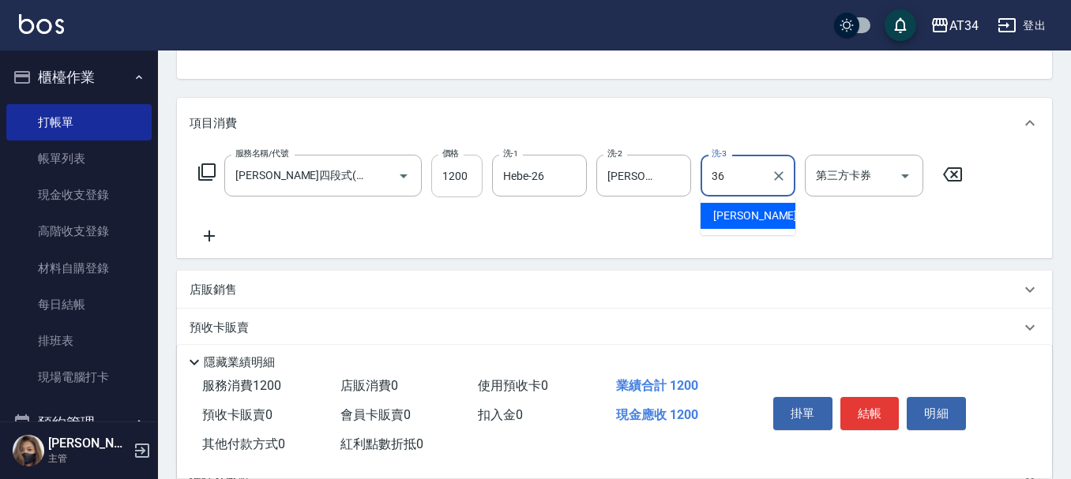
type input "張可芮-36"
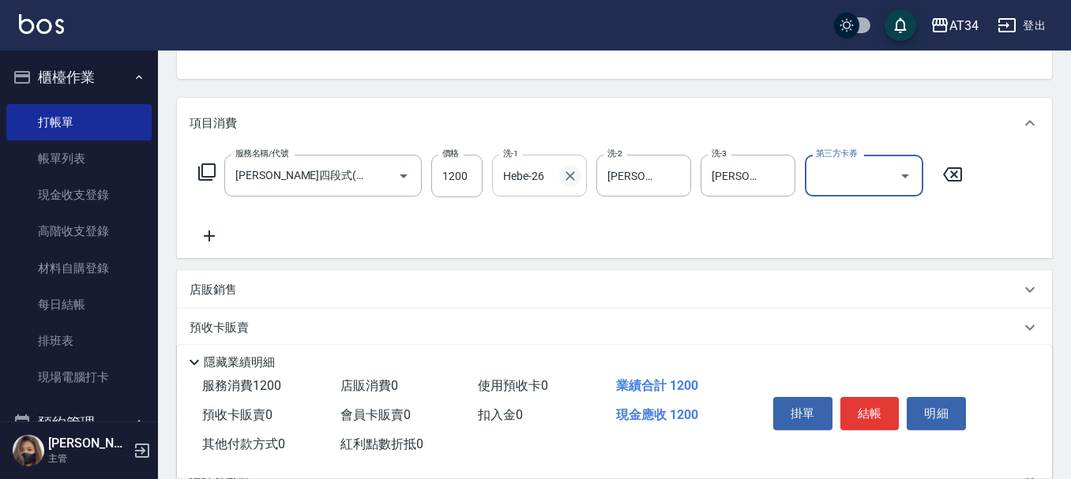
click at [573, 181] on icon "Clear" at bounding box center [570, 176] width 16 height 16
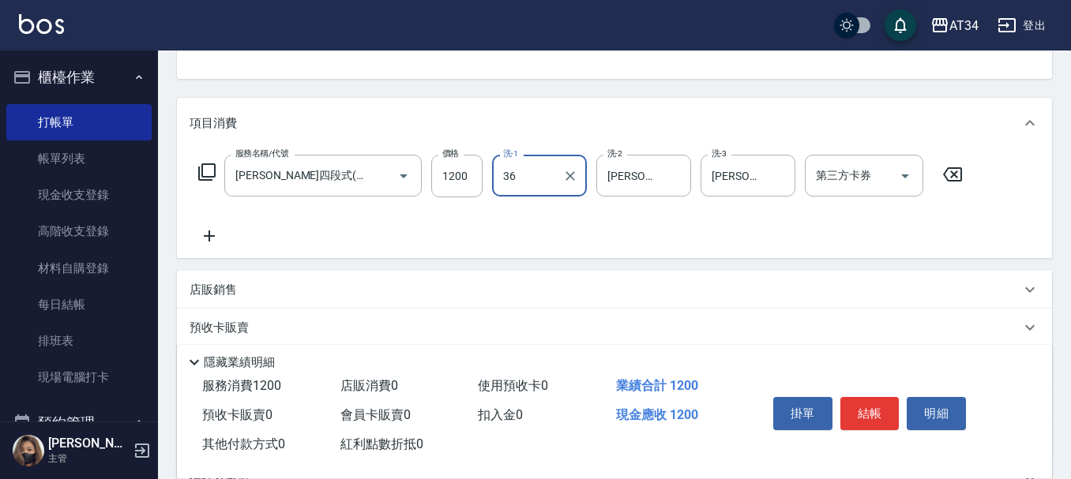
type input "張可芮-36"
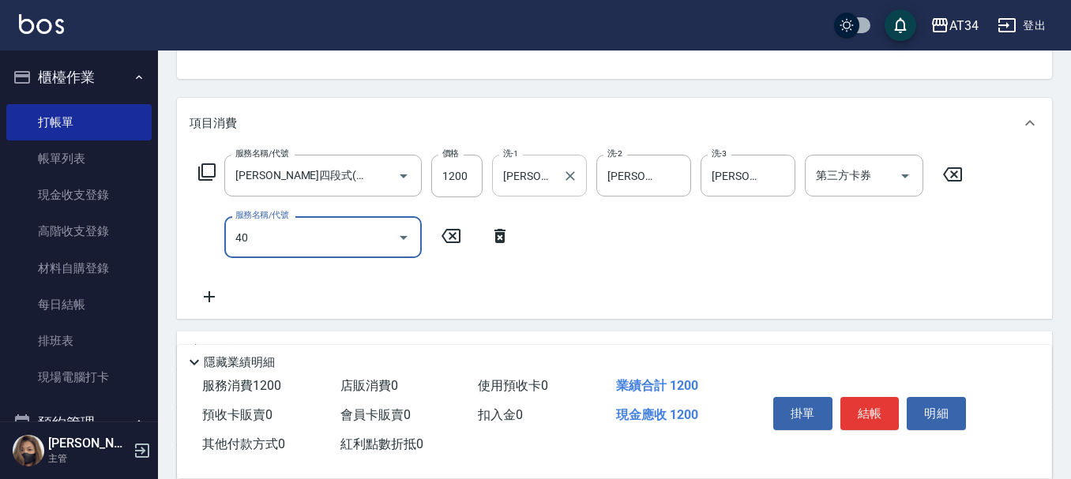
type input "401"
type input "140"
type input "剪髮(401)"
type input "120"
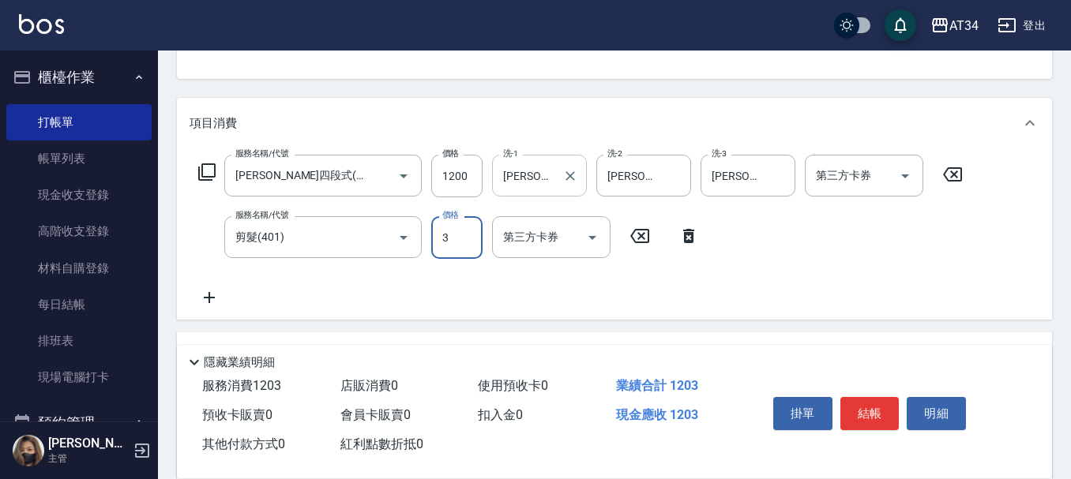
type input "30"
type input "150"
type input "300"
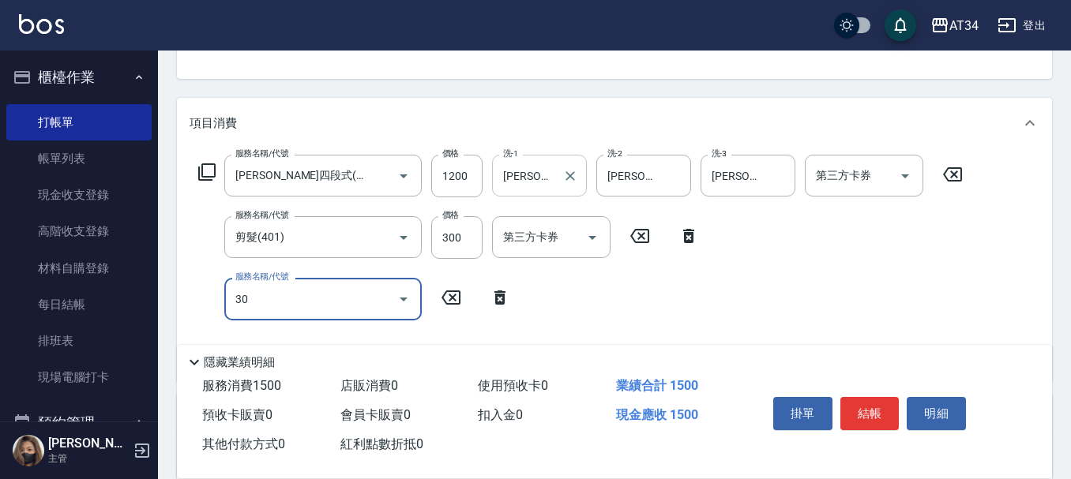
type input "301"
type input "300"
type input "燙髮(301)"
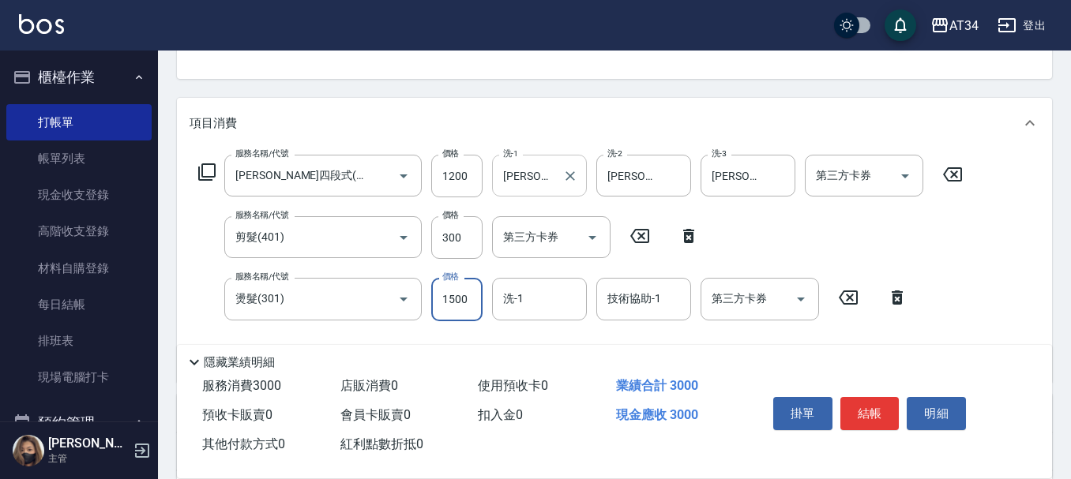
type input "150"
type input "250"
type input "400"
type input "2500"
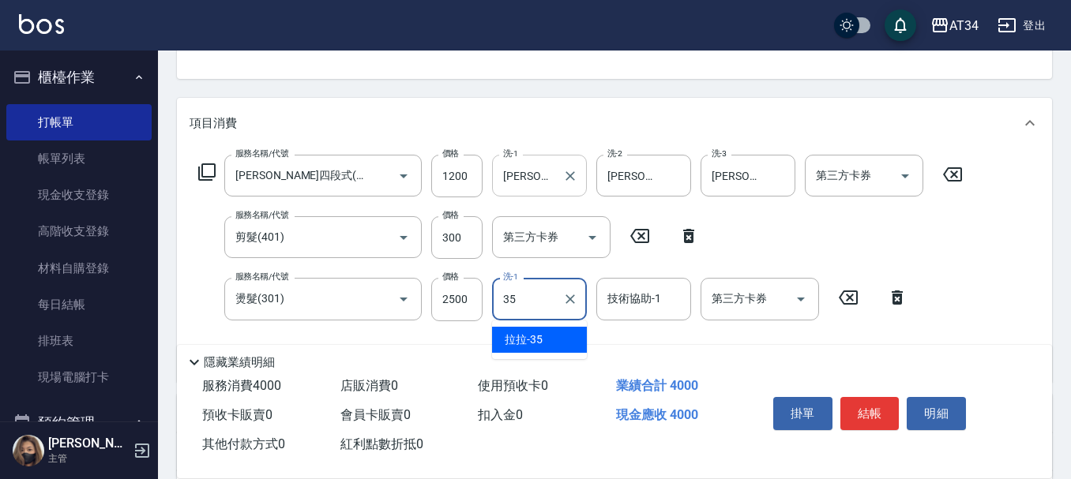
type input "拉拉-35"
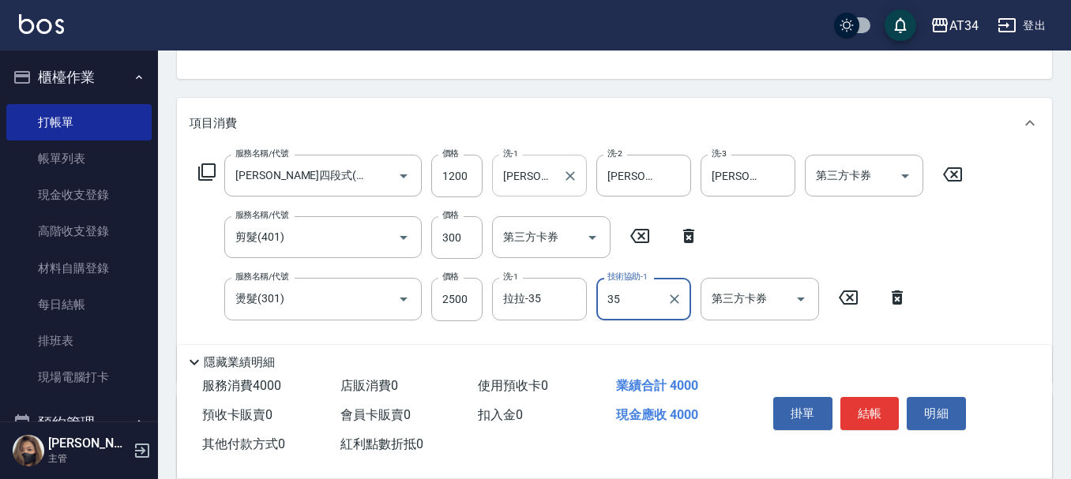
type input "拉拉-35"
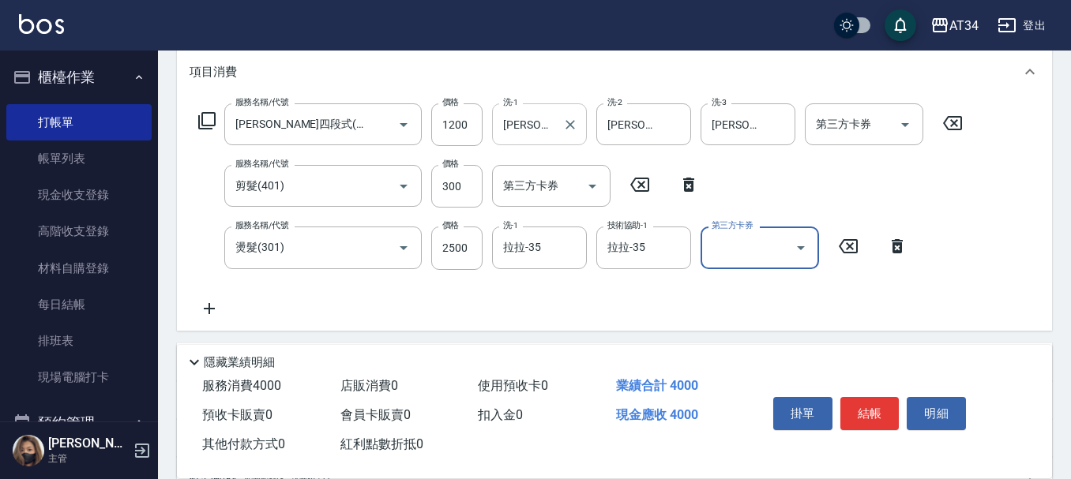
scroll to position [237, 0]
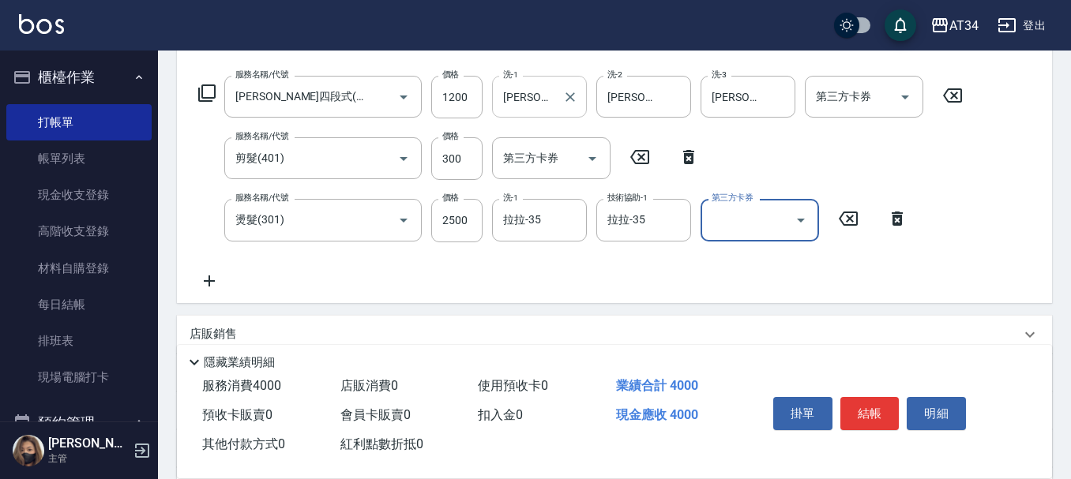
click at [215, 283] on icon at bounding box center [209, 281] width 39 height 19
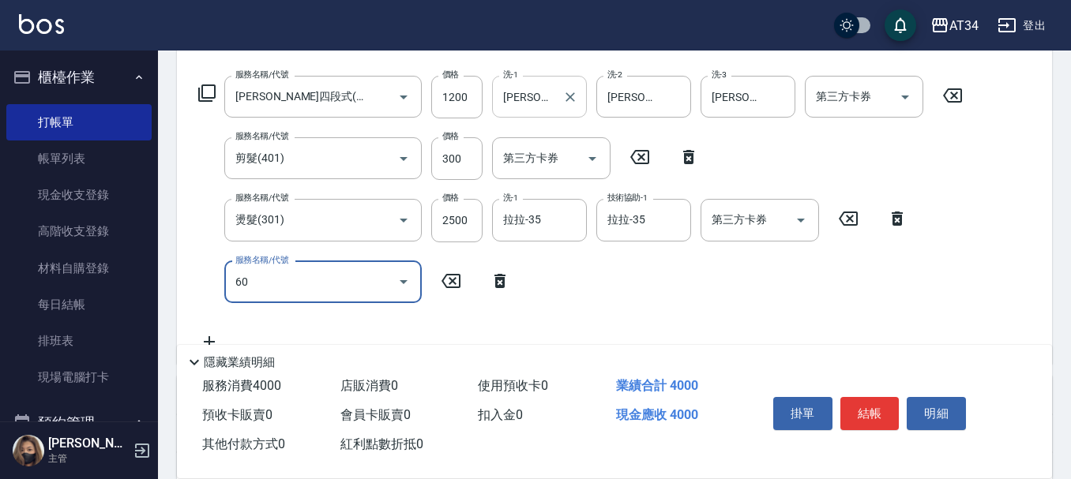
type input "602"
type input "490"
type input "自備鉑金(602)"
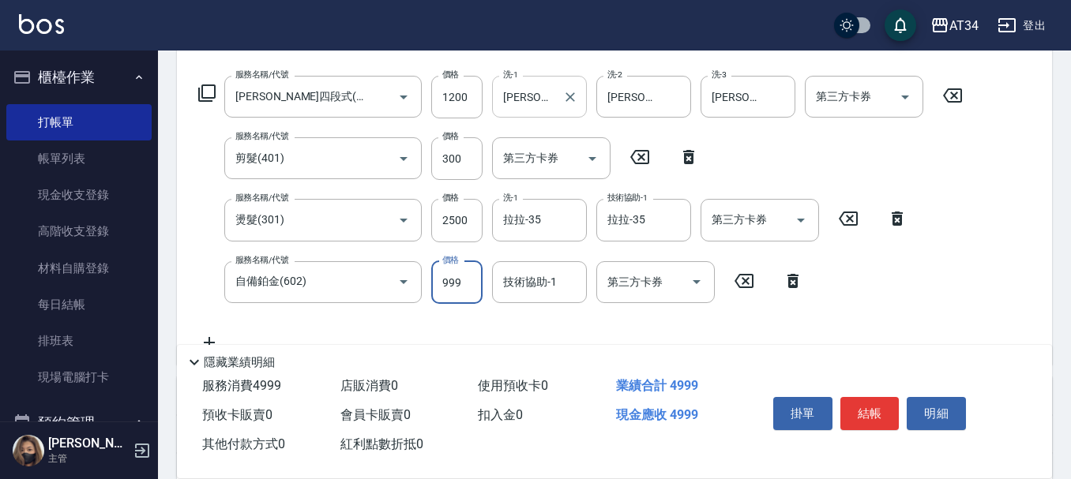
type input "1"
type input "400"
type input "162"
type input "560"
type input "1620"
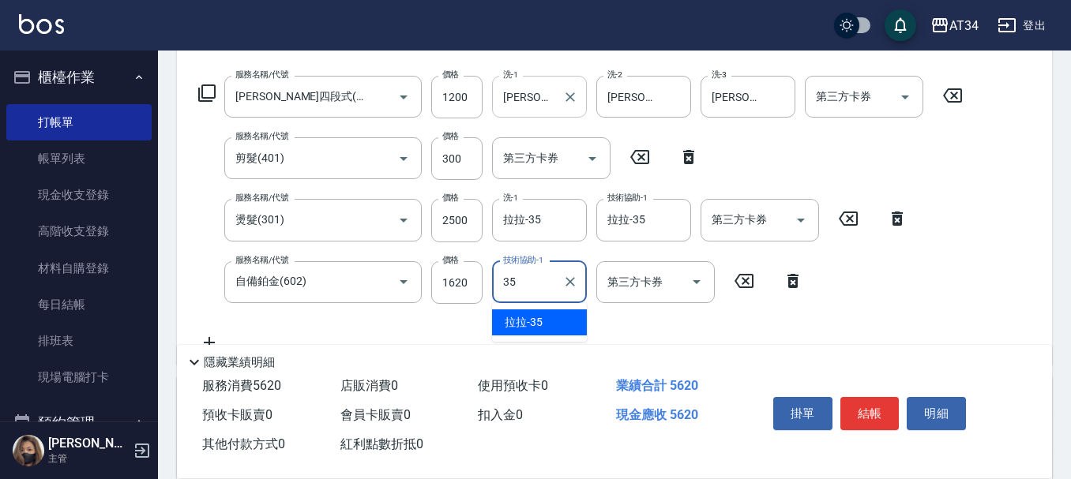
type input "拉拉-35"
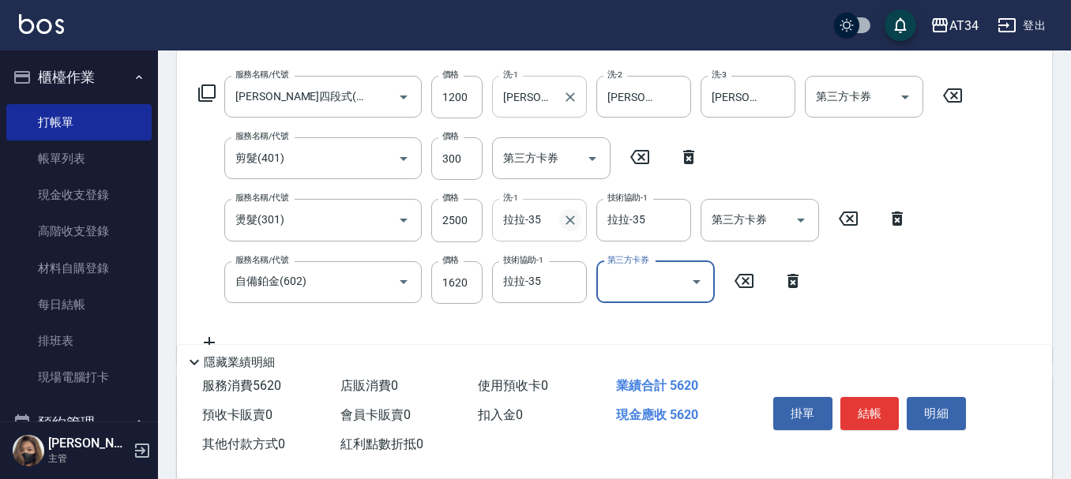
click at [567, 225] on icon "Clear" at bounding box center [570, 220] width 16 height 16
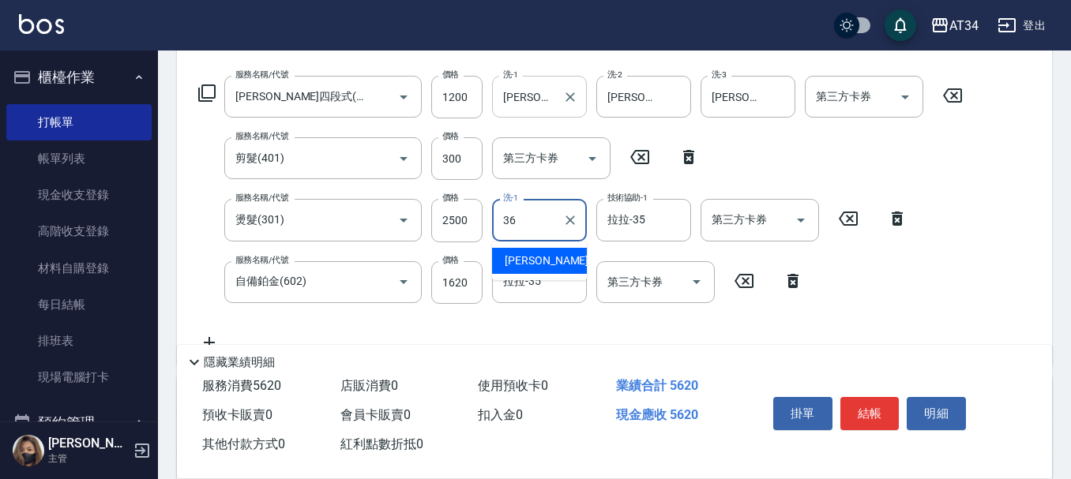
type input "張可芮-36"
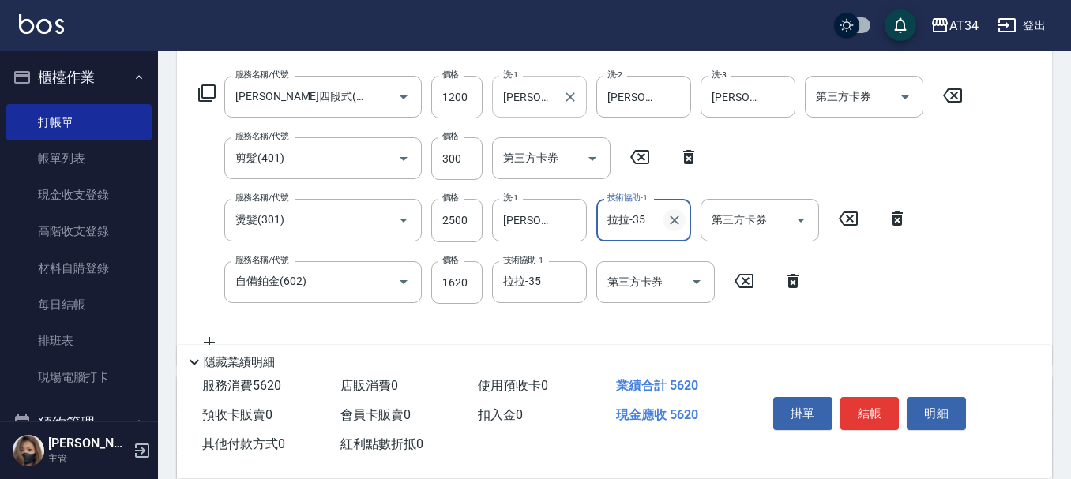
click at [665, 220] on button "Clear" at bounding box center [674, 220] width 22 height 22
type input "張可芮-36"
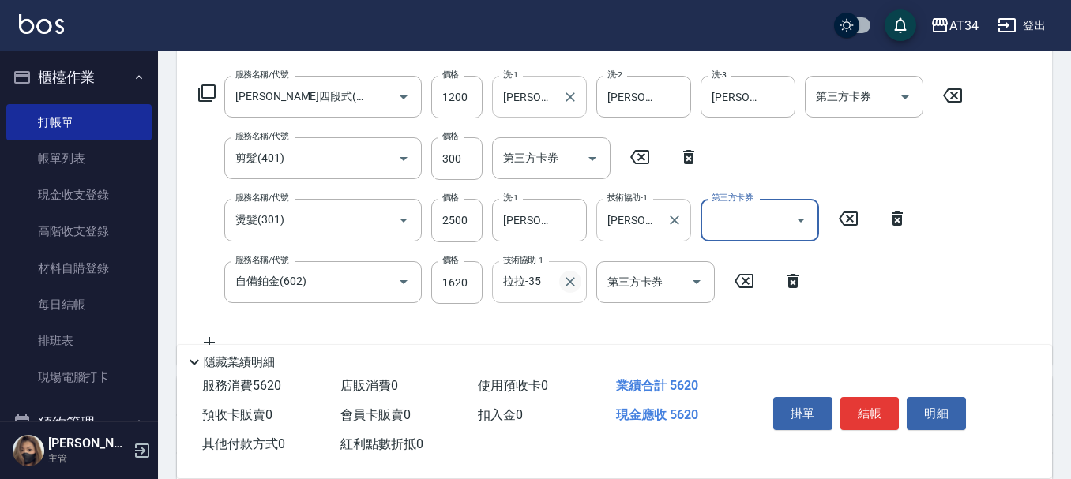
click at [573, 279] on icon "Clear" at bounding box center [570, 281] width 9 height 9
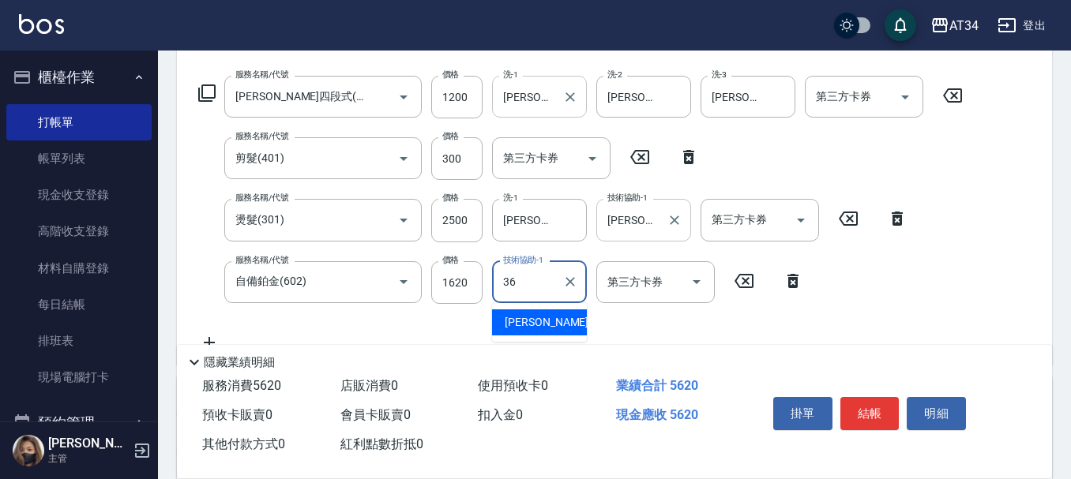
type input "張可芮-36"
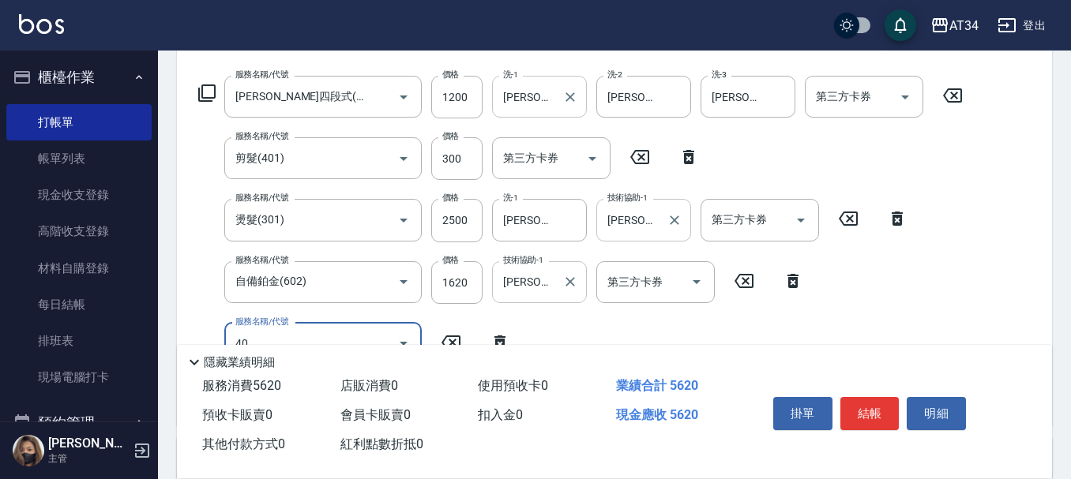
type input "401"
type input "580"
type input "剪髮(401)"
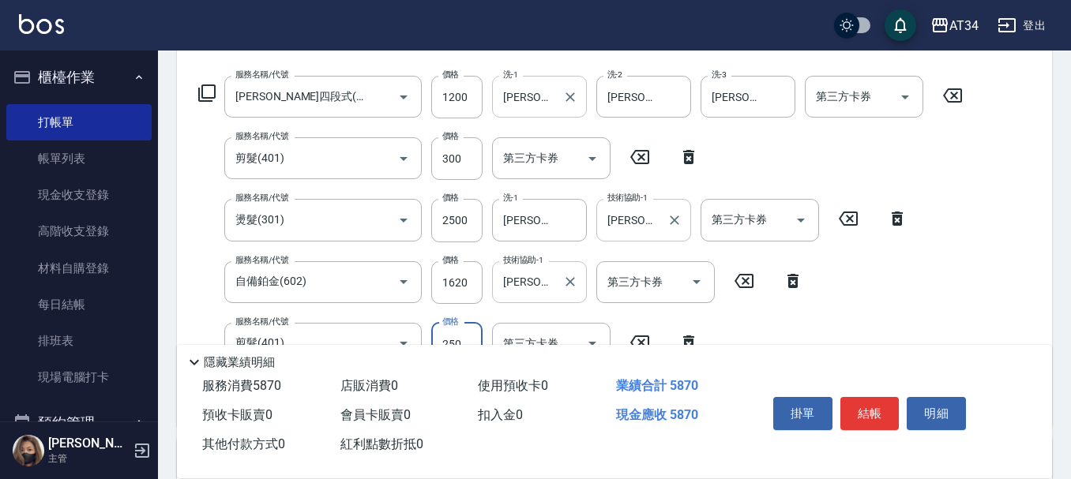
type input "0"
type input "560"
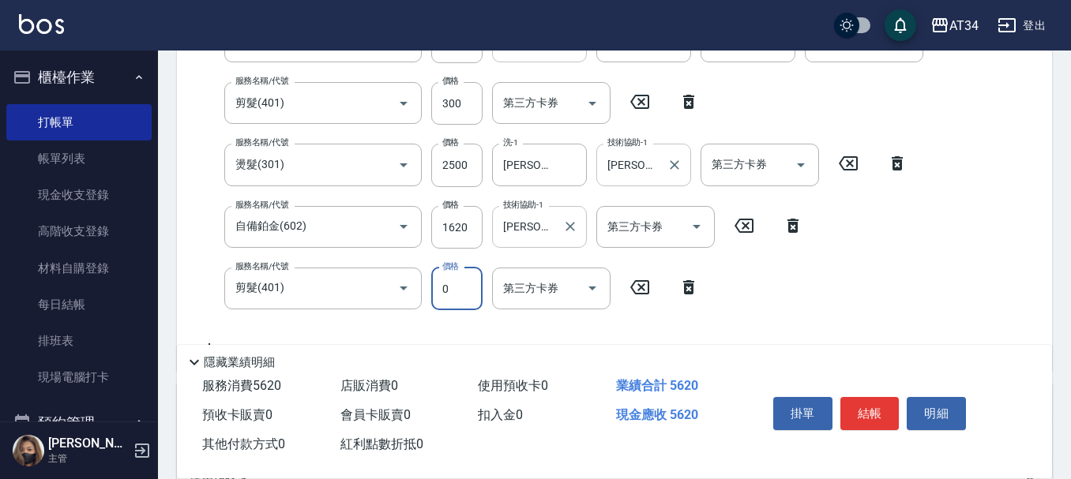
scroll to position [316, 0]
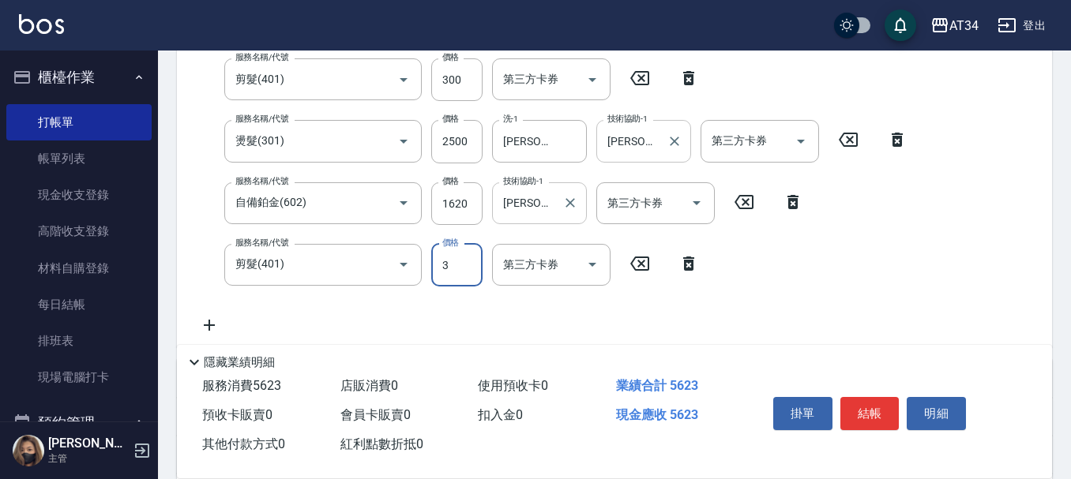
type input "30"
type input "590"
type input "300"
click at [878, 398] on button "結帳" at bounding box center [869, 413] width 59 height 33
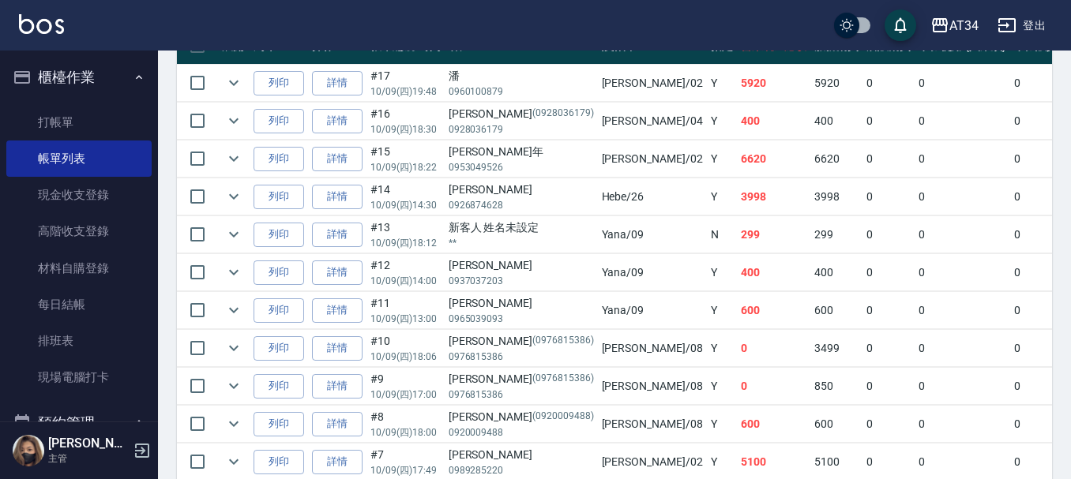
scroll to position [474, 0]
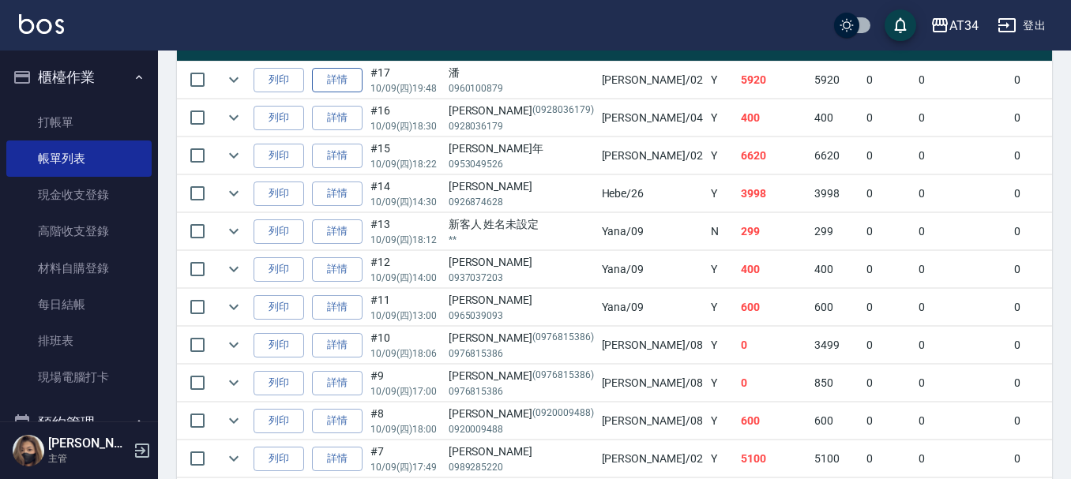
click at [343, 74] on link "詳情" at bounding box center [337, 80] width 51 height 24
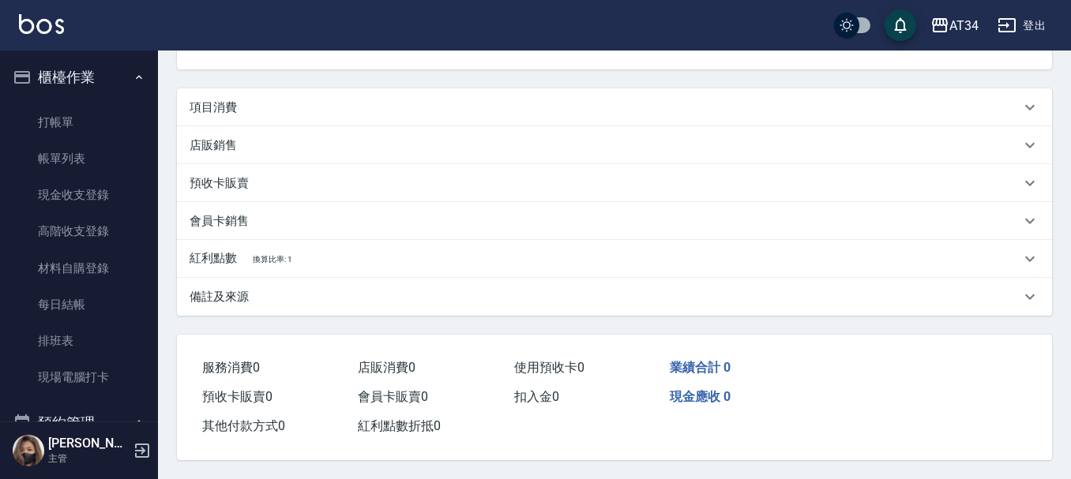
scroll to position [1, 0]
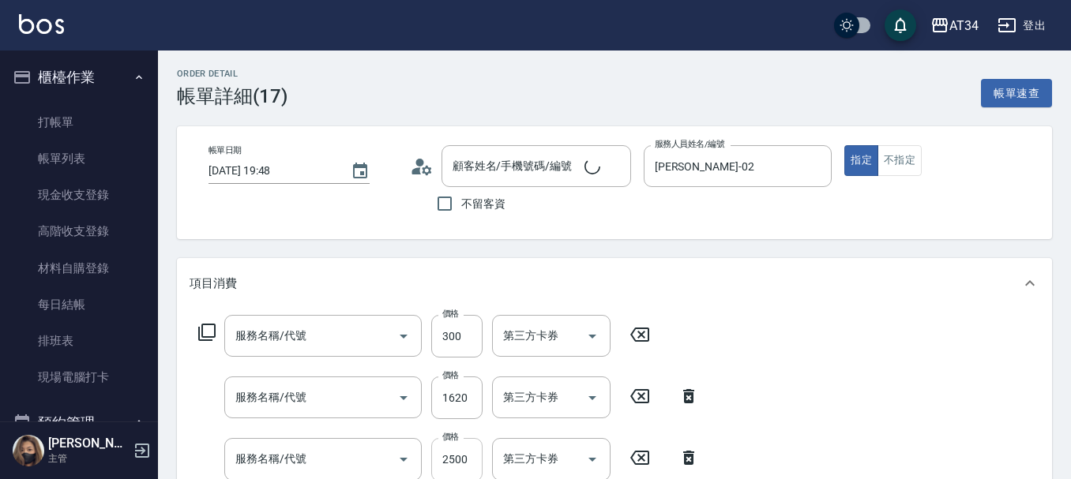
type input "2025/10/09 19:48"
type input "Wendy-02"
type input "590"
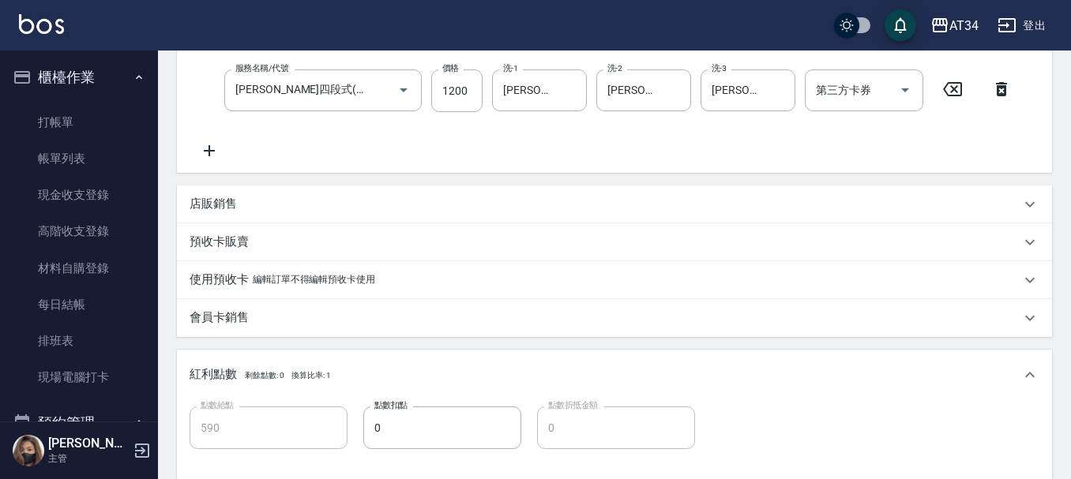
type input "剪髮(401)"
type input "自備鉑金(602)"
type input "燙髮(301)"
type input "剪髮(401)"
type input "芙米勒四段式(1006)"
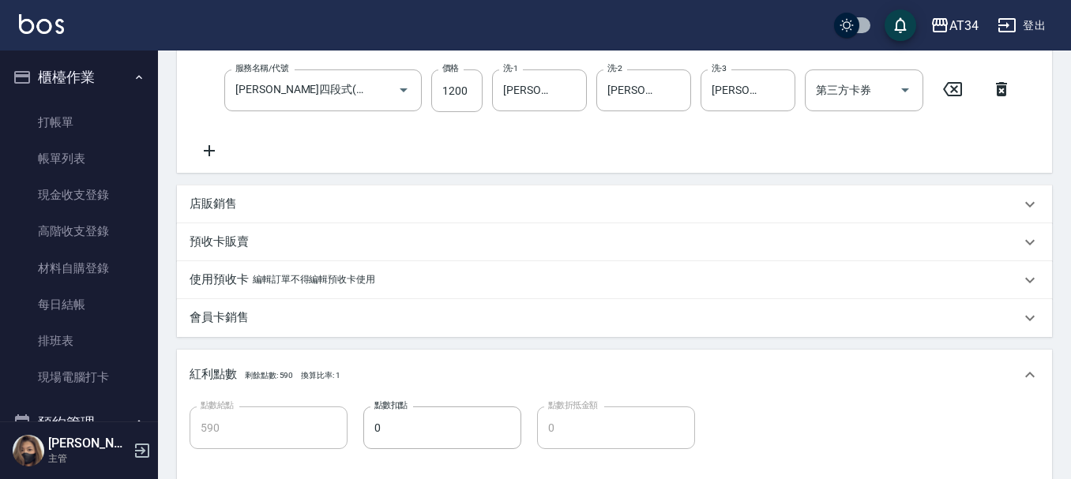
type input "潘/0960100879/"
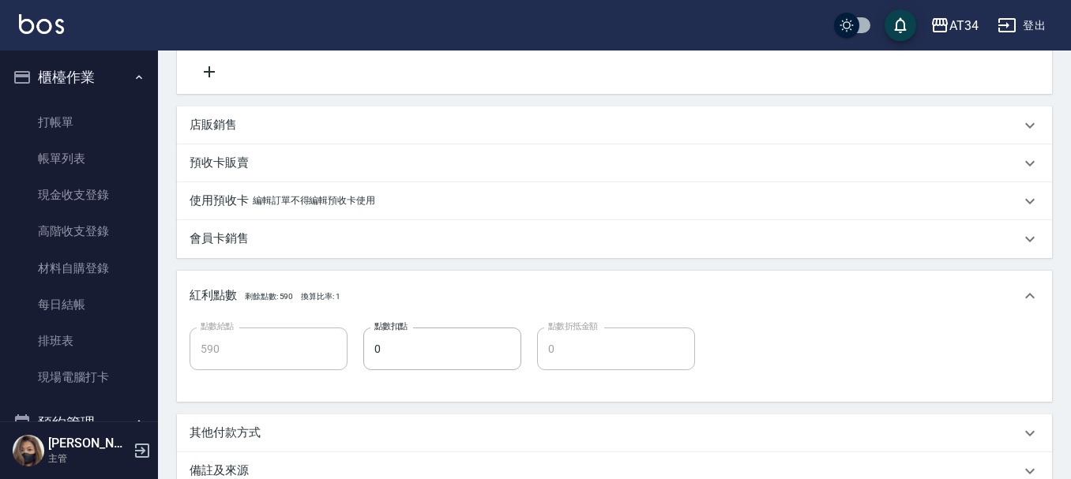
scroll to position [652, 0]
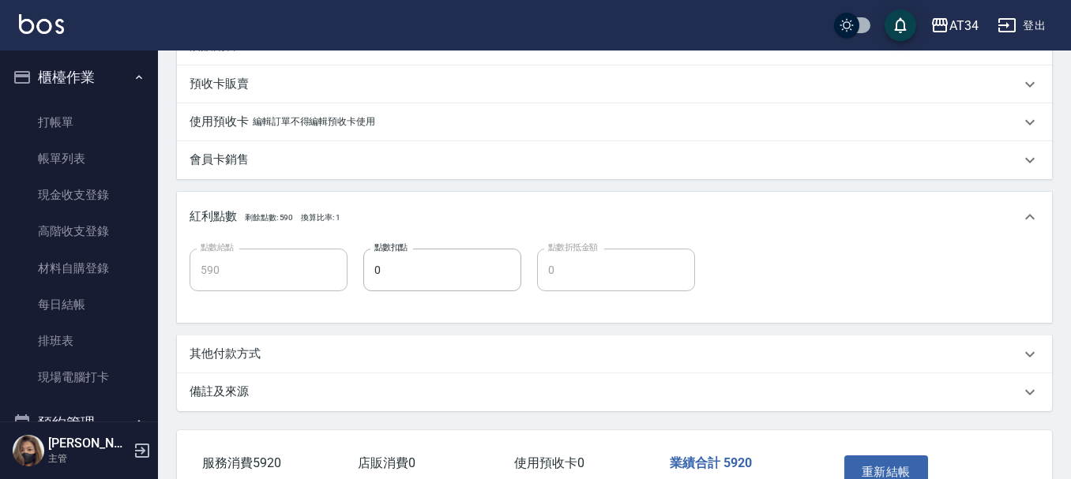
click at [295, 342] on div "其他付款方式" at bounding box center [614, 355] width 875 height 38
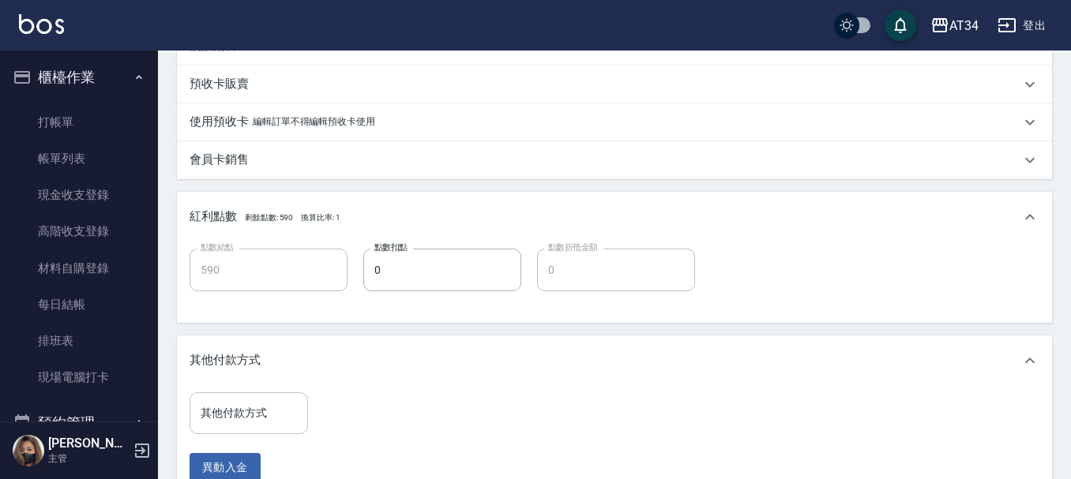
click at [269, 405] on input "其他付款方式" at bounding box center [249, 414] width 104 height 28
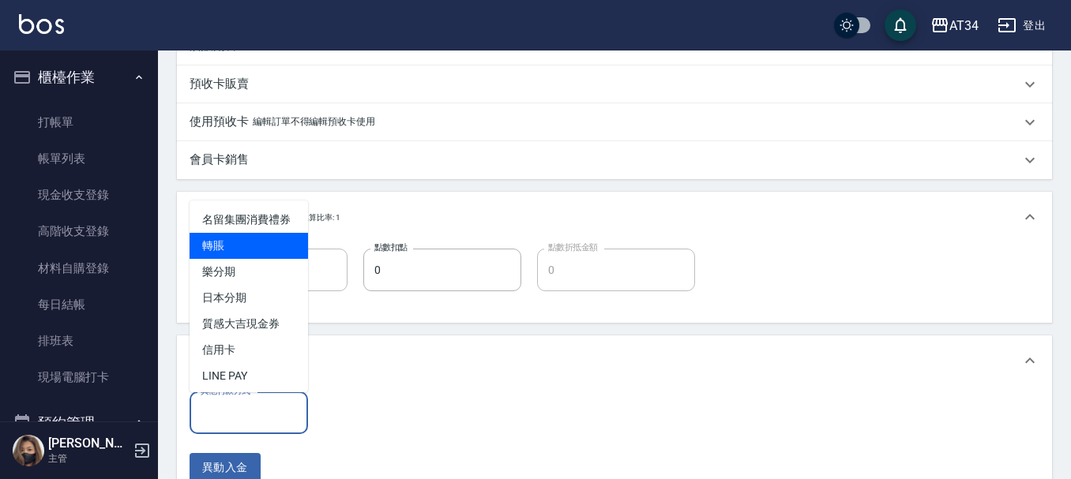
click at [254, 259] on span "轉賬" at bounding box center [249, 246] width 118 height 26
type input "轉賬"
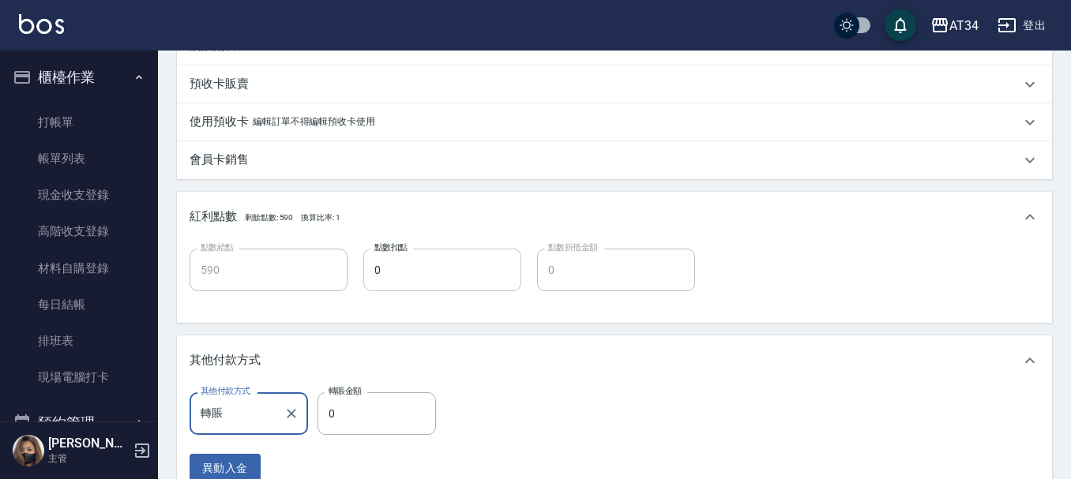
click at [397, 279] on input "0" at bounding box center [442, 270] width 158 height 43
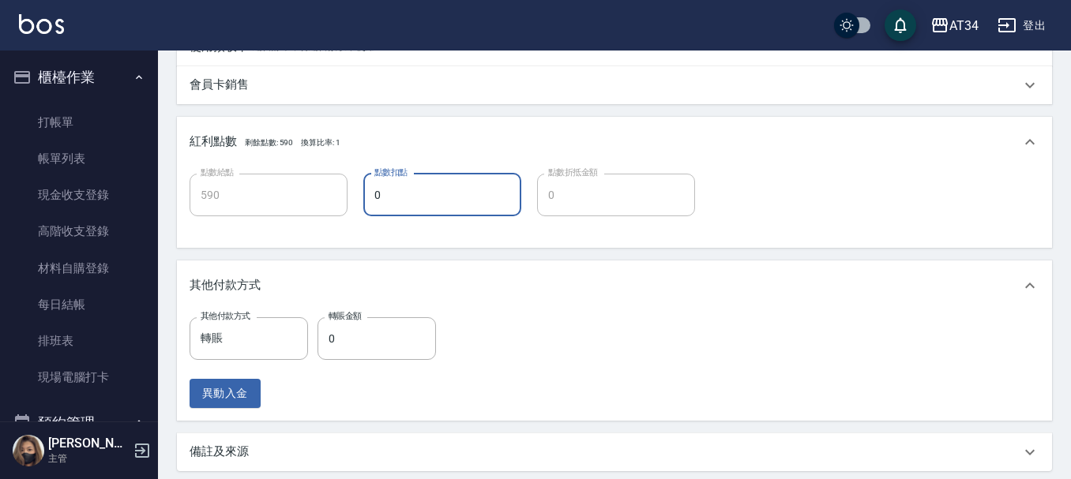
scroll to position [810, 0]
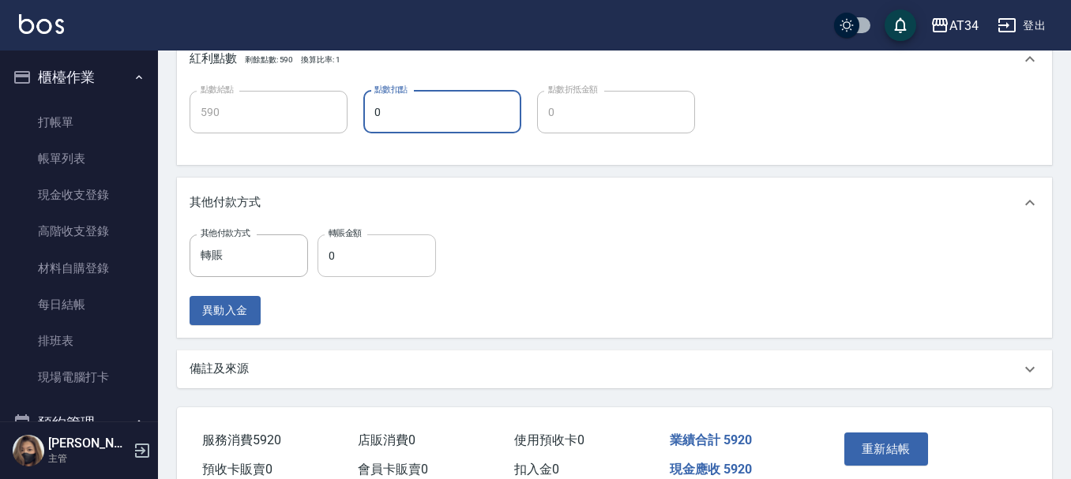
click at [379, 256] on input "0" at bounding box center [377, 256] width 118 height 43
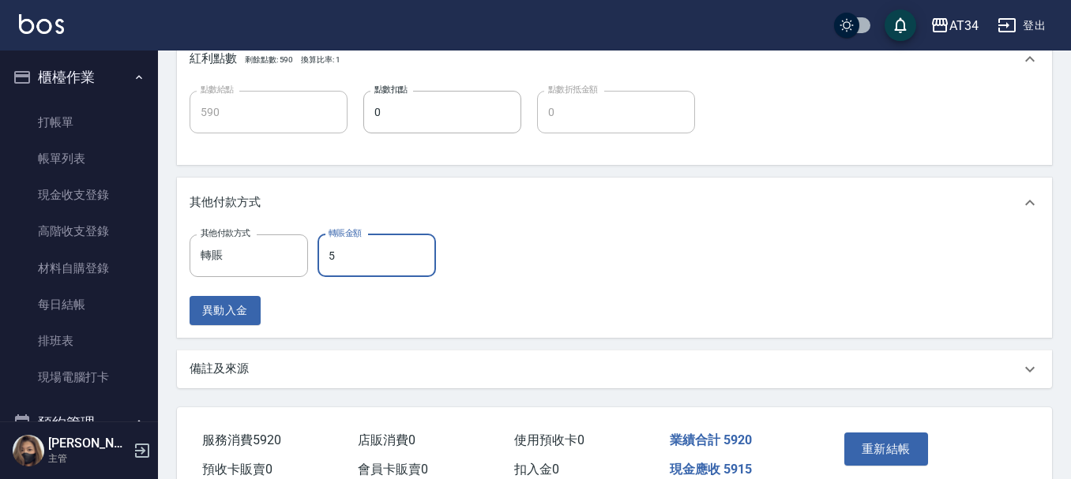
type input "56"
type input "580"
type input "562"
type input "30"
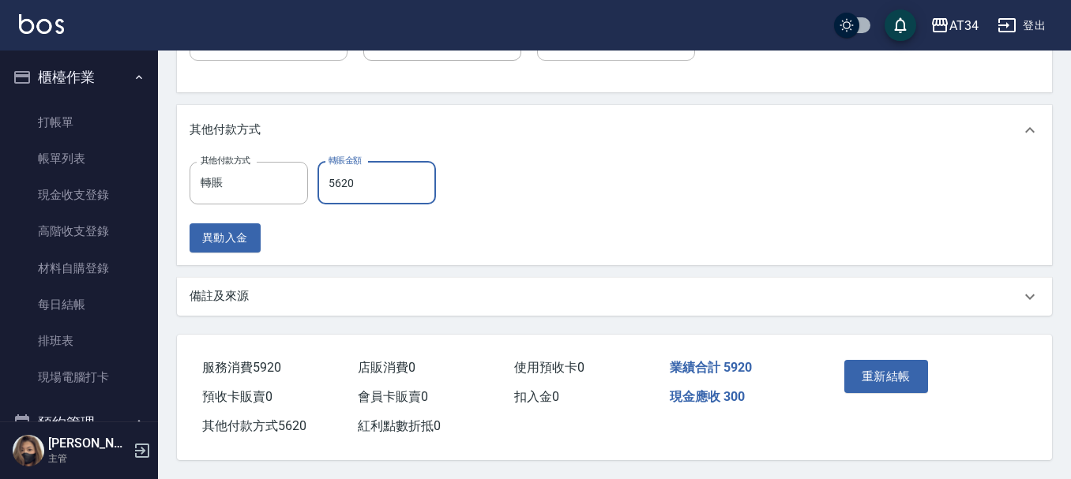
scroll to position [889, 0]
type input "5620"
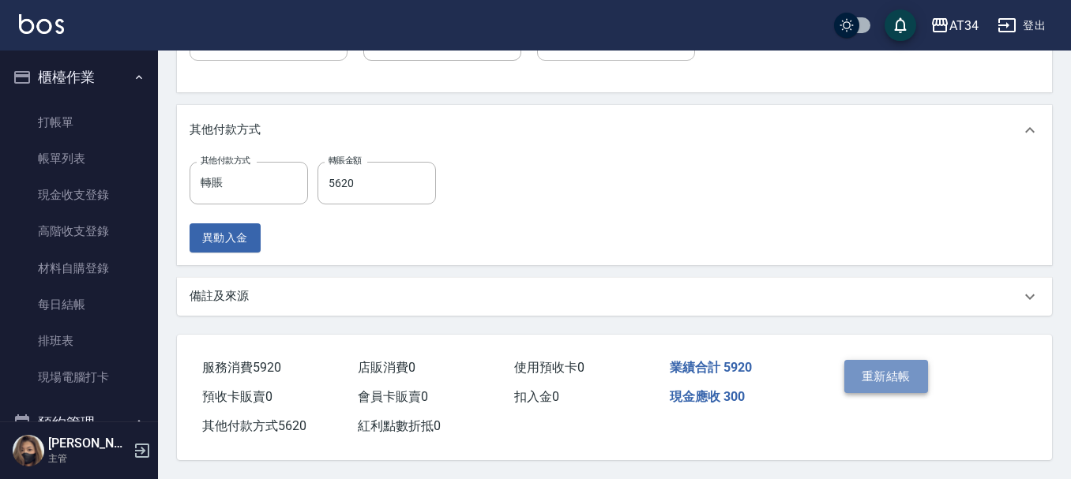
click at [853, 362] on button "重新結帳" at bounding box center [886, 376] width 84 height 33
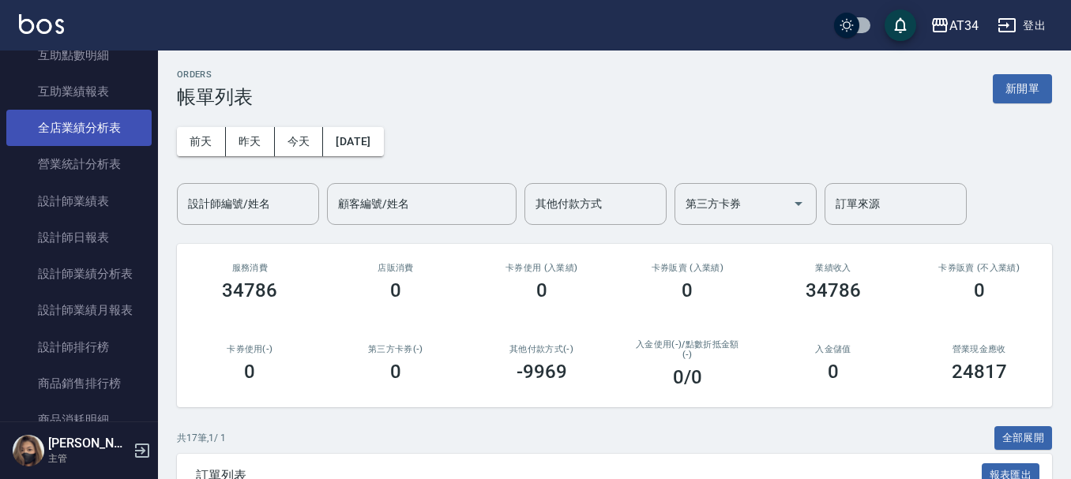
scroll to position [790, 0]
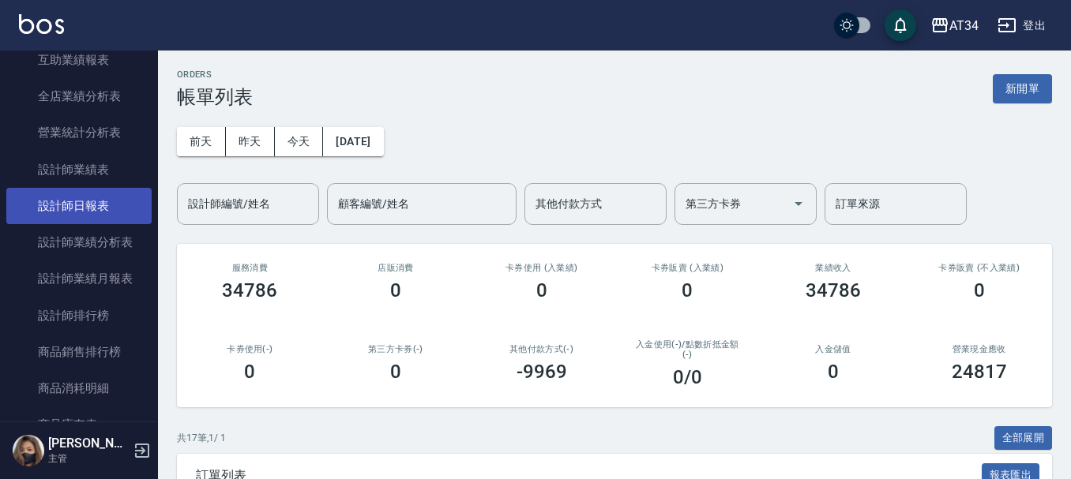
click at [96, 206] on link "設計師日報表" at bounding box center [78, 206] width 145 height 36
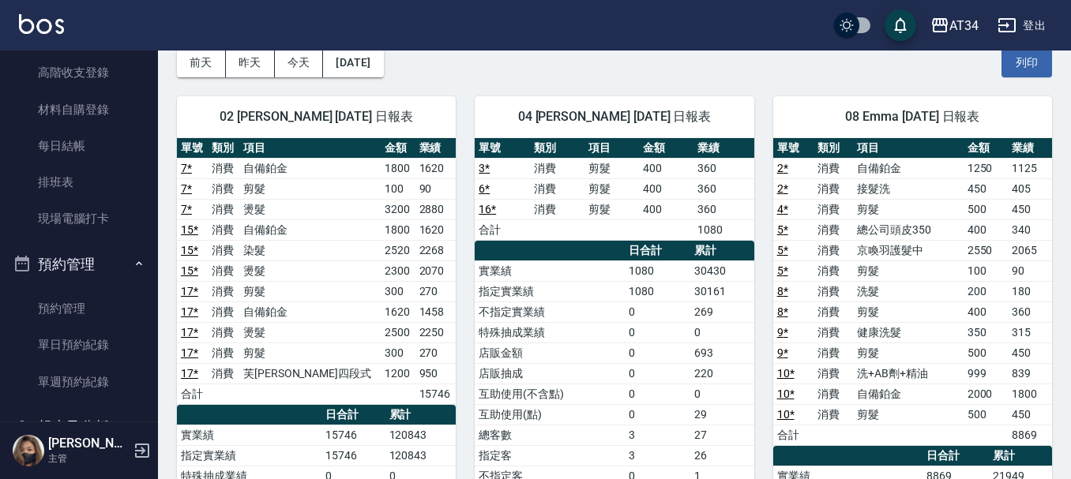
scroll to position [158, 0]
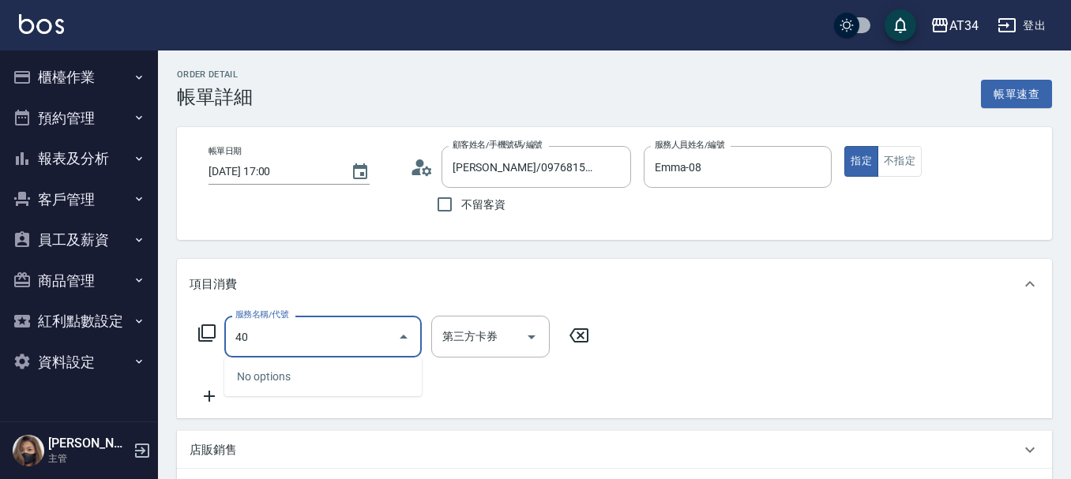
type input "401"
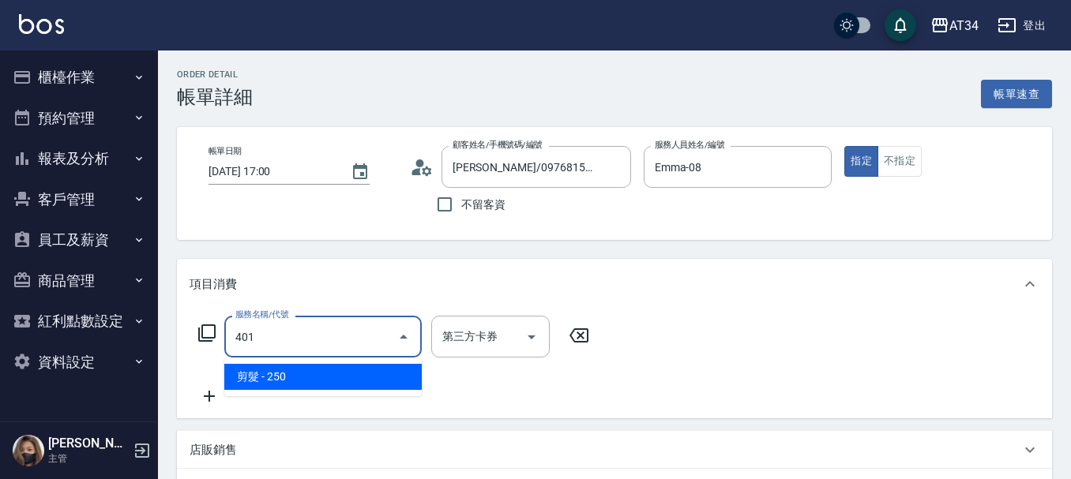
type input "20"
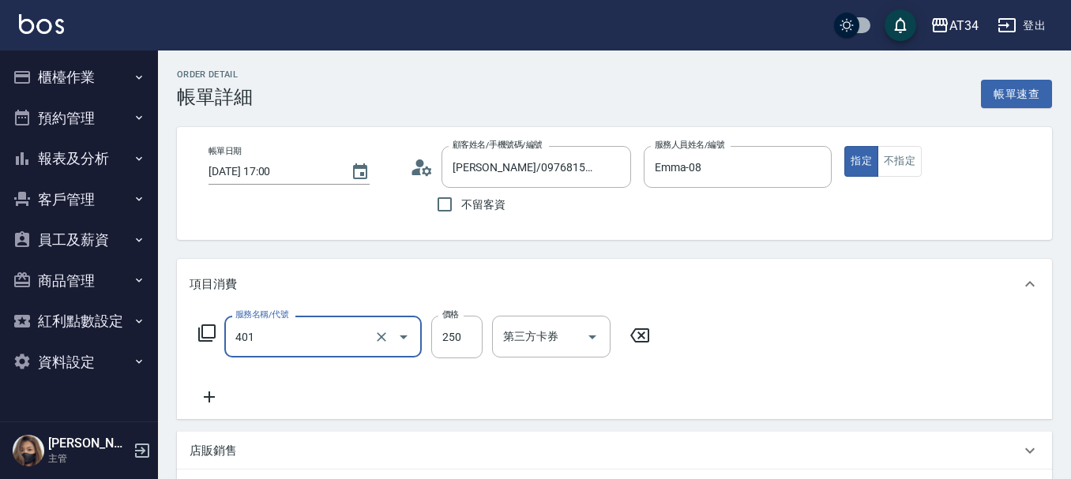
type input "剪髮(401)"
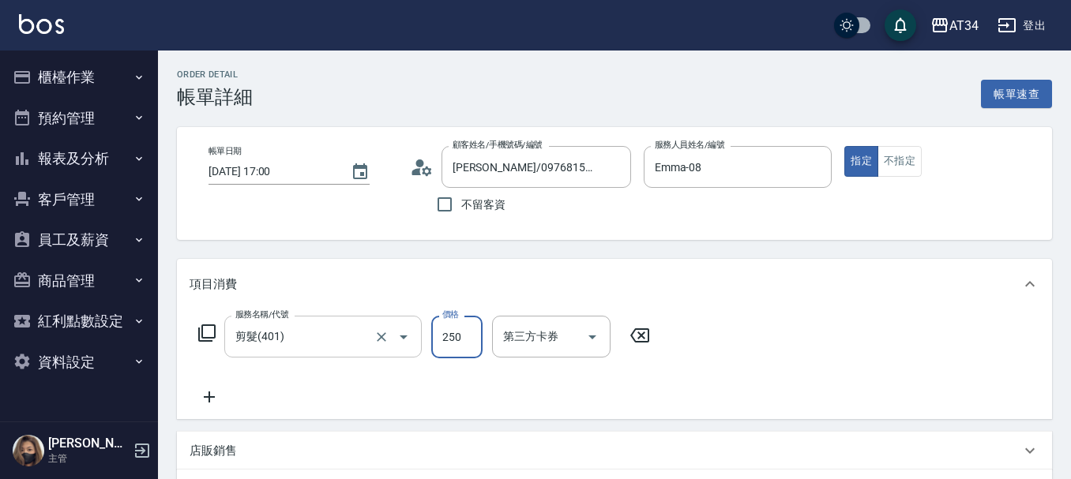
type input "0"
type input "50"
type input "500"
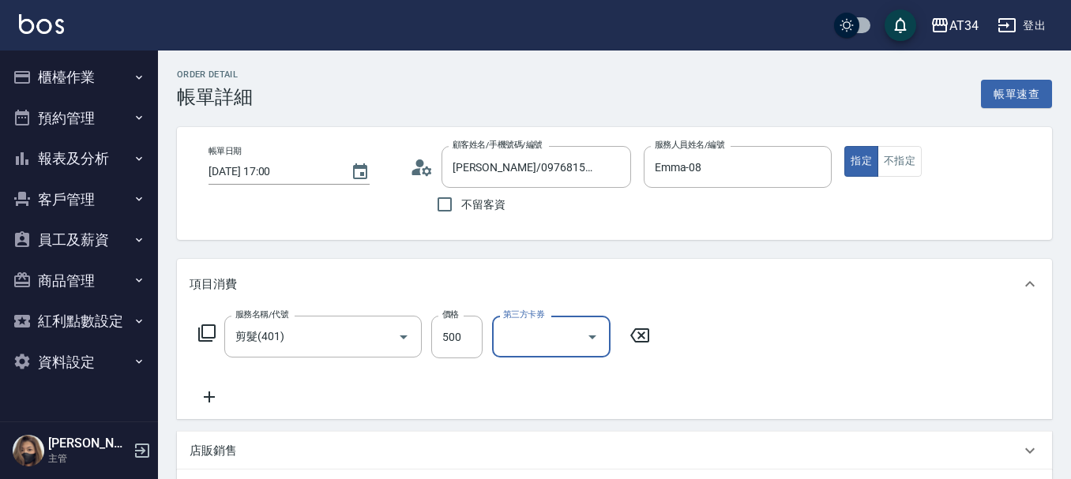
click at [209, 335] on icon at bounding box center [206, 333] width 19 height 19
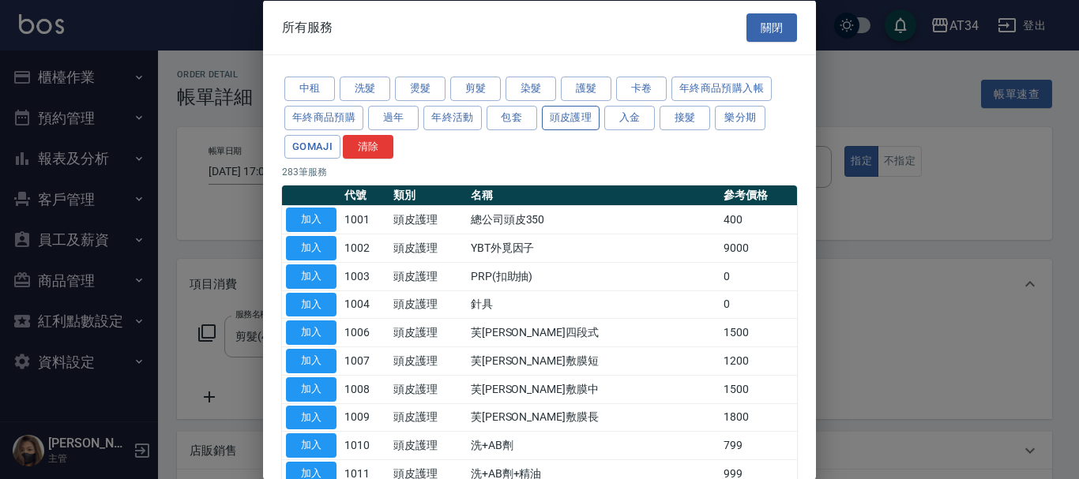
click at [572, 116] on button "頭皮護理" at bounding box center [571, 117] width 58 height 24
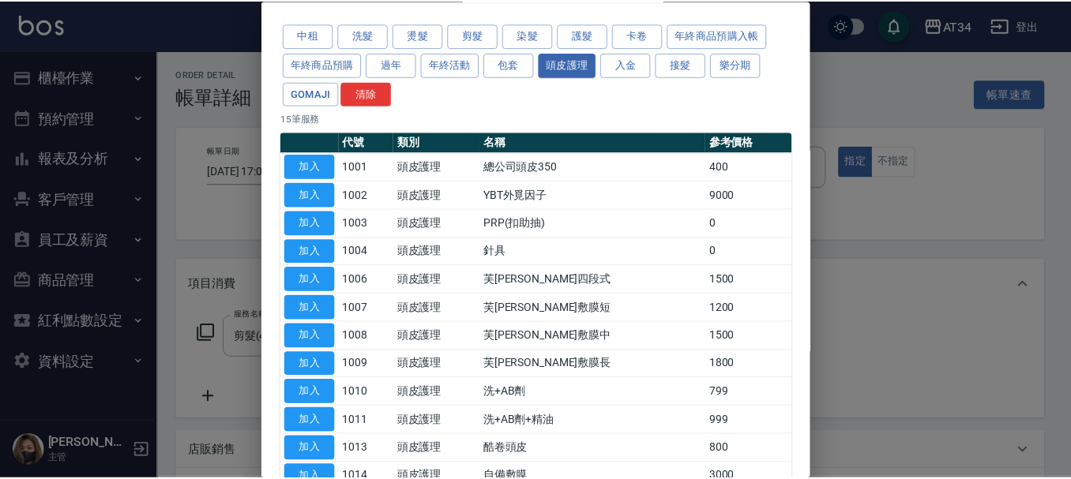
scroll to position [79, 0]
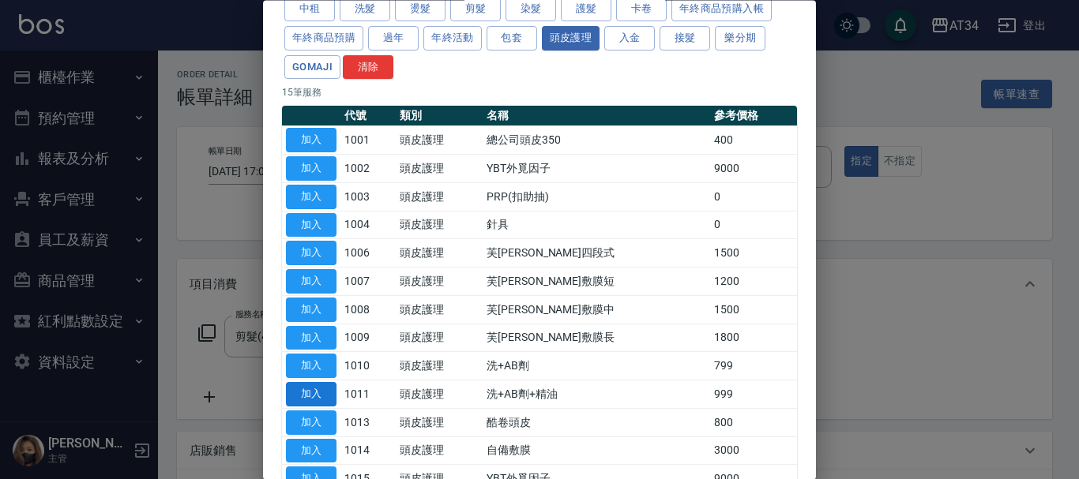
click at [312, 393] on button "加入" at bounding box center [311, 395] width 51 height 24
type input "140"
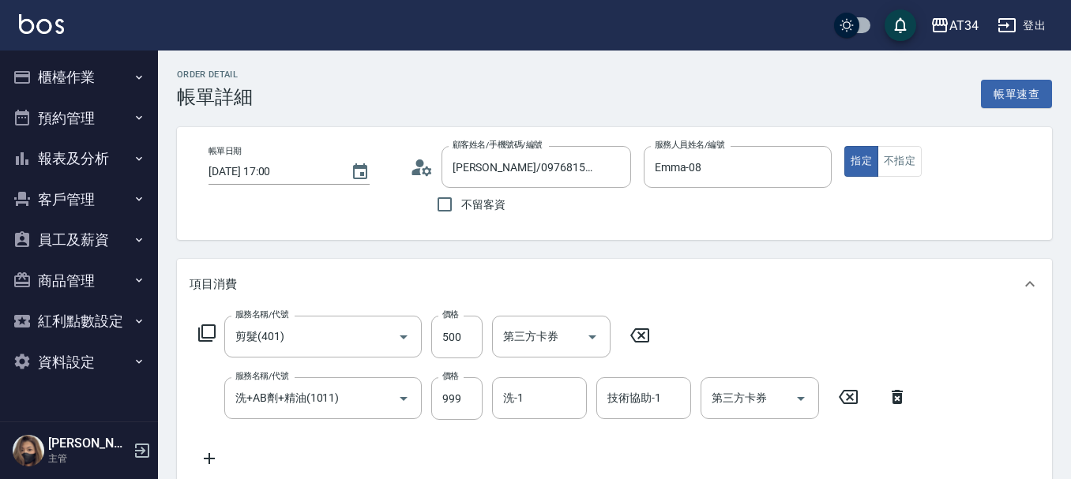
click at [213, 458] on icon at bounding box center [209, 458] width 39 height 19
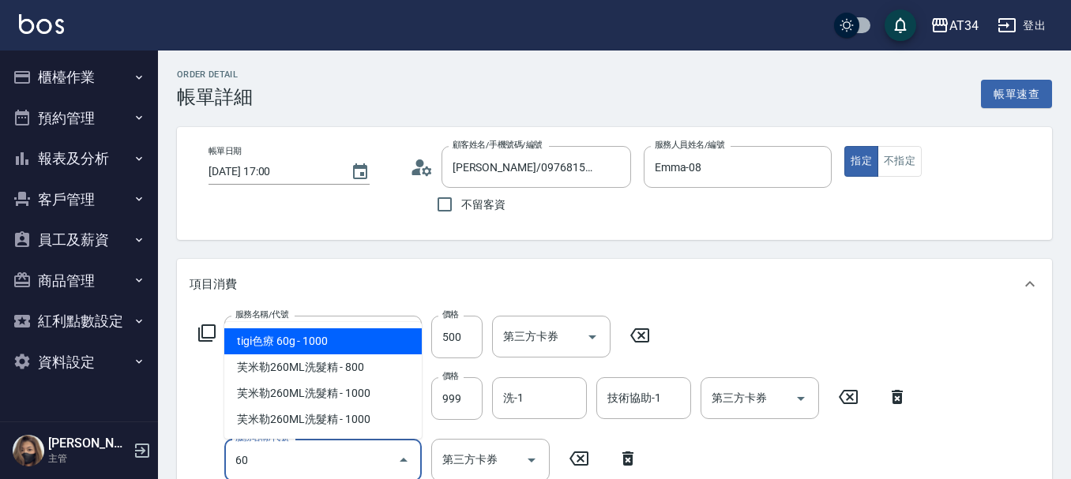
type input "602"
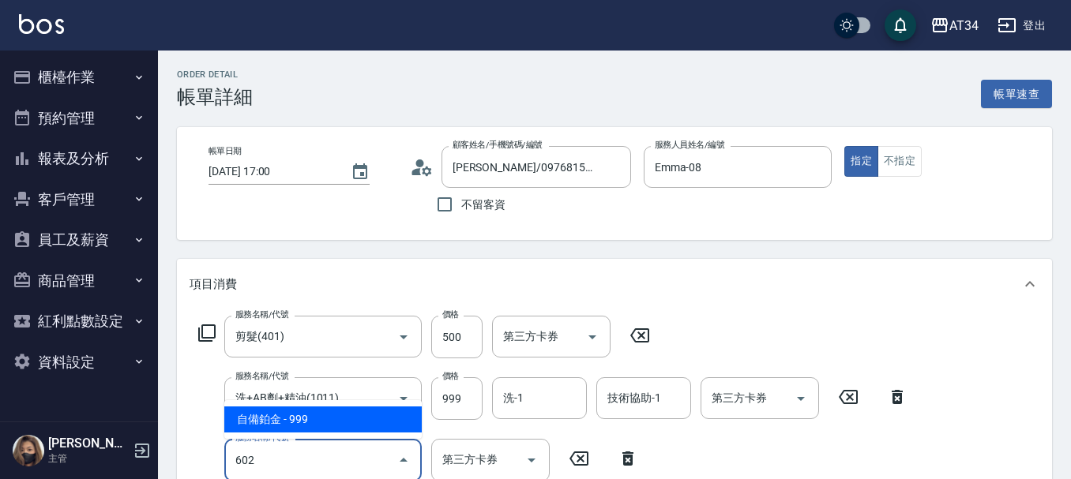
type input "240"
type input "自備鉑金(602)"
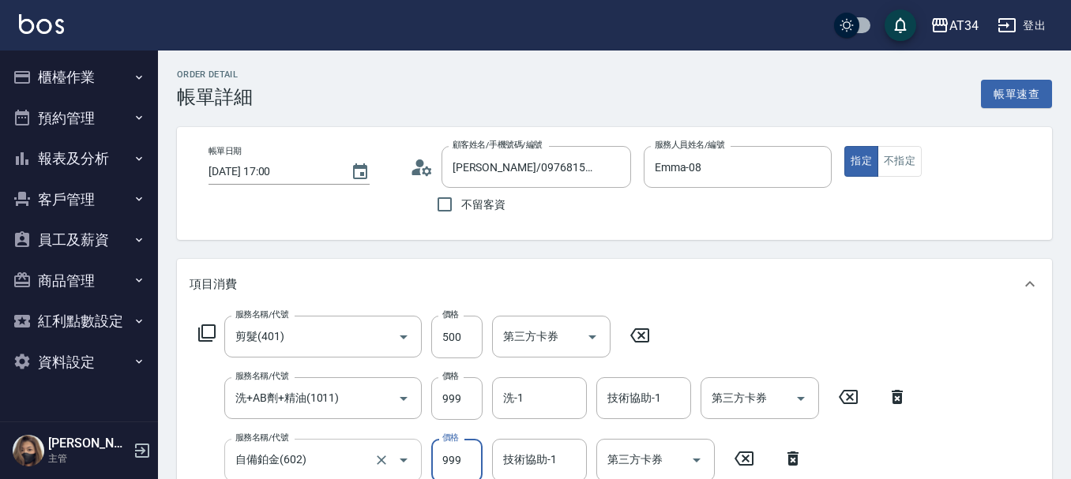
scroll to position [3, 0]
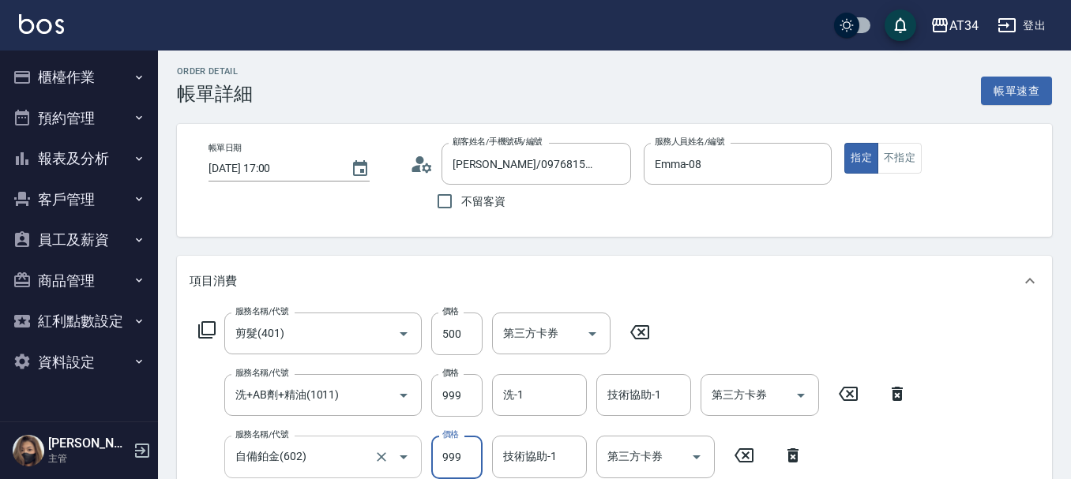
type input "150"
type input "20"
type input "160"
type input "200"
type input "340"
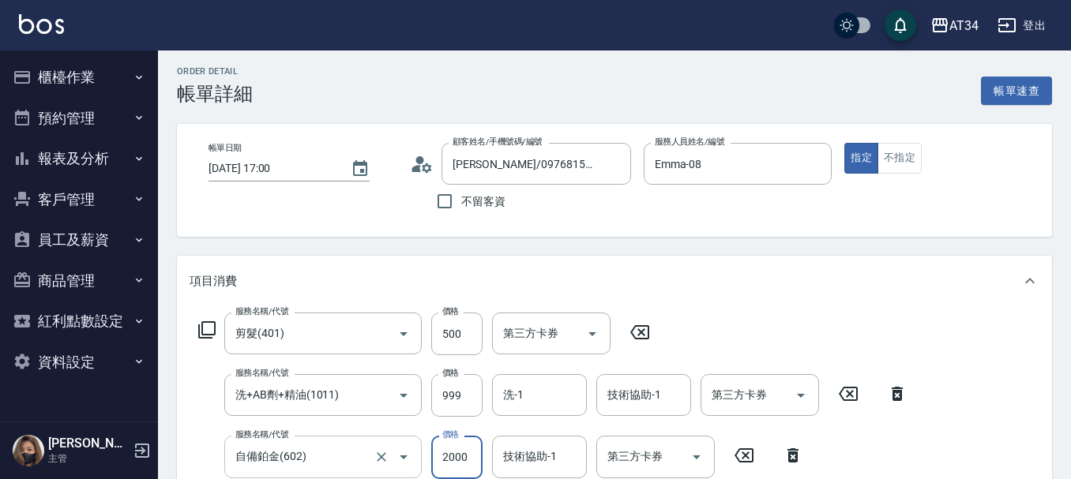
type input "2000"
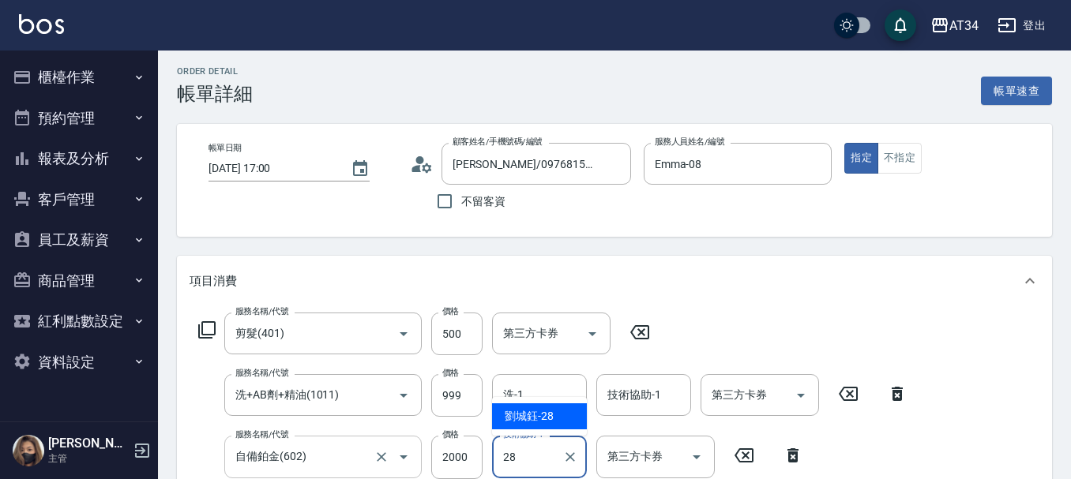
type input "[PERSON_NAME]-28"
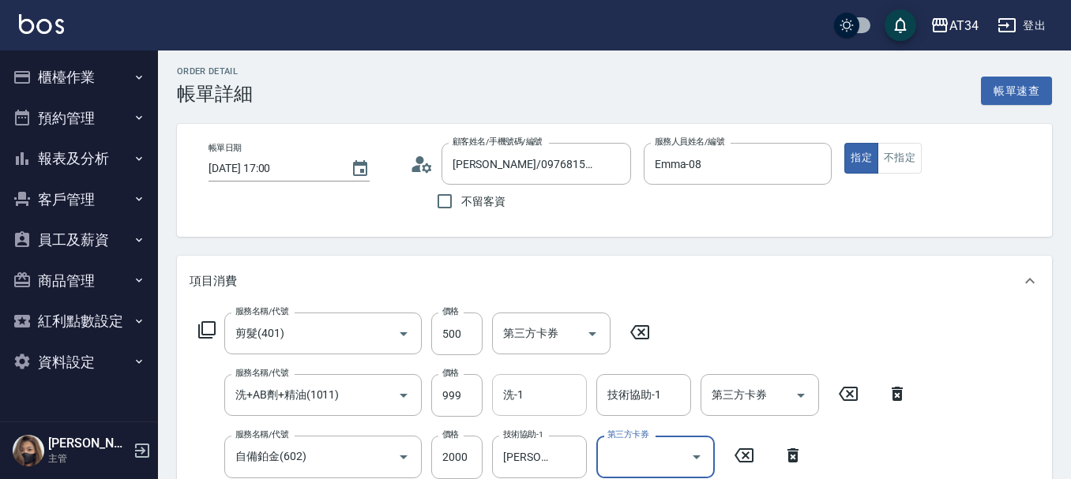
click at [540, 400] on input "洗-1" at bounding box center [539, 395] width 81 height 28
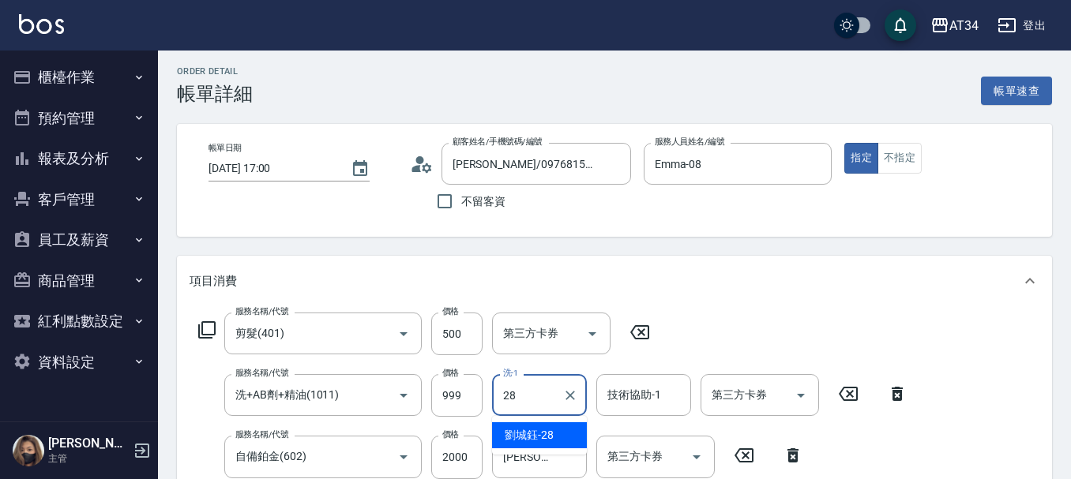
type input "[PERSON_NAME]-28"
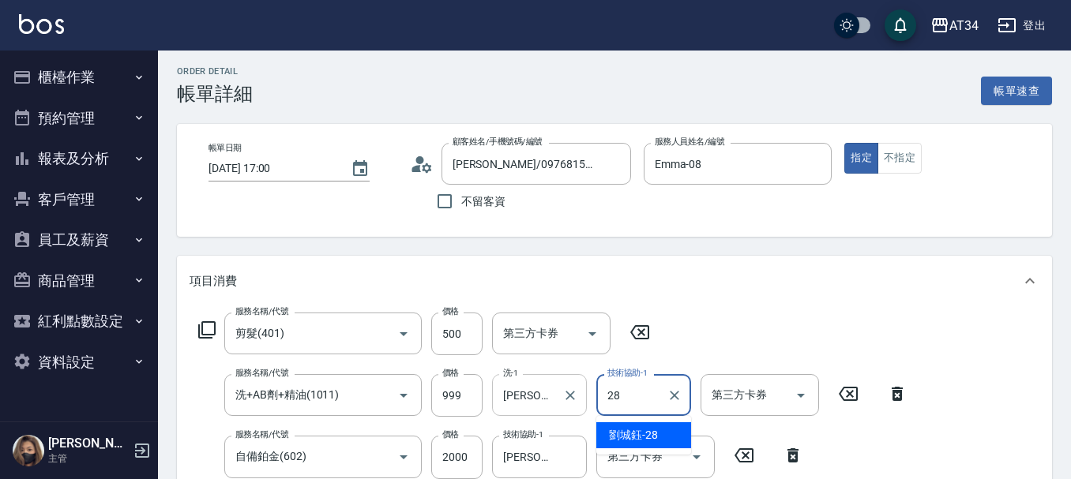
type input "[PERSON_NAME]-28"
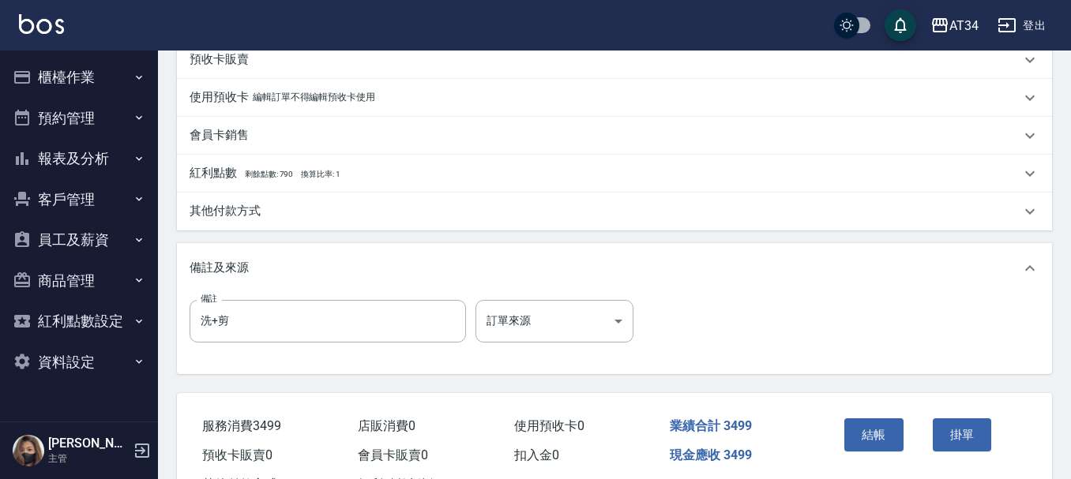
scroll to position [556, 0]
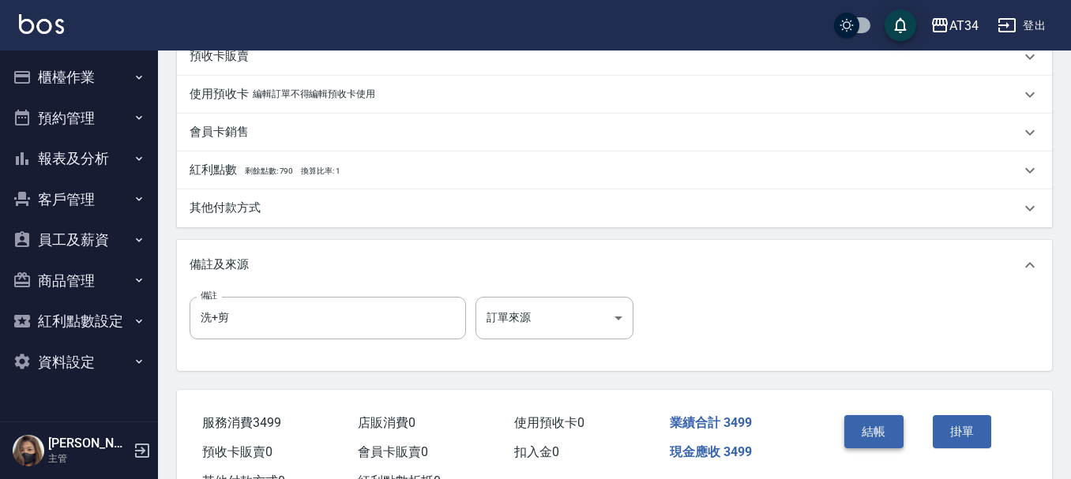
click at [859, 445] on button "結帳" at bounding box center [873, 431] width 59 height 33
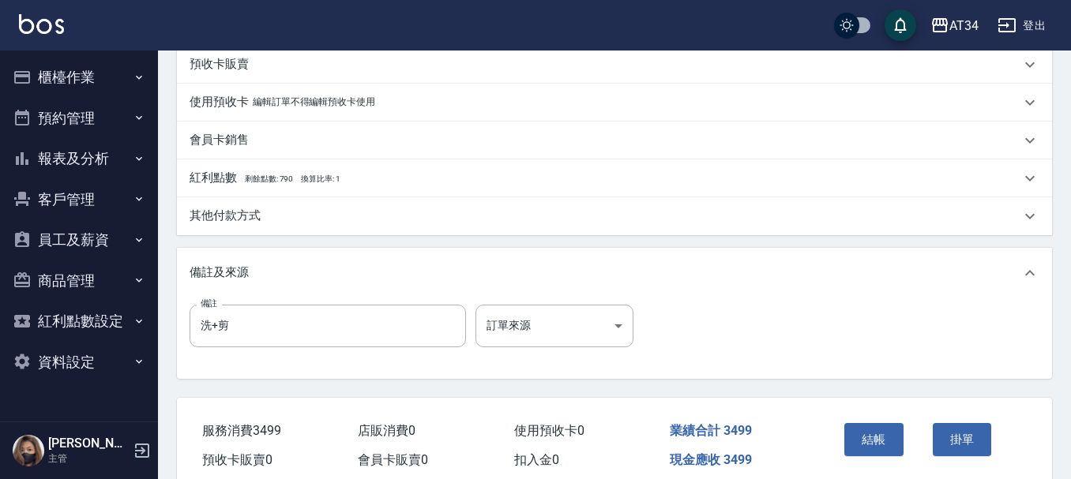
scroll to position [618, 0]
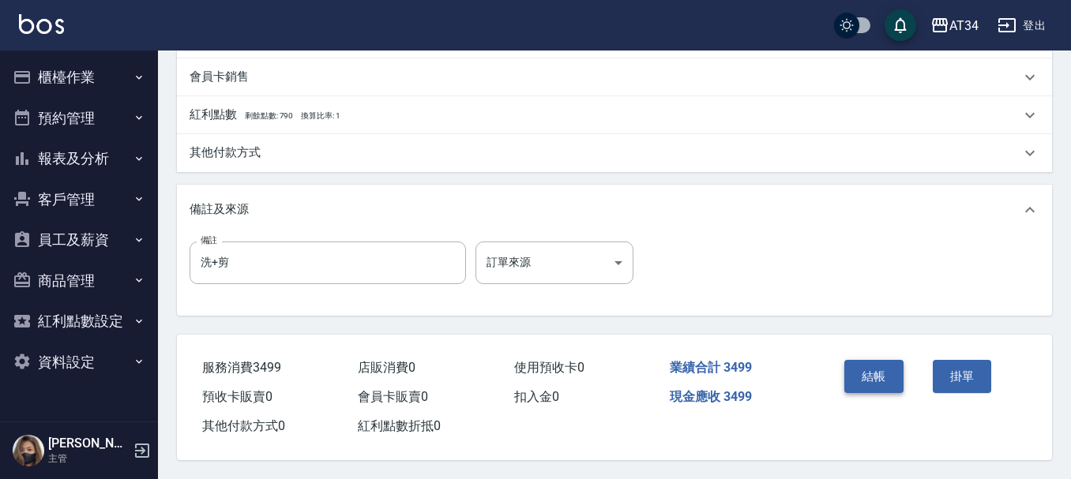
click at [881, 378] on button "結帳" at bounding box center [873, 376] width 59 height 33
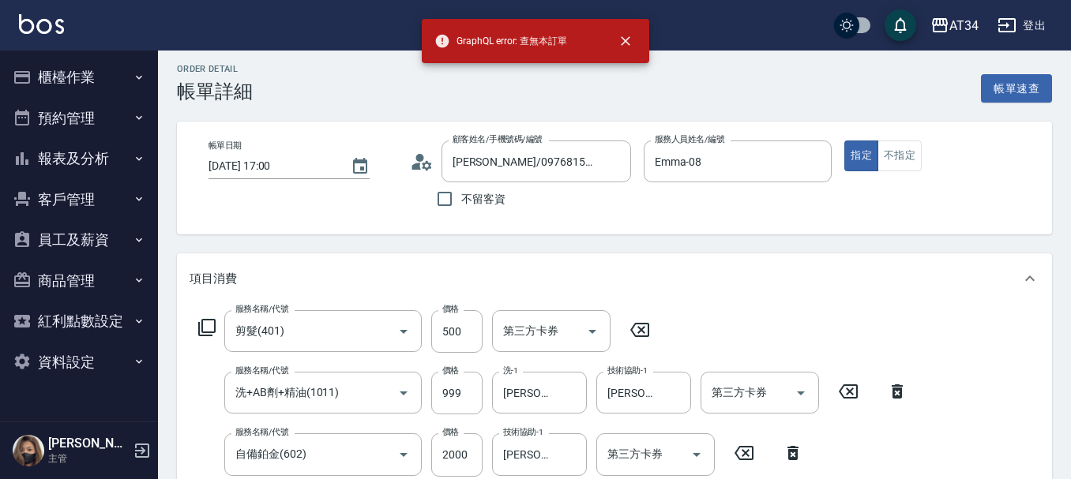
scroll to position [0, 0]
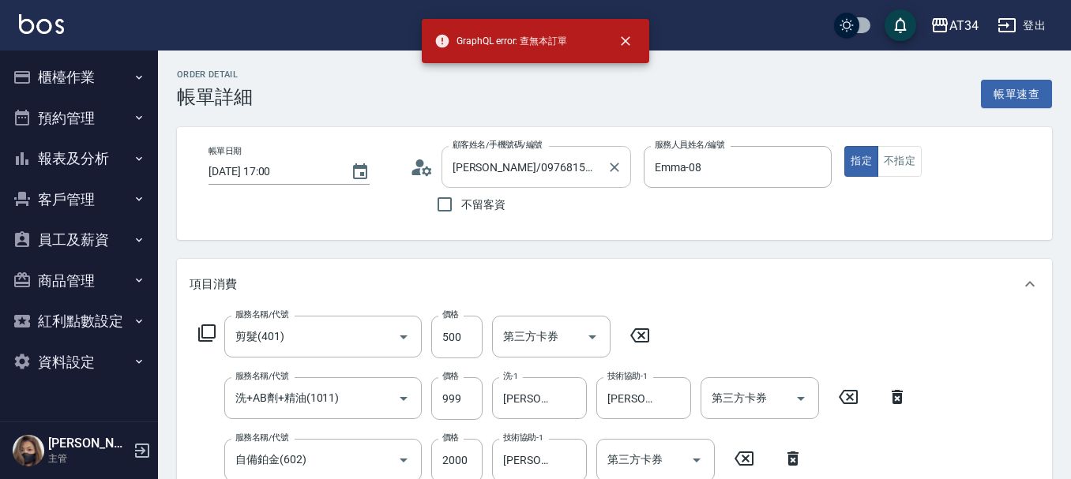
click at [580, 182] on div "[PERSON_NAME]/0976815386/0976815386 顧客姓名/手機號碼/編號" at bounding box center [537, 167] width 190 height 42
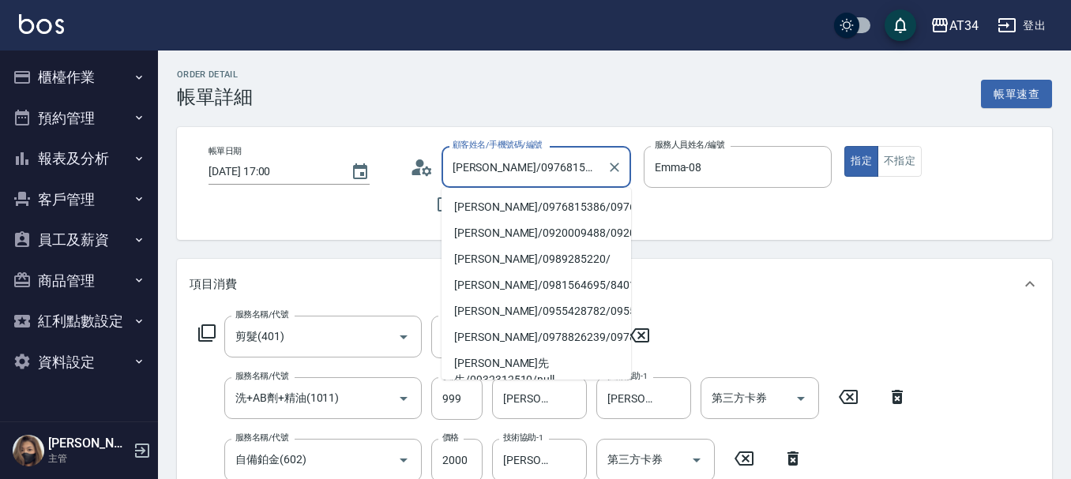
scroll to position [0, 21]
click at [614, 166] on icon "Clear" at bounding box center [615, 168] width 16 height 16
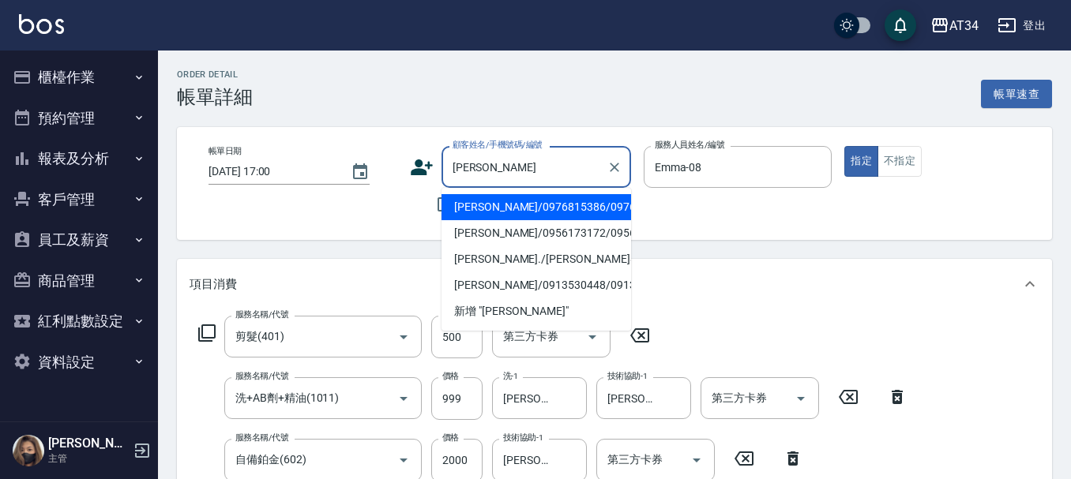
click at [524, 204] on li "[PERSON_NAME]/0976815386/0976815386" at bounding box center [537, 207] width 190 height 26
type input "[PERSON_NAME]/0976815386/0976815386"
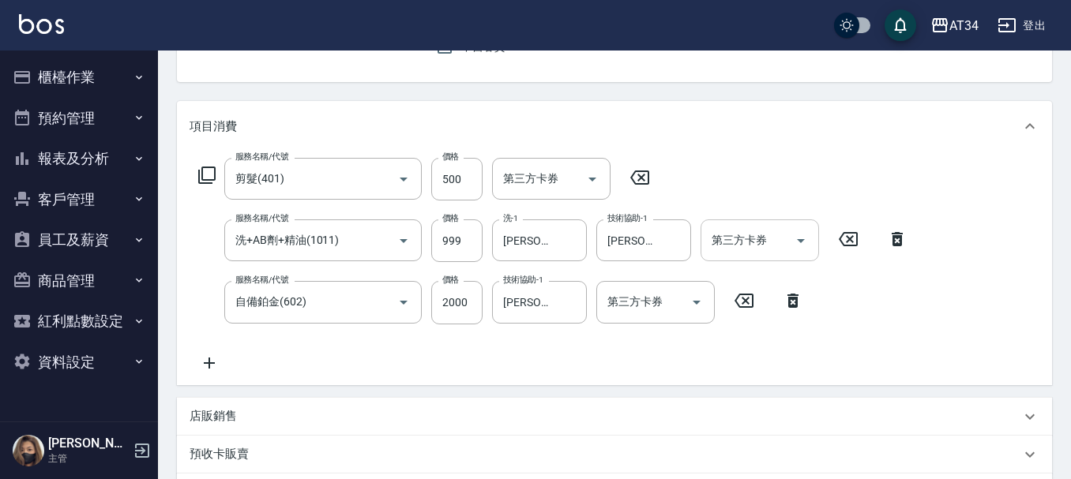
scroll to position [618, 0]
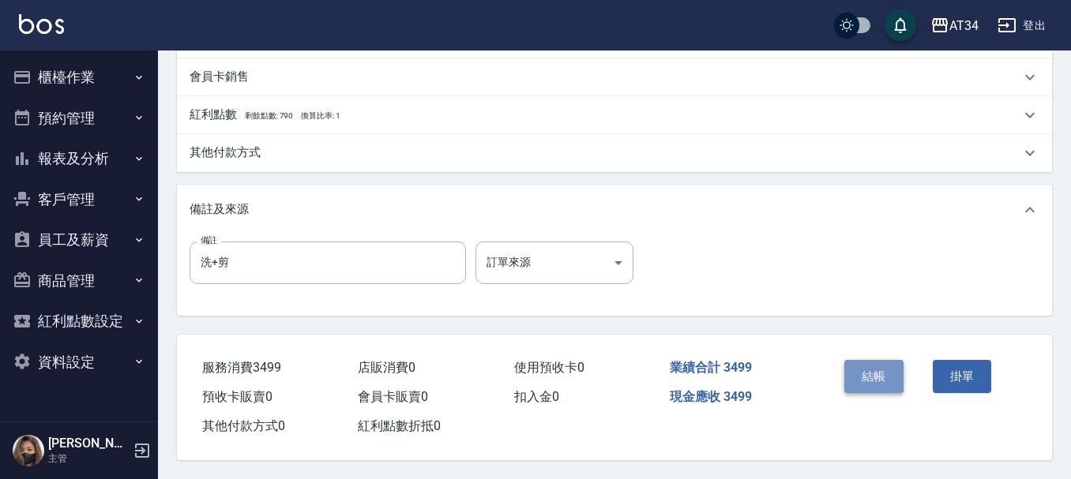
click at [857, 365] on button "結帳" at bounding box center [873, 376] width 59 height 33
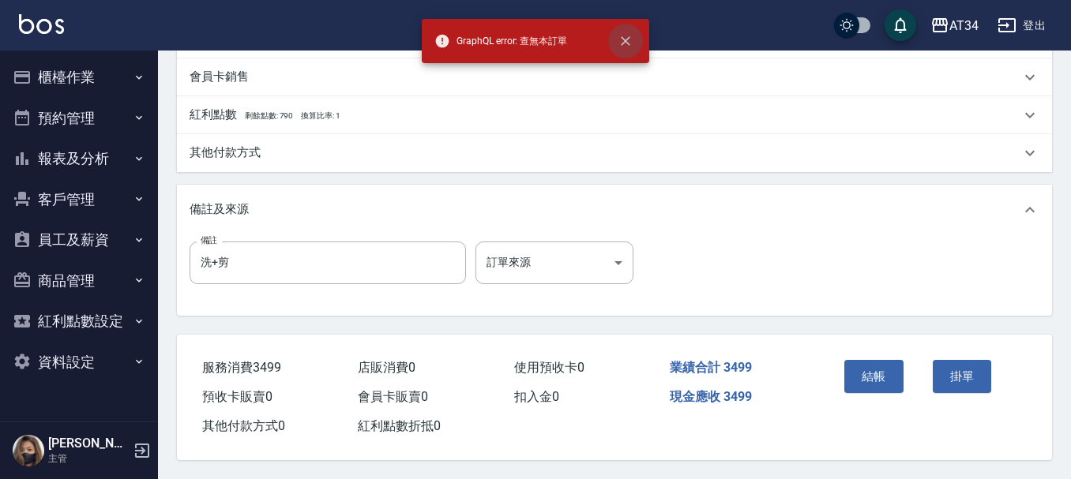
click at [629, 44] on icon "close" at bounding box center [625, 40] width 9 height 9
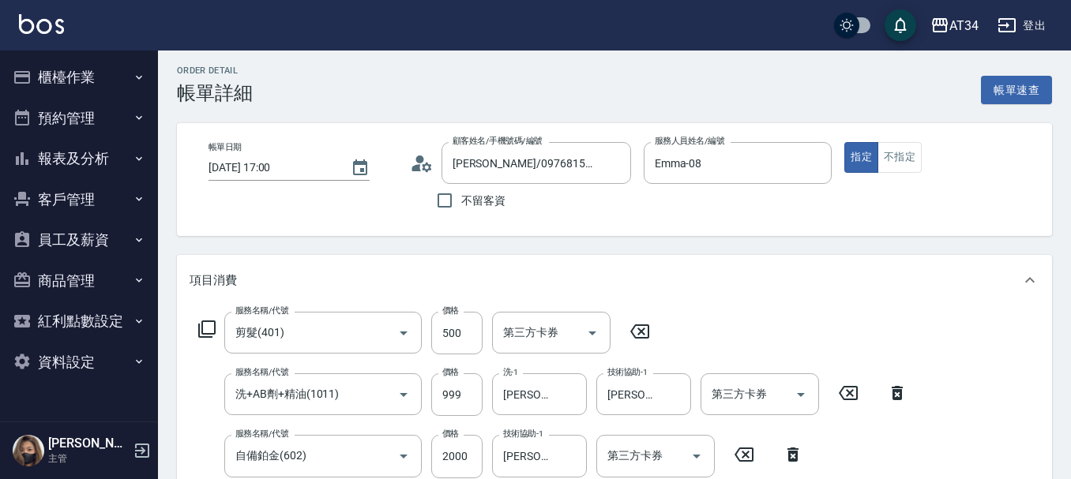
scroll to position [0, 0]
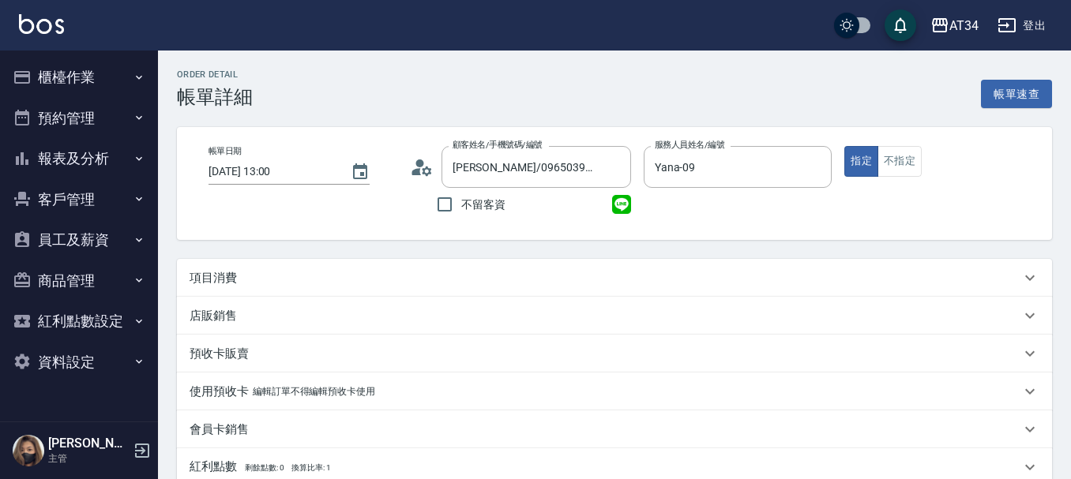
scroll to position [79, 0]
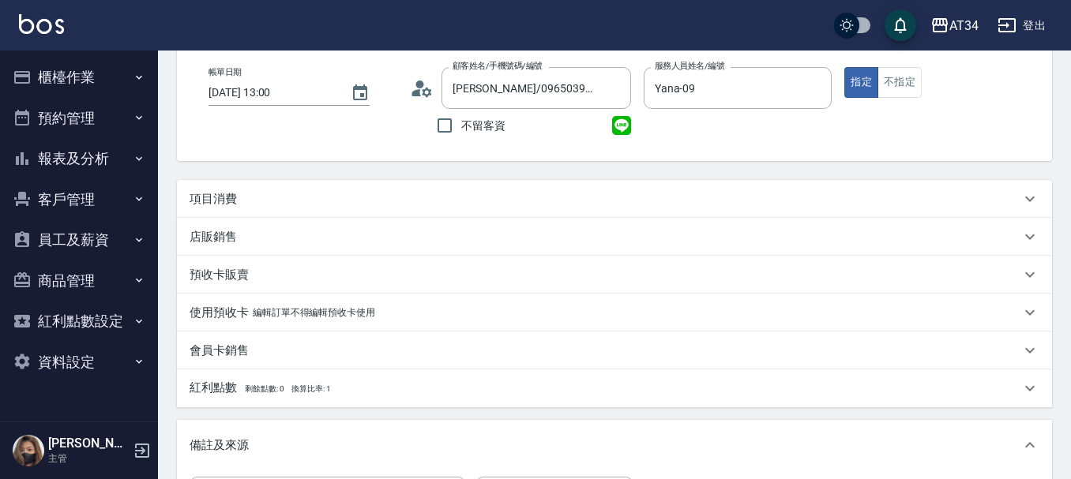
click at [276, 196] on div "項目消費" at bounding box center [605, 199] width 831 height 17
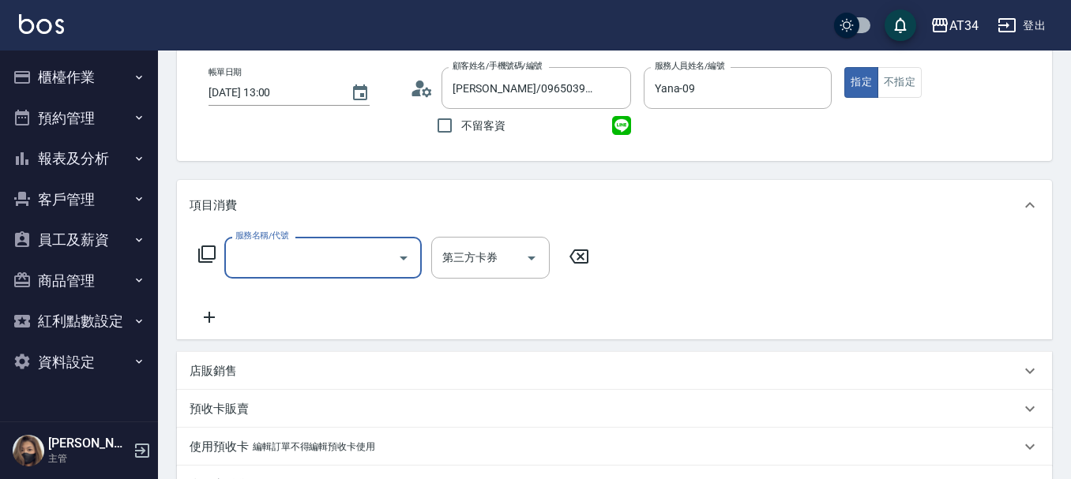
scroll to position [0, 0]
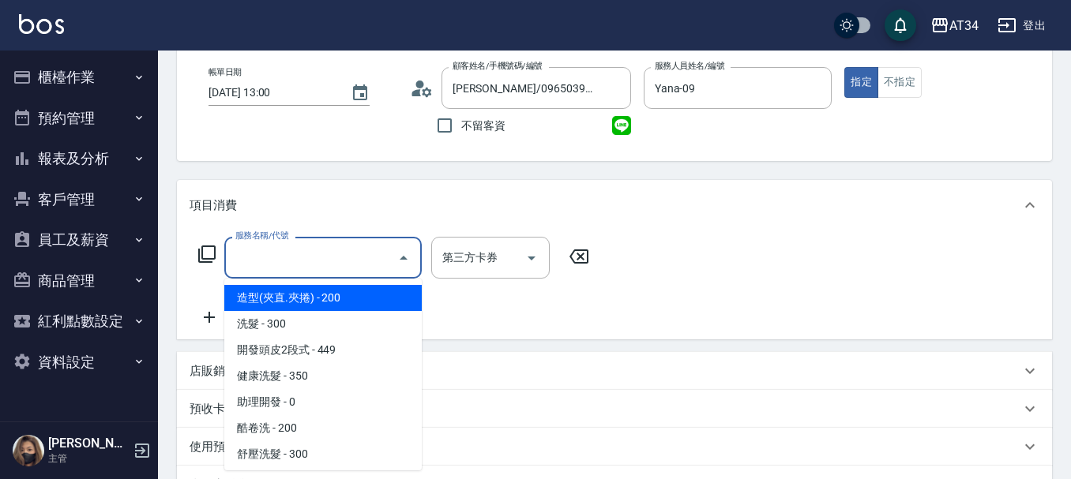
click at [252, 257] on input "服務名稱/代號" at bounding box center [311, 258] width 160 height 28
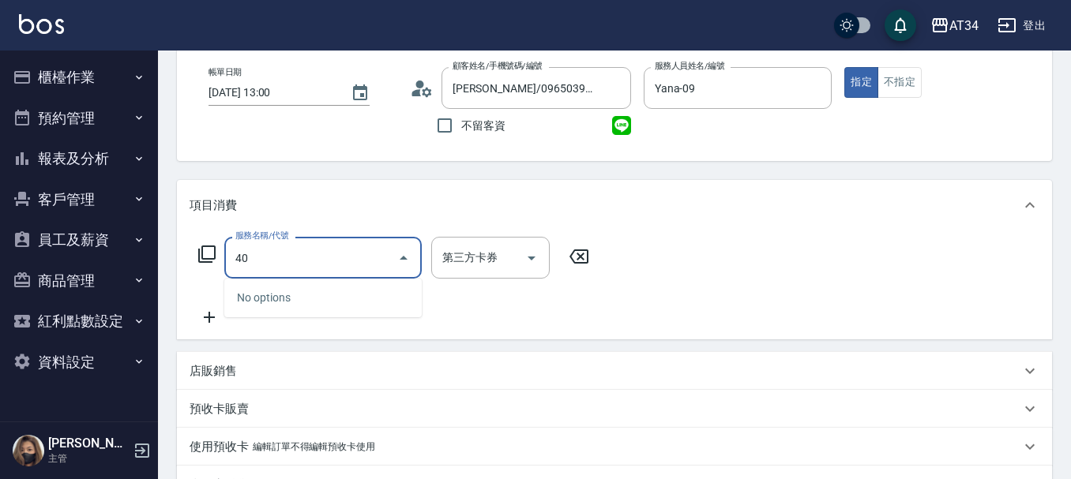
type input "401"
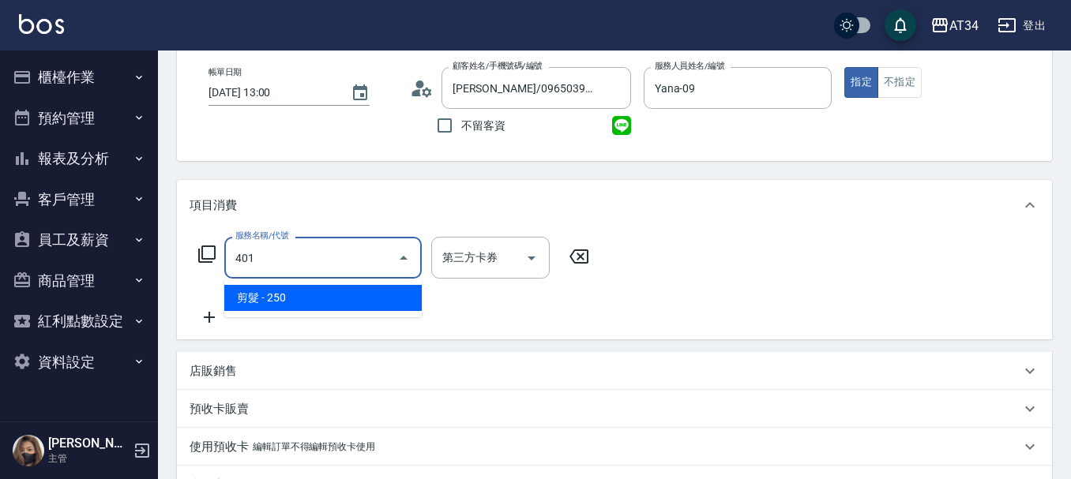
type input "20"
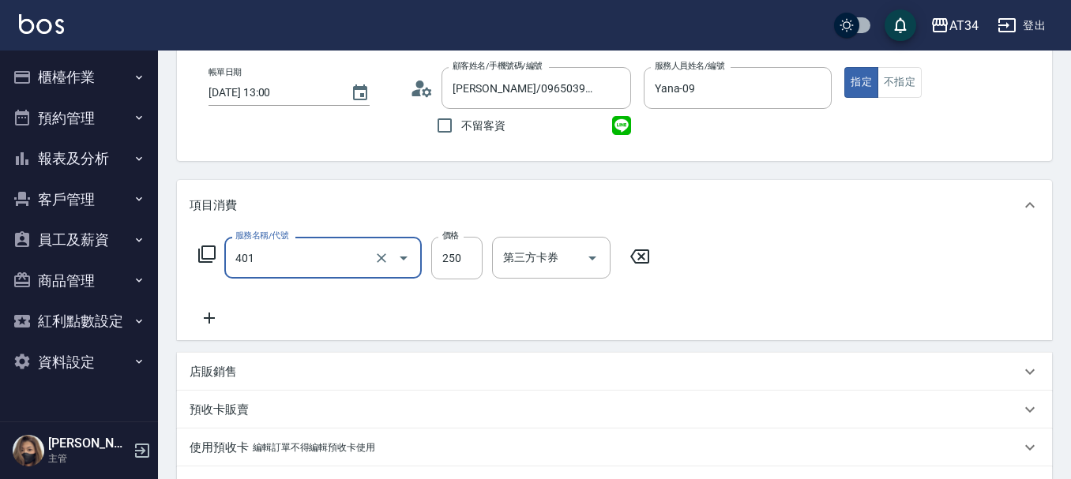
type input "剪髮(401)"
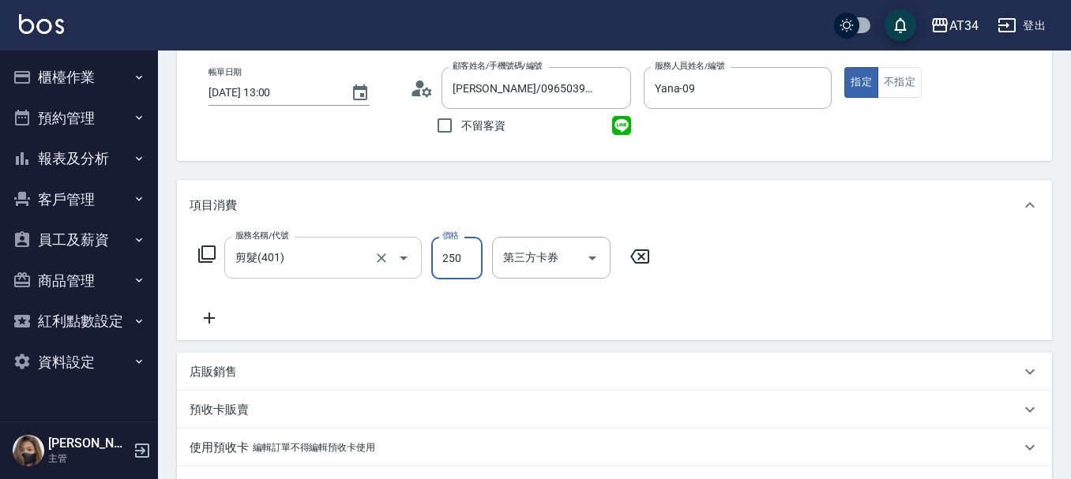
type input "0"
type input "30"
type input "300"
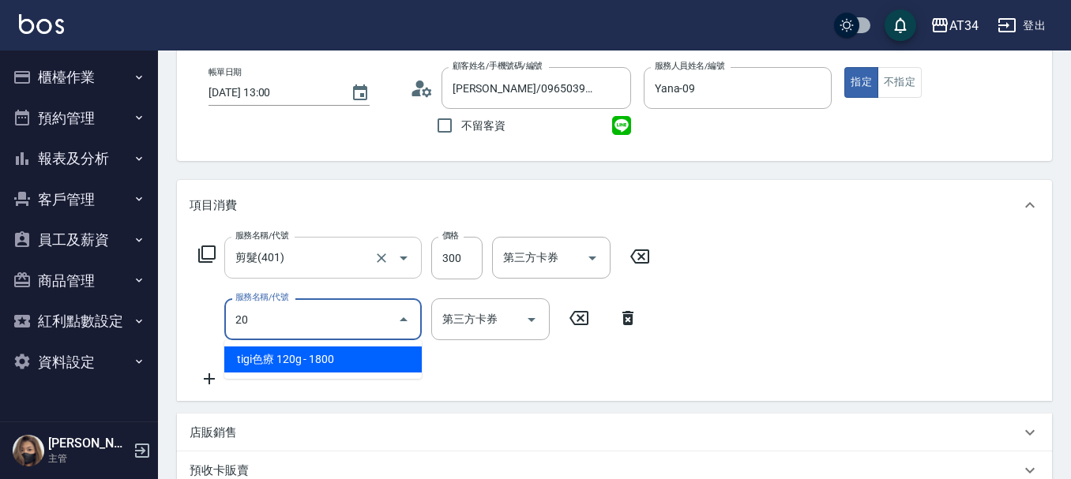
type input "201"
type input "60"
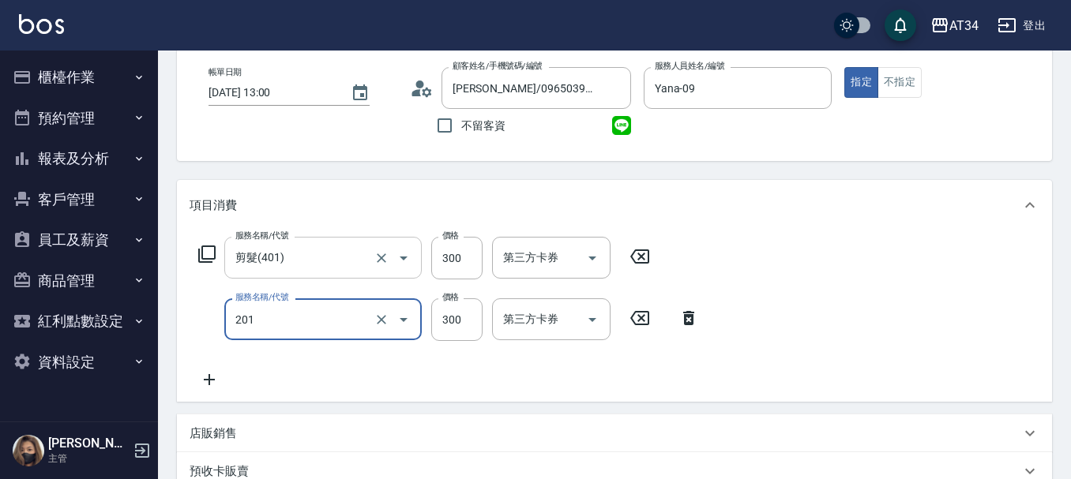
type input "洗髮(201)"
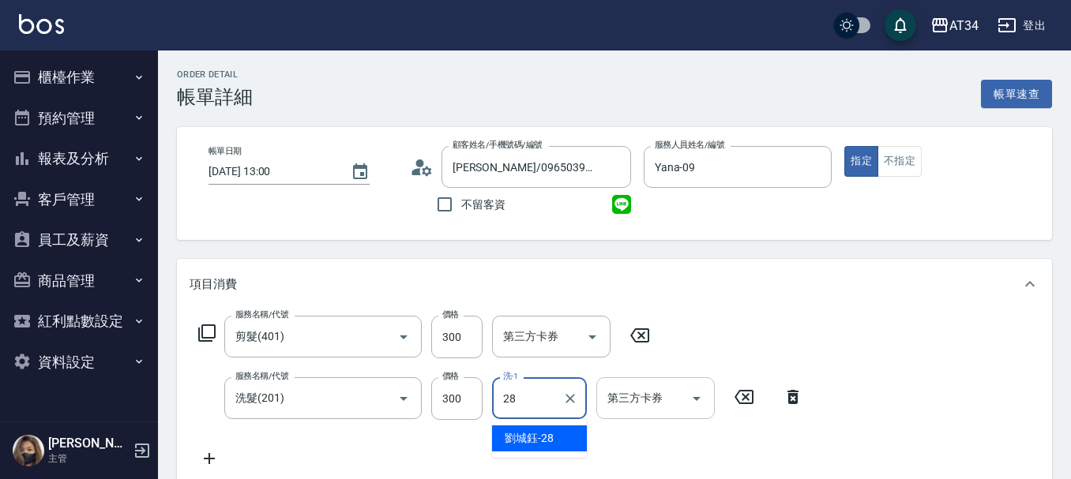
type input "劉城鈺-28"
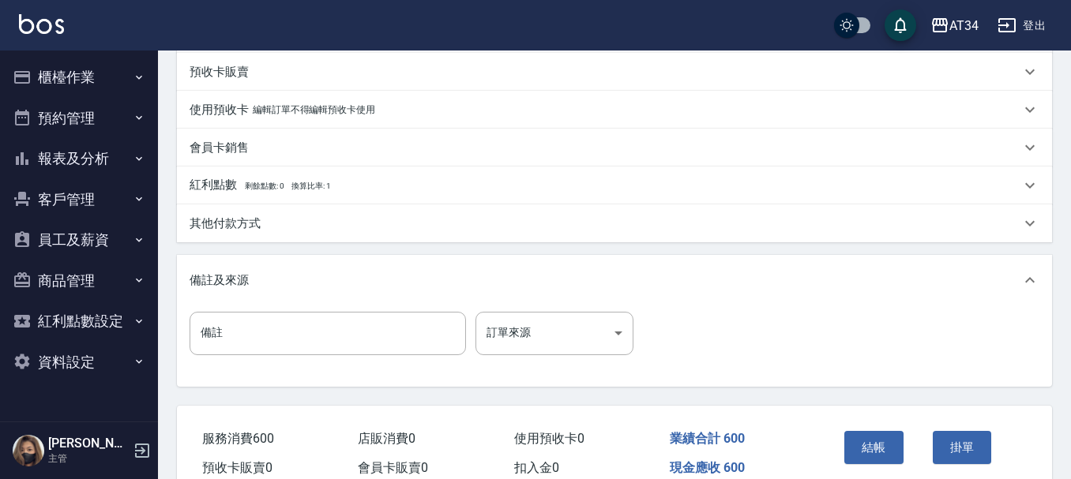
scroll to position [478, 0]
click at [885, 433] on button "結帳" at bounding box center [873, 448] width 59 height 33
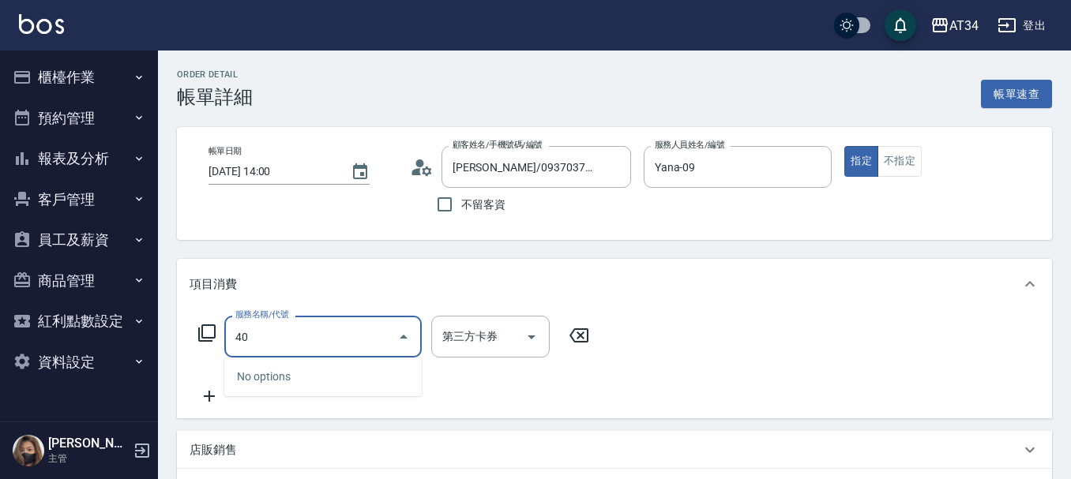
type input "401"
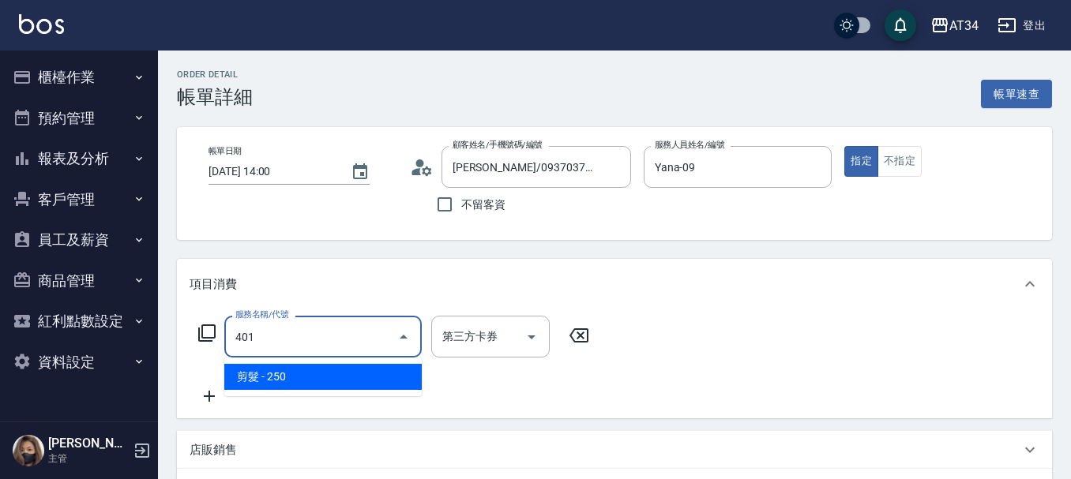
type input "20"
drag, startPoint x: 0, startPoint y: 0, endPoint x: 131, endPoint y: 339, distance: 363.3
click at [131, 339] on div "AT34 登出 櫃檯作業 打帳單 帳單列表 現金收支登錄 高階收支登錄 材料自購登錄 每日結帳 排班表 現場電腦打卡 預約管理 預約管理 單日預約紀錄 單週預…" at bounding box center [535, 430] width 1071 height 861
type input "1"
type input "0"
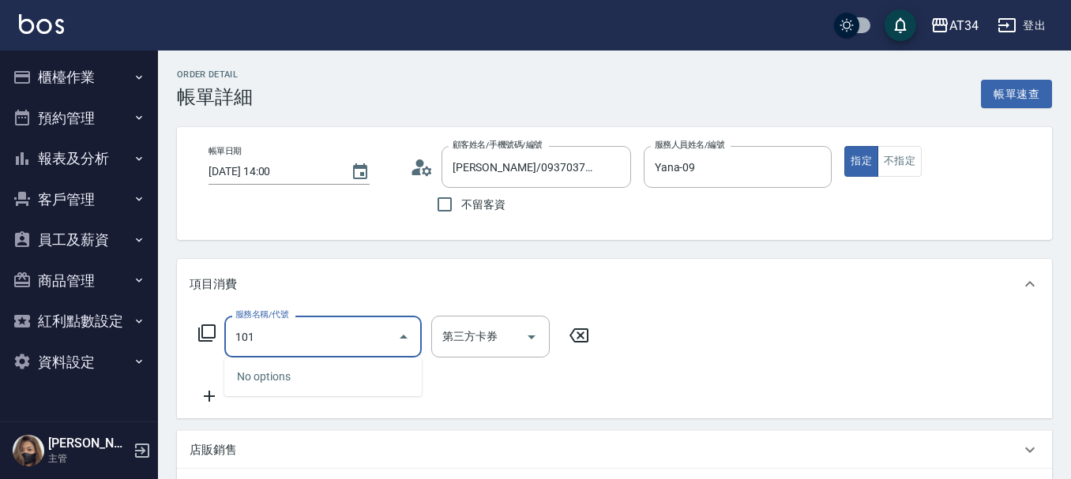
type input "1011"
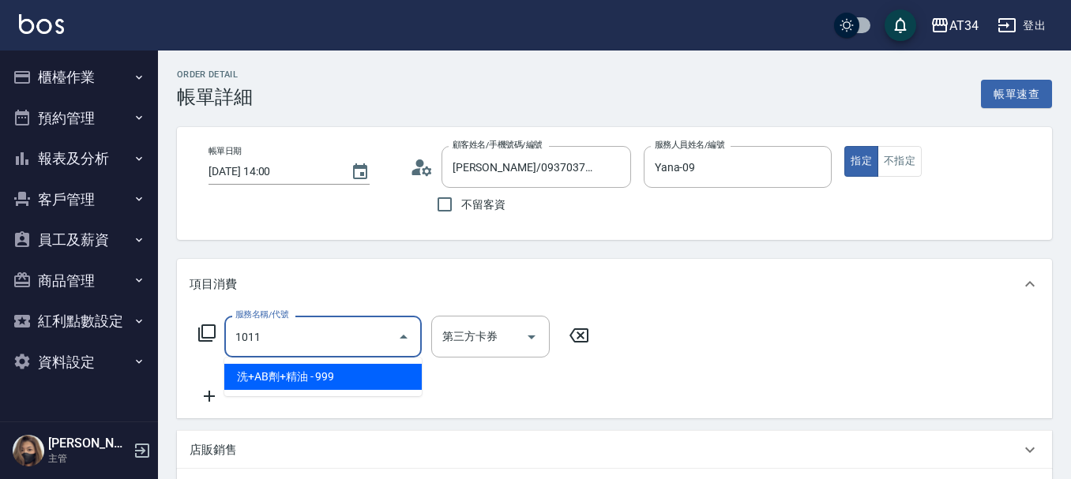
type input "90"
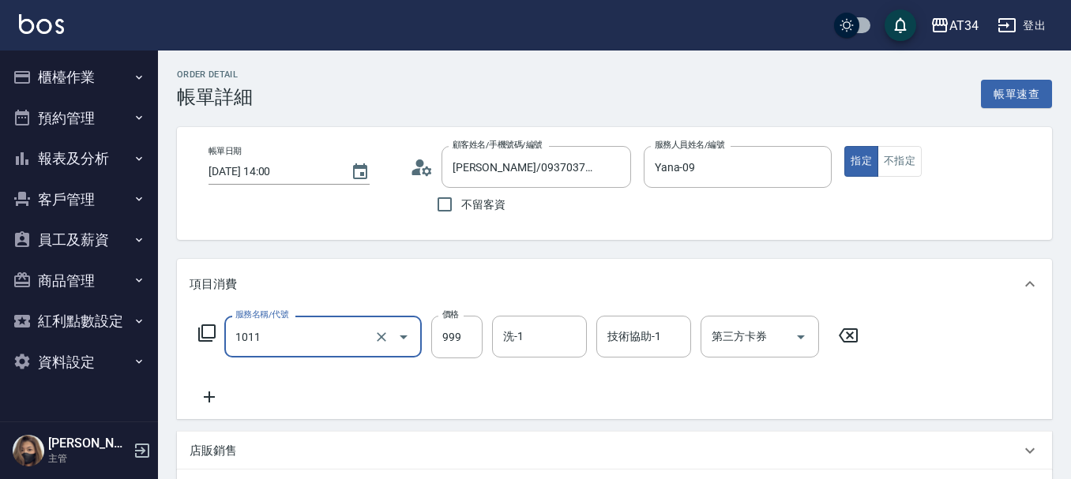
click at [288, 339] on input "1011" at bounding box center [300, 337] width 139 height 28
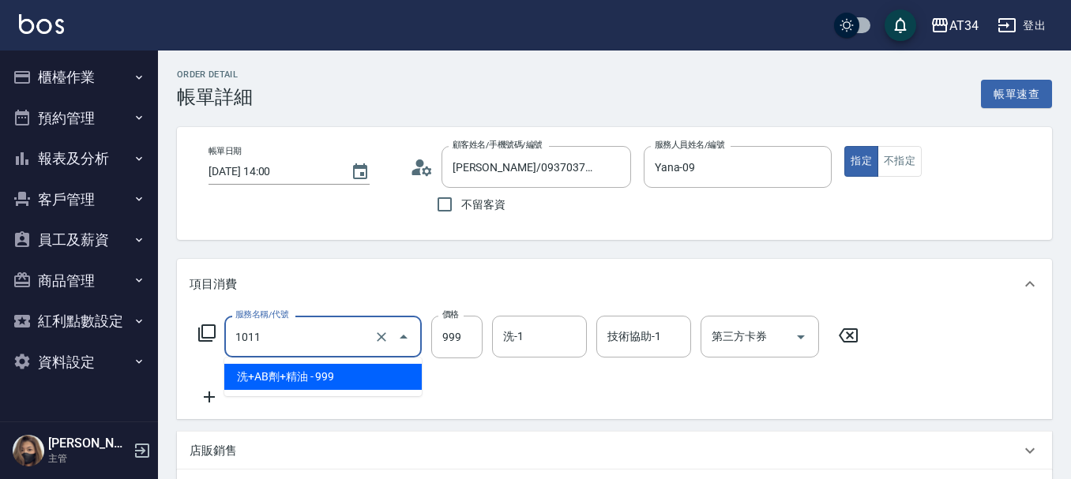
type input "1"
type input "0"
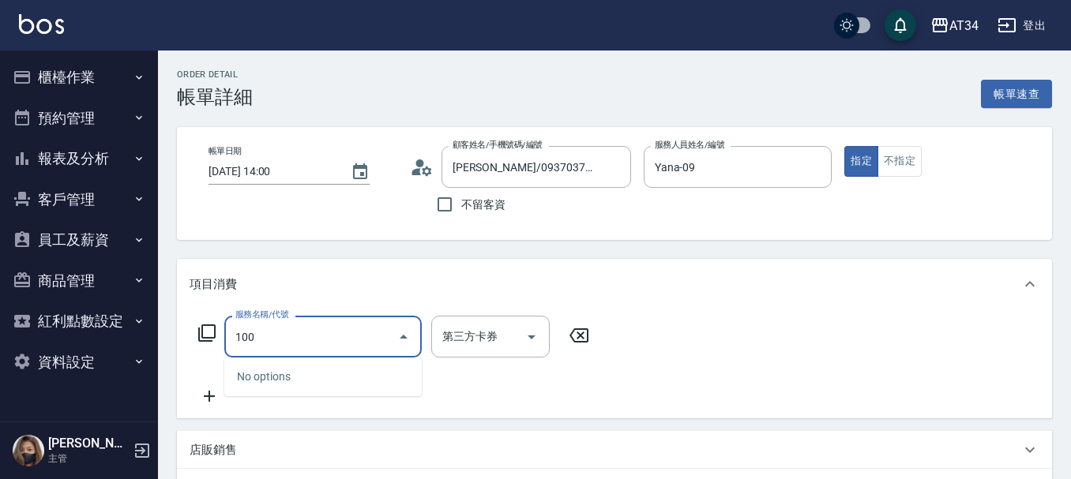
type input "1001"
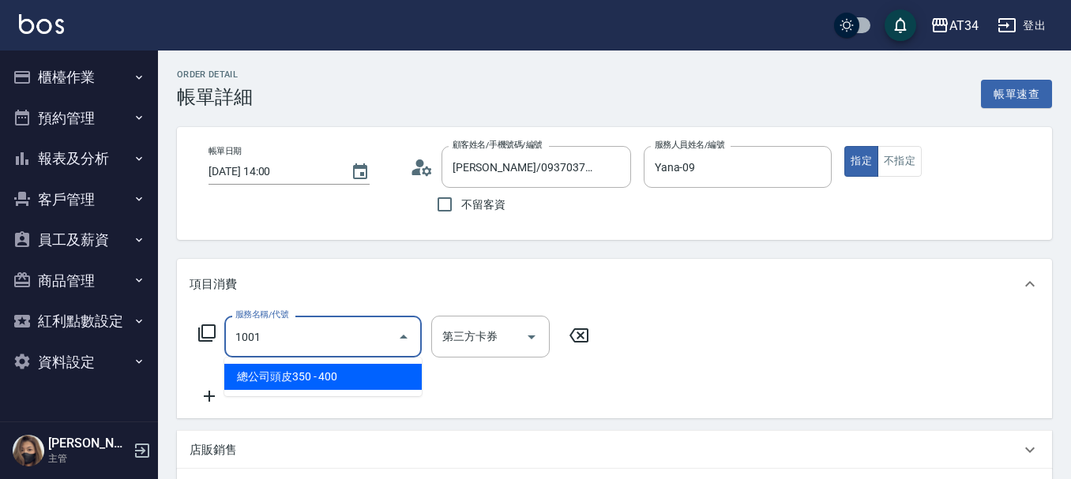
type input "40"
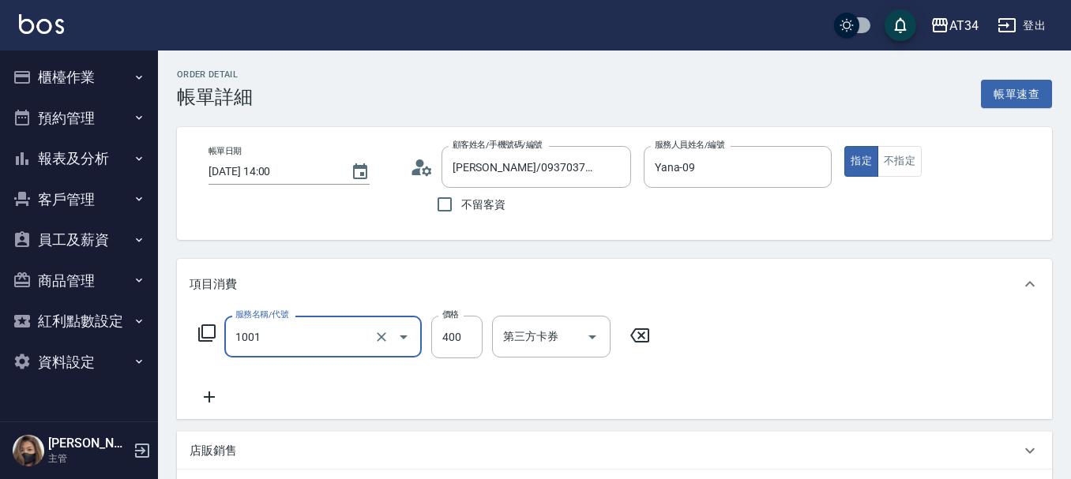
type input "總公司頭皮350(1001)"
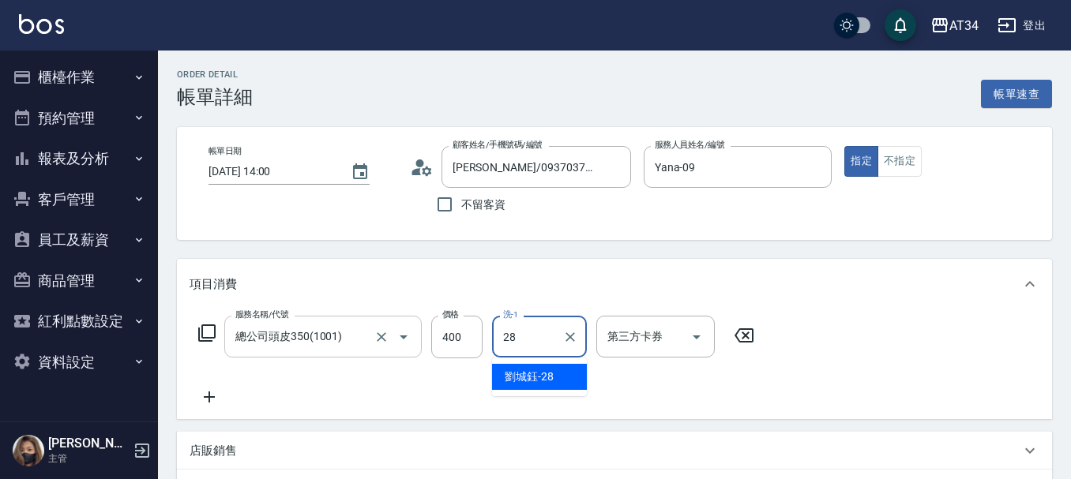
type input "[PERSON_NAME]-28"
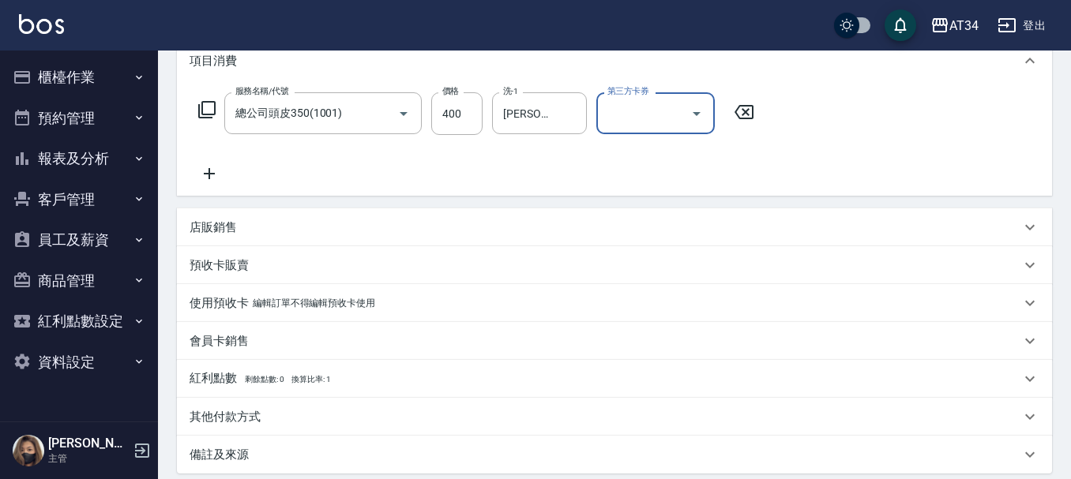
scroll to position [389, 0]
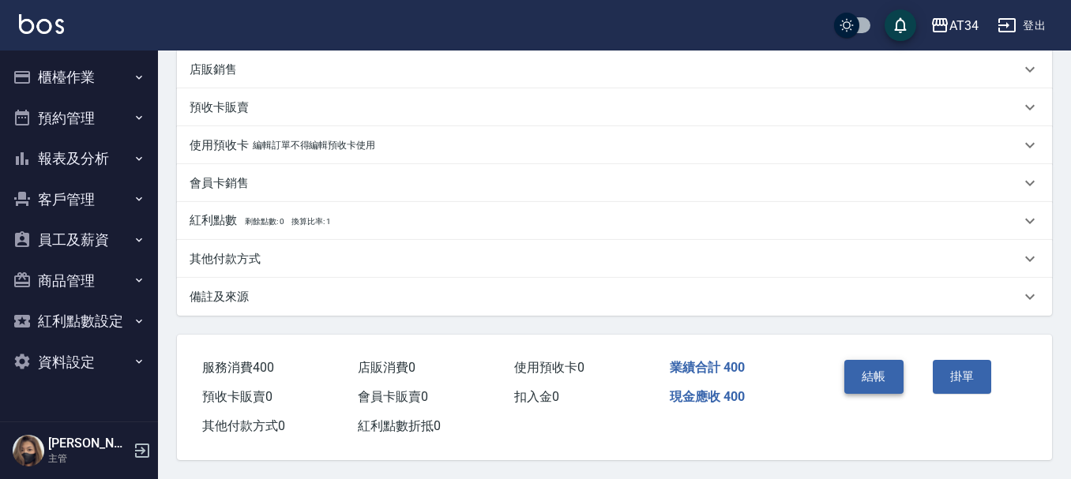
click at [857, 369] on button "結帳" at bounding box center [873, 376] width 59 height 33
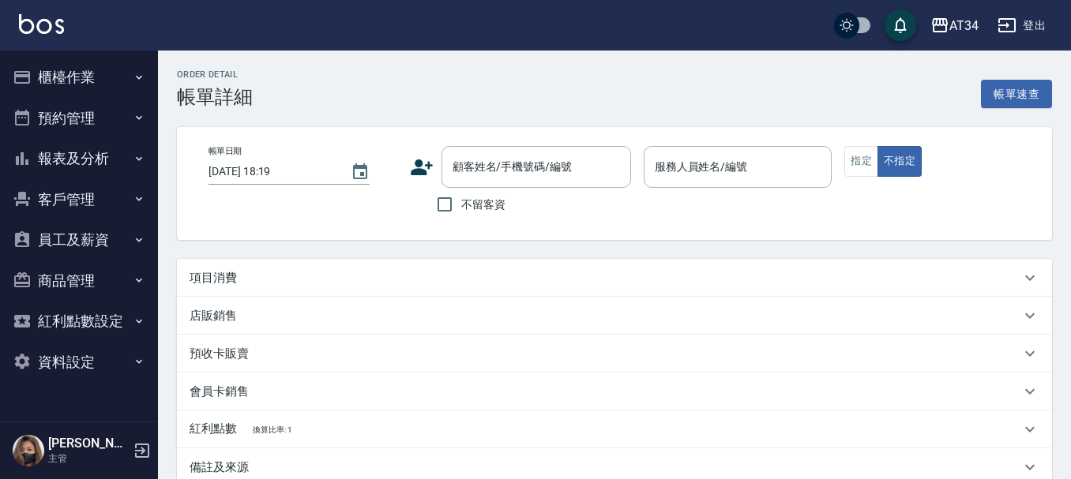
type input "[DATE] 14:30"
type input "Hebe-26"
type input "p"
click at [457, 262] on div "項目消費" at bounding box center [614, 278] width 875 height 38
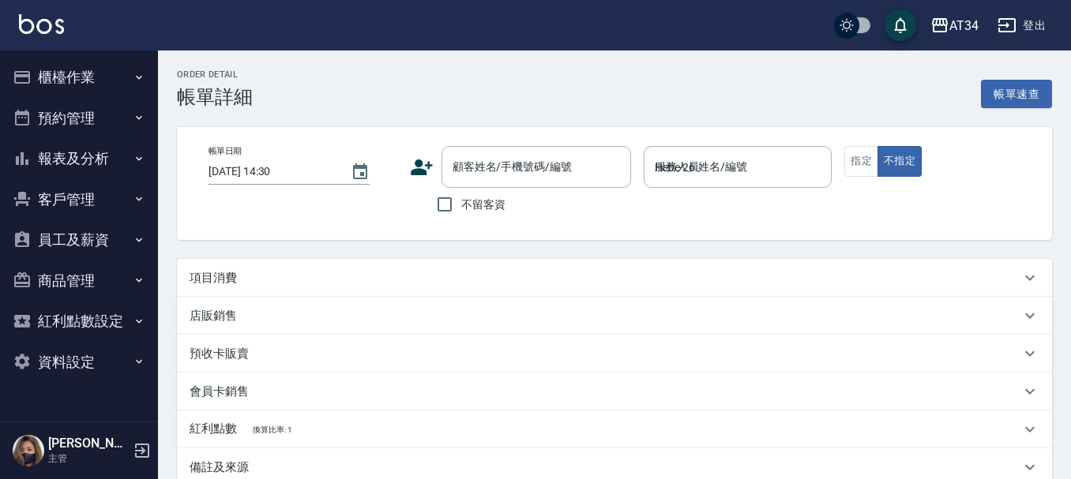
type input "[PERSON_NAME]/0926874628/null"
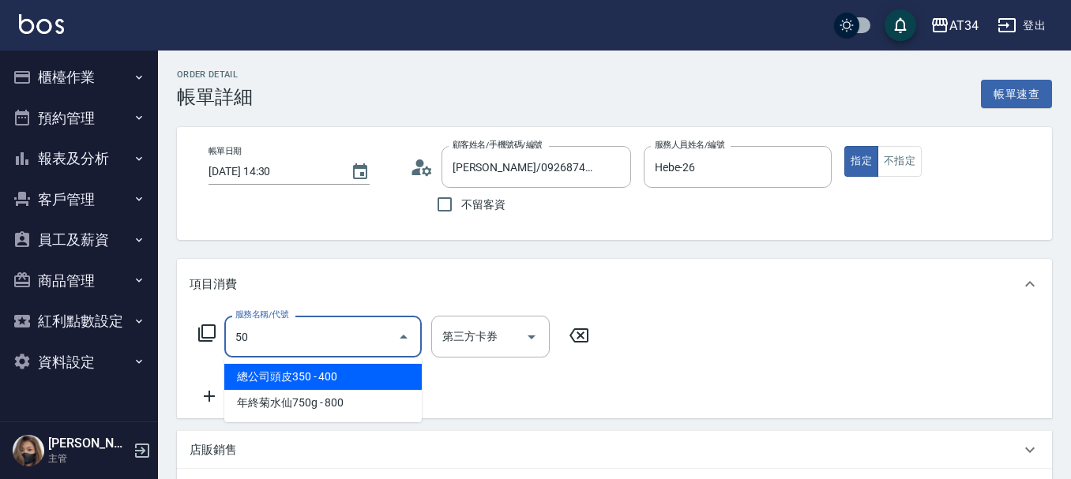
type input "501"
type input "100"
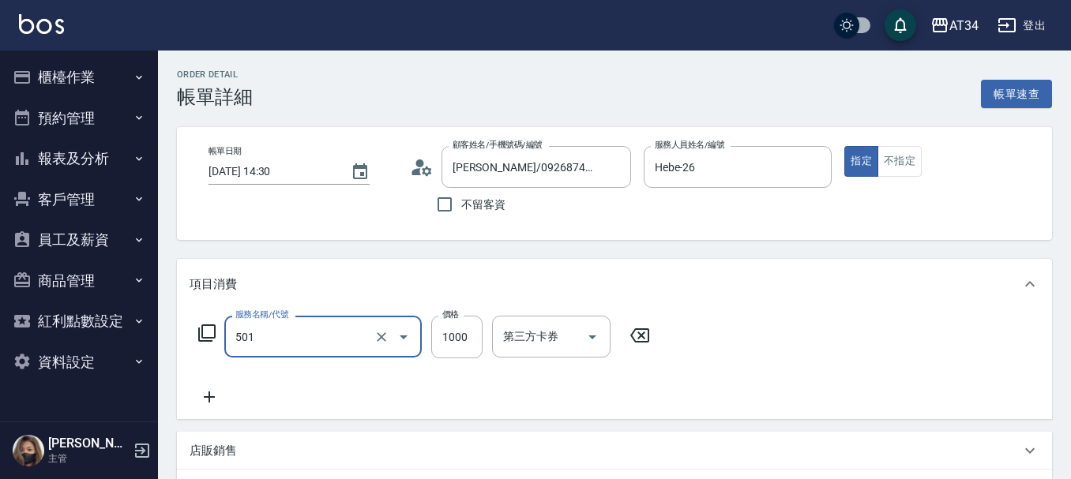
type input "染髮(501)"
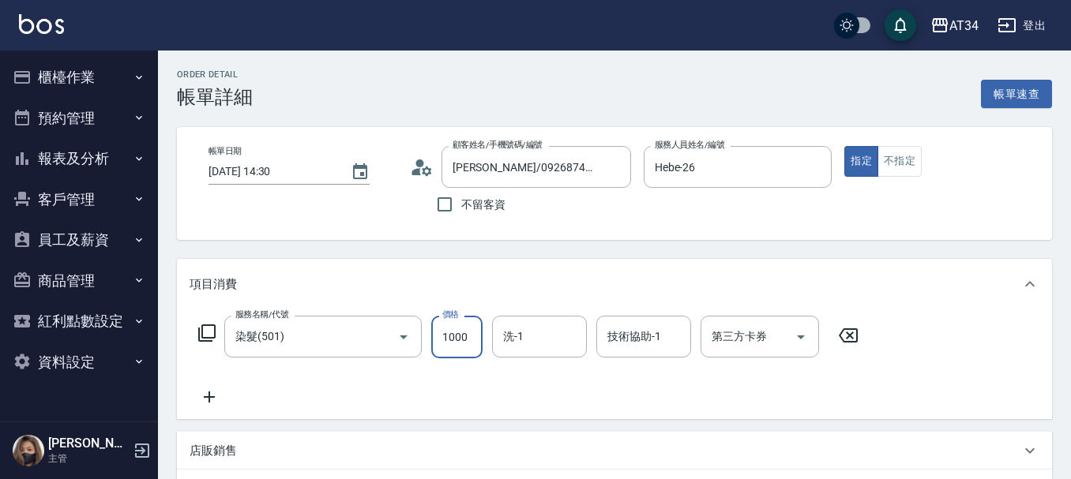
type input "0"
type input "15"
type input "10"
type input "150"
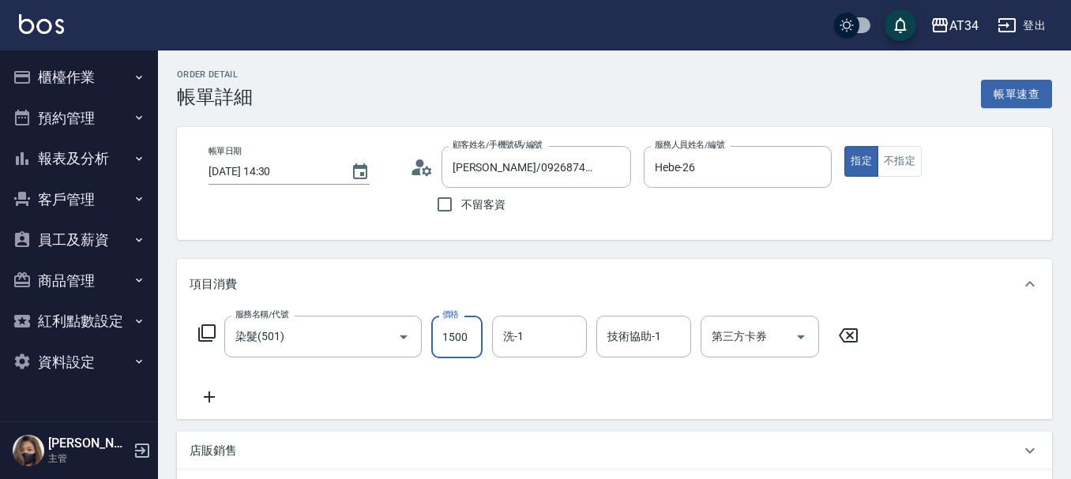
type input "1500"
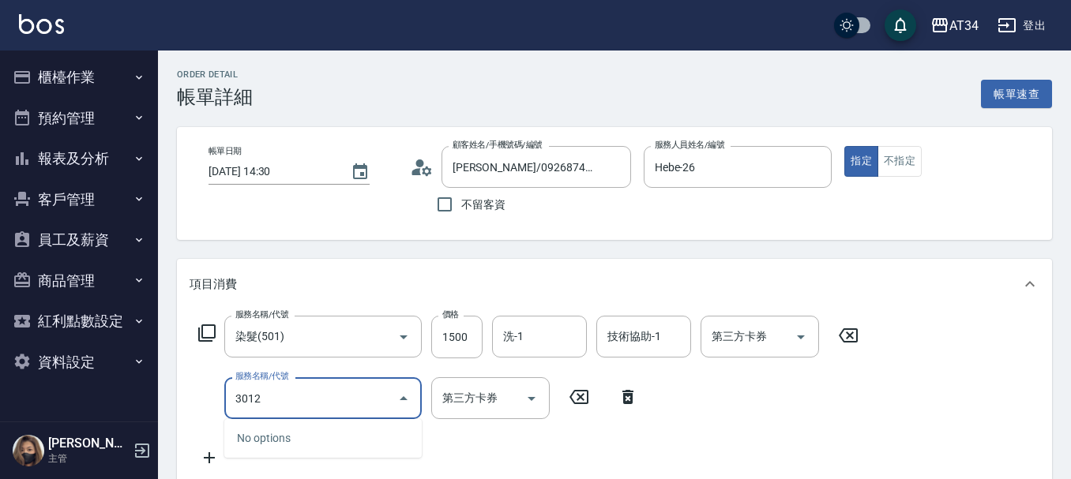
type input "301"
type input "300"
type input "燙髮(301)"
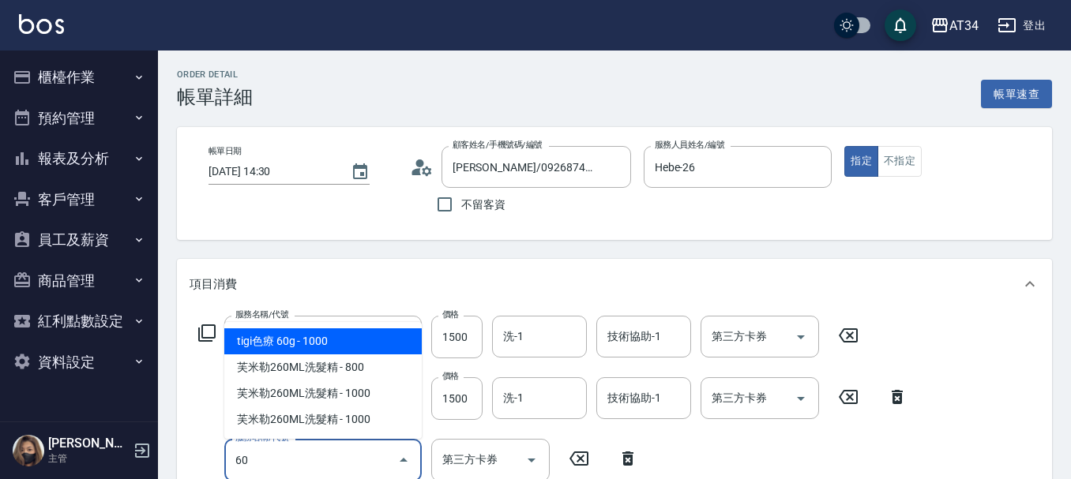
type input "601"
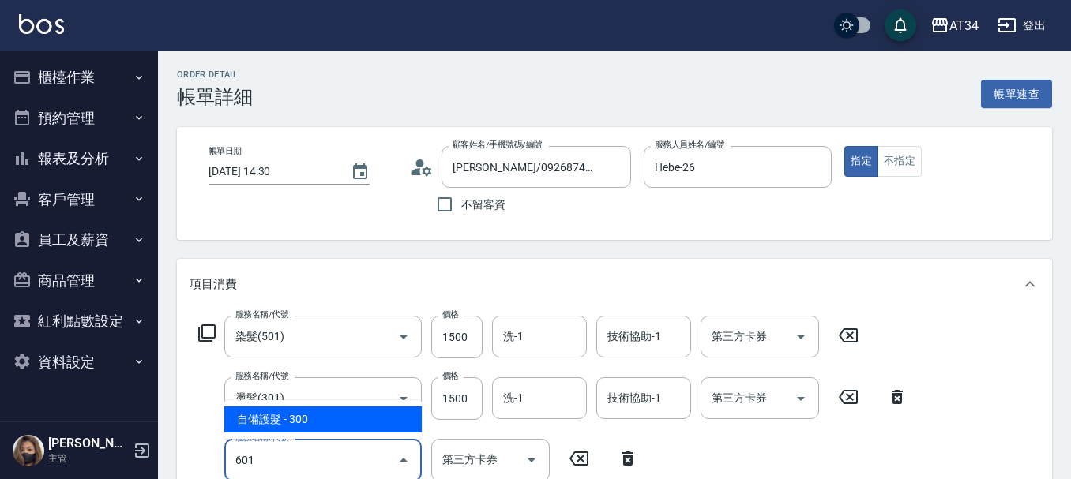
type input "330"
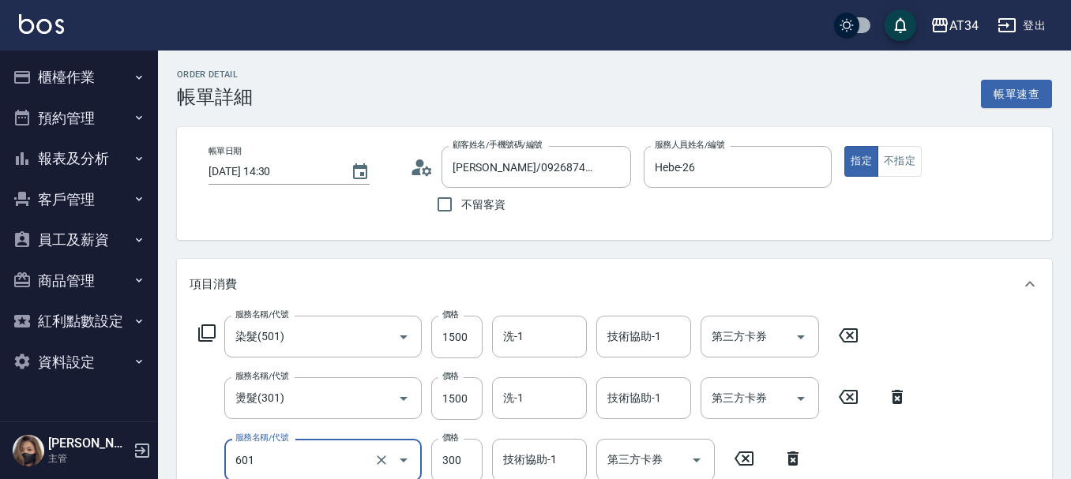
type input "自備護髮(601)"
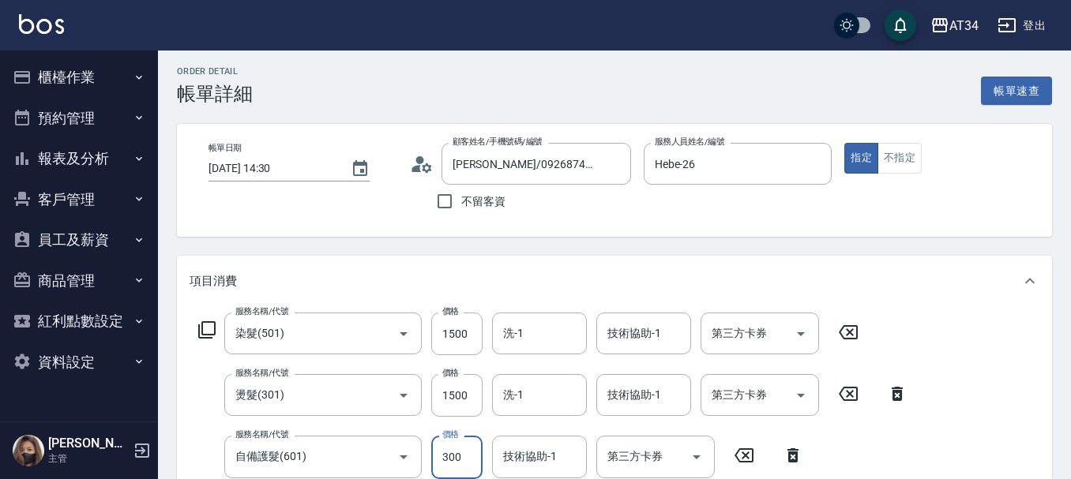
type input "300"
type input "99"
type input "390"
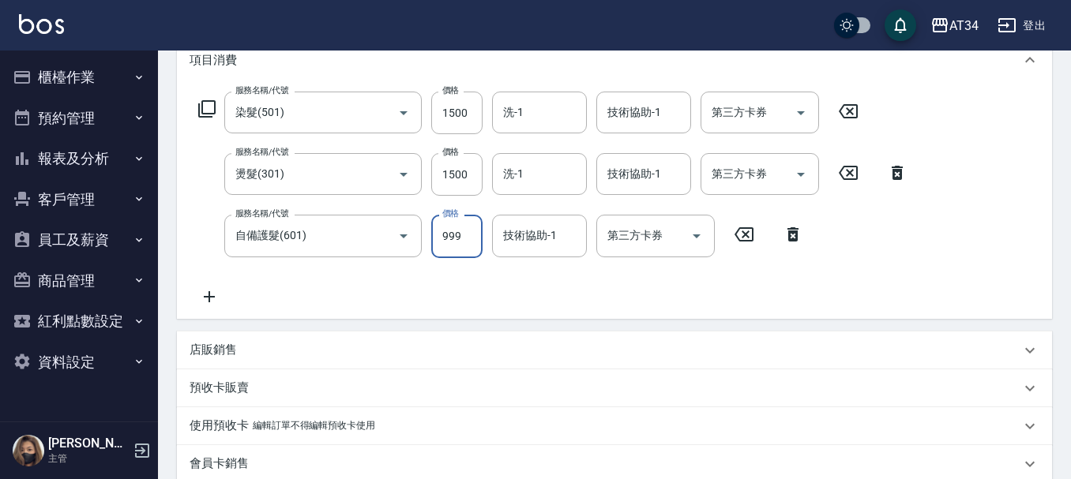
scroll to position [224, 0]
type input "999"
click at [463, 180] on input "1500" at bounding box center [456, 175] width 51 height 43
type input "250"
type input "14"
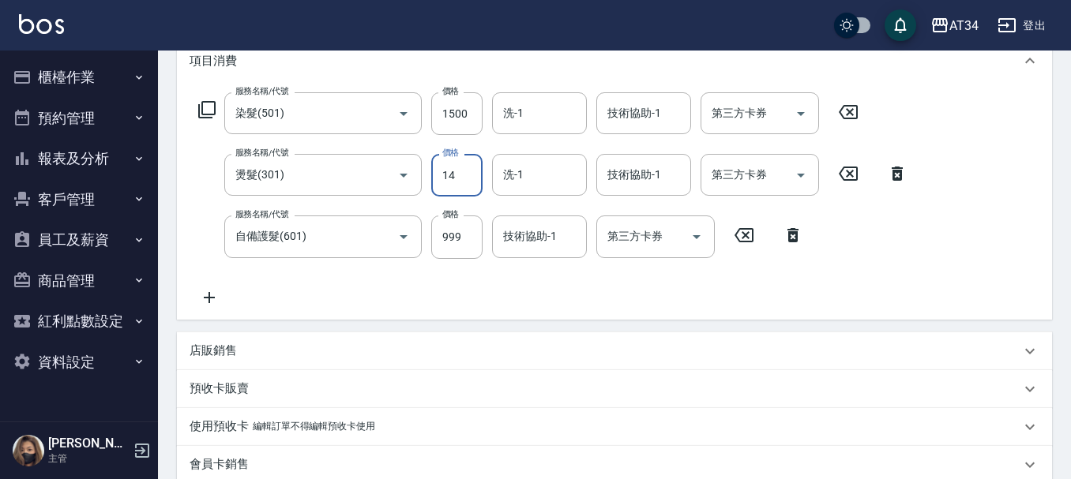
type input "260"
type input "149"
type input "390"
type input "1499"
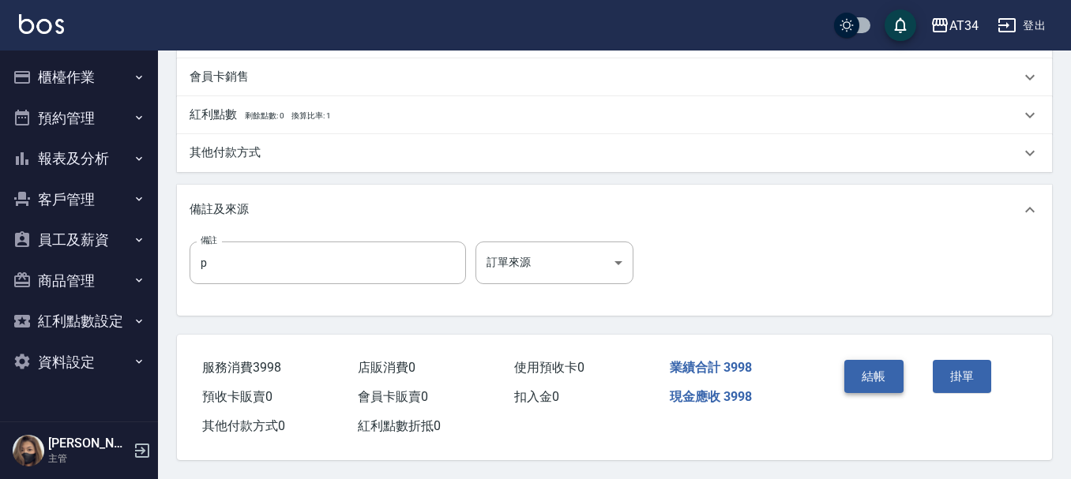
click at [851, 366] on button "結帳" at bounding box center [873, 376] width 59 height 33
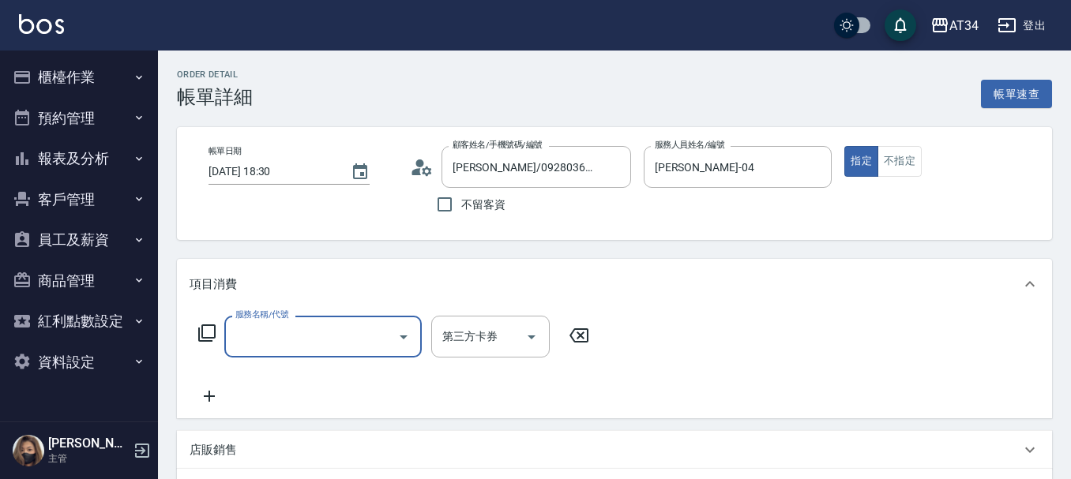
click at [328, 341] on input "服務名稱/代號" at bounding box center [311, 337] width 160 height 28
type input "401"
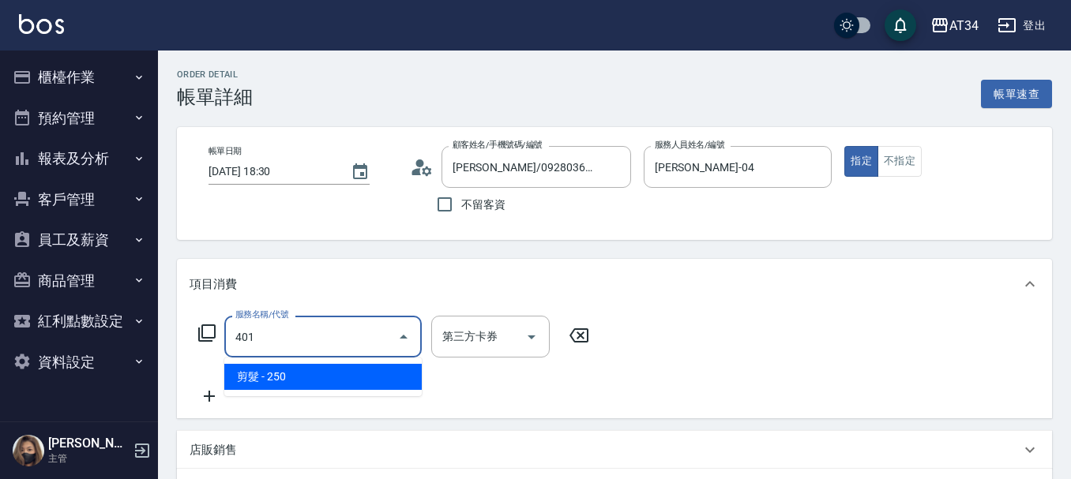
type input "20"
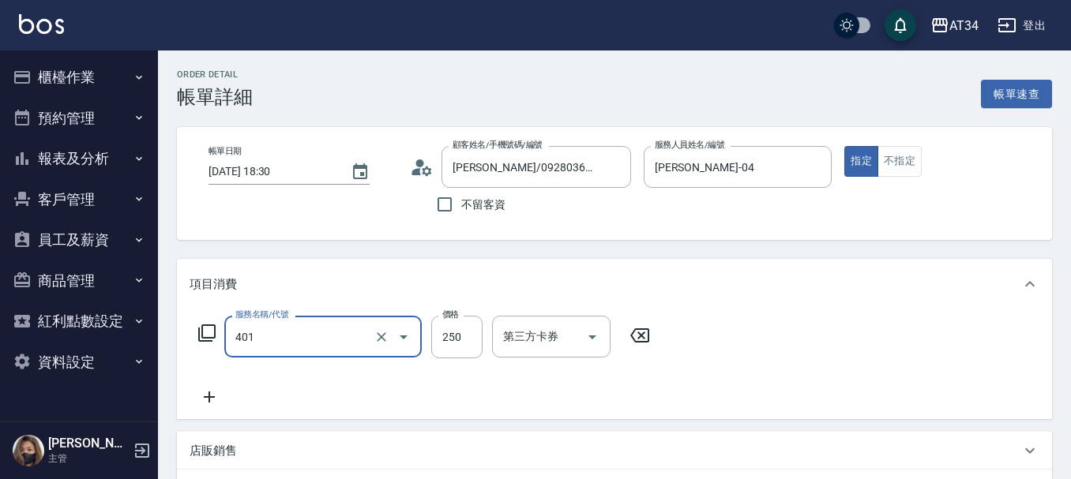
type input "剪髮(401)"
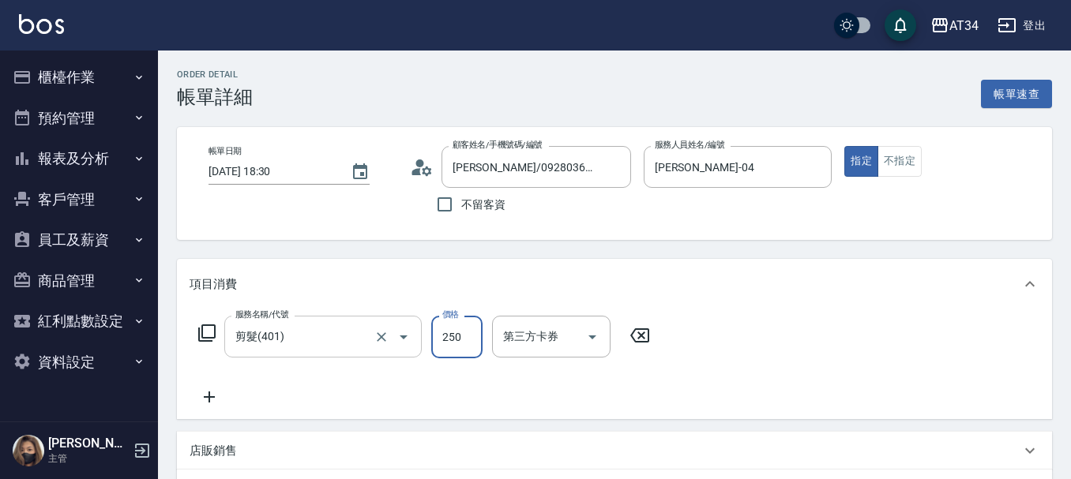
type input "0"
type input "40"
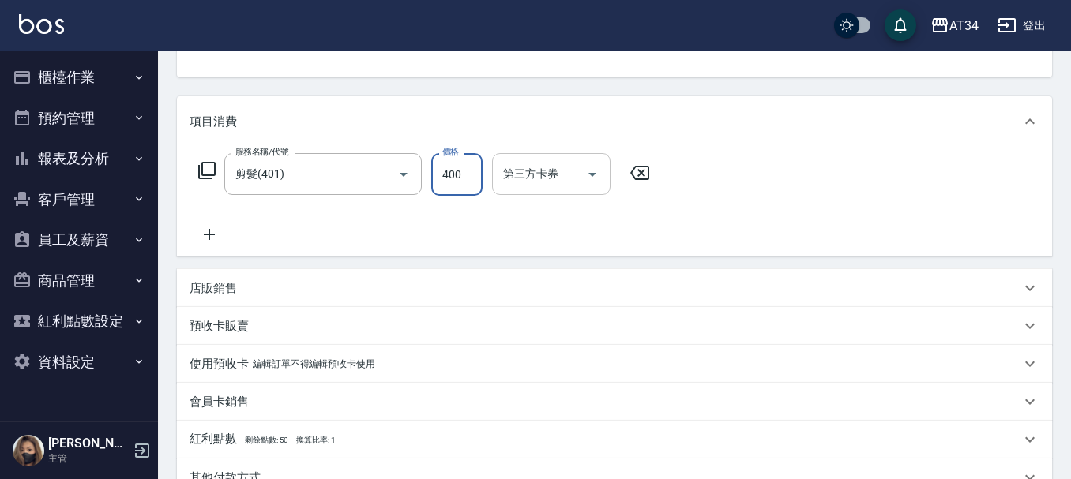
scroll to position [389, 0]
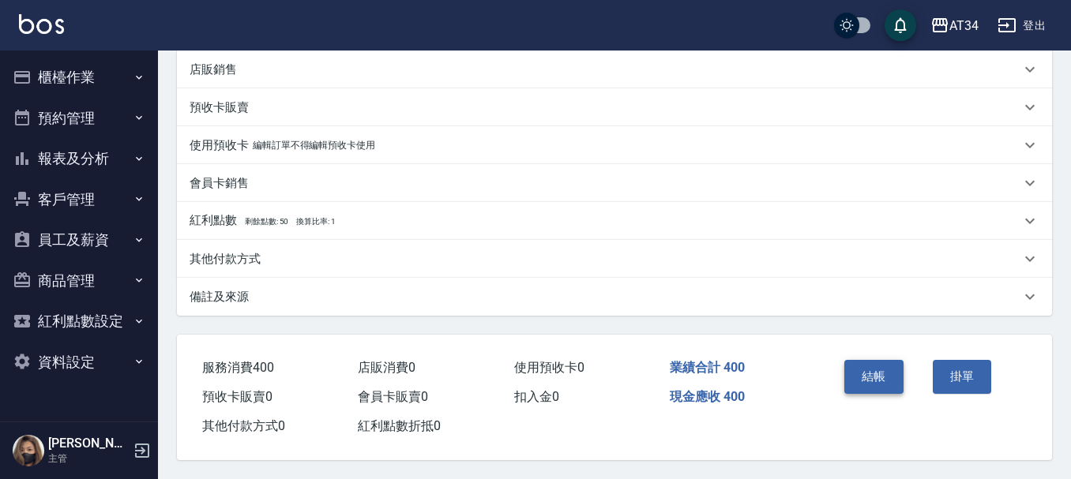
type input "400"
click at [872, 378] on button "結帳" at bounding box center [873, 376] width 59 height 33
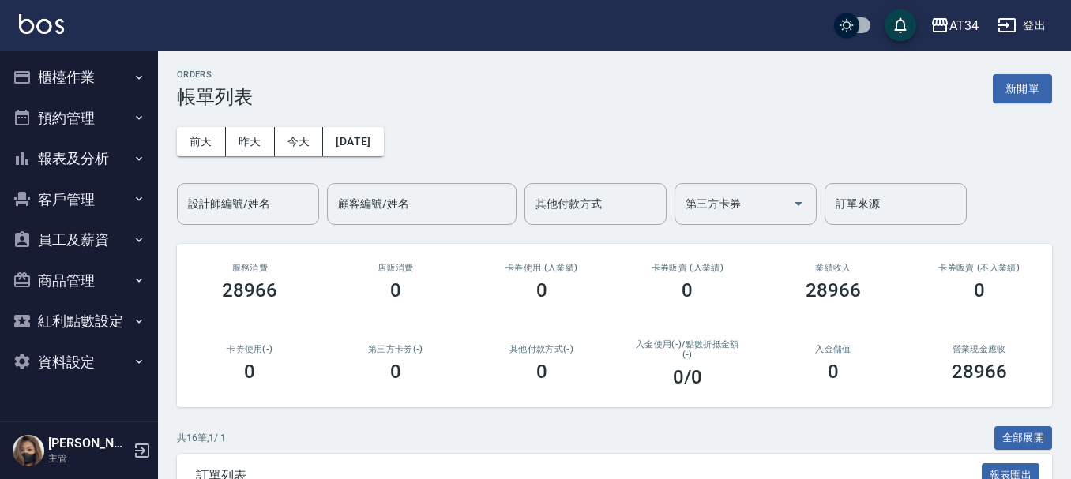
click at [791, 338] on div "入金儲值 0" at bounding box center [834, 363] width 146 height 77
click at [271, 201] on input "設計師編號/姓名" at bounding box center [248, 204] width 128 height 28
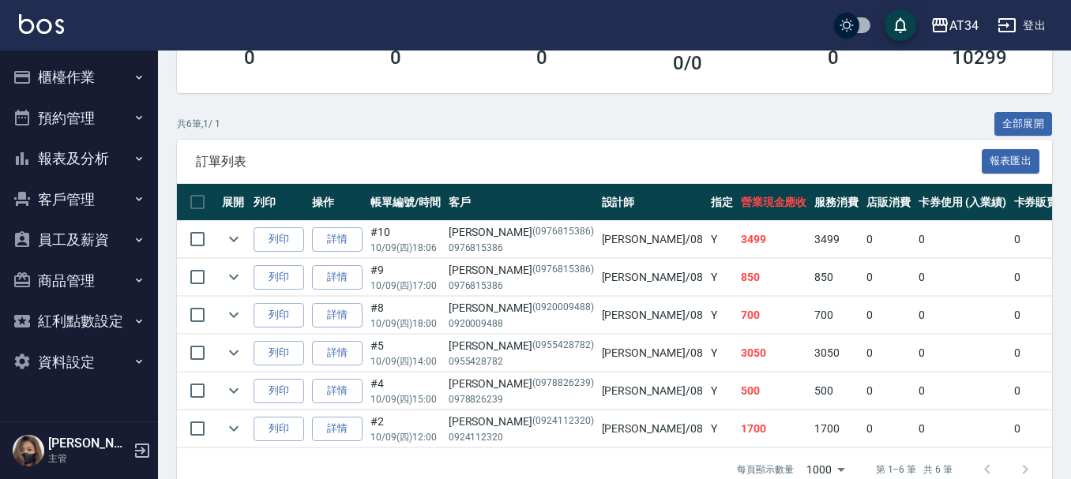
scroll to position [357, 0]
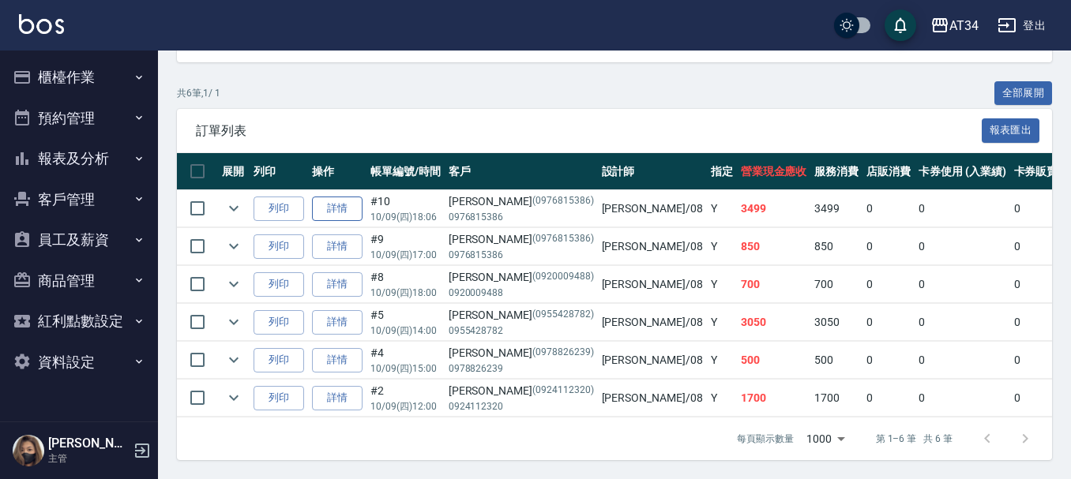
type input "Emma-08"
click at [354, 197] on link "詳情" at bounding box center [337, 209] width 51 height 24
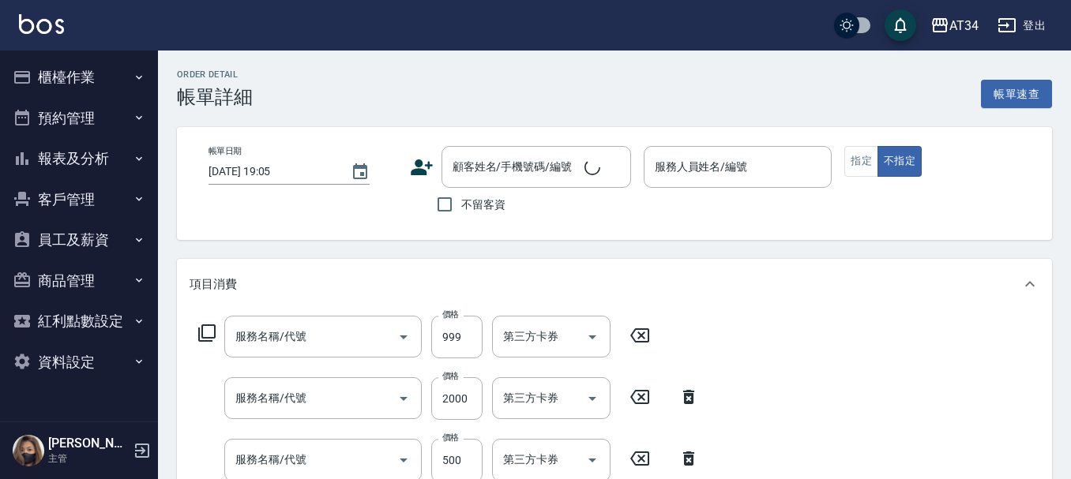
type input "2025/10/09 18:06"
type input "Emma-08"
type input "340"
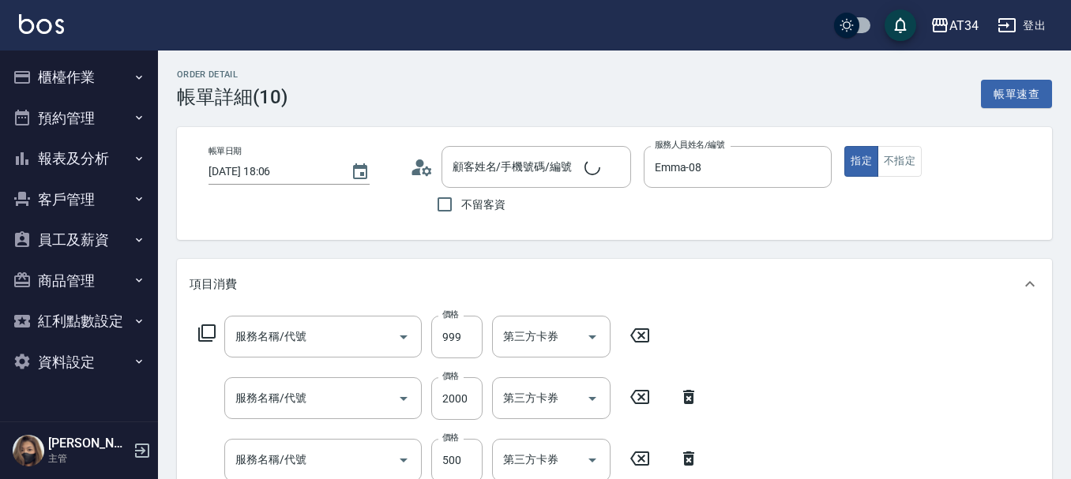
type input "鄭雅文/0976815386/0976815386"
type input "洗+AB劑+精油(1011)"
type input "自備鉑金(602)"
type input "剪髮(401)"
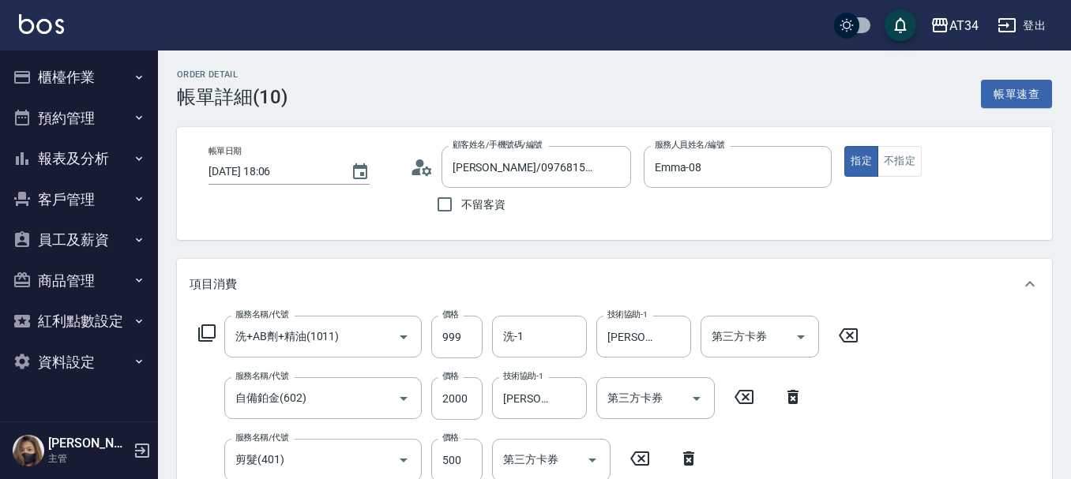
scroll to position [474, 0]
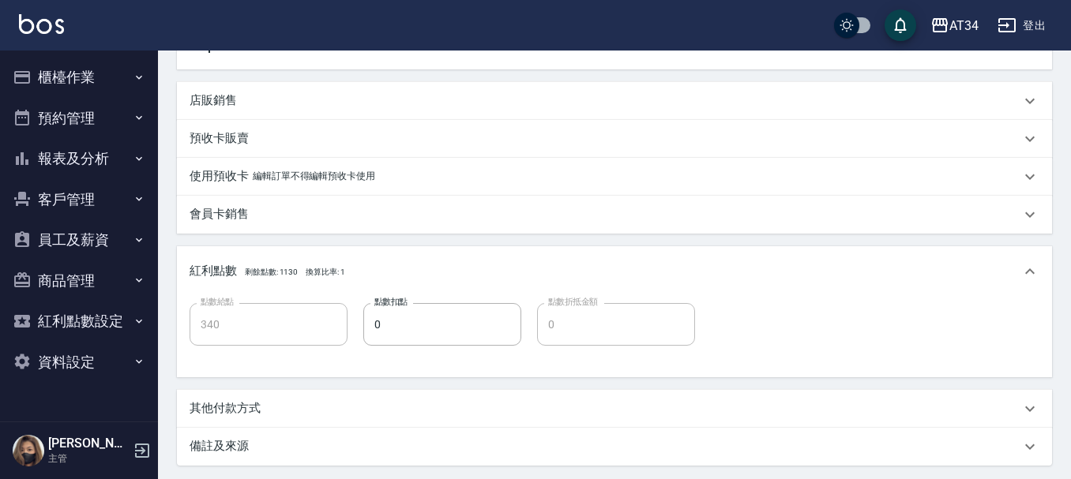
click at [283, 413] on div "其他付款方式" at bounding box center [605, 408] width 831 height 17
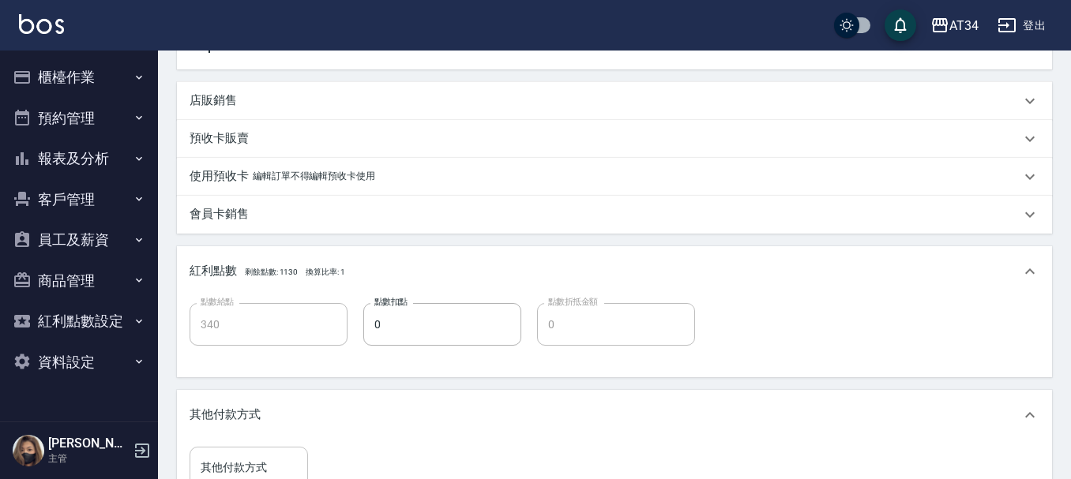
click at [253, 472] on input "其他付款方式" at bounding box center [249, 468] width 104 height 28
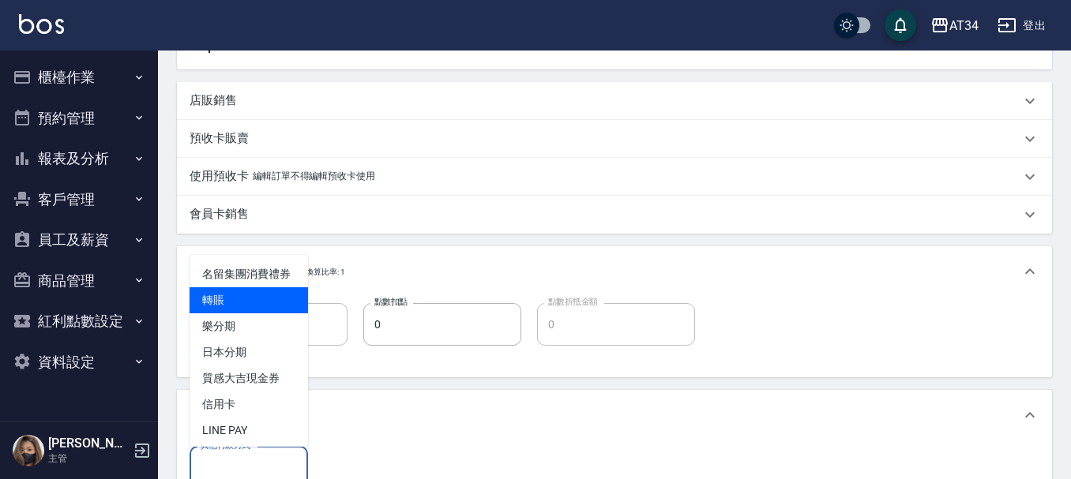
click at [250, 314] on span "轉賬" at bounding box center [249, 301] width 118 height 26
type input "轉賬"
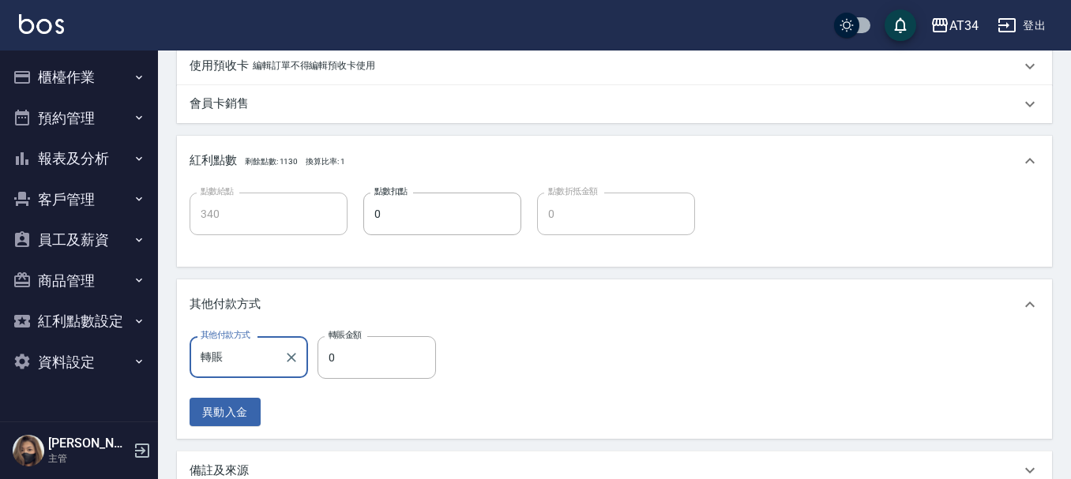
scroll to position [765, 0]
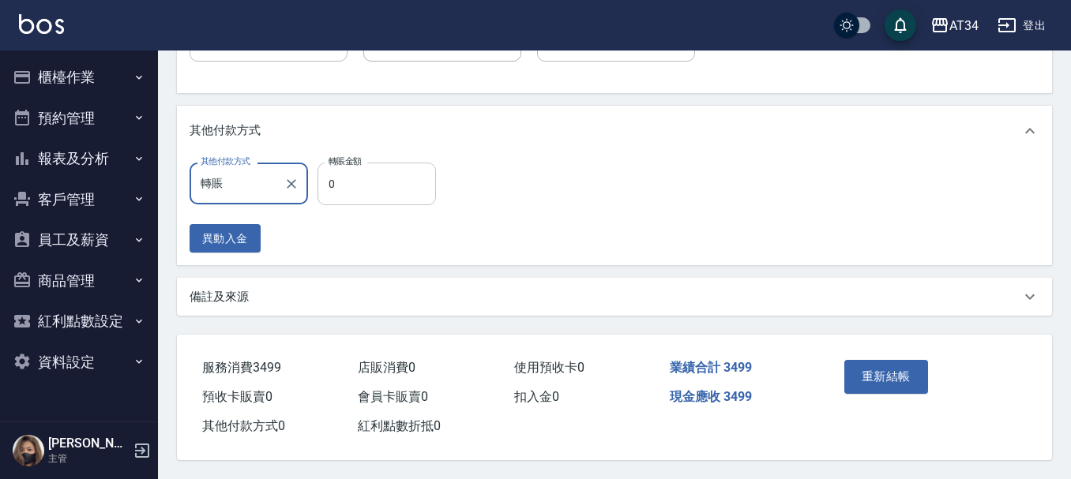
click at [358, 195] on input "0" at bounding box center [377, 184] width 118 height 43
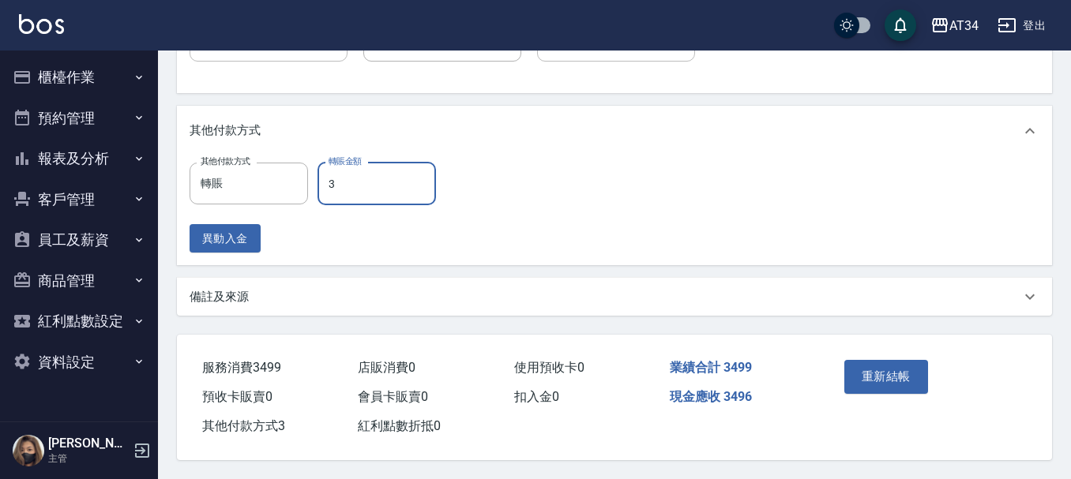
type input "34"
type input "310"
type input "349"
type input "0"
type input "3499"
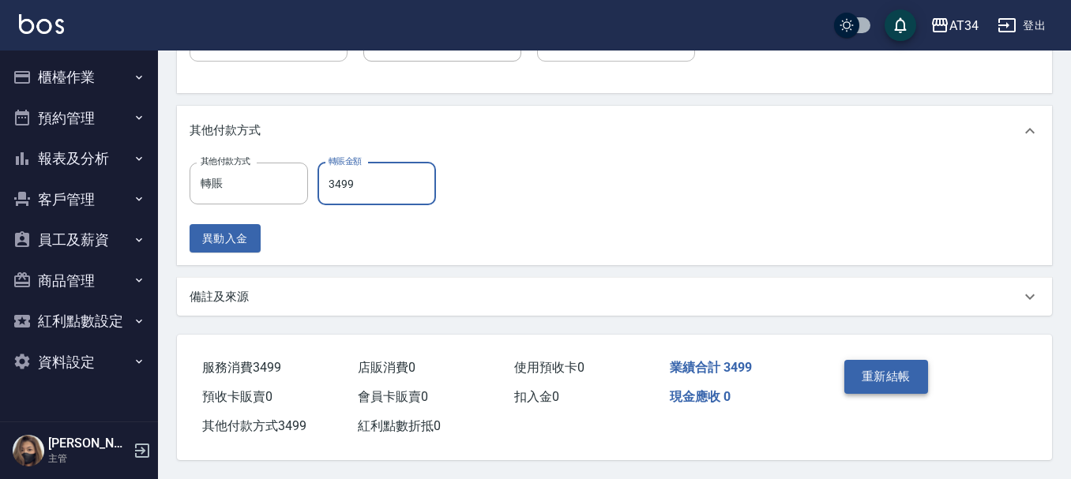
click at [874, 378] on button "重新結帳" at bounding box center [886, 376] width 84 height 33
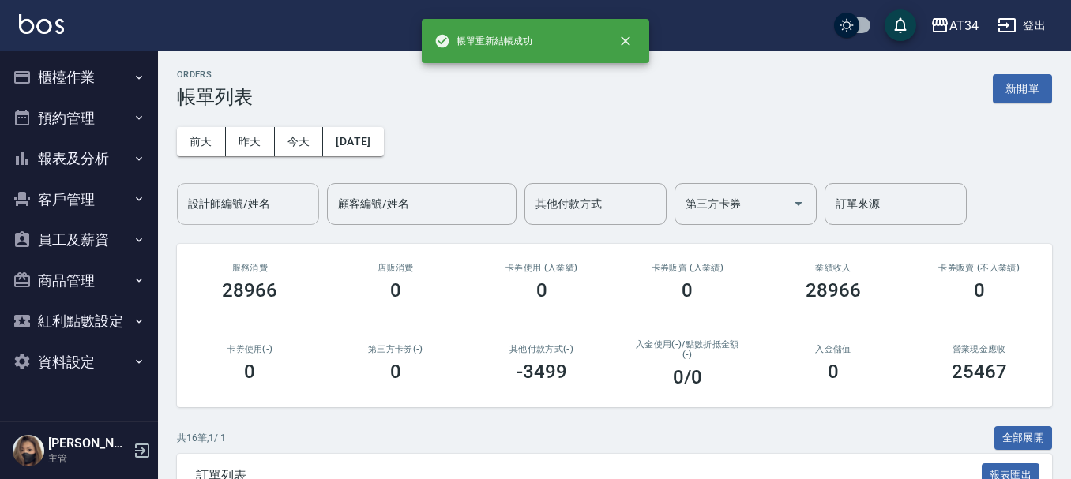
click at [216, 212] on input "設計師編號/姓名" at bounding box center [248, 204] width 128 height 28
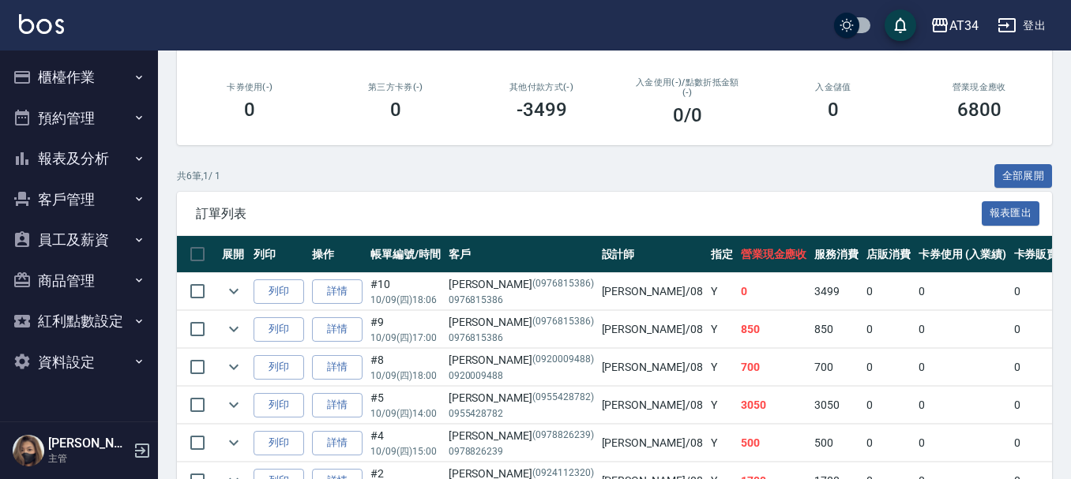
scroll to position [357, 0]
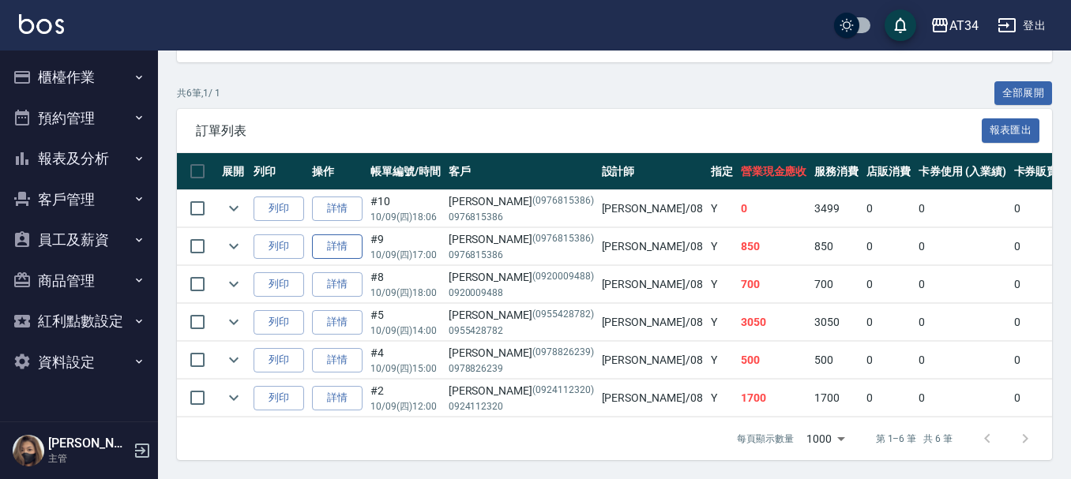
type input "Emma-08"
click at [351, 242] on link "詳情" at bounding box center [337, 247] width 51 height 24
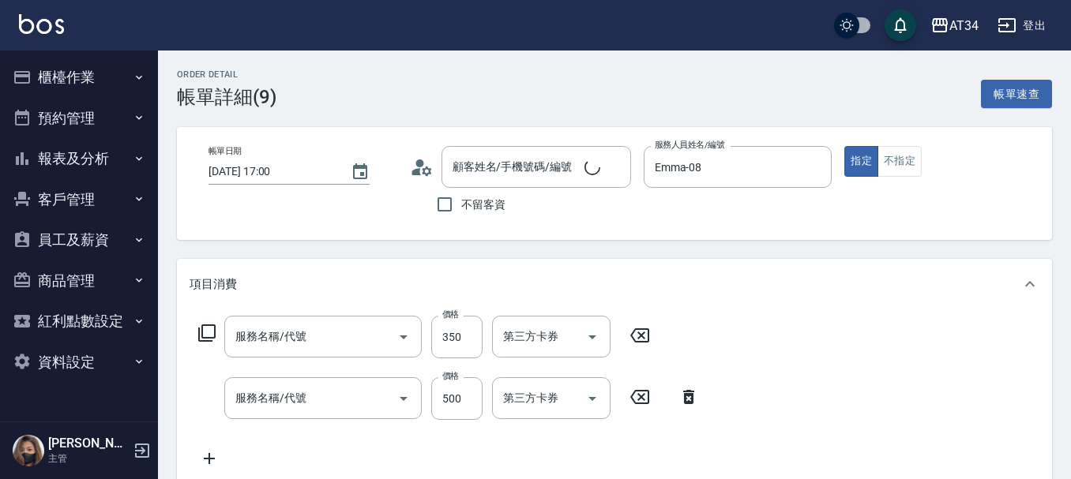
type input "2025/10/09 17:00"
type input "Emma-08"
type input "80"
type input "洗+剪"
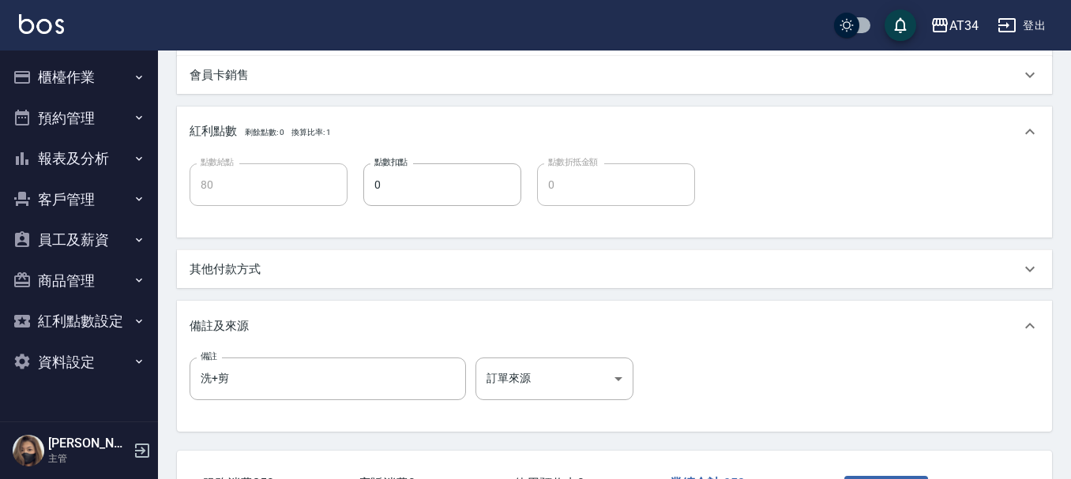
type input "鄭雅文/0976815386/0976815386"
type input "健康洗髮(203)"
type input "剪髮(401)"
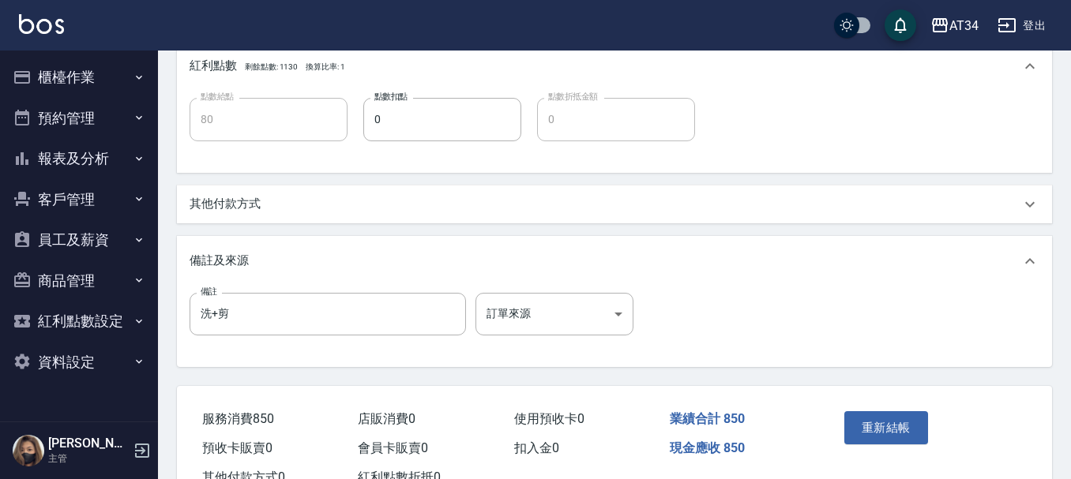
scroll to position [517, 0]
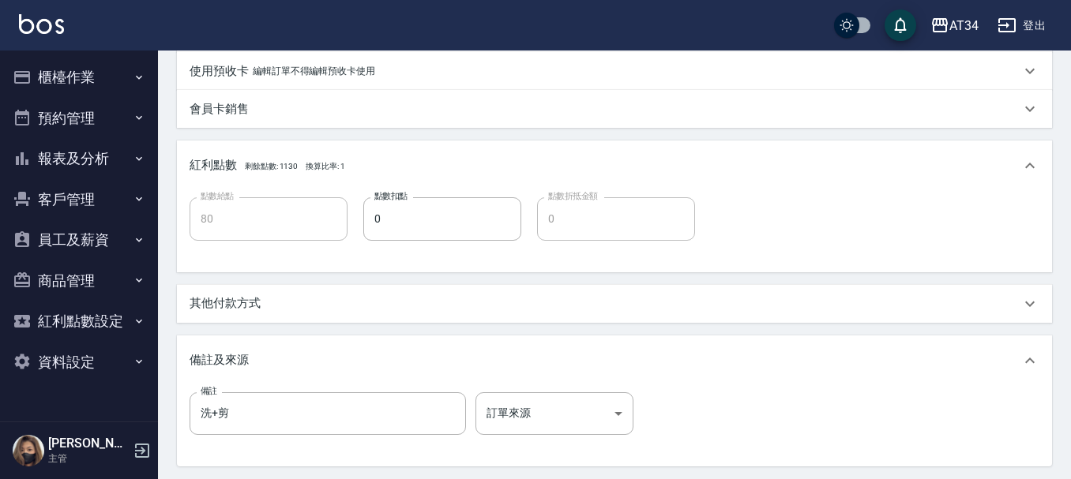
click at [257, 298] on p "其他付款方式" at bounding box center [225, 303] width 71 height 17
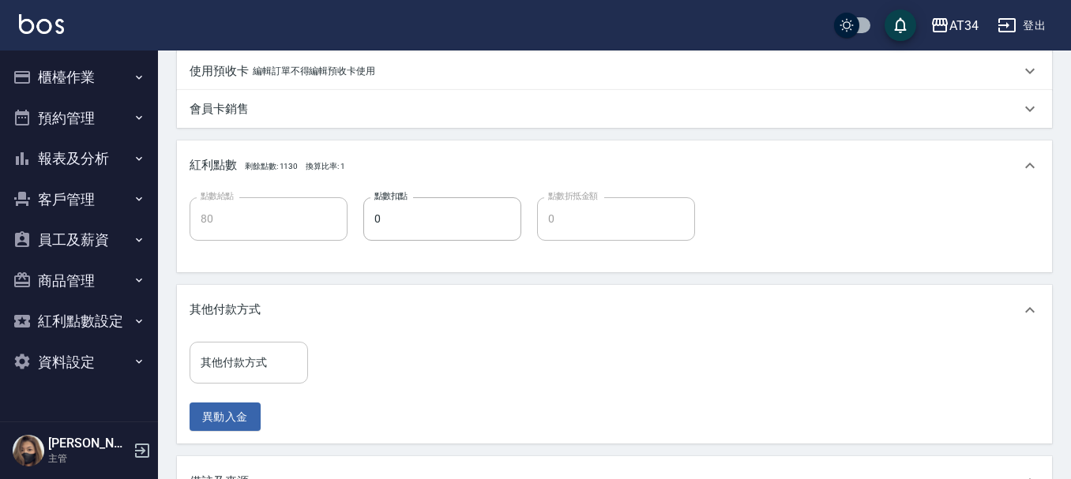
click at [258, 366] on input "其他付款方式" at bounding box center [249, 363] width 104 height 28
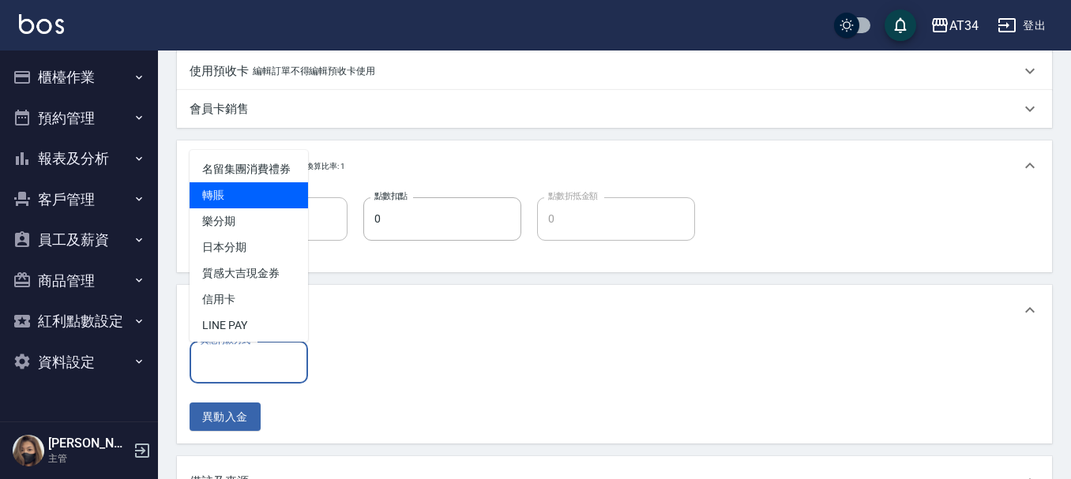
click at [254, 209] on span "轉賬" at bounding box center [249, 195] width 118 height 26
type input "轉賬"
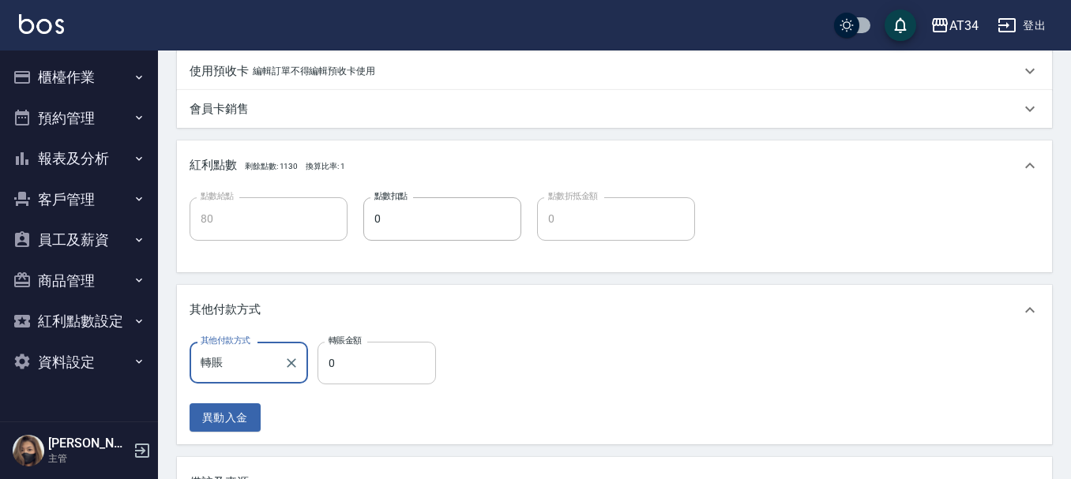
click at [379, 384] on input "0" at bounding box center [377, 363] width 118 height 43
type input "8"
type input "70"
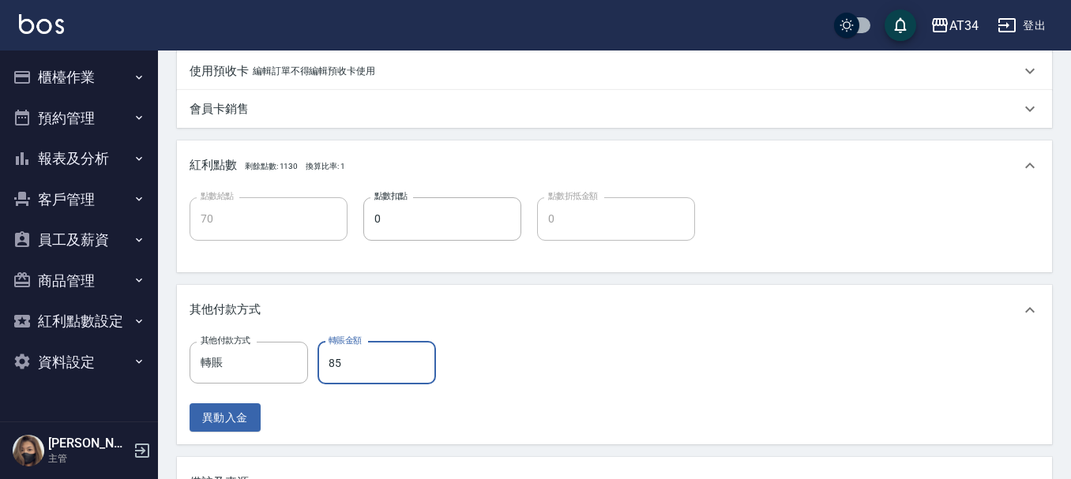
type input "850"
type input "0"
type input "850"
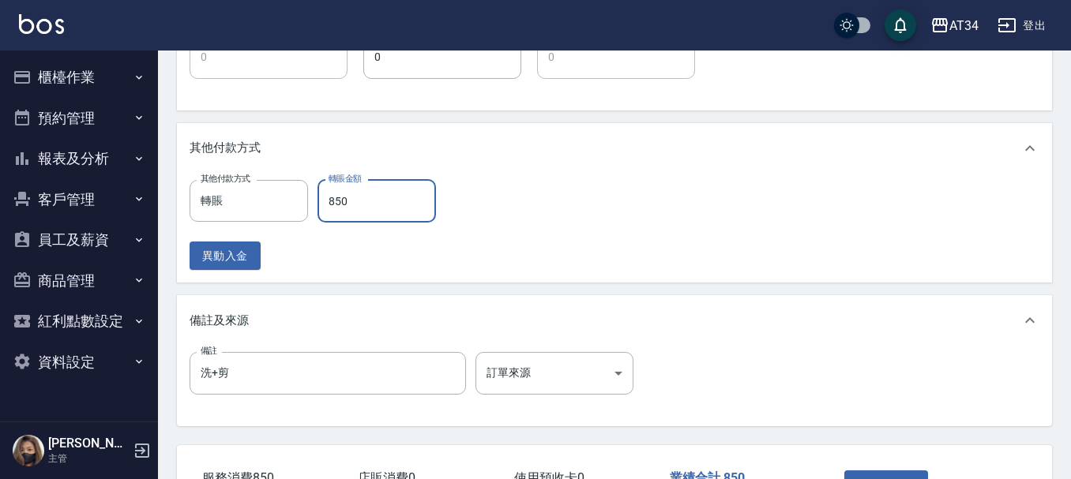
scroll to position [797, 0]
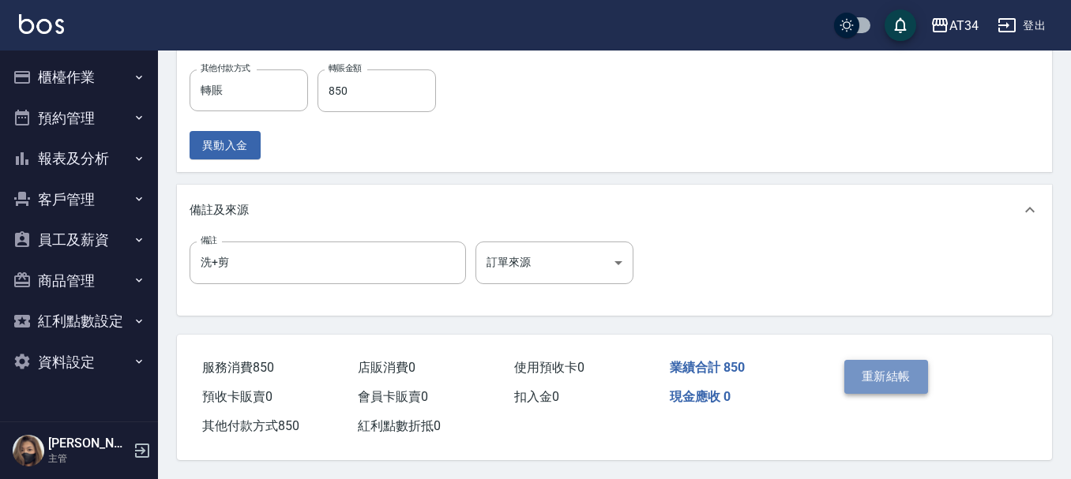
click at [927, 370] on button "重新結帳" at bounding box center [886, 376] width 84 height 33
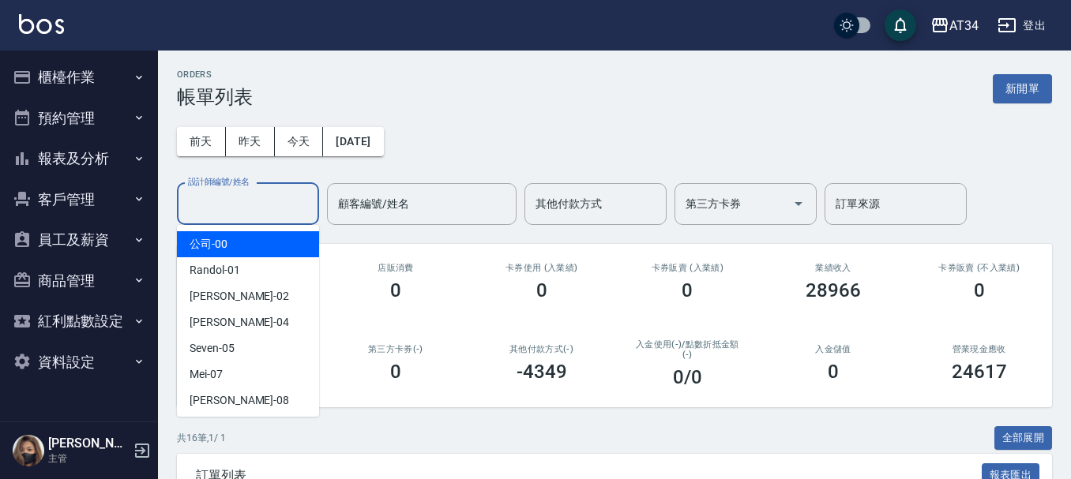
click at [291, 194] on input "設計師編號/姓名" at bounding box center [248, 204] width 128 height 28
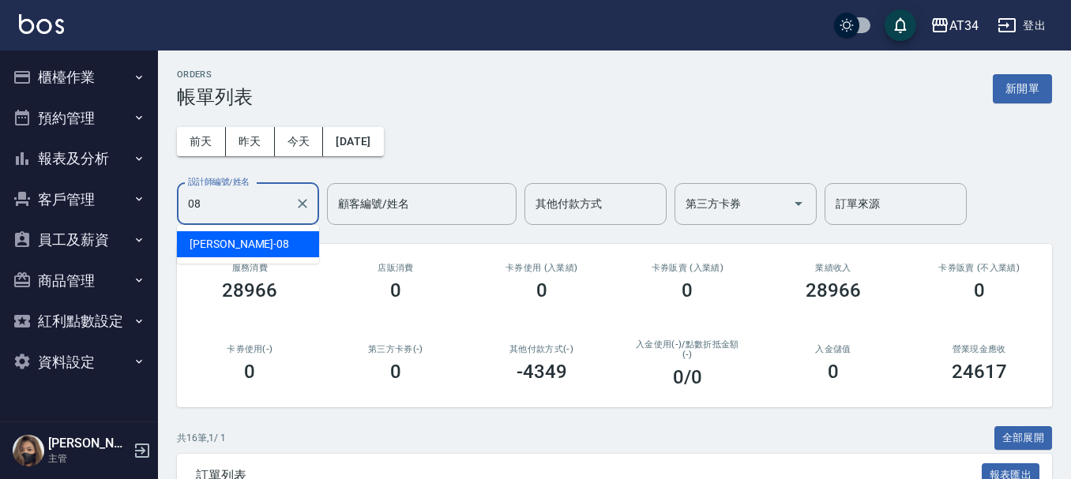
type input "Emma-08"
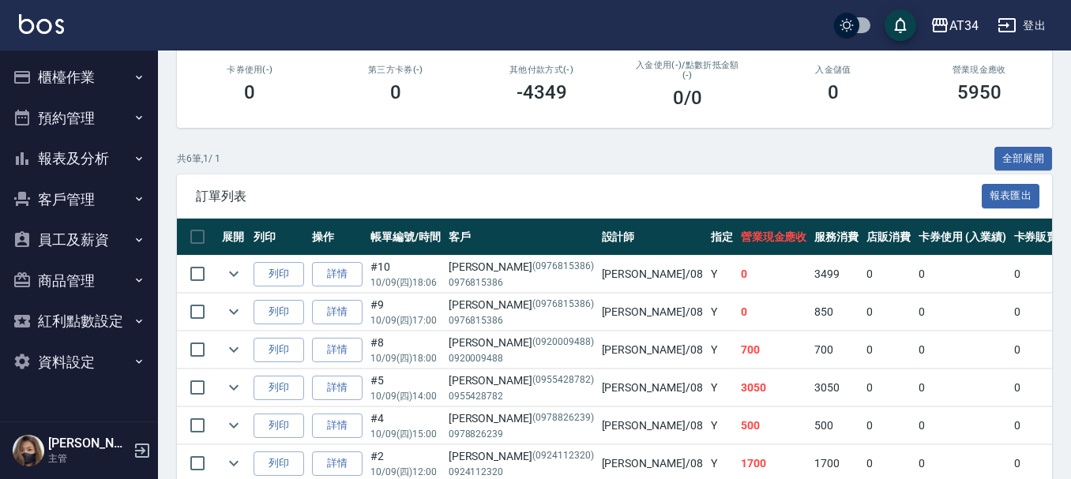
scroll to position [357, 0]
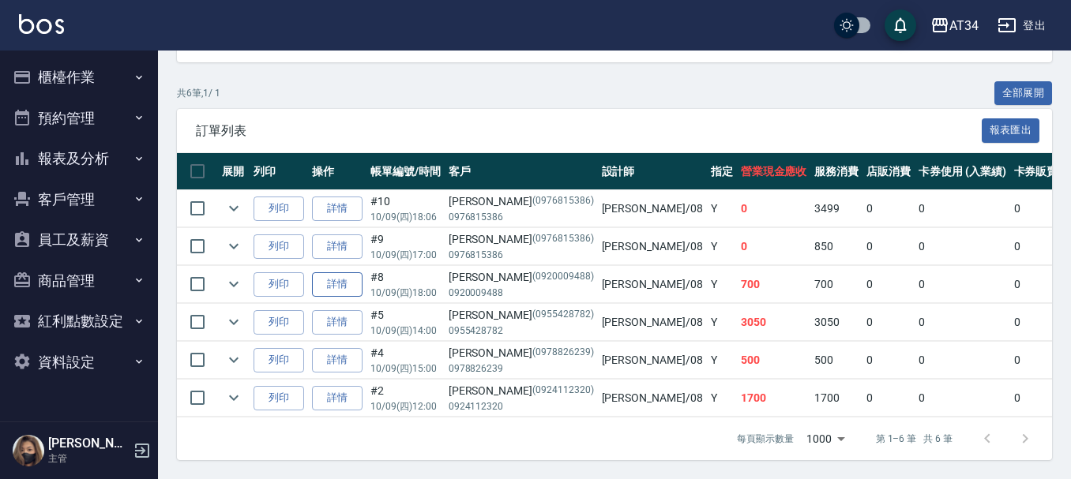
click at [325, 273] on link "詳情" at bounding box center [337, 284] width 51 height 24
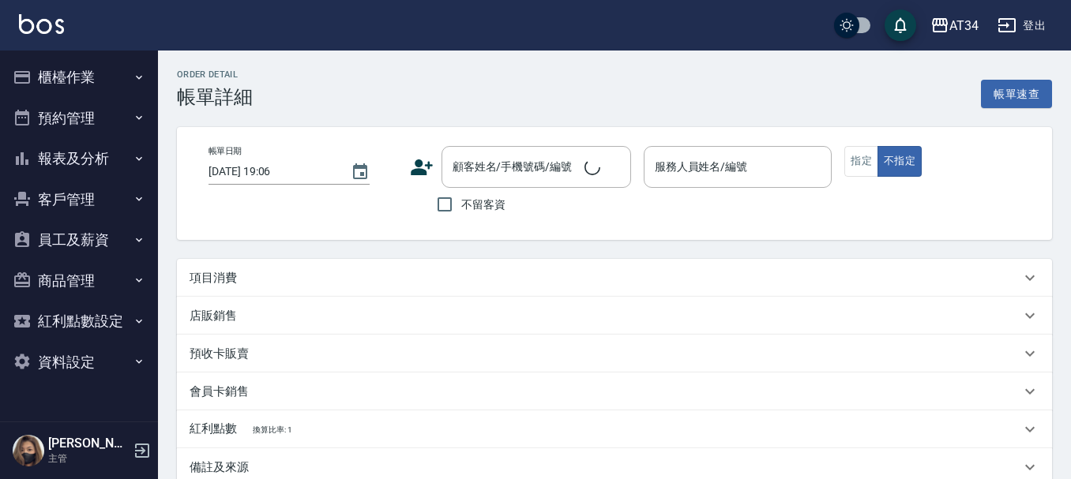
type input "2025/10/09 18:00"
type input "Emma-08"
type input "70"
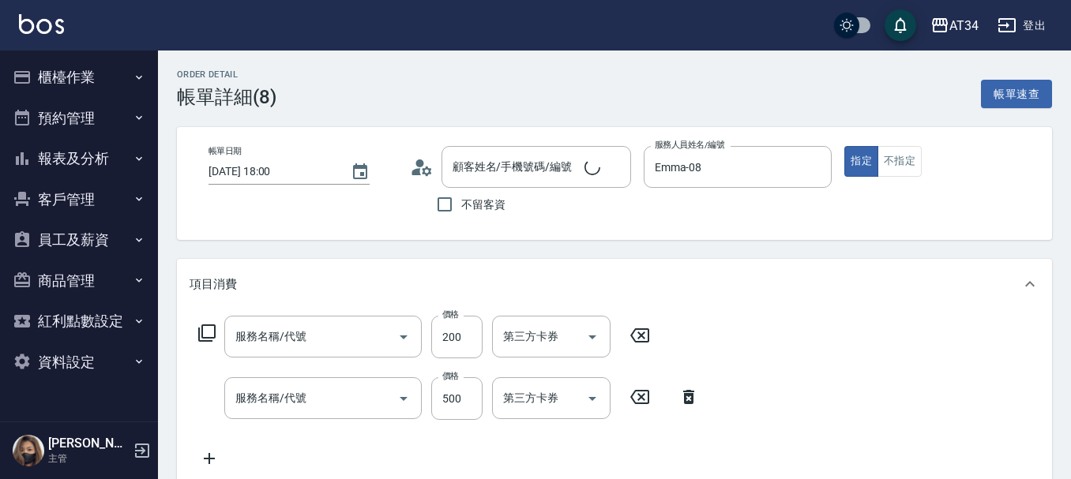
type input "劉寶珍/0920009488/0920009488"
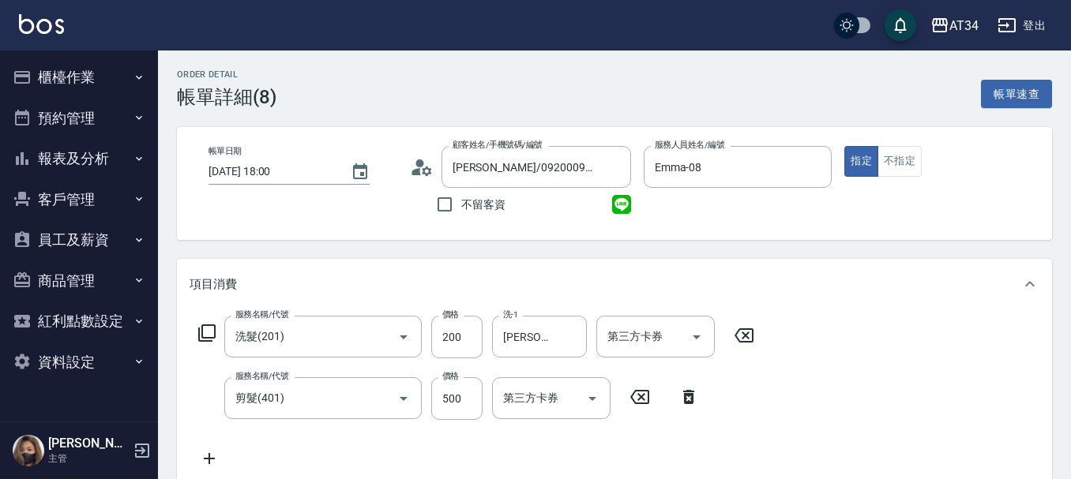
type input "洗髮(201)"
type input "剪髮(401)"
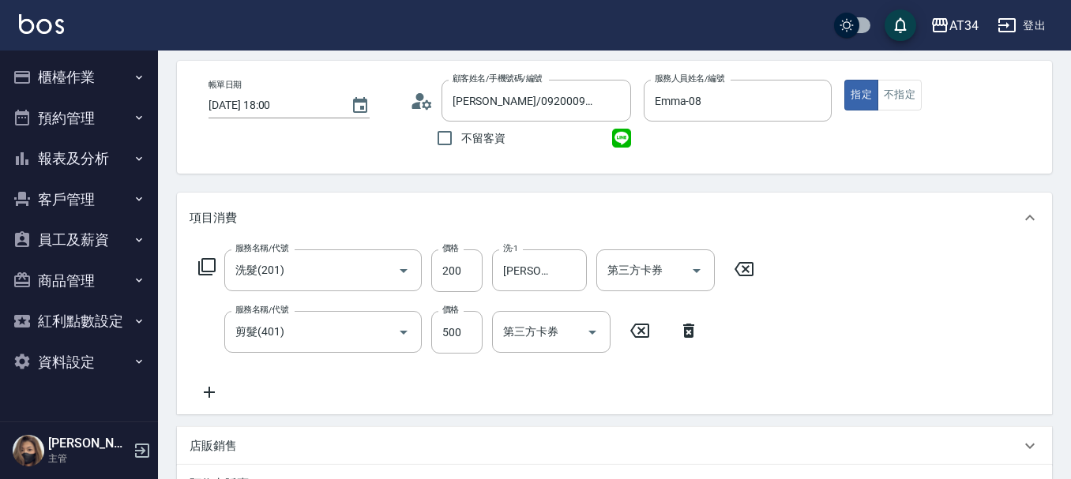
scroll to position [158, 0]
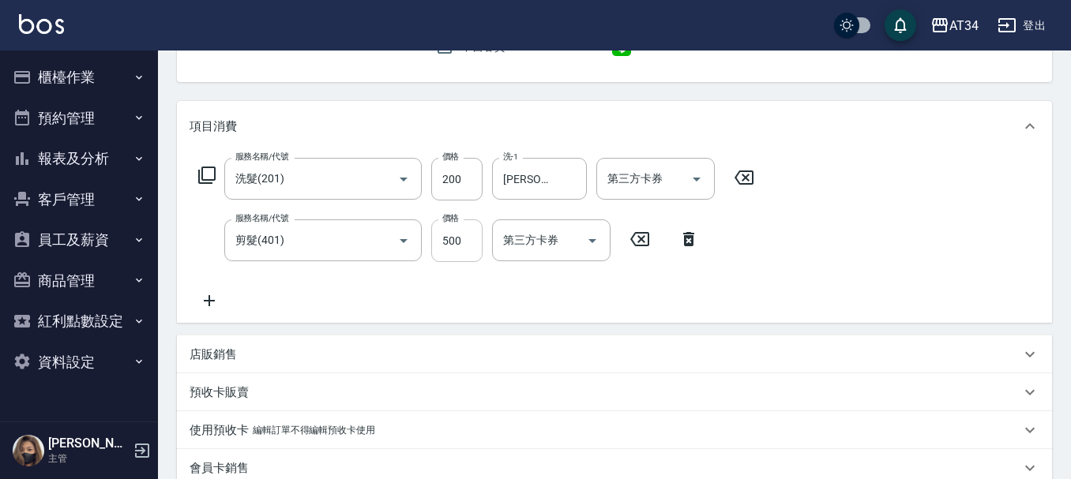
click at [456, 255] on input "500" at bounding box center [456, 241] width 51 height 43
type input "20"
type input "40"
type input "60"
type input "400"
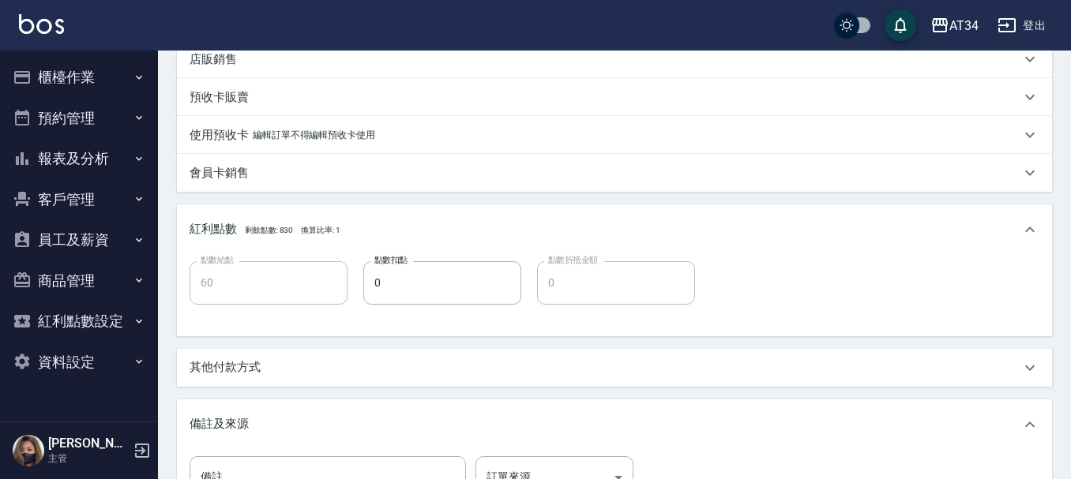
scroll to position [632, 0]
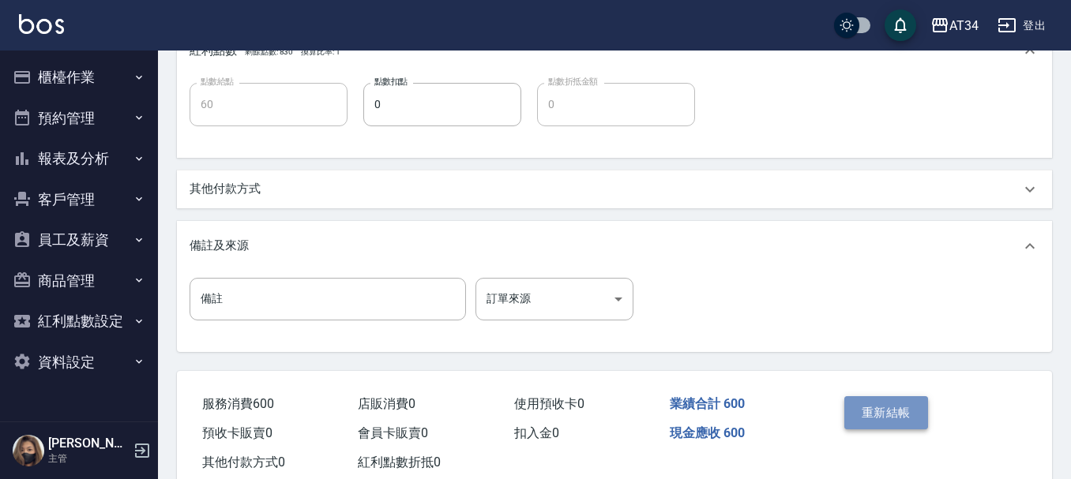
click at [902, 424] on button "重新結帳" at bounding box center [886, 412] width 84 height 33
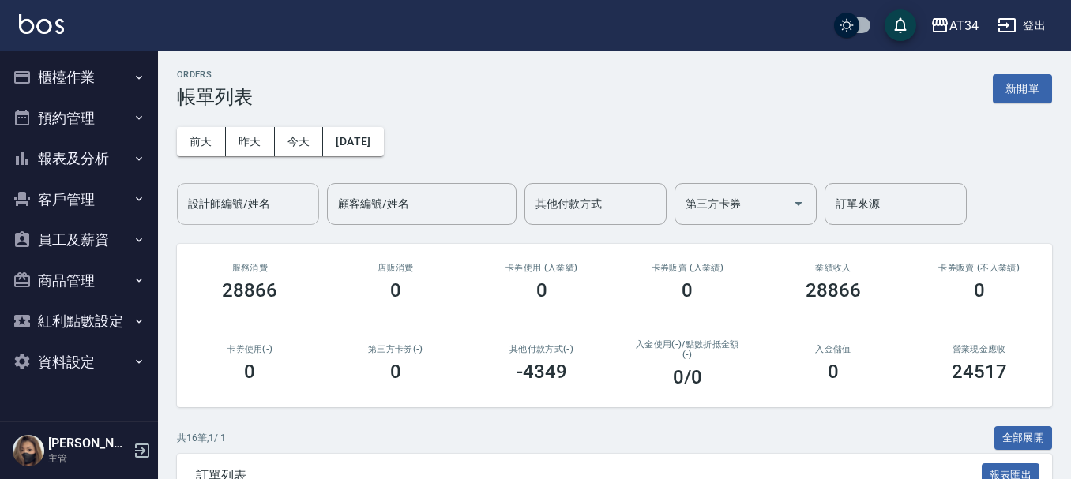
click at [198, 185] on div "設計師編號/姓名" at bounding box center [248, 204] width 142 height 42
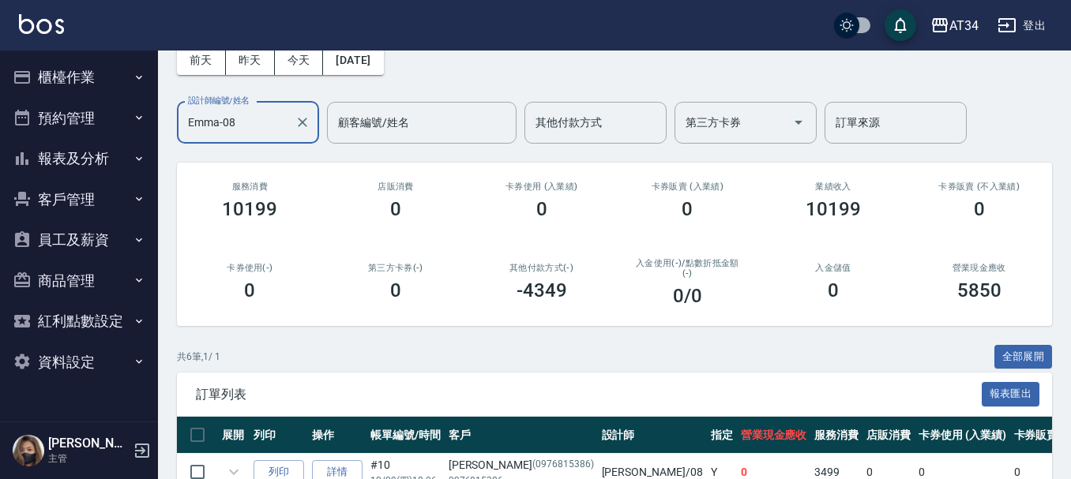
scroll to position [158, 0]
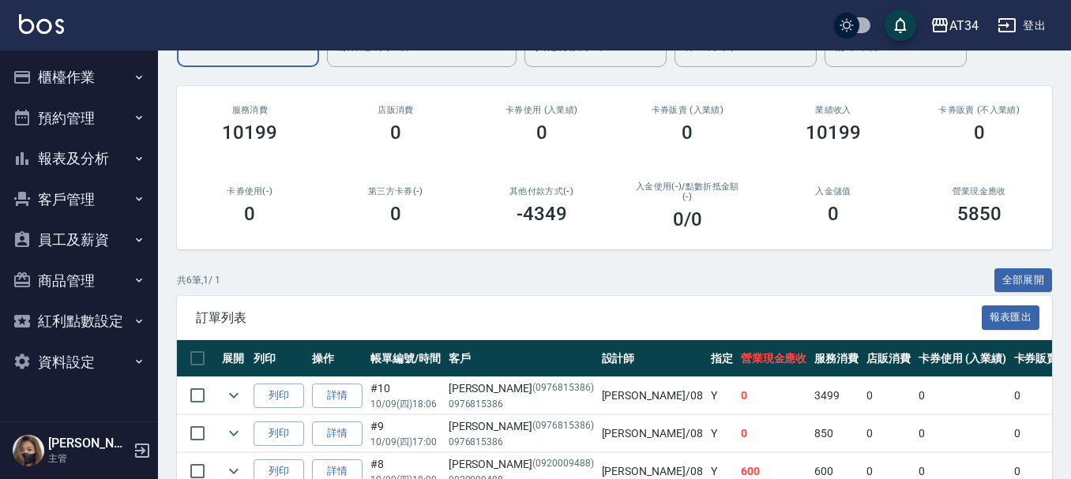
type input "Emma-08"
click at [120, 168] on button "報表及分析" at bounding box center [78, 158] width 145 height 41
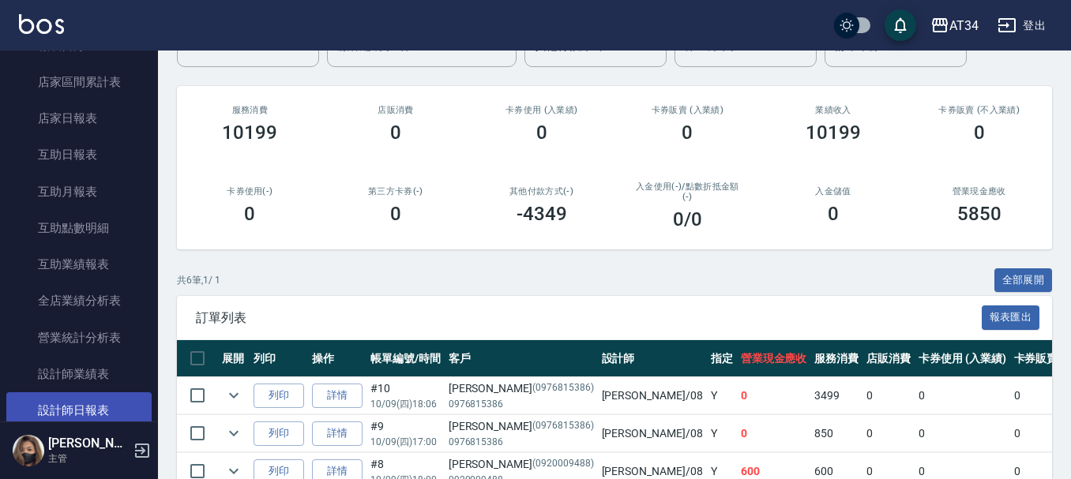
click at [107, 408] on link "設計師日報表" at bounding box center [78, 411] width 145 height 36
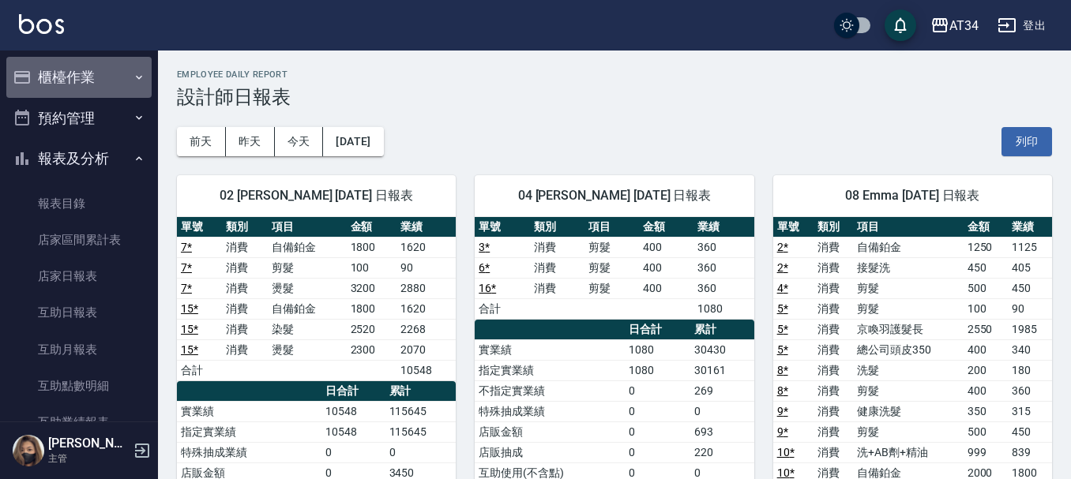
click at [100, 68] on button "櫃檯作業" at bounding box center [78, 77] width 145 height 41
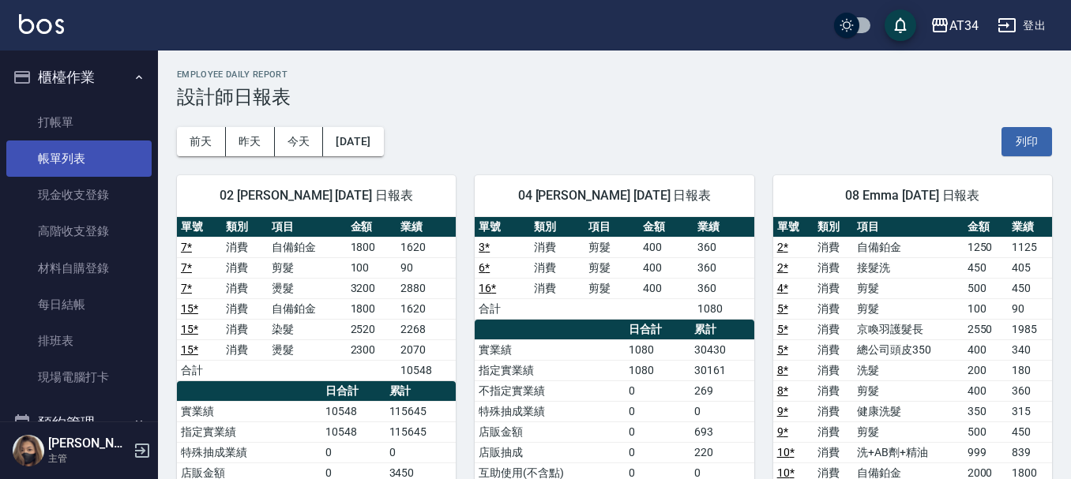
click at [102, 162] on link "帳單列表" at bounding box center [78, 159] width 145 height 36
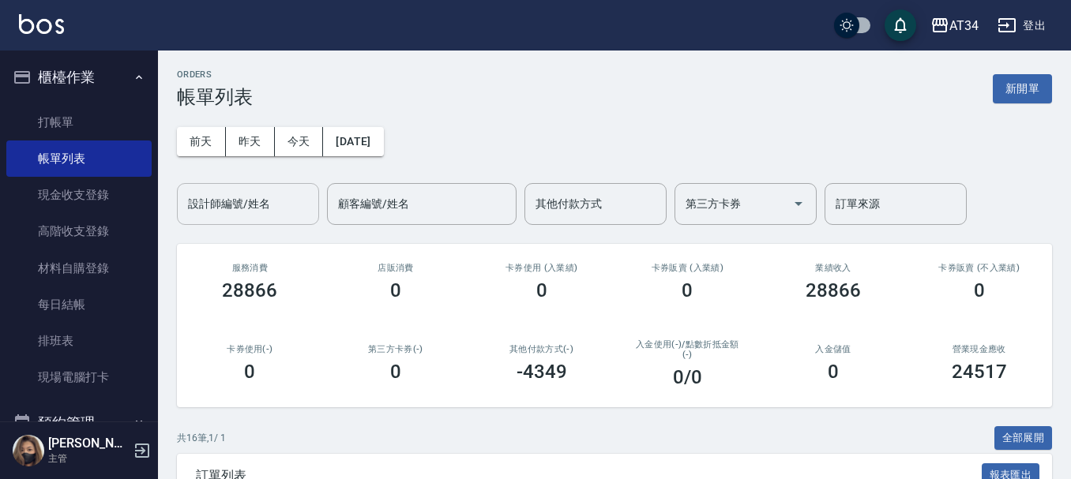
click at [257, 209] on input "設計師編號/姓名" at bounding box center [248, 204] width 128 height 28
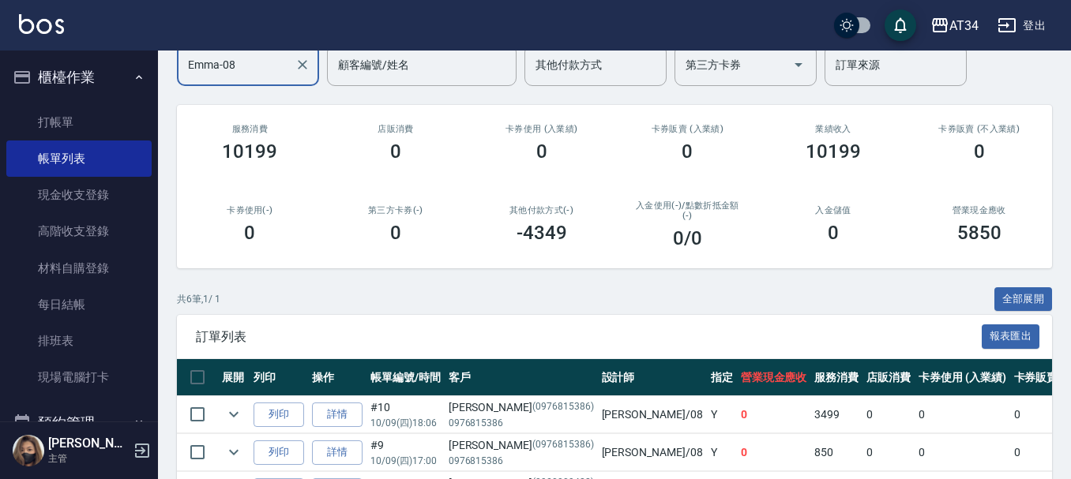
scroll to position [357, 0]
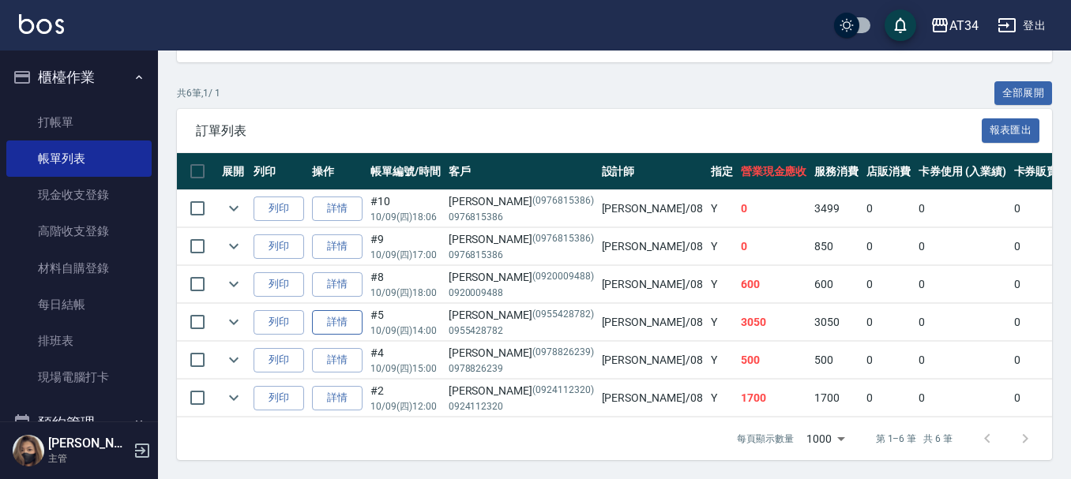
type input "Emma-08"
click at [356, 310] on link "詳情" at bounding box center [337, 322] width 51 height 24
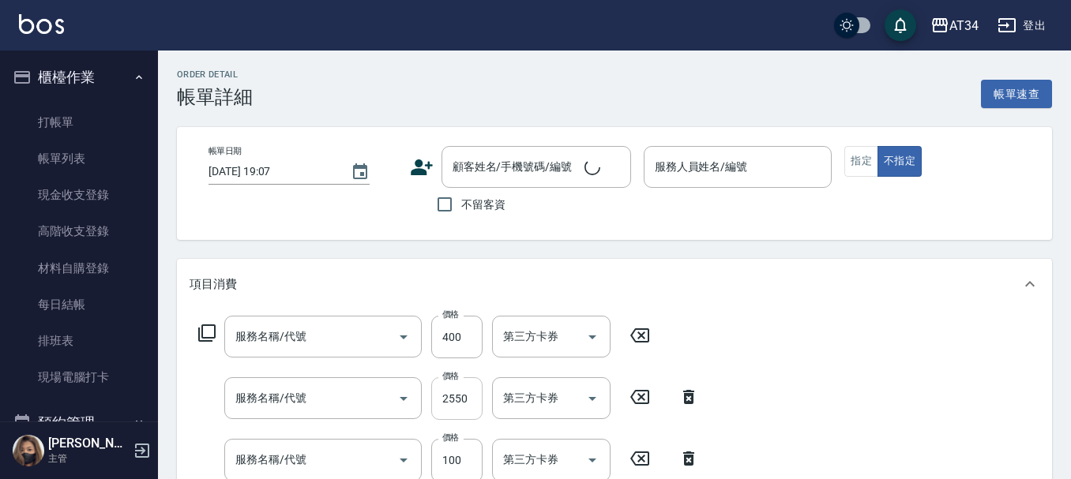
type input "2025/10/09 14:00"
type input "Emma-08"
type input "300"
type input "設計師原本客人"
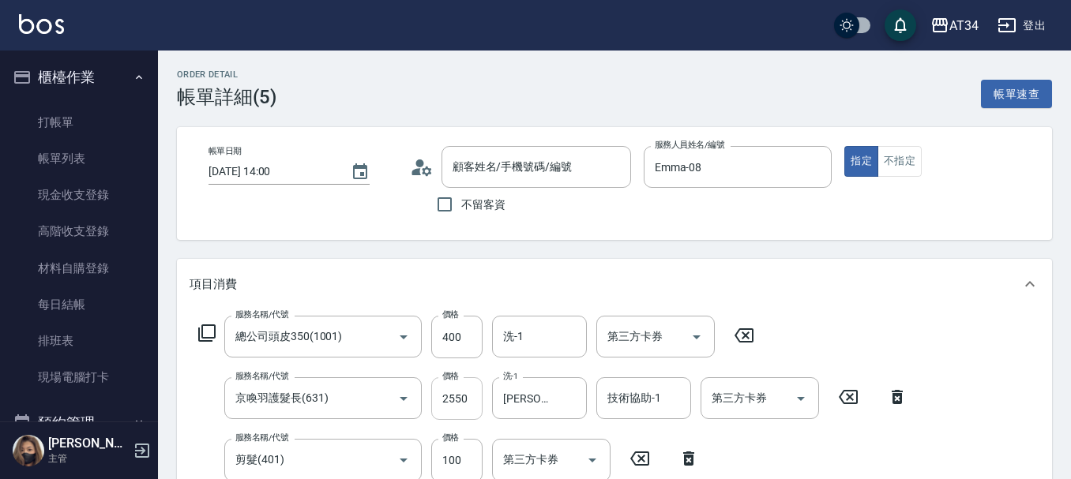
type input "總公司頭皮350(1001)"
type input "京喚羽護髮長(631)"
type input "剪髮(401)"
type input "金慧秀/0955428782/0955428782"
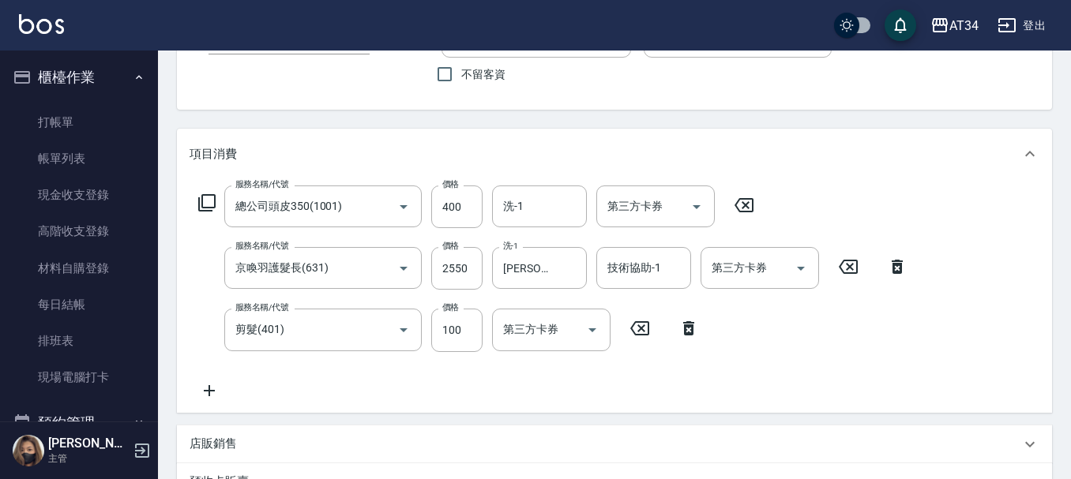
scroll to position [158, 0]
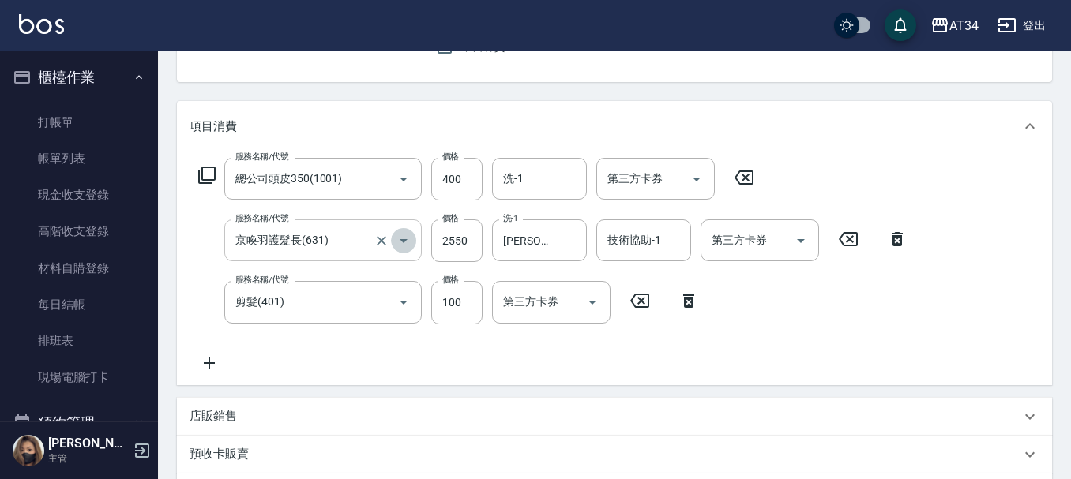
click at [410, 237] on icon "Open" at bounding box center [403, 240] width 19 height 19
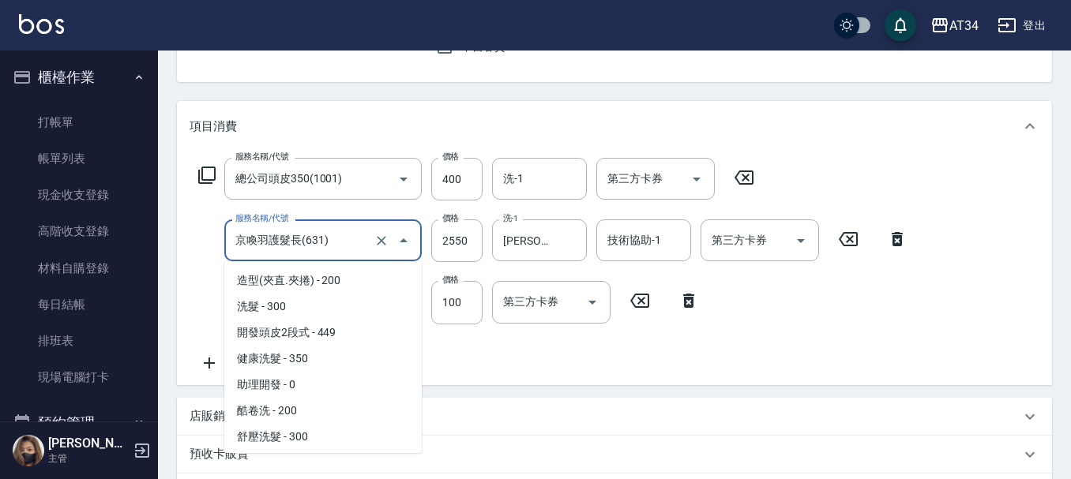
scroll to position [1274, 0]
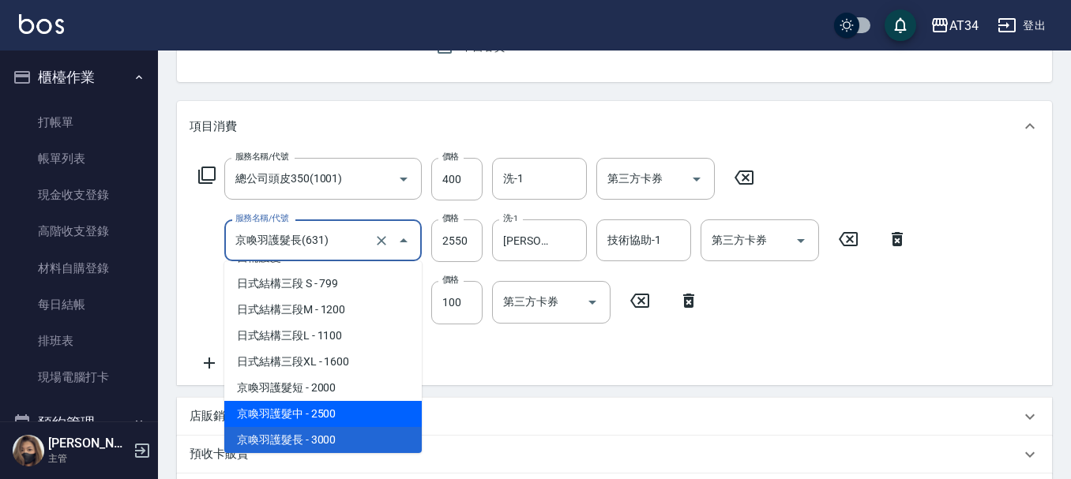
click at [391, 405] on span "京喚羽護髮中 - 2500" at bounding box center [322, 414] width 197 height 26
type input "京喚羽護髮中(630)"
type input "2500"
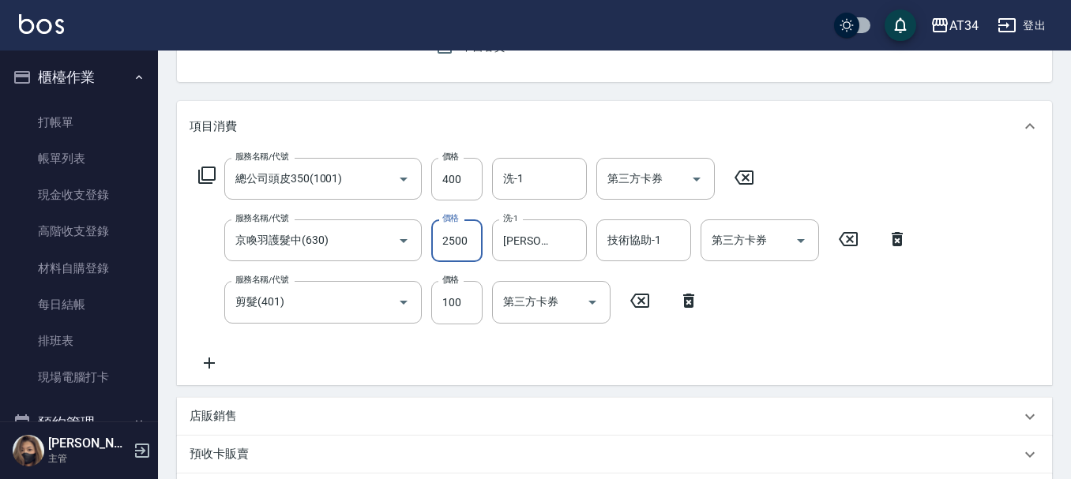
click at [465, 246] on input "2500" at bounding box center [456, 241] width 51 height 43
type input "50"
type input "25"
type input "70"
type input "2550"
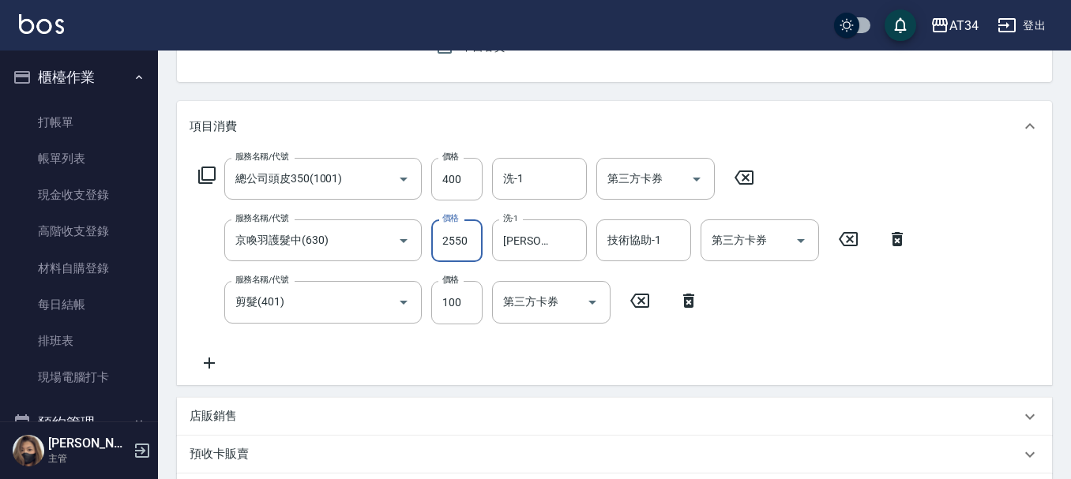
type input "300"
type input "2550"
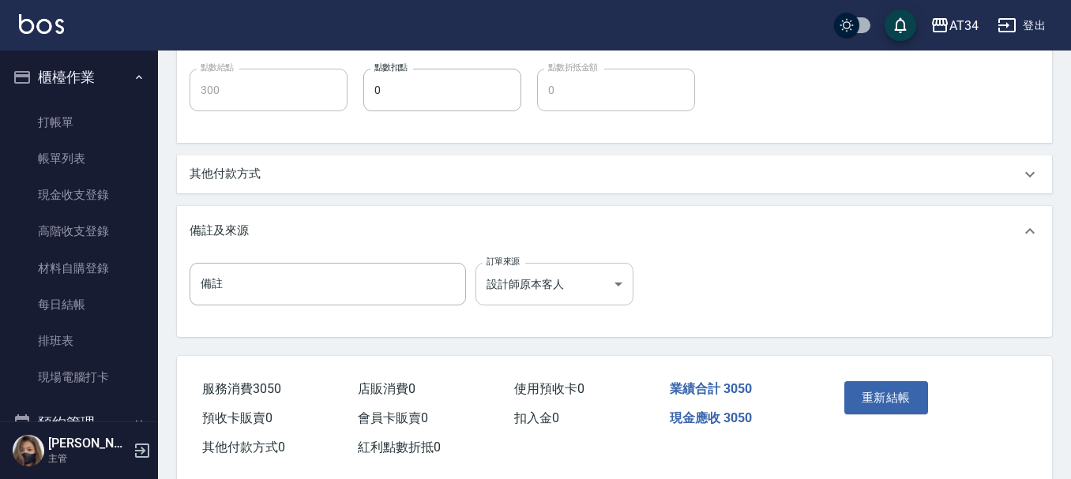
scroll to position [711, 0]
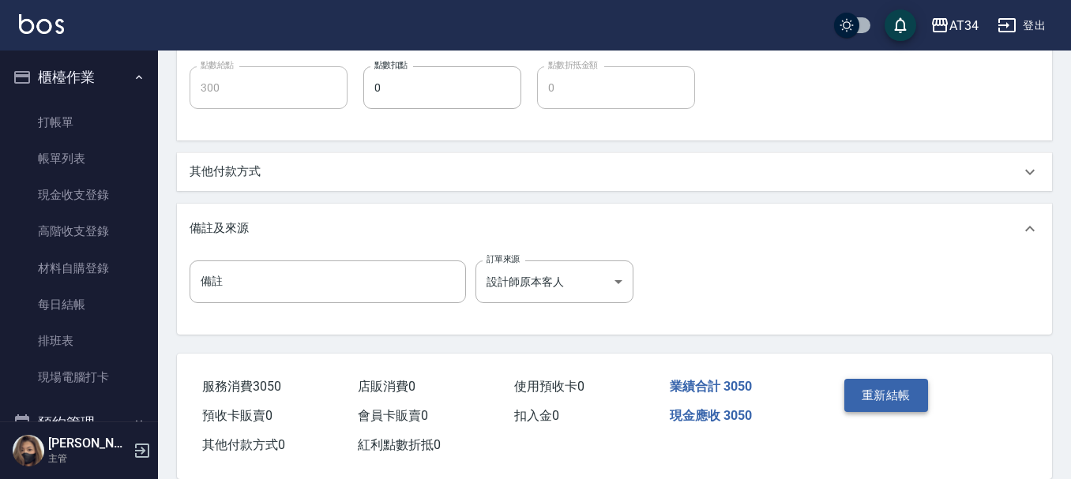
click at [903, 404] on button "重新結帳" at bounding box center [886, 395] width 84 height 33
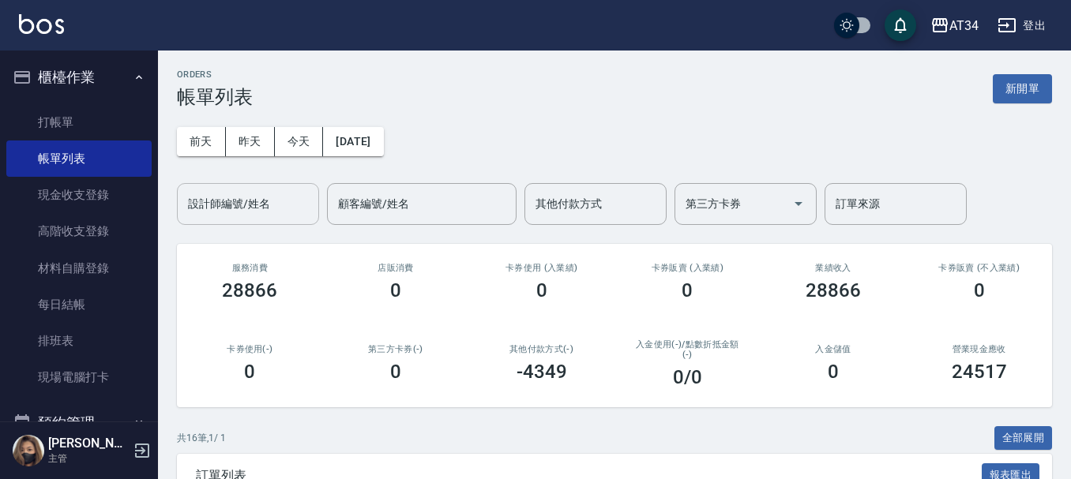
click at [223, 195] on div "設計師編號/姓名 設計師編號/姓名" at bounding box center [248, 204] width 142 height 42
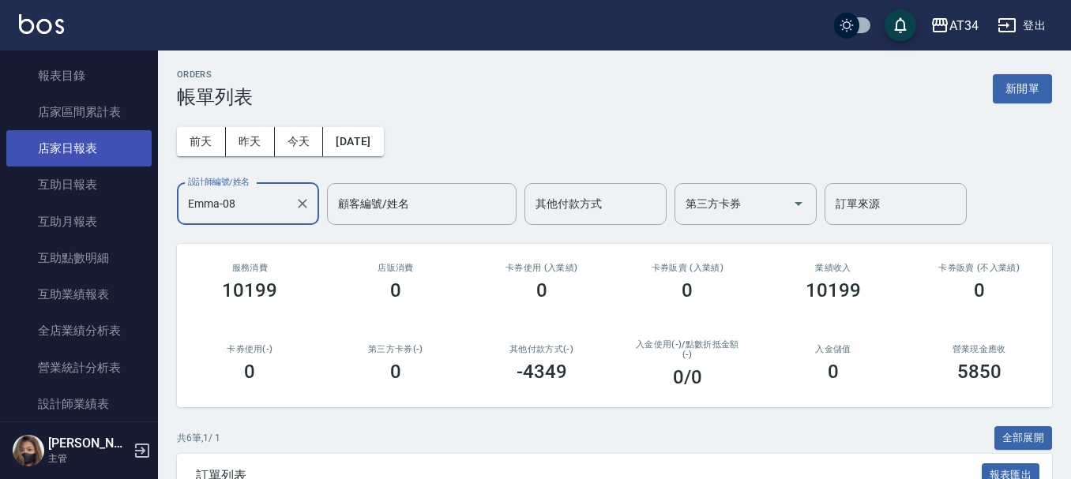
scroll to position [474, 0]
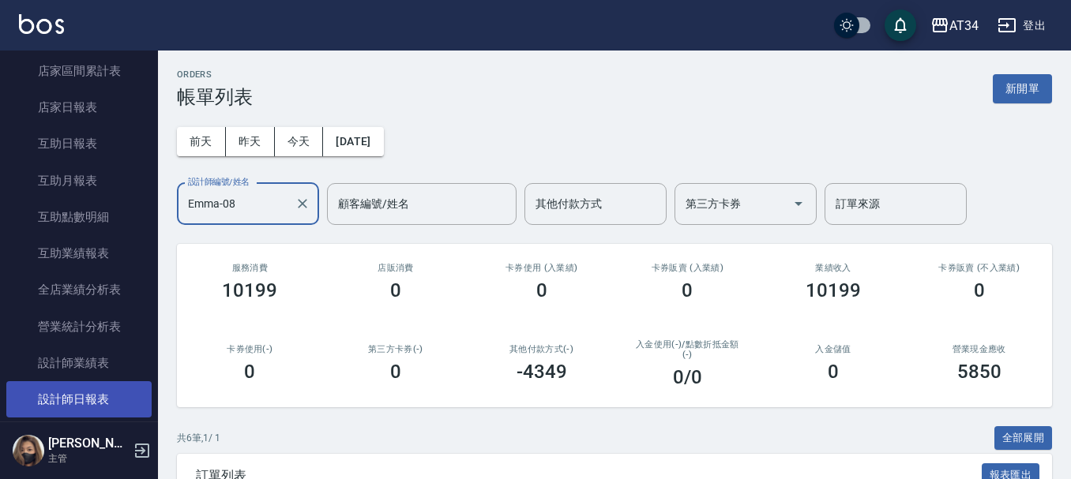
type input "Emma-08"
click at [125, 390] on link "設計師日報表" at bounding box center [78, 399] width 145 height 36
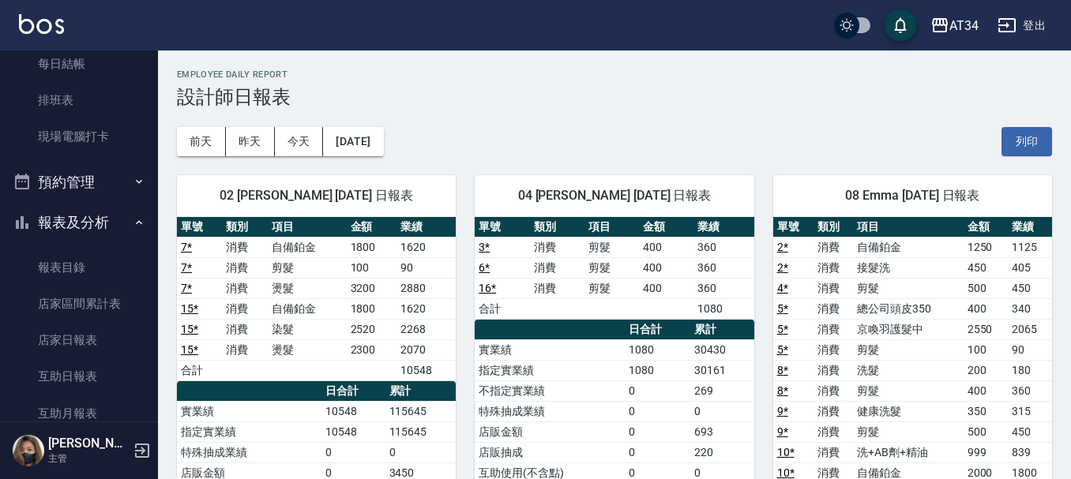
scroll to position [237, 0]
click at [92, 186] on button "預約管理" at bounding box center [78, 186] width 145 height 41
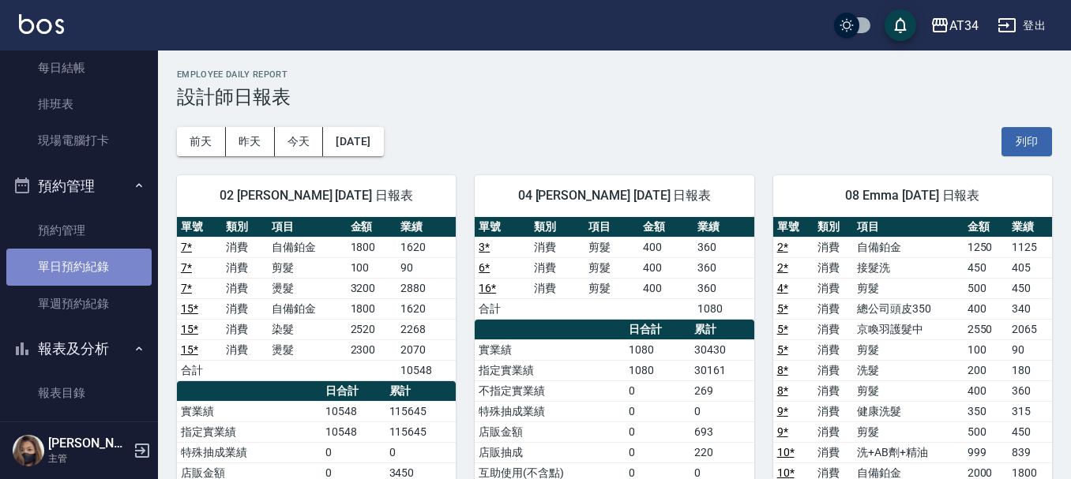
click at [83, 261] on link "單日預約紀錄" at bounding box center [78, 267] width 145 height 36
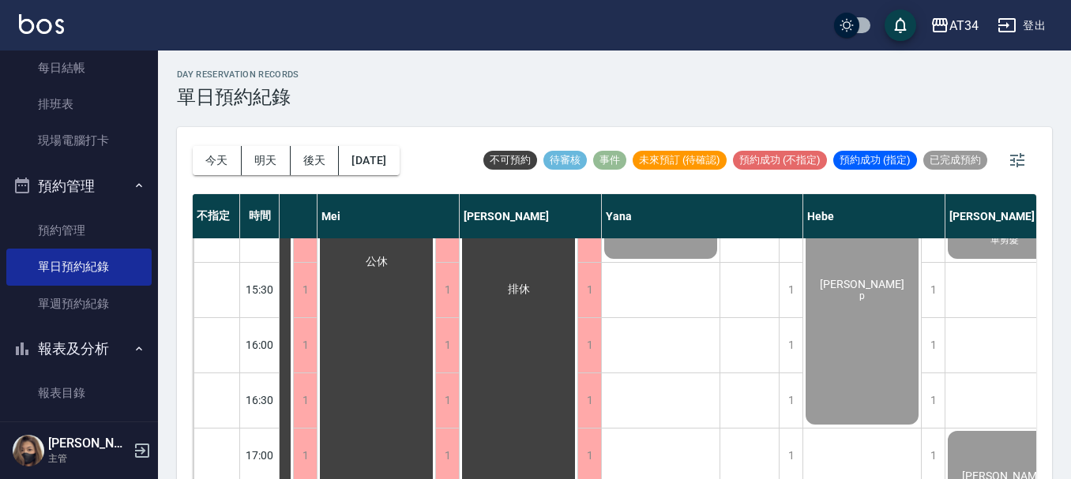
scroll to position [765, 768]
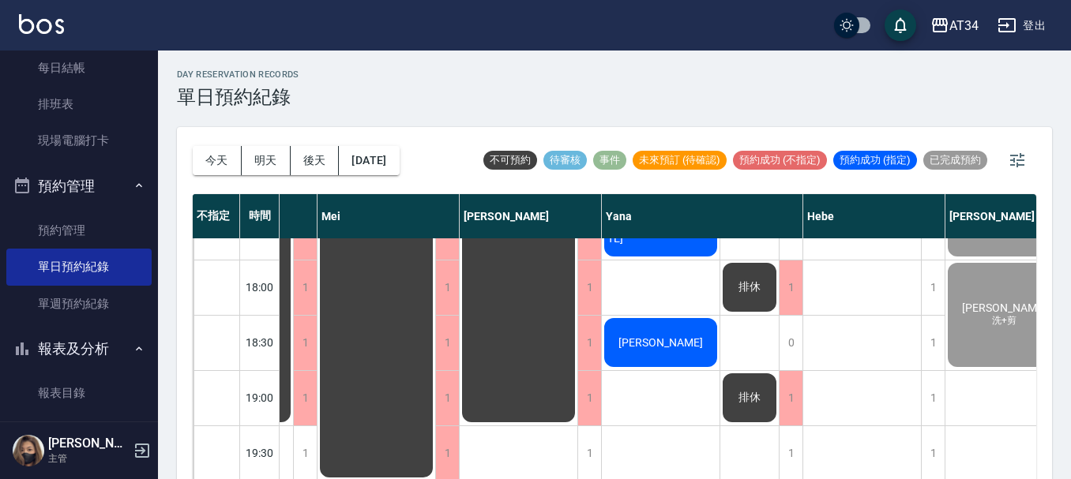
click at [689, 334] on div "[PERSON_NAME]" at bounding box center [661, 343] width 118 height 54
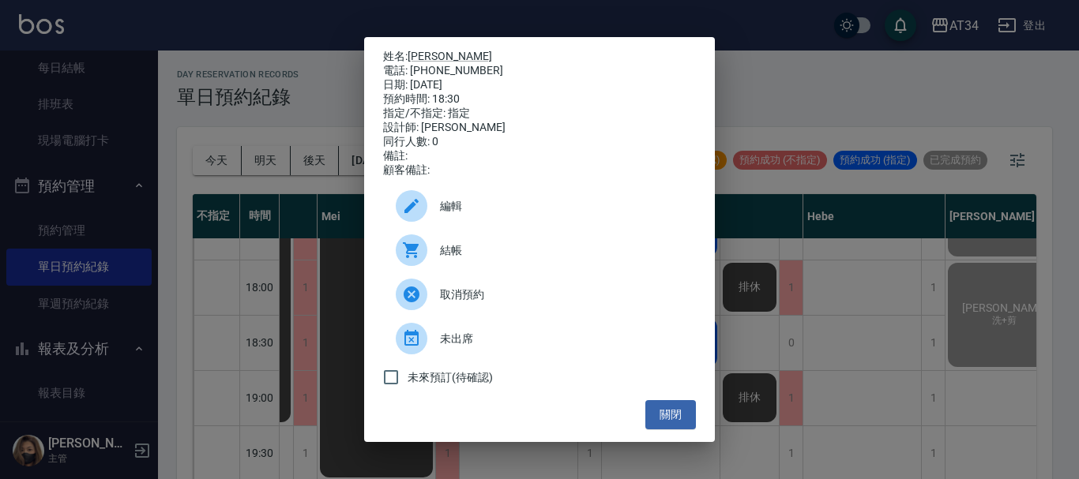
click at [503, 259] on span "結帳" at bounding box center [561, 250] width 243 height 17
click at [133, 126] on div "姓名: [PERSON_NAME] 電話: [PHONE_NUMBER] 日期: [DATE] 預約時間: 18:30 指定/不指定: 指定 設計師: [PE…" at bounding box center [539, 239] width 1079 height 479
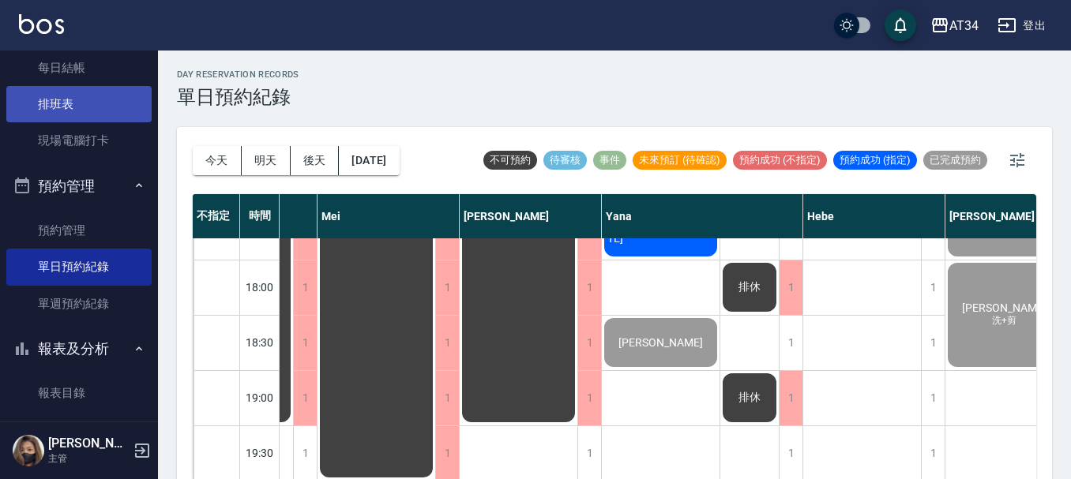
scroll to position [0, 0]
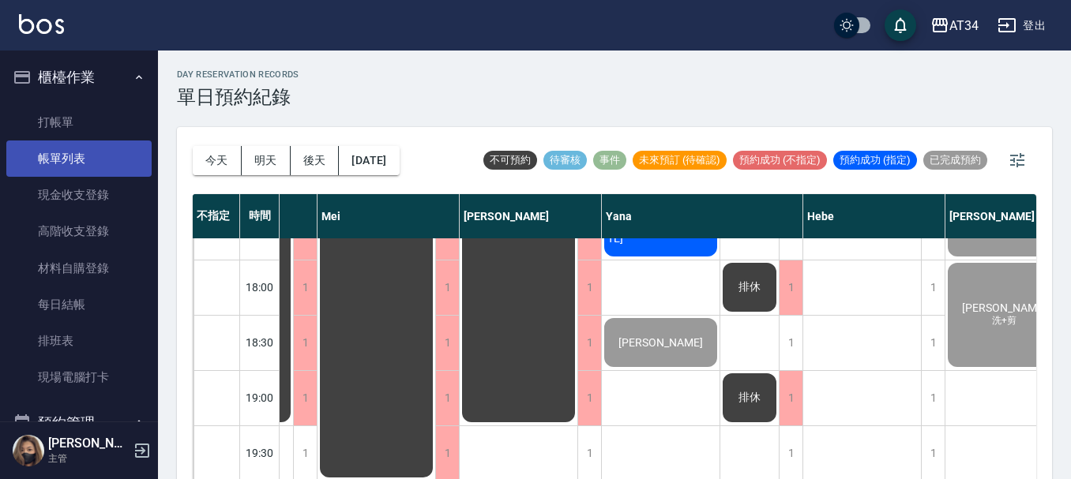
click at [85, 159] on link "帳單列表" at bounding box center [78, 159] width 145 height 36
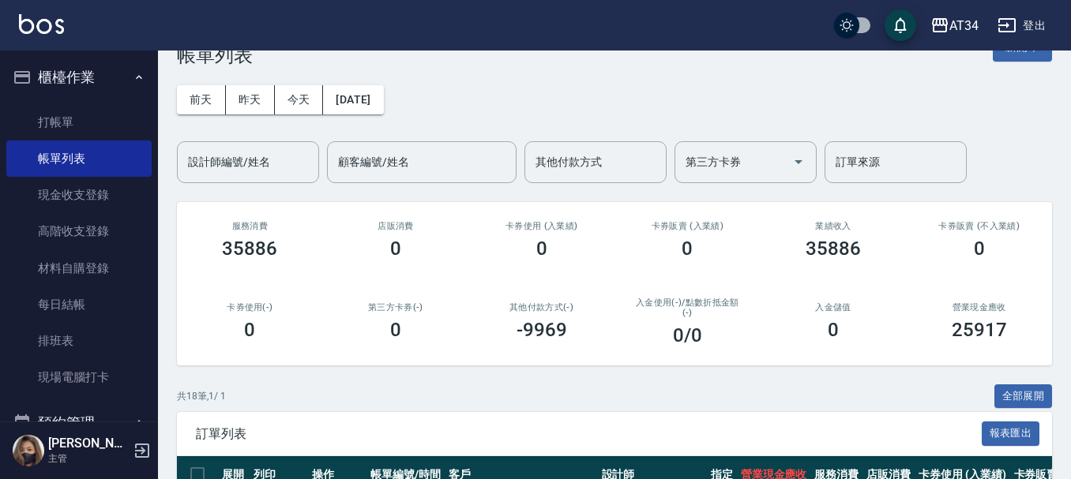
scroll to position [79, 0]
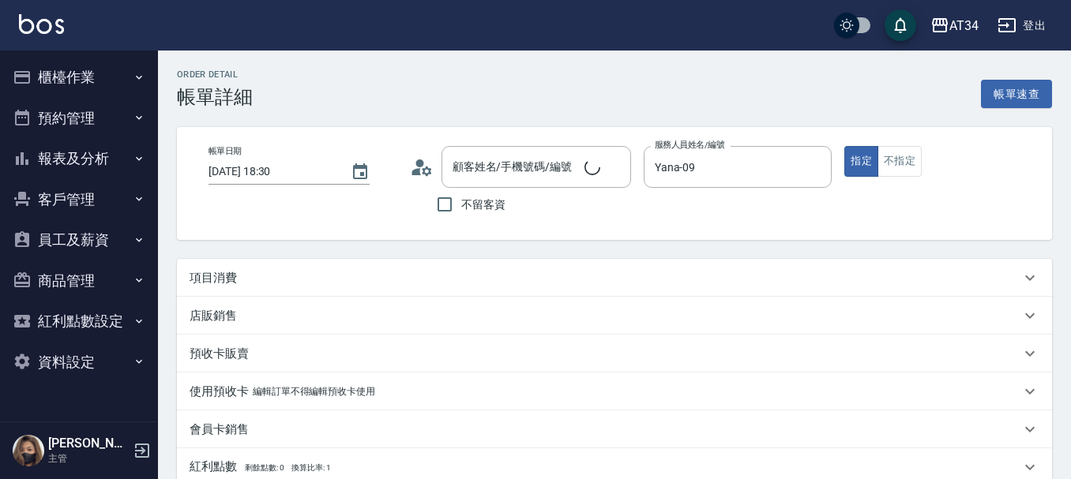
type input "2025/10/09 18:30"
type input "Yana-09"
type input "林倩瑜 /0919044677/null"
click at [353, 262] on div "項目消費" at bounding box center [614, 278] width 875 height 38
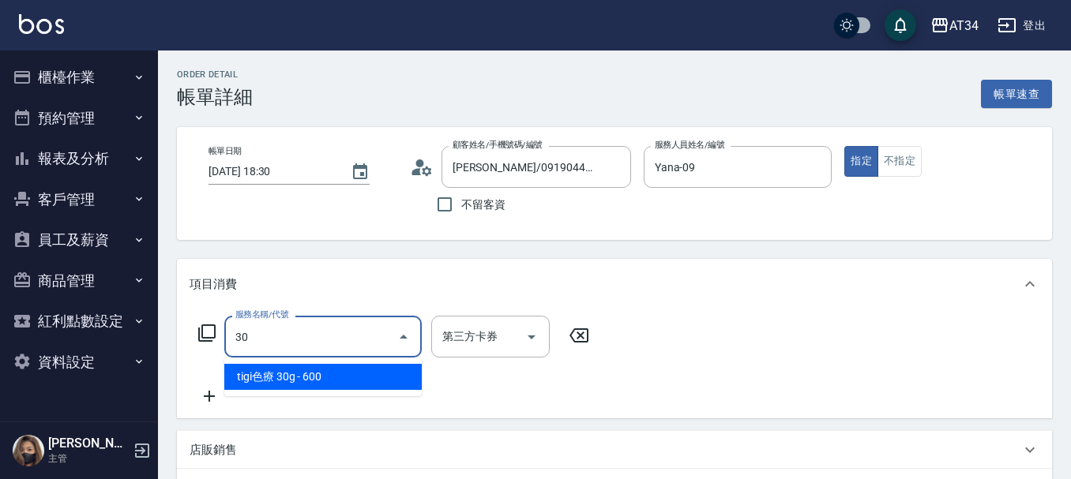
type input "303"
type input "90"
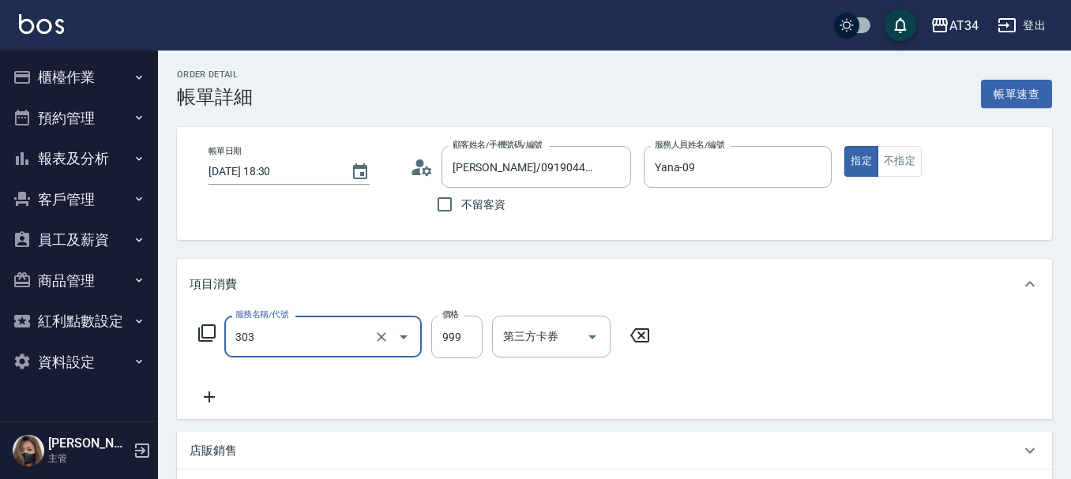
type input "局部燙(303)"
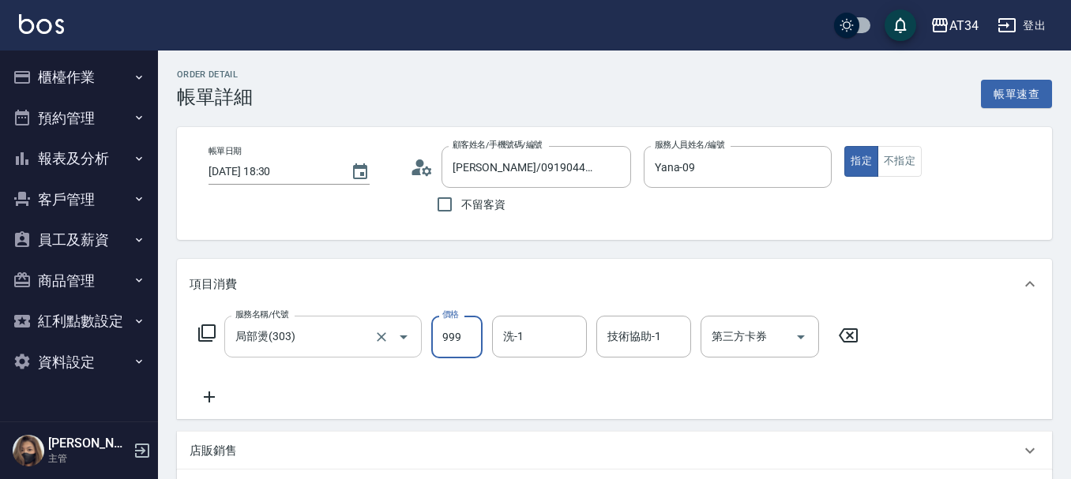
type input "0"
type input "50"
type input "500"
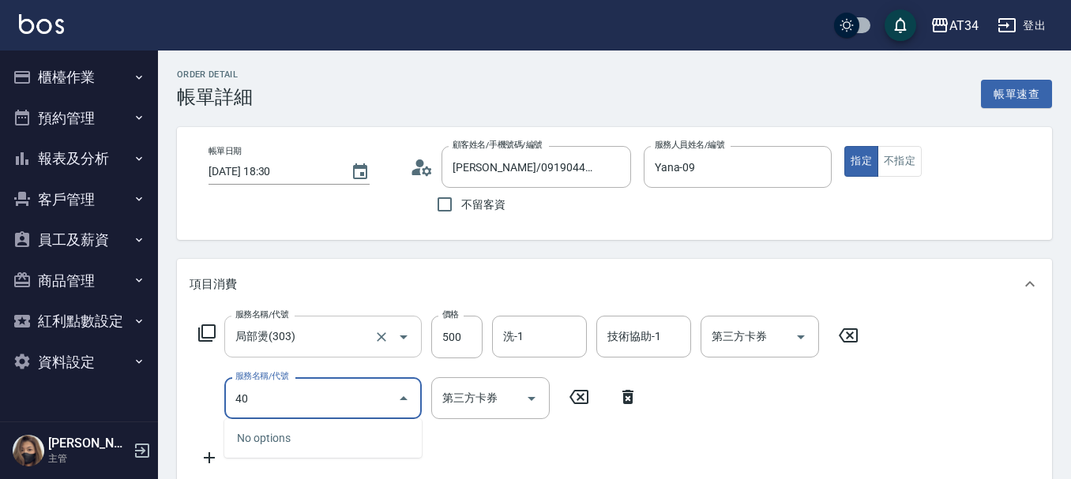
type input "401"
type input "70"
type input "剪髮(401)"
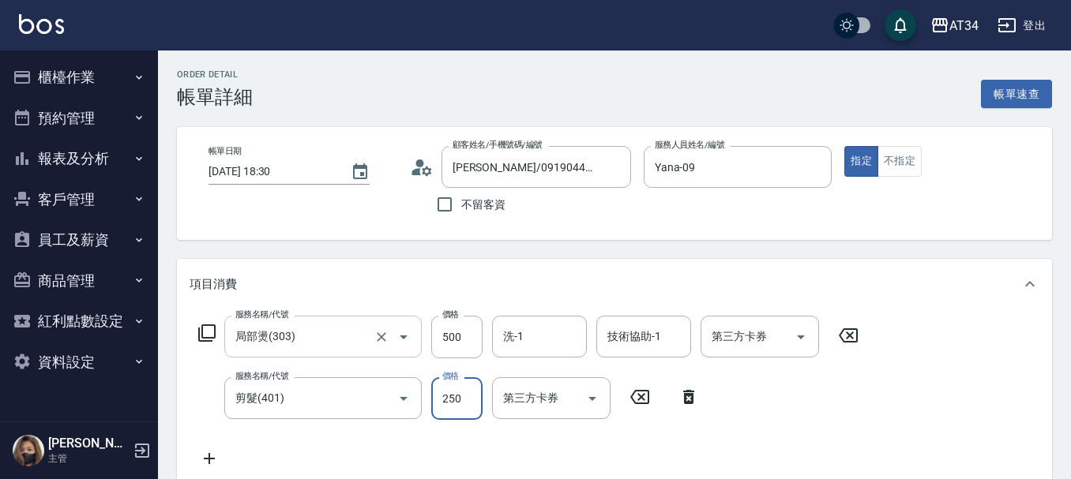
type input "50"
type input "300"
type input "80"
type input "300"
click at [378, 282] on div "項目消費" at bounding box center [605, 284] width 831 height 17
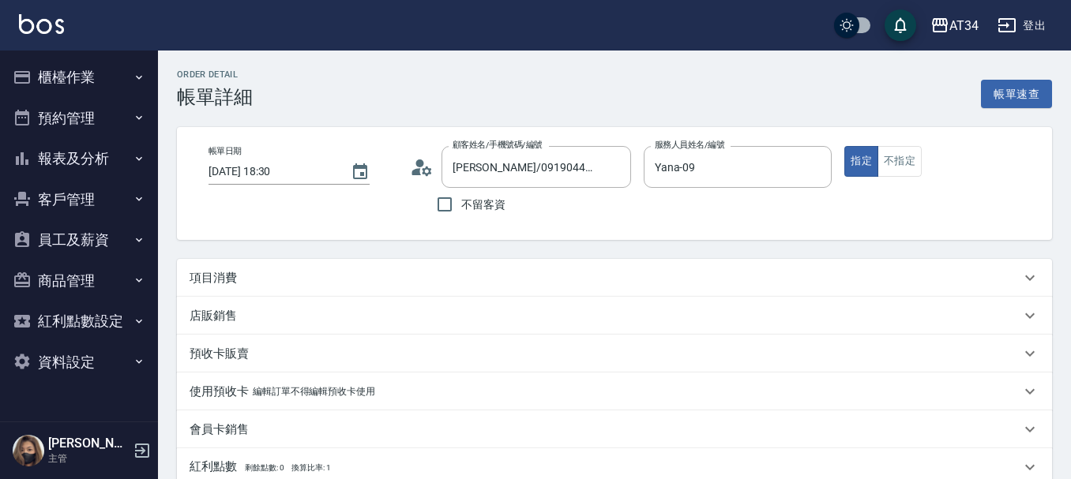
click at [439, 295] on div "項目消費" at bounding box center [614, 278] width 875 height 38
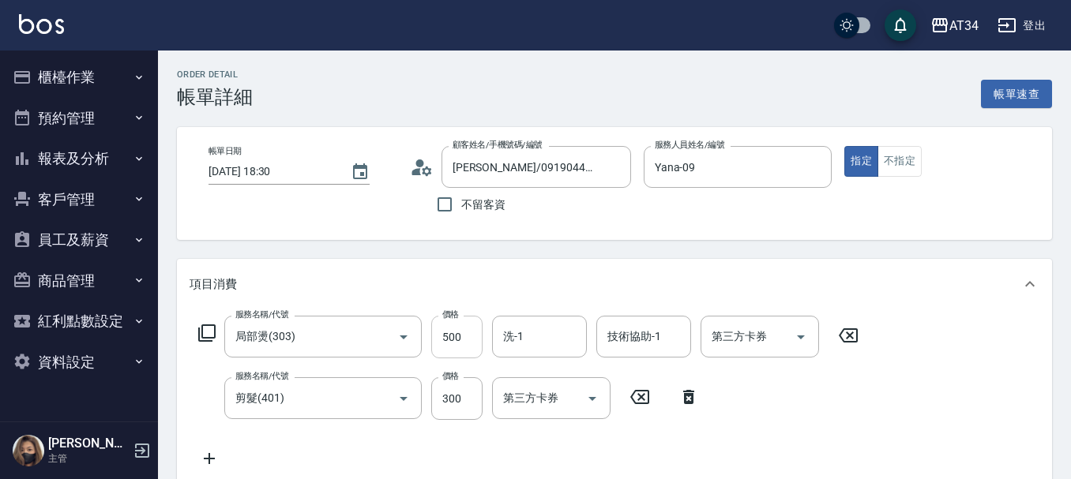
click at [453, 340] on input "500" at bounding box center [456, 337] width 51 height 43
type input "30"
type input "80"
type input "110"
type input "800"
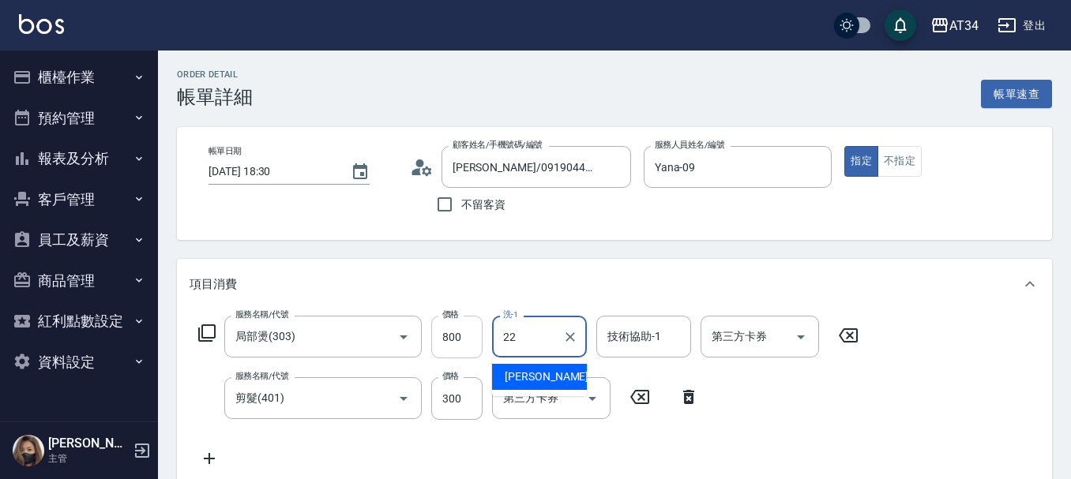
type input "賴佑潔-22"
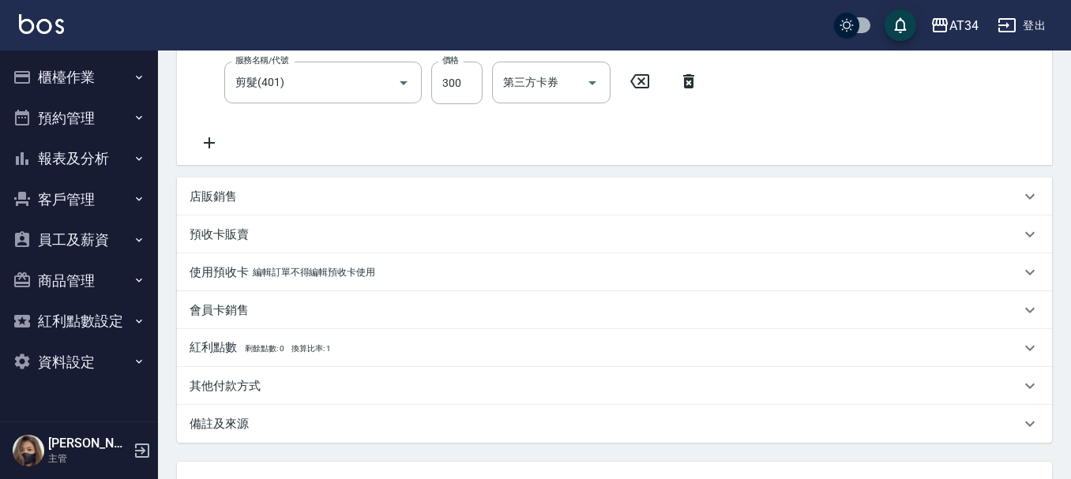
scroll to position [450, 0]
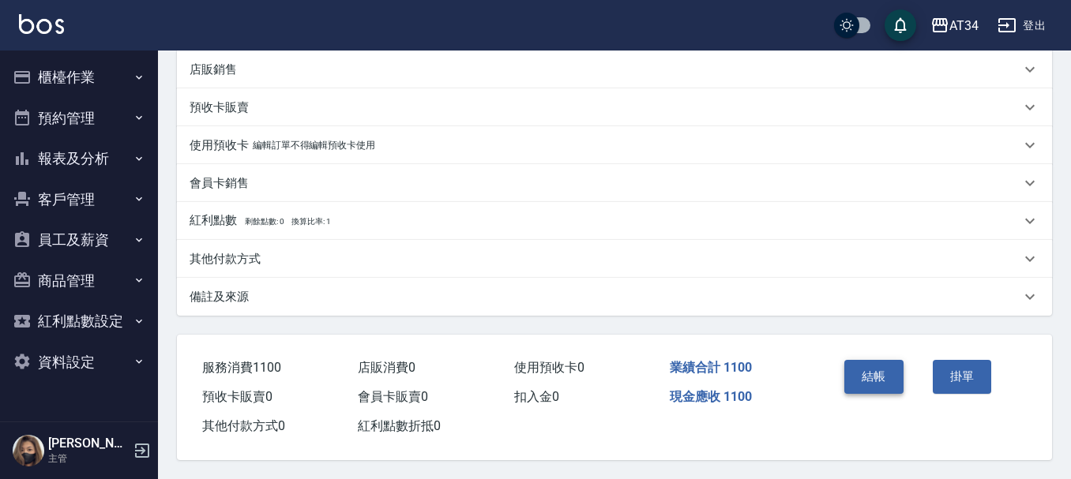
click at [857, 369] on button "結帳" at bounding box center [873, 376] width 59 height 33
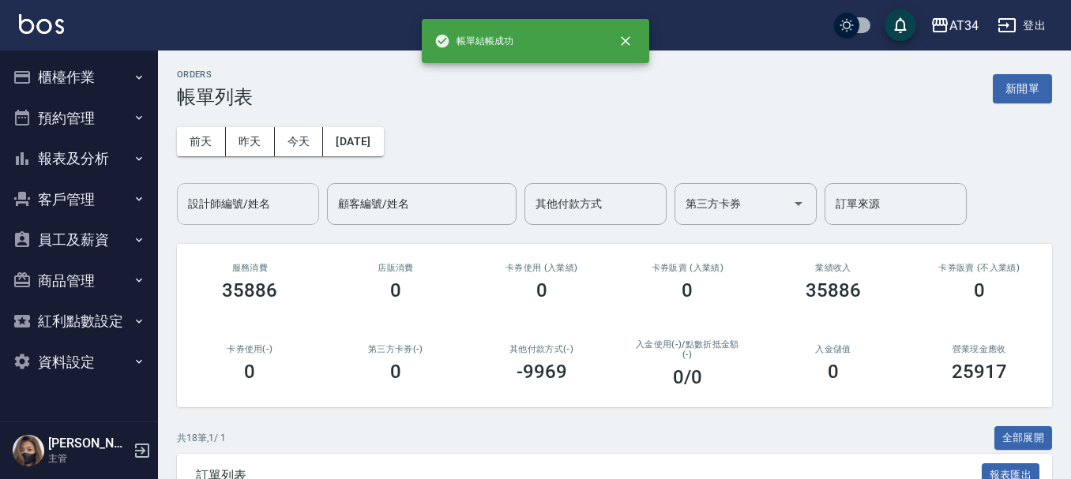
click at [267, 193] on input "設計師編號/姓名" at bounding box center [248, 204] width 128 height 28
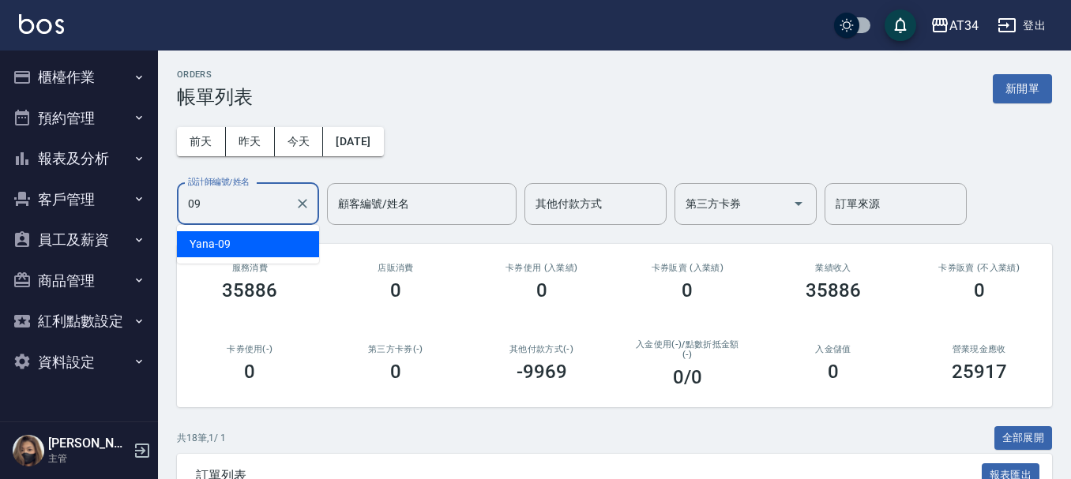
type input "Yana-09"
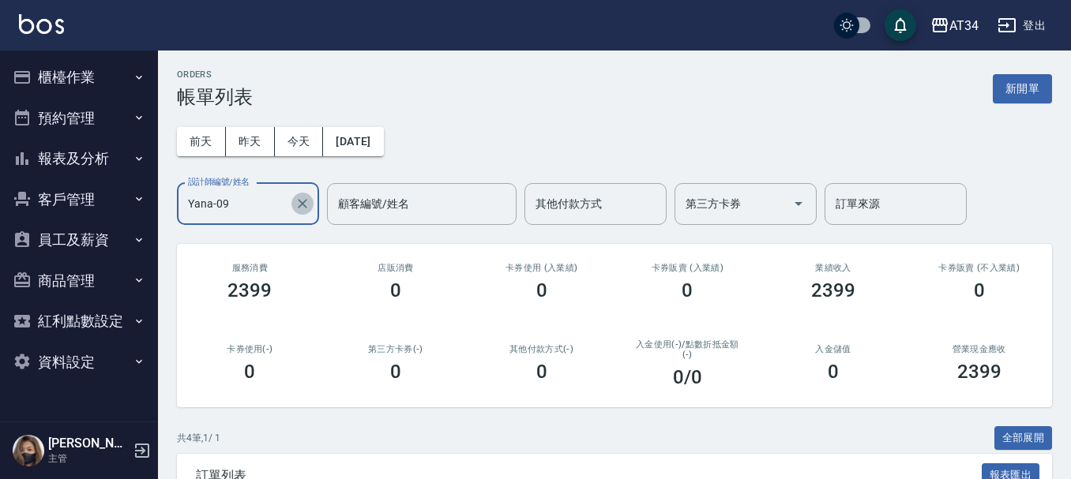
click at [310, 197] on button "Clear" at bounding box center [302, 204] width 22 height 22
click at [100, 77] on button "櫃檯作業" at bounding box center [78, 77] width 145 height 41
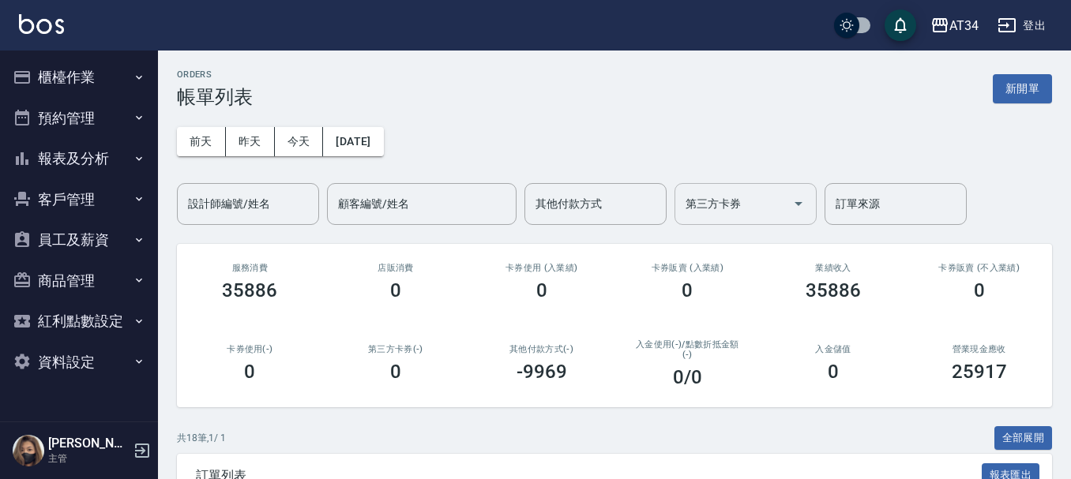
scroll to position [79, 0]
